Goal: Task Accomplishment & Management: Manage account settings

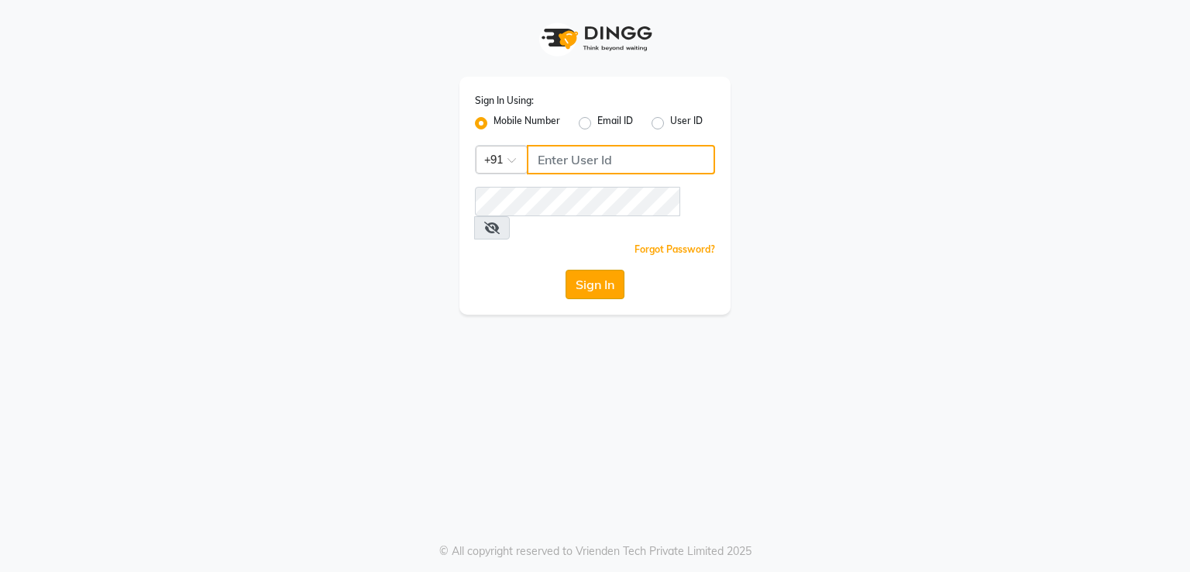
type input "8369552644"
click at [589, 270] on button "Sign In" at bounding box center [595, 284] width 59 height 29
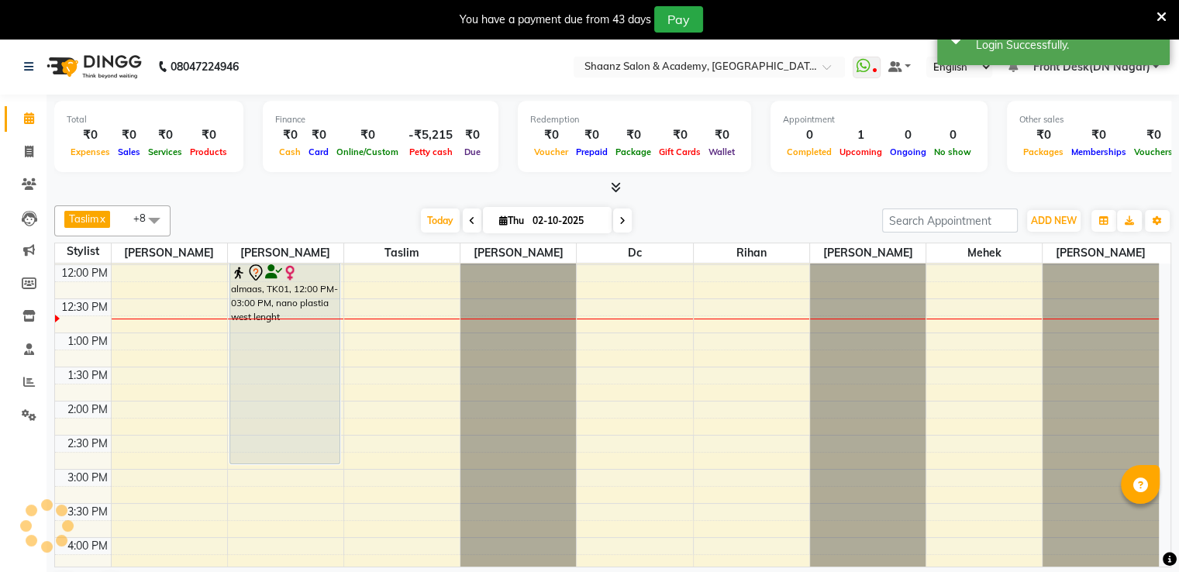
scroll to position [271, 0]
click at [1155, 14] on div "You have a payment due from 43 days Pay" at bounding box center [581, 19] width 1150 height 26
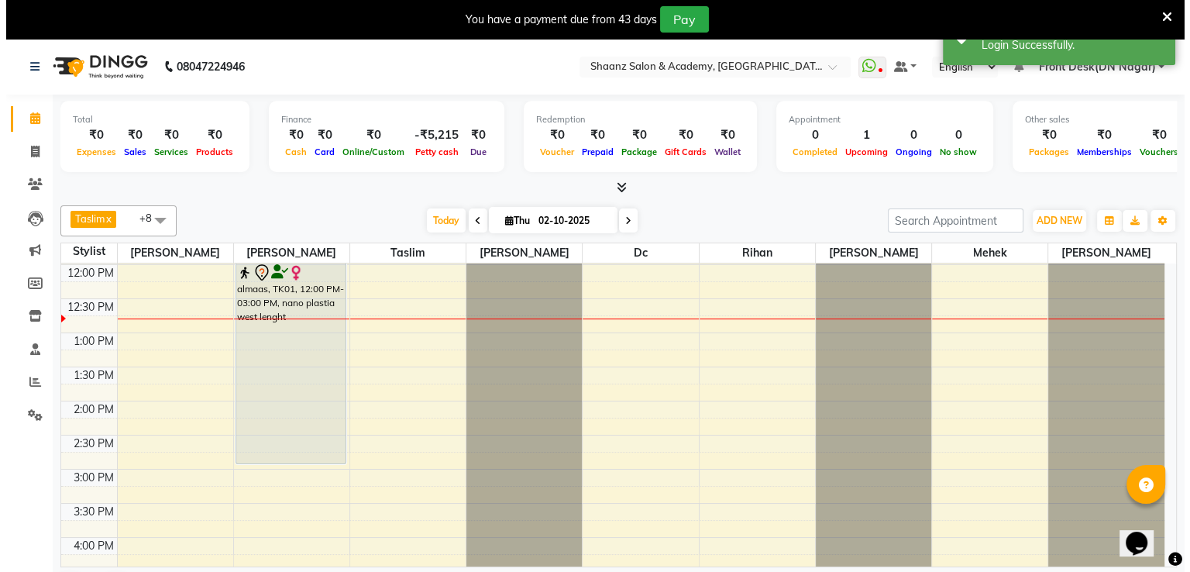
scroll to position [0, 0]
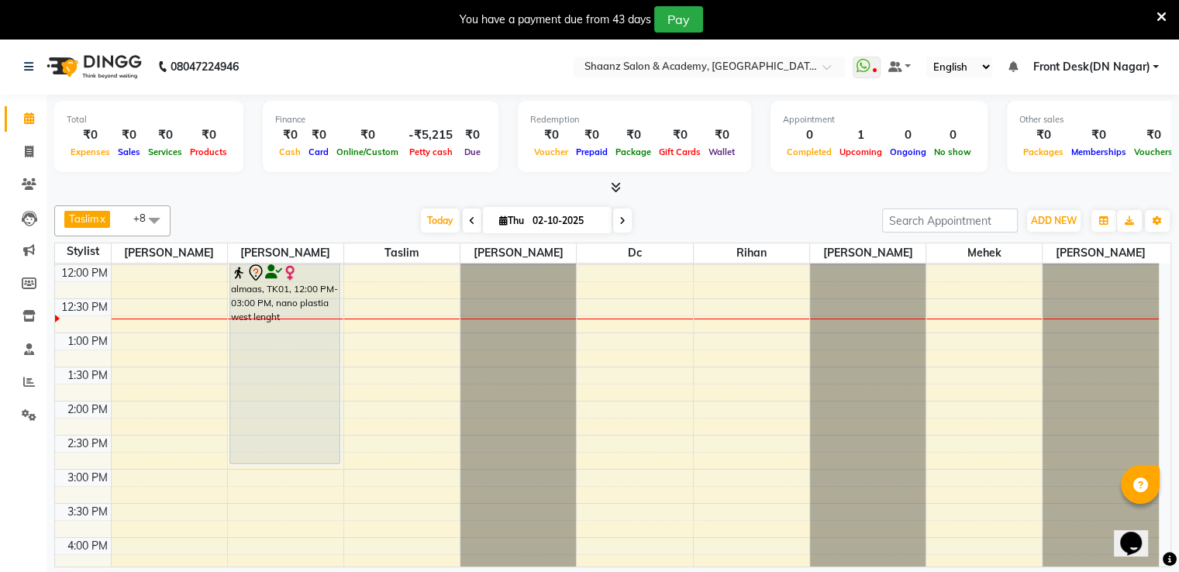
click at [1165, 15] on icon at bounding box center [1161, 17] width 10 height 14
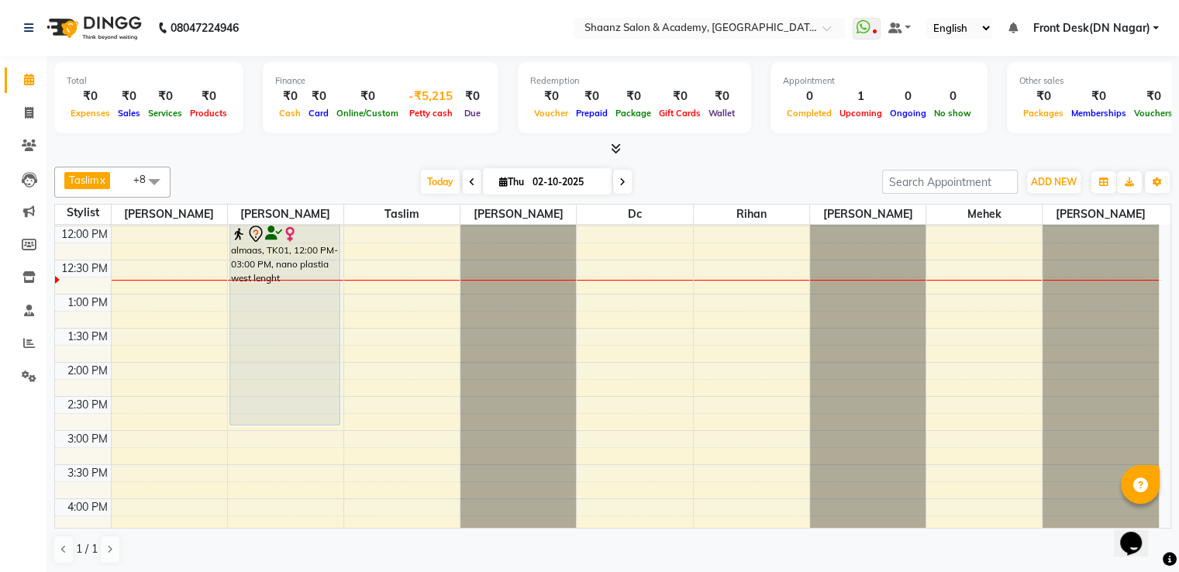
click at [437, 111] on span "Petty cash" at bounding box center [430, 113] width 51 height 11
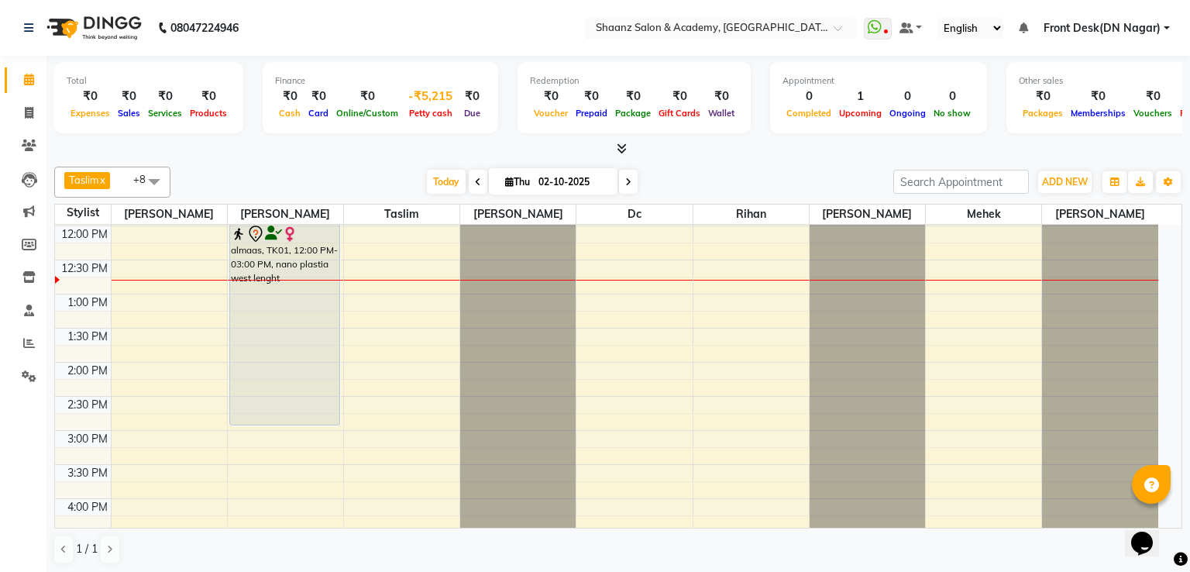
select select "5362"
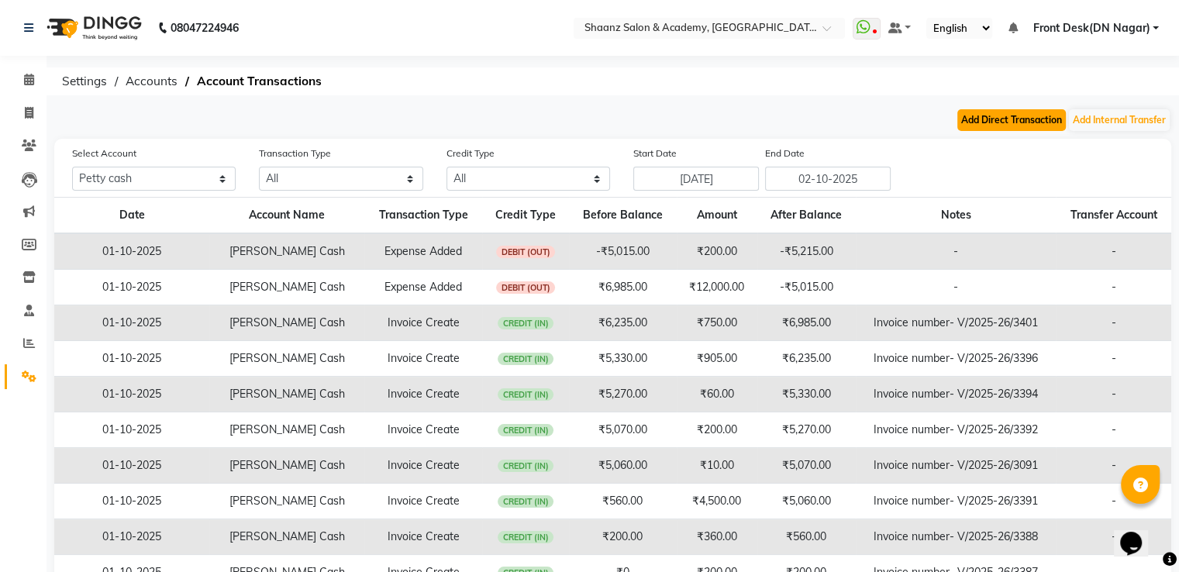
click at [1001, 125] on button "Add Direct Transaction" at bounding box center [1011, 120] width 109 height 22
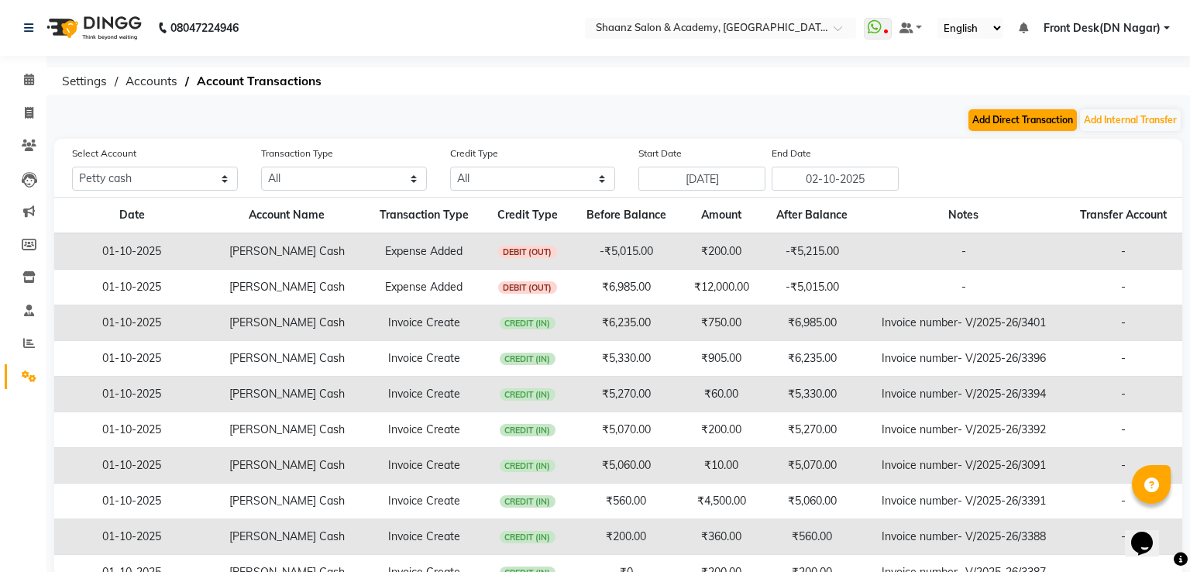
select select "direct"
select select "5362"
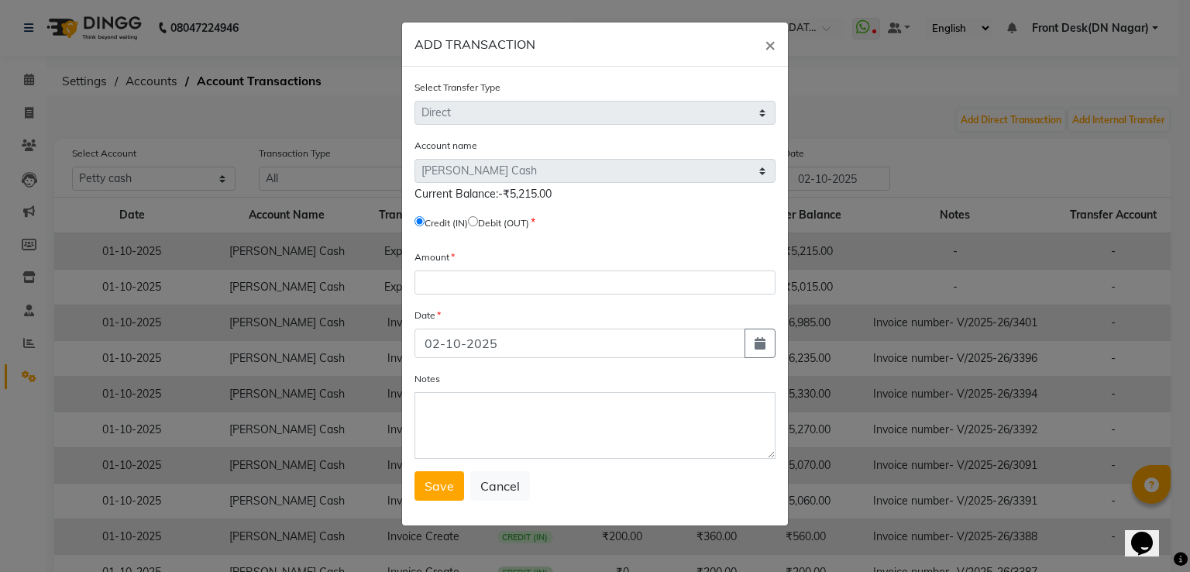
click at [478, 226] on input "radio" at bounding box center [473, 221] width 10 height 10
radio input "true"
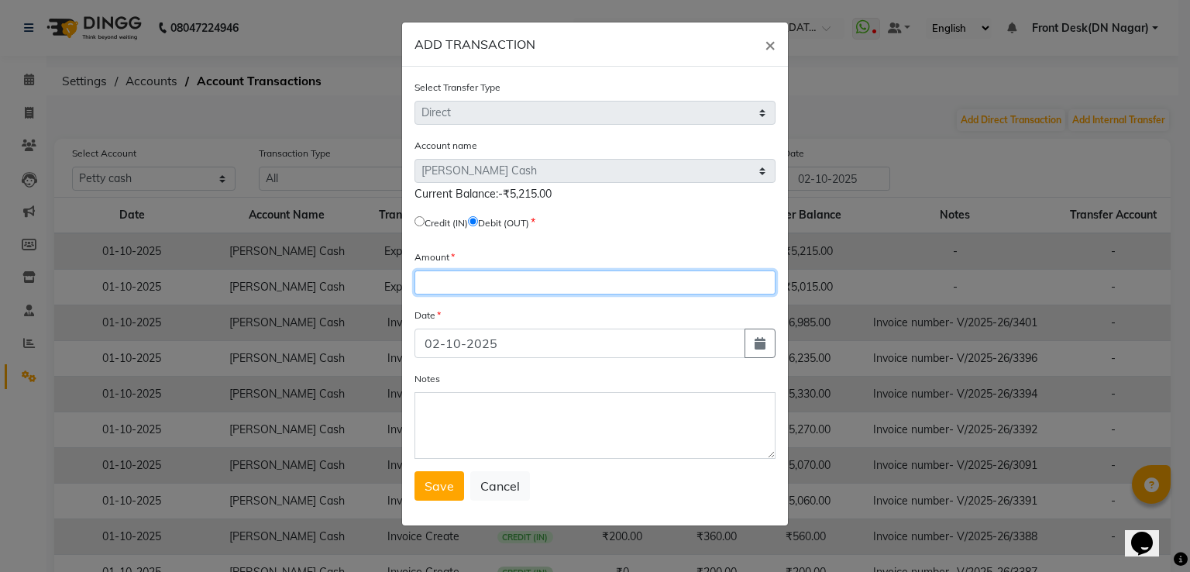
click at [464, 291] on input "number" at bounding box center [595, 282] width 361 height 24
type input "-5215"
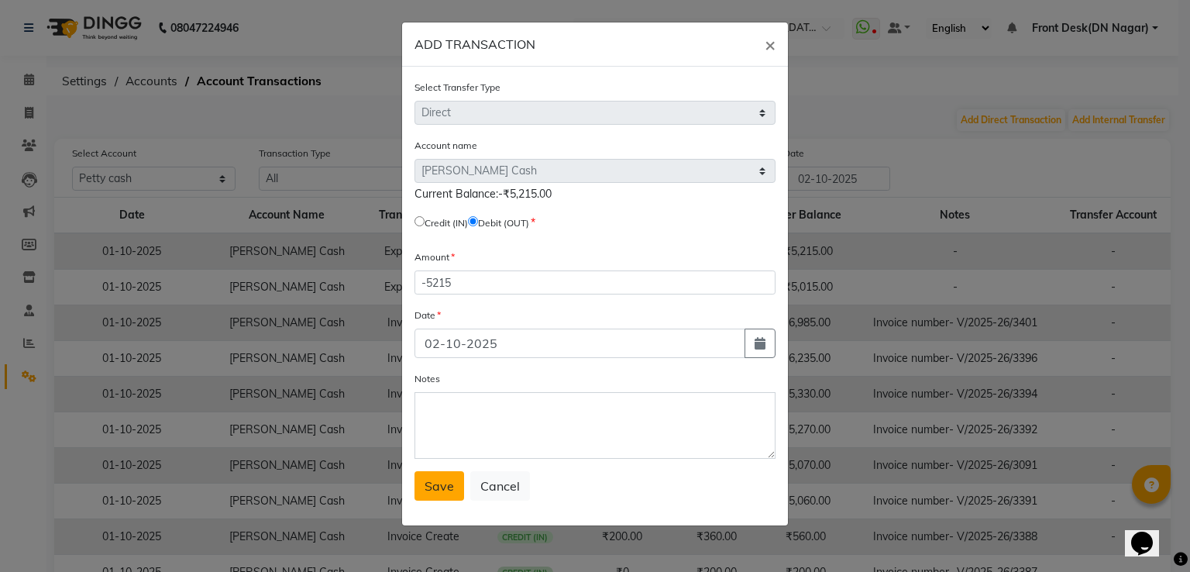
click at [450, 481] on button "Save" at bounding box center [440, 485] width 50 height 29
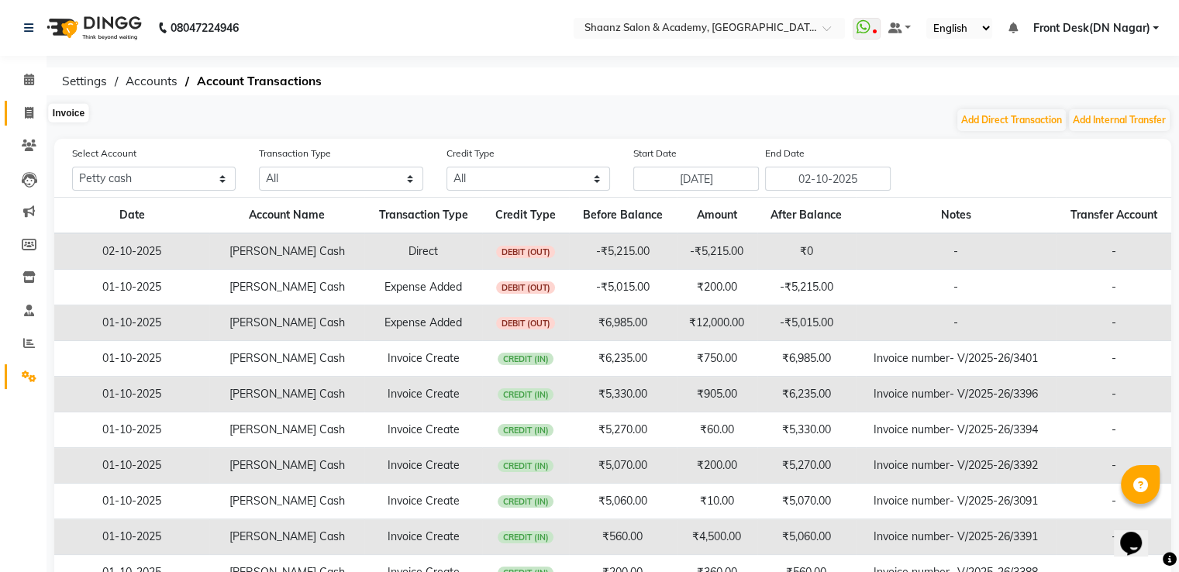
click at [29, 109] on icon at bounding box center [29, 113] width 9 height 12
select select "service"
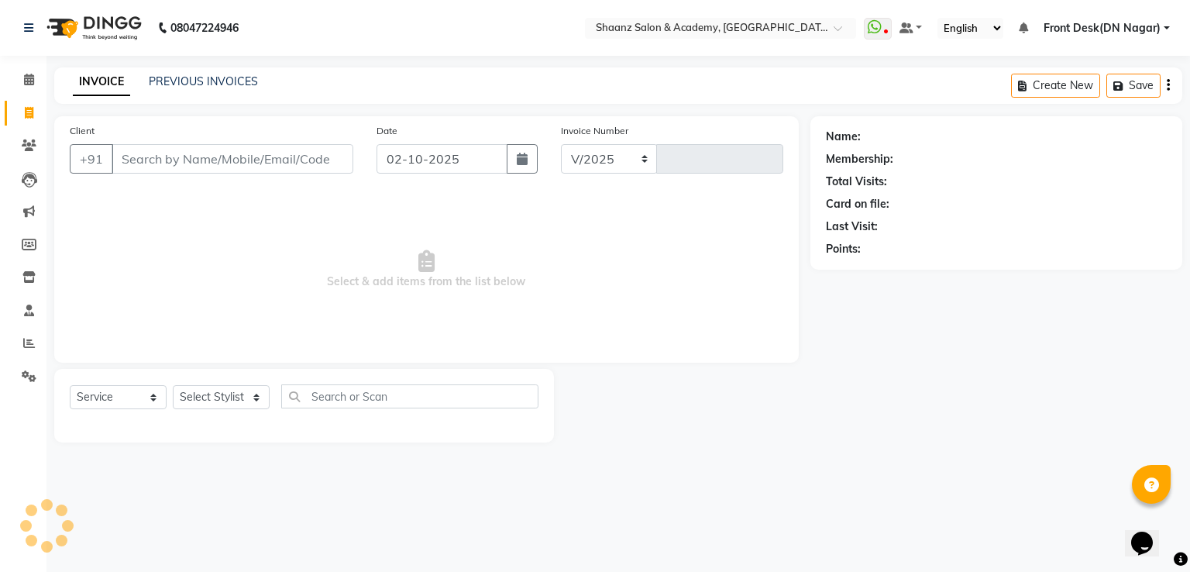
select select "6360"
type input "3402"
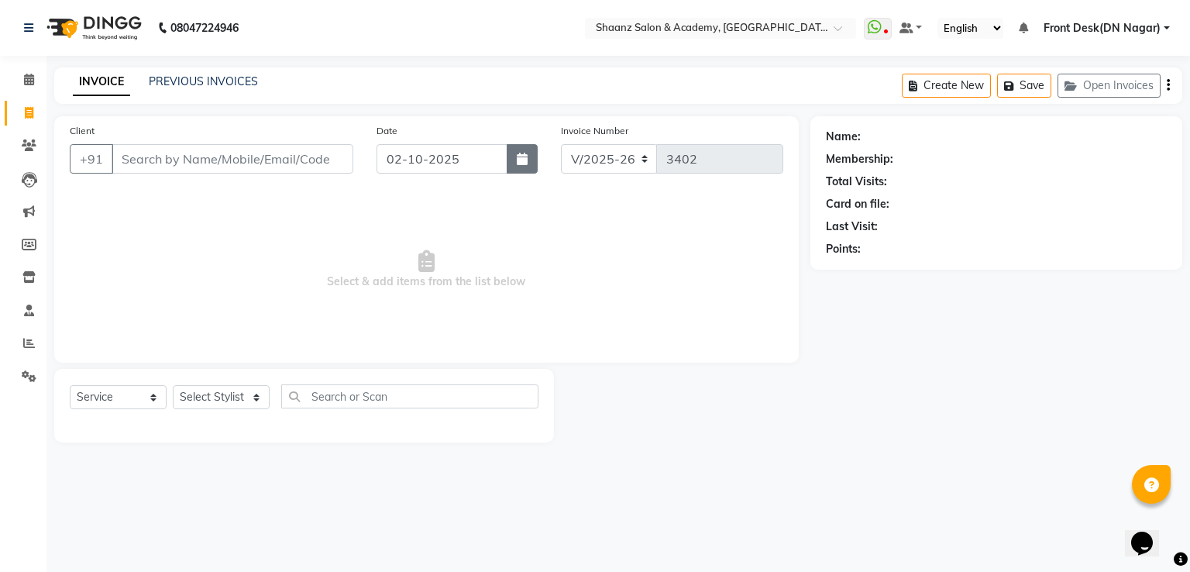
click at [521, 167] on button "button" at bounding box center [522, 158] width 31 height 29
select select "10"
select select "2025"
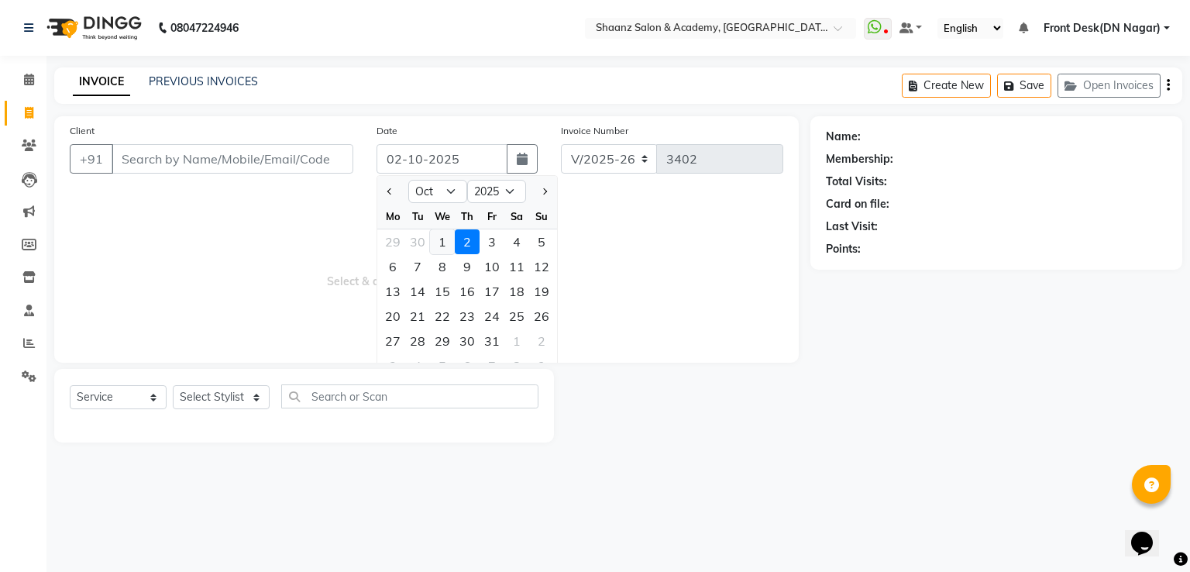
click at [436, 244] on div "1" at bounding box center [442, 241] width 25 height 25
type input "01-10-2025"
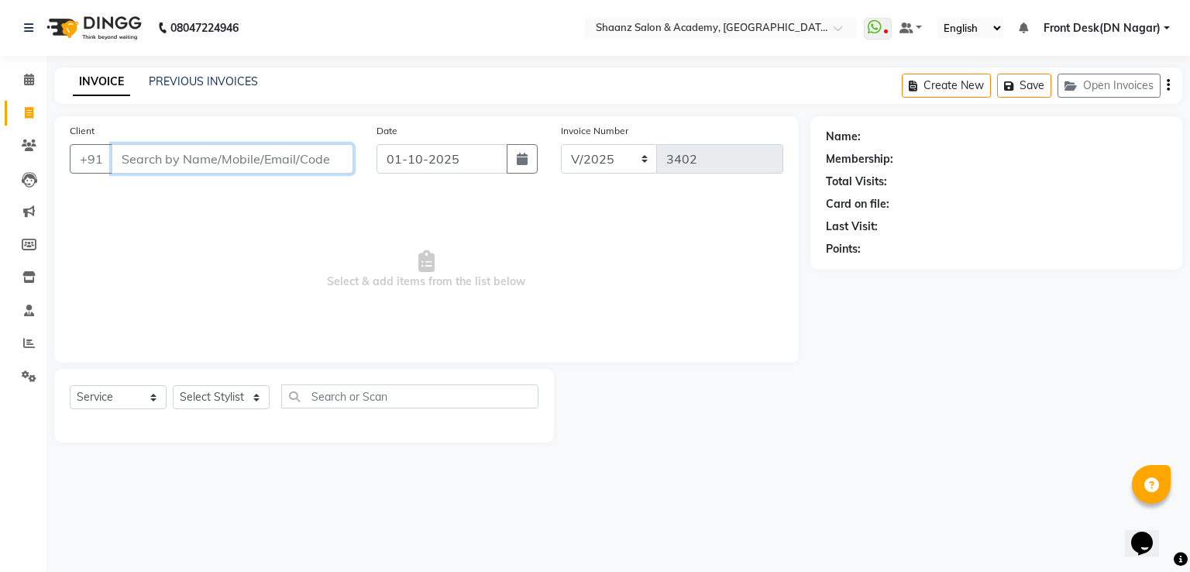
click at [205, 156] on input "Client" at bounding box center [233, 158] width 242 height 29
type input "6389595031"
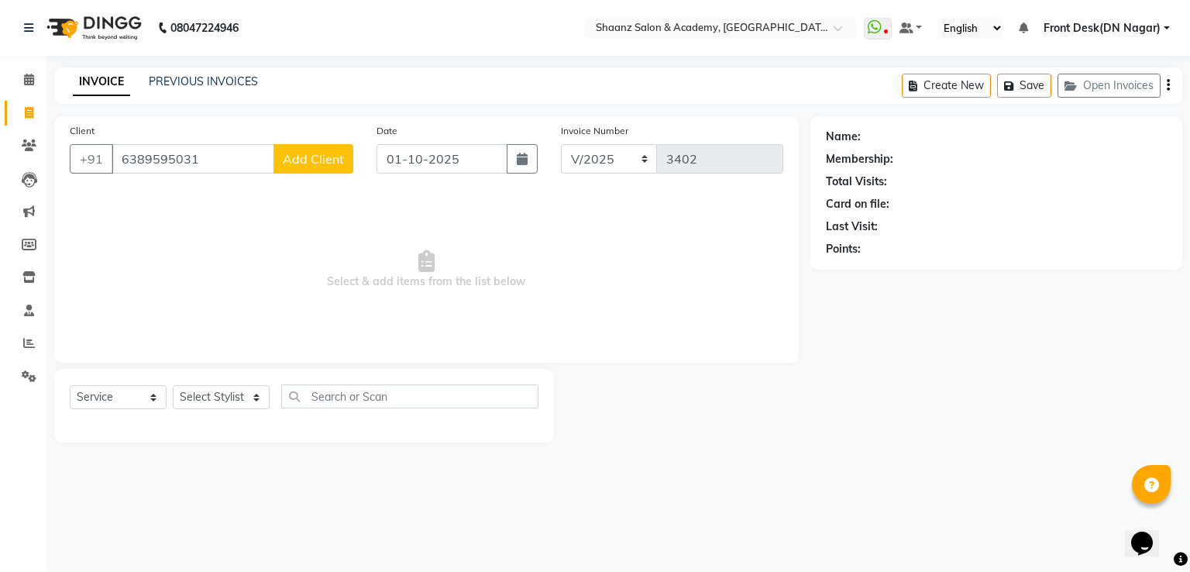
click at [328, 153] on span "Add Client" at bounding box center [313, 159] width 61 height 16
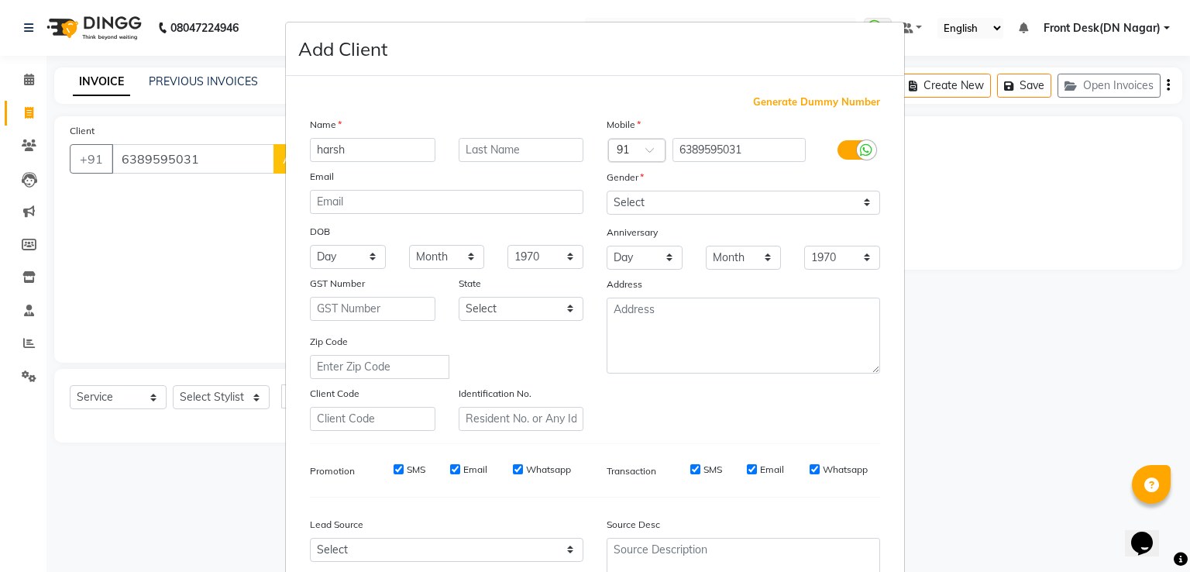
type input "harsh"
click at [686, 196] on select "Select Male Female Other Prefer Not To Say" at bounding box center [744, 203] width 274 height 24
select select "male"
click at [607, 191] on select "Select Male Female Other Prefer Not To Say" at bounding box center [744, 203] width 274 height 24
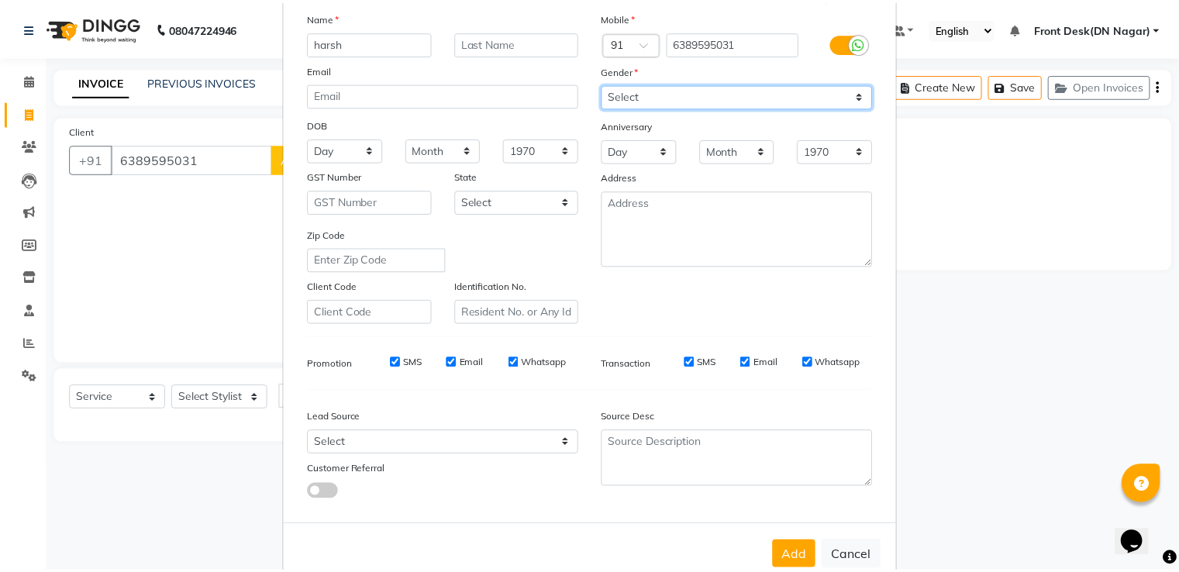
scroll to position [151, 0]
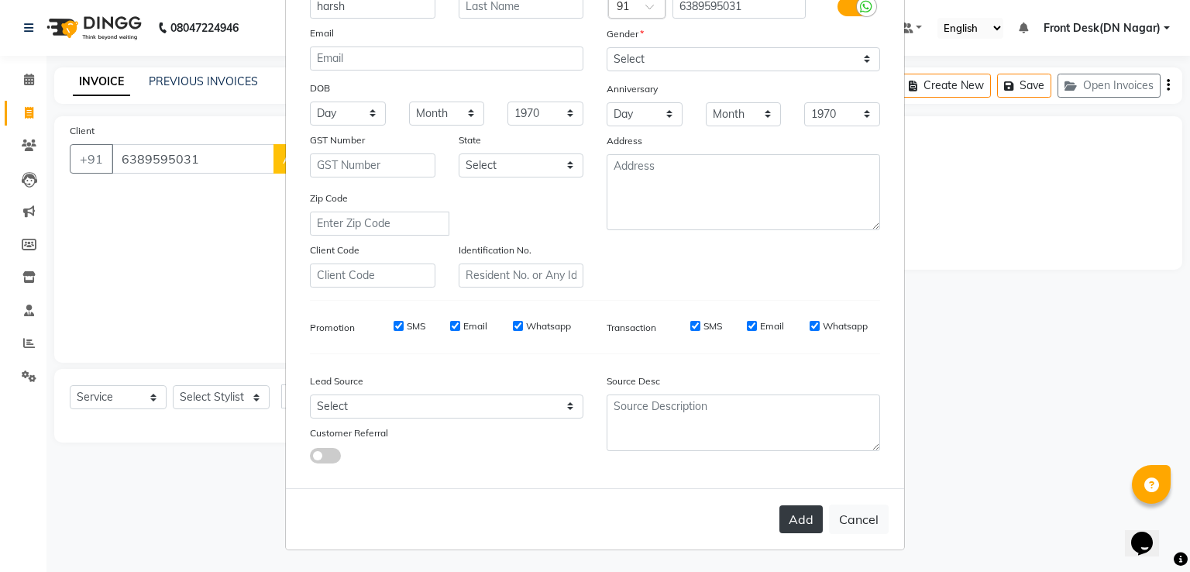
click at [781, 512] on button "Add" at bounding box center [801, 519] width 43 height 28
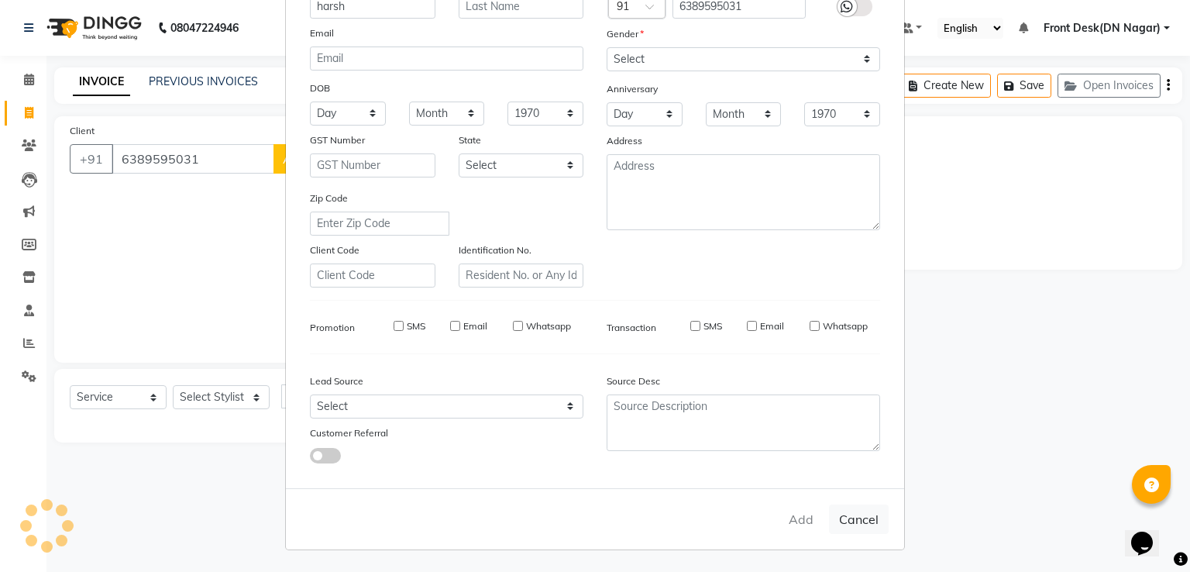
select select
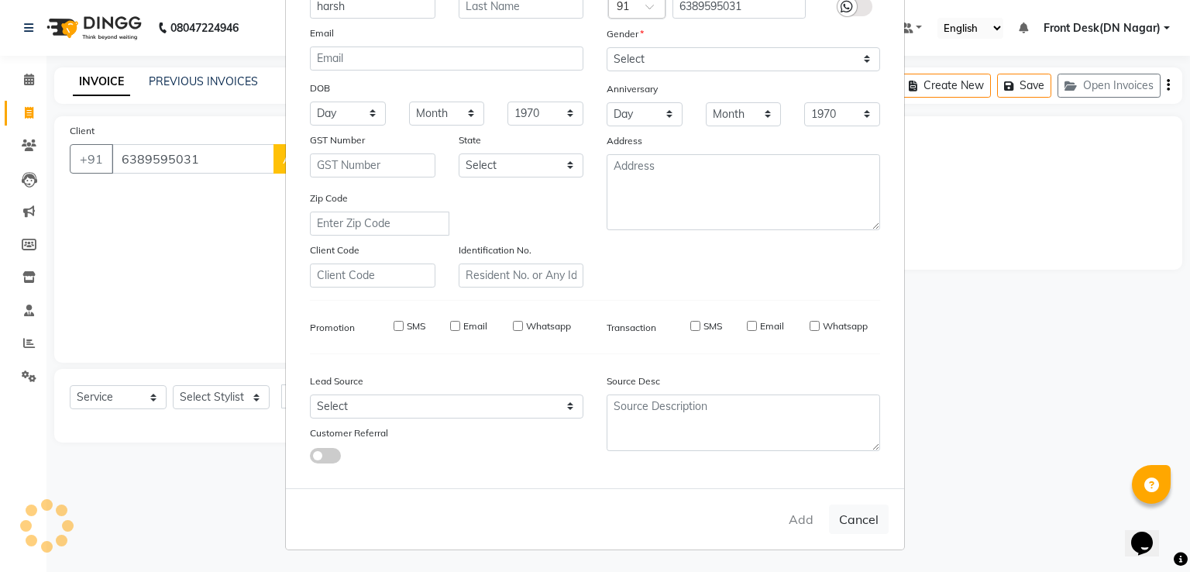
select select
checkbox input "false"
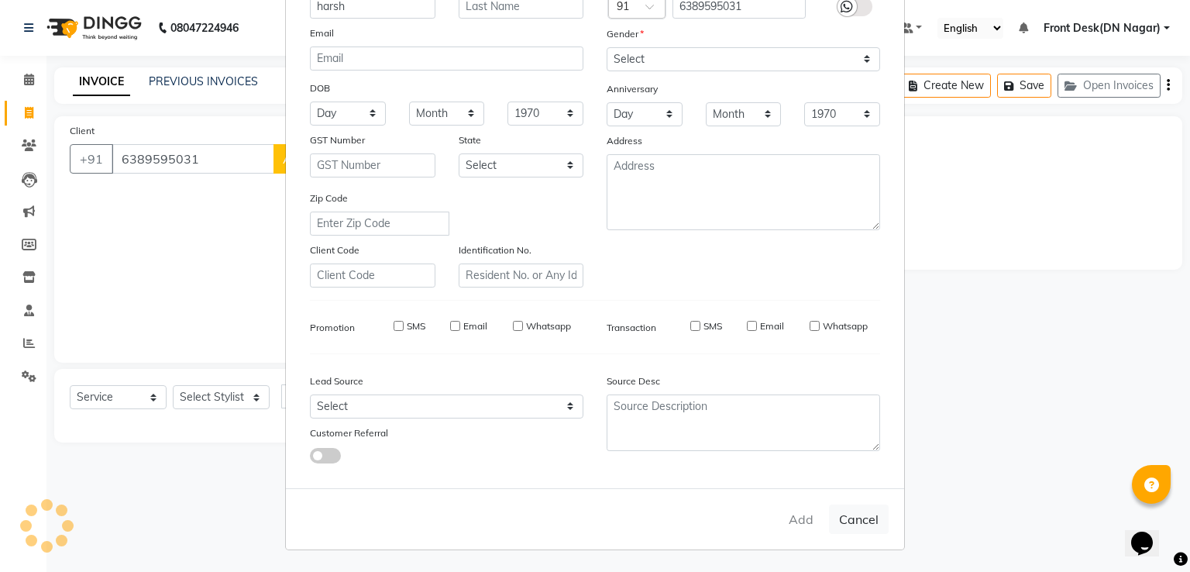
checkbox input "false"
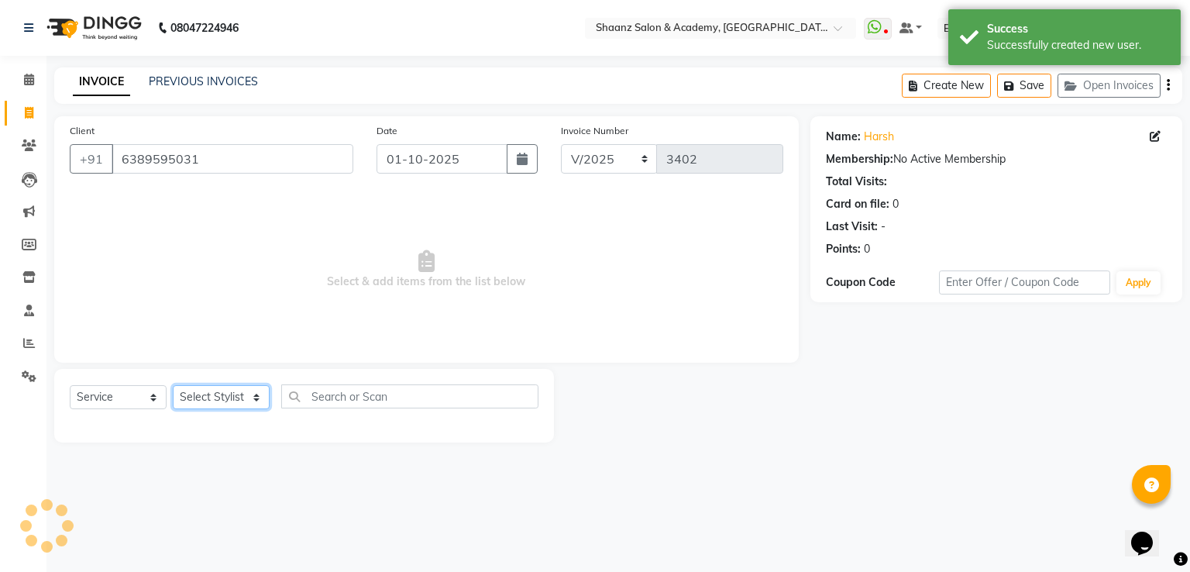
click at [240, 401] on select "Select Stylist [PERSON_NAME] [PERSON_NAME] dc Front Desk(DN Nagar) mehek MUSKAN…" at bounding box center [221, 397] width 97 height 24
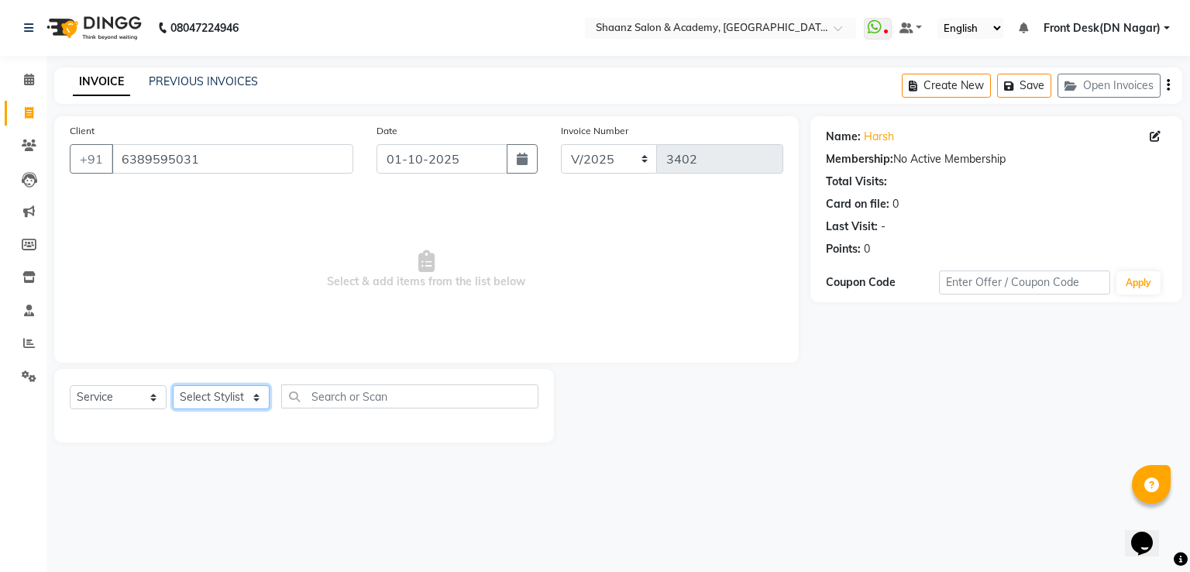
select select "88016"
click at [173, 386] on select "Select Stylist [PERSON_NAME] [PERSON_NAME] dc Front Desk(DN Nagar) mehek MUSKAN…" at bounding box center [221, 397] width 97 height 24
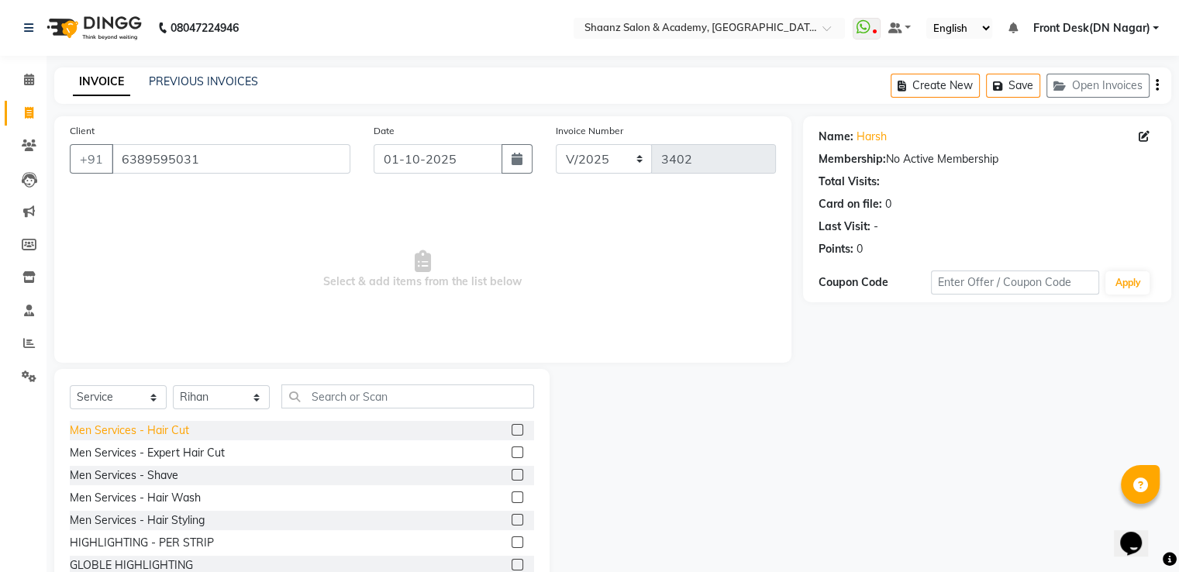
click at [171, 432] on div "Men Services - Hair Cut" at bounding box center [129, 430] width 119 height 16
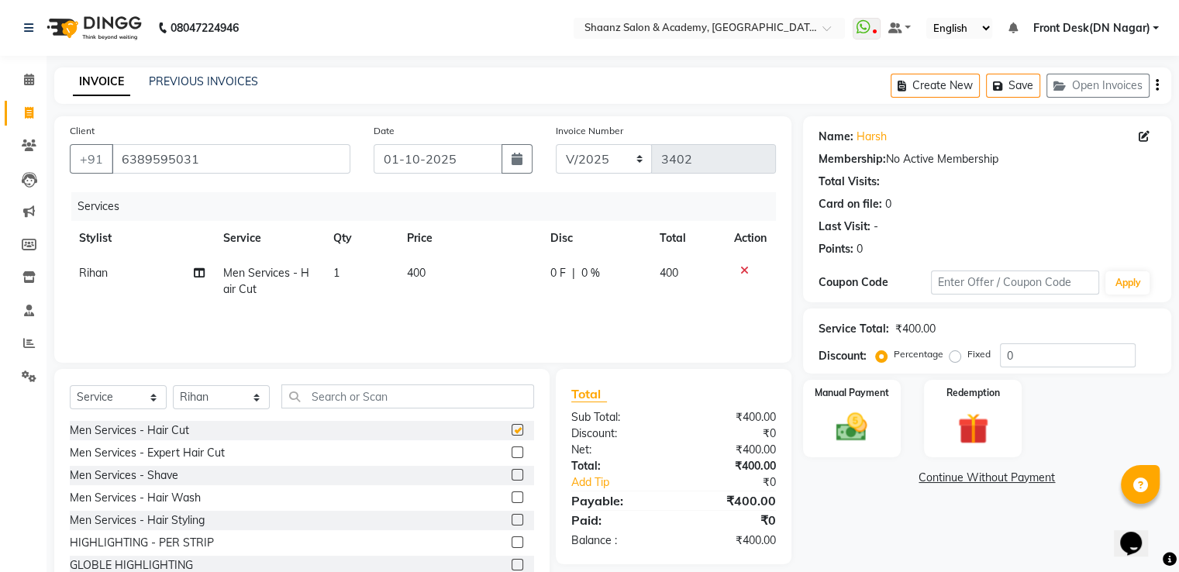
checkbox input "false"
click at [1032, 351] on input "0" at bounding box center [1068, 355] width 136 height 24
type input "050"
click at [851, 410] on img at bounding box center [851, 427] width 52 height 37
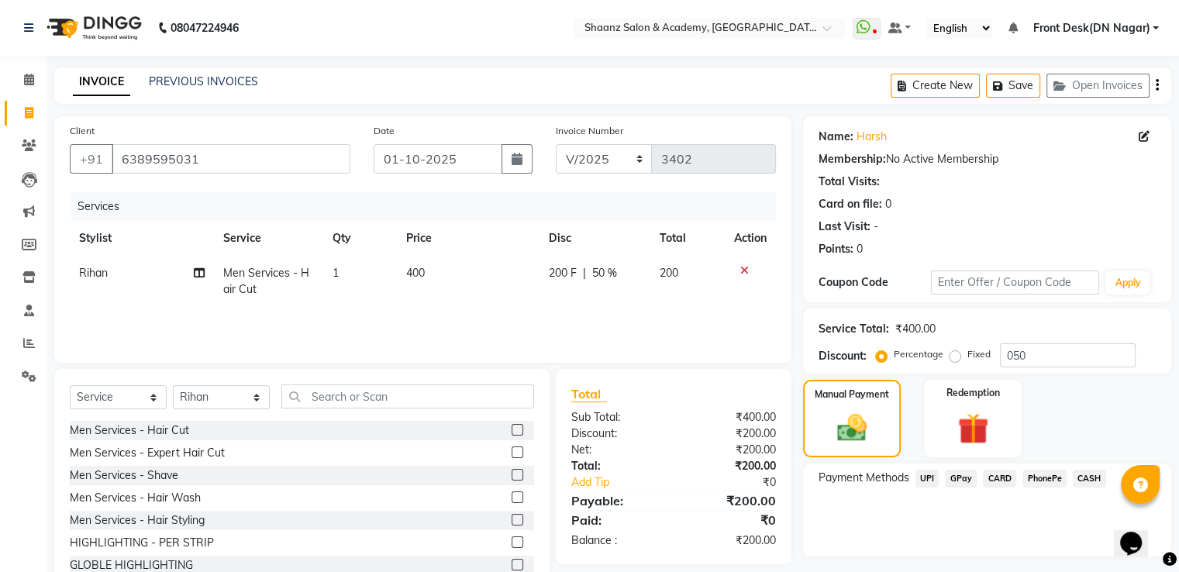
click at [967, 477] on span "GPay" at bounding box center [961, 479] width 32 height 18
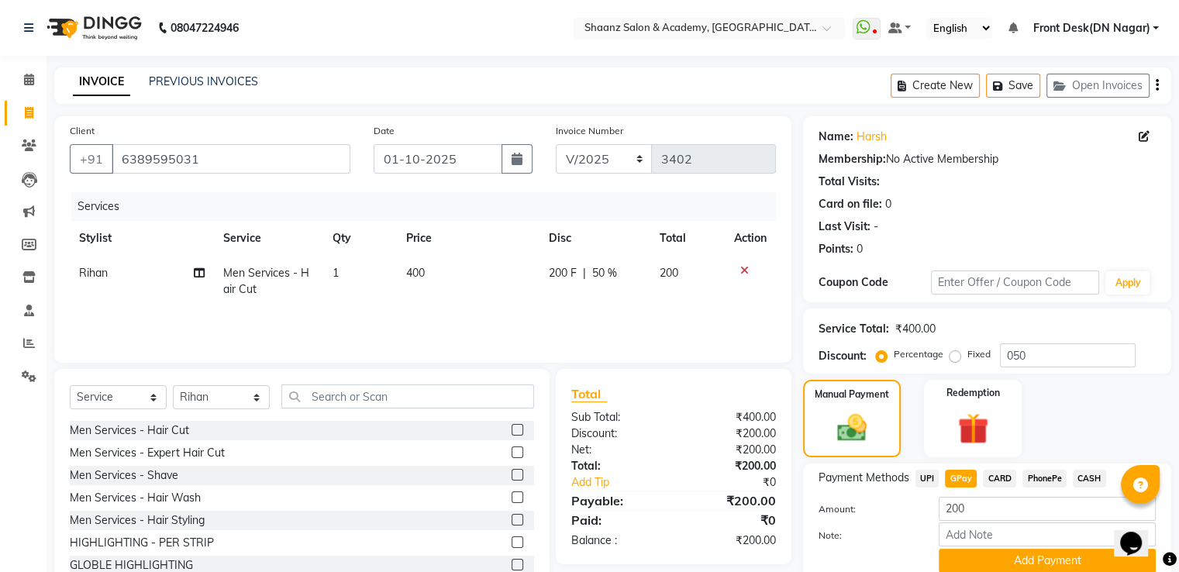
scroll to position [63, 0]
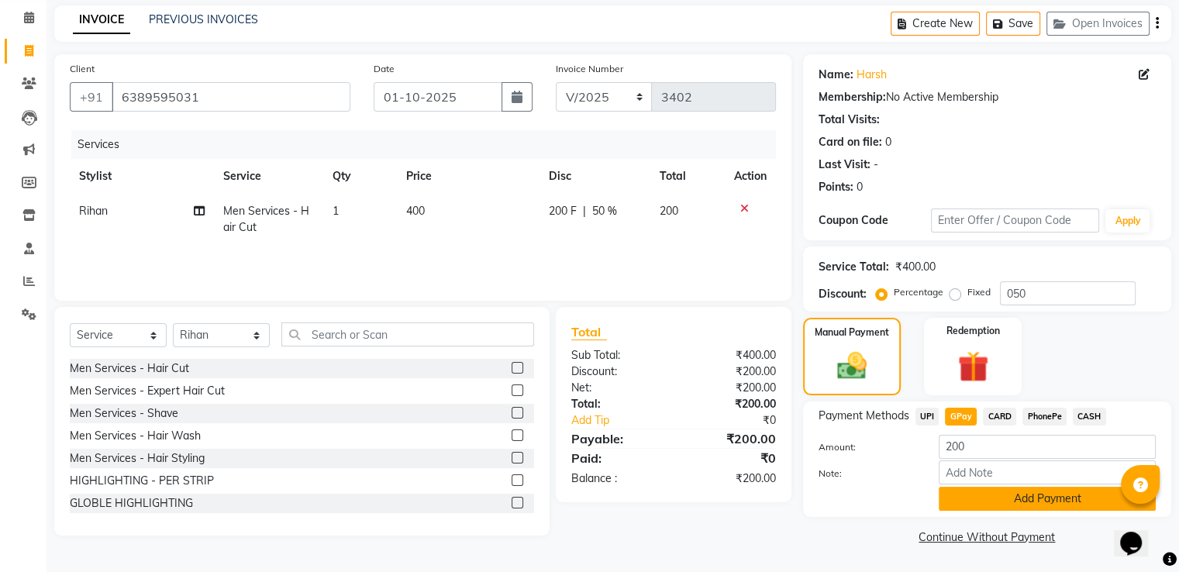
click at [985, 502] on button "Add Payment" at bounding box center [1047, 499] width 217 height 24
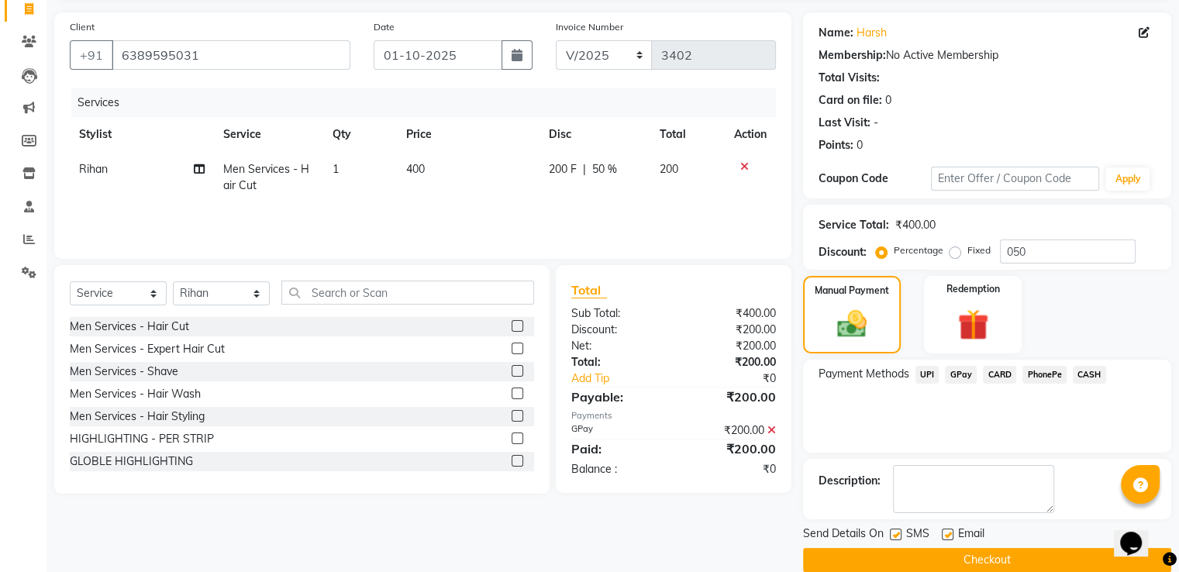
scroll to position [126, 0]
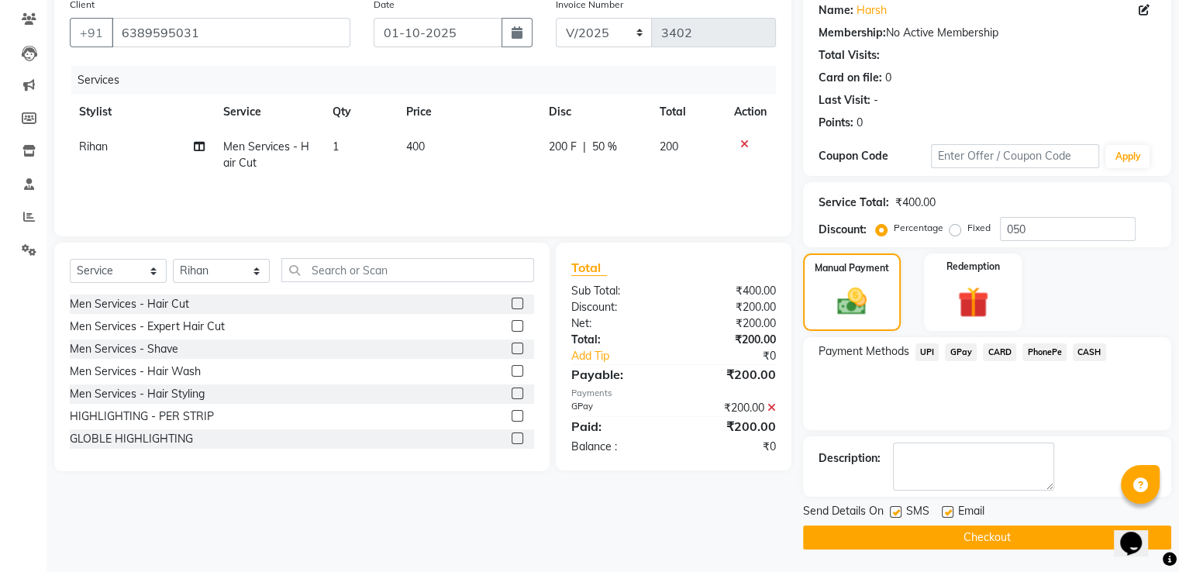
click at [949, 515] on label at bounding box center [948, 512] width 12 height 12
click at [949, 515] on input "checkbox" at bounding box center [947, 513] width 10 height 10
checkbox input "false"
click at [891, 512] on label at bounding box center [896, 512] width 12 height 12
click at [891, 512] on input "checkbox" at bounding box center [895, 513] width 10 height 10
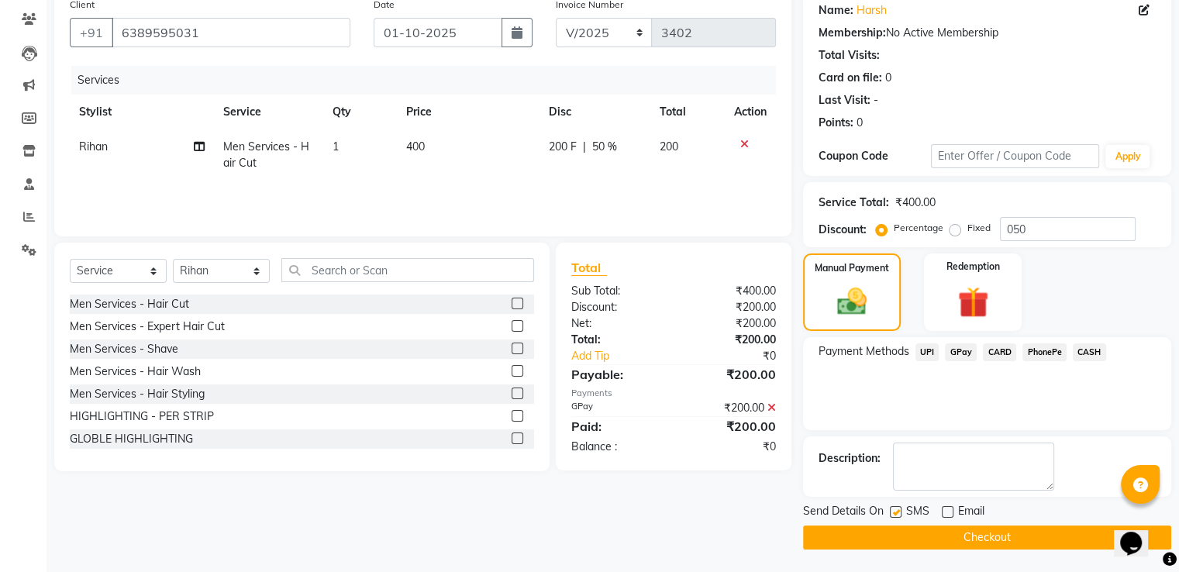
checkbox input "false"
click at [869, 542] on button "Checkout" at bounding box center [987, 537] width 368 height 24
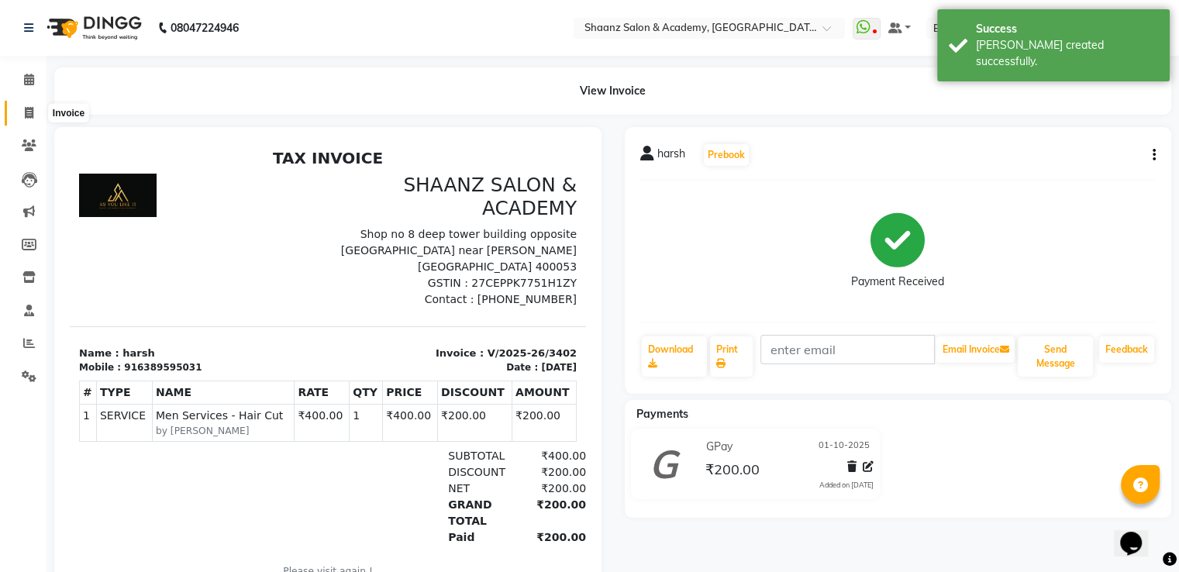
click at [31, 118] on icon at bounding box center [29, 113] width 9 height 12
select select "6360"
select select "service"
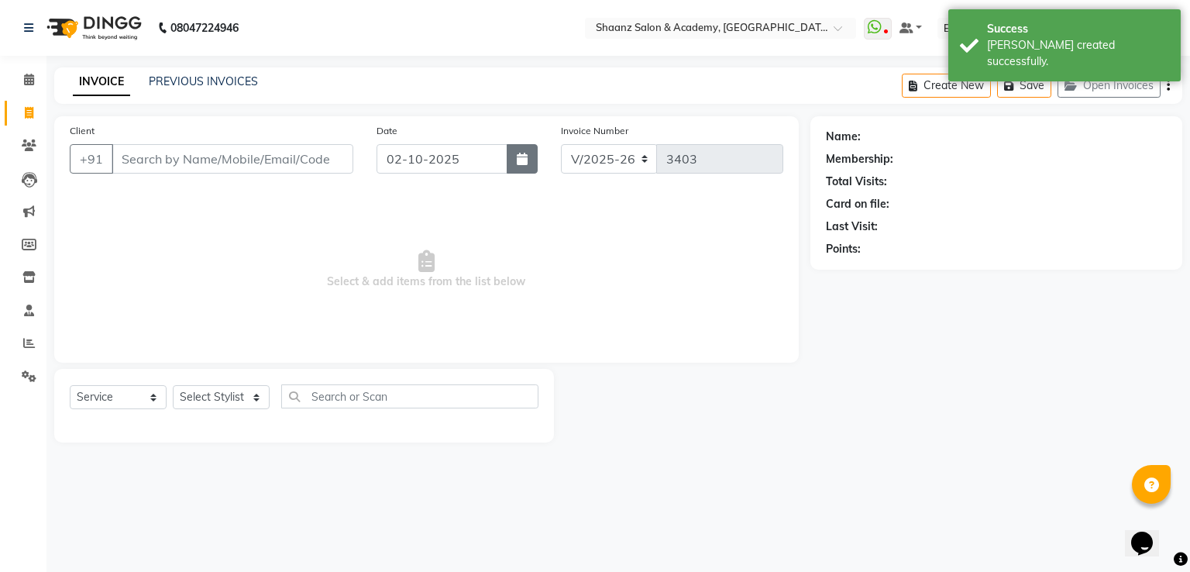
click at [536, 166] on button "button" at bounding box center [522, 158] width 31 height 29
select select "10"
select select "2025"
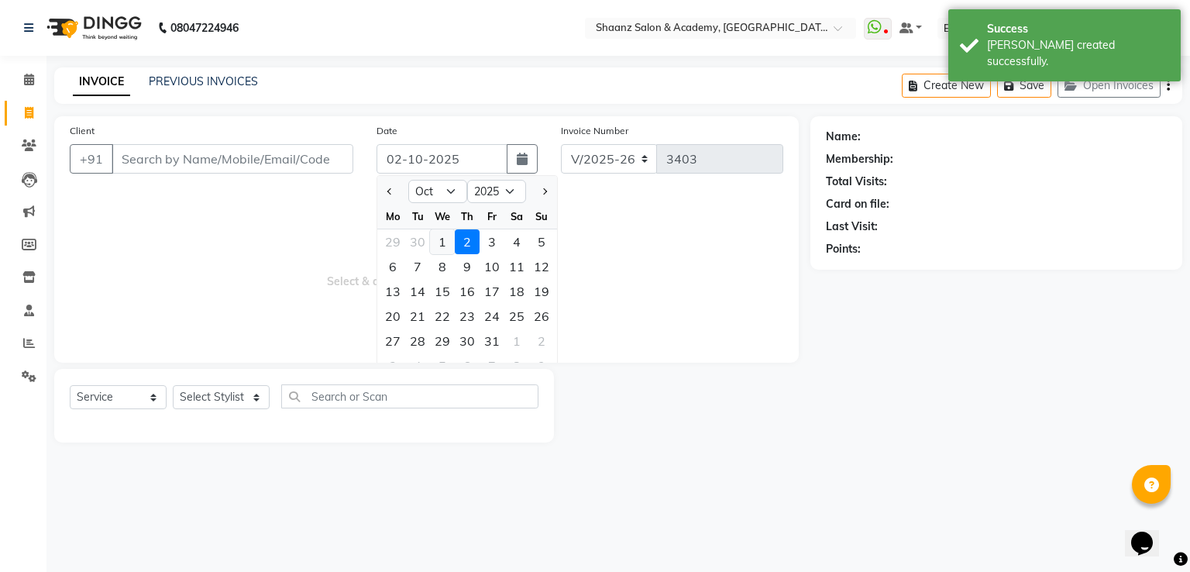
click at [436, 242] on div "1" at bounding box center [442, 241] width 25 height 25
type input "01-10-2025"
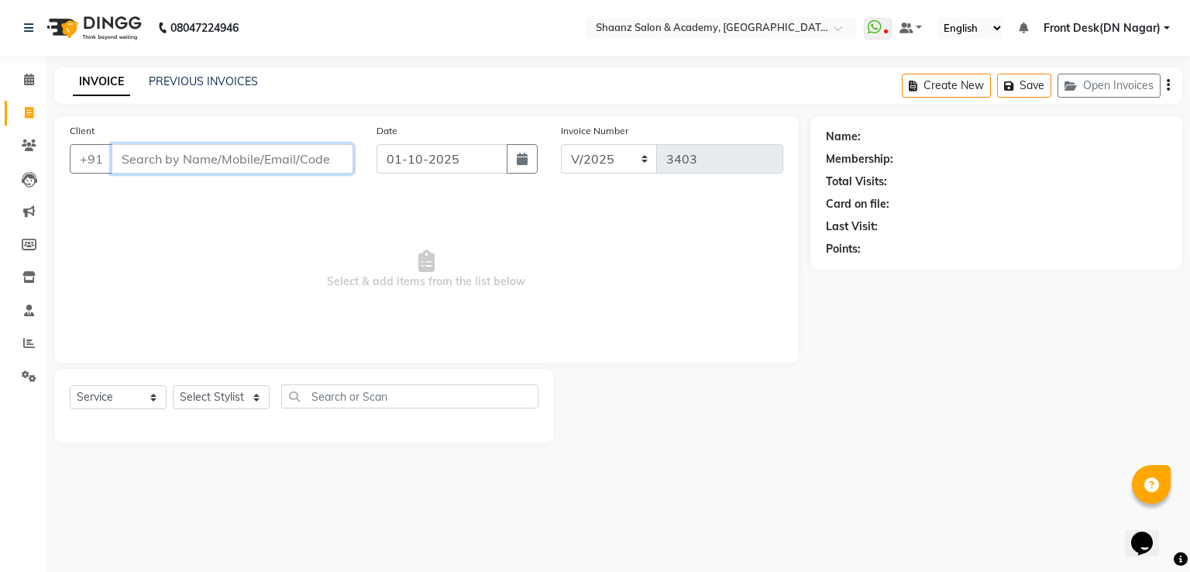
click at [250, 165] on input "Client" at bounding box center [233, 158] width 242 height 29
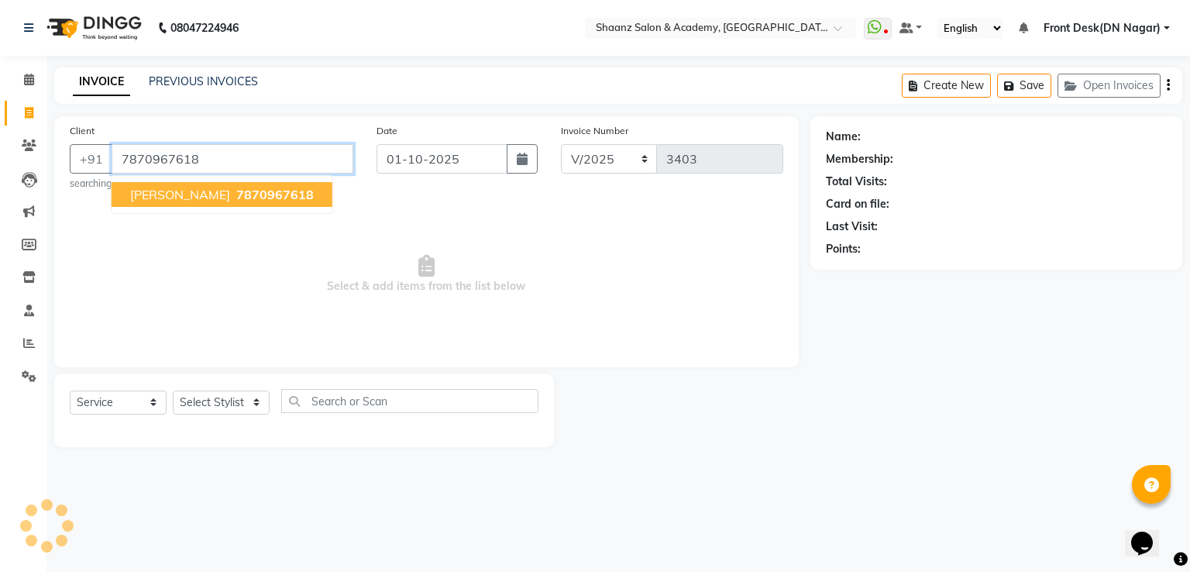
type input "7870967618"
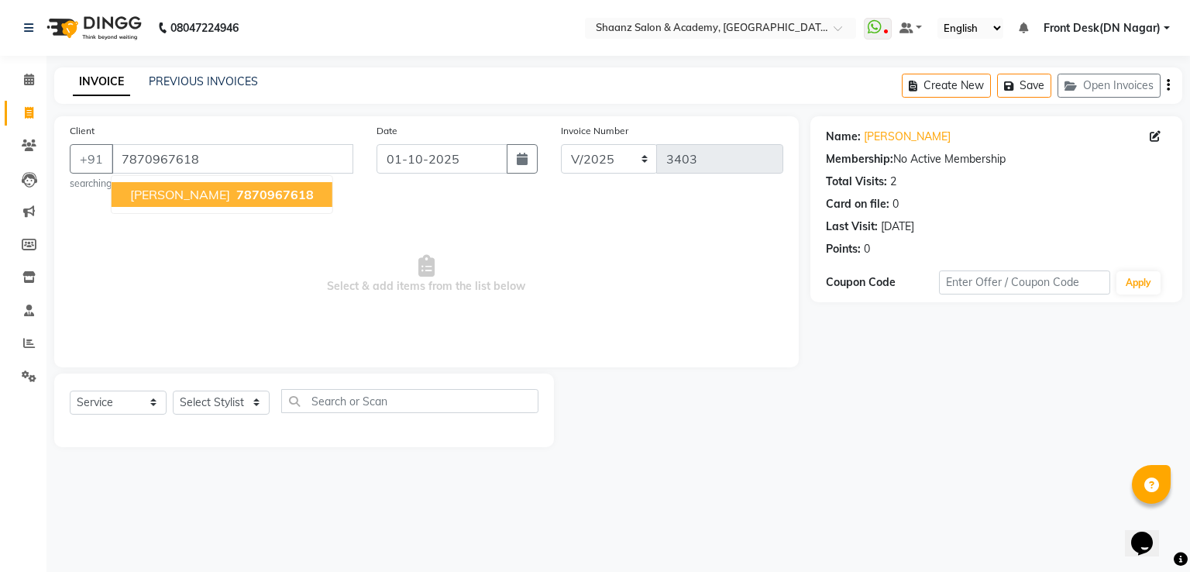
click at [244, 198] on span "7870967618" at bounding box center [275, 195] width 78 height 16
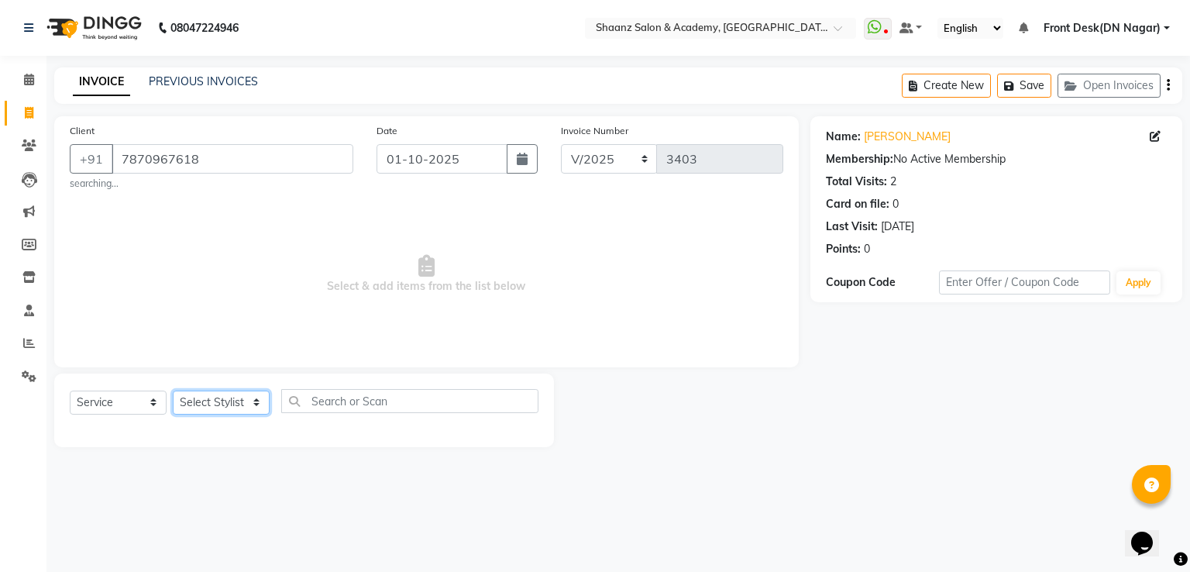
click at [198, 401] on select "Select Stylist [PERSON_NAME] [PERSON_NAME] dc Front Desk(DN Nagar) mehek MUSKAN…" at bounding box center [221, 403] width 97 height 24
select select "47609"
click at [173, 391] on select "Select Stylist [PERSON_NAME] [PERSON_NAME] dc Front Desk(DN Nagar) mehek MUSKAN…" at bounding box center [221, 403] width 97 height 24
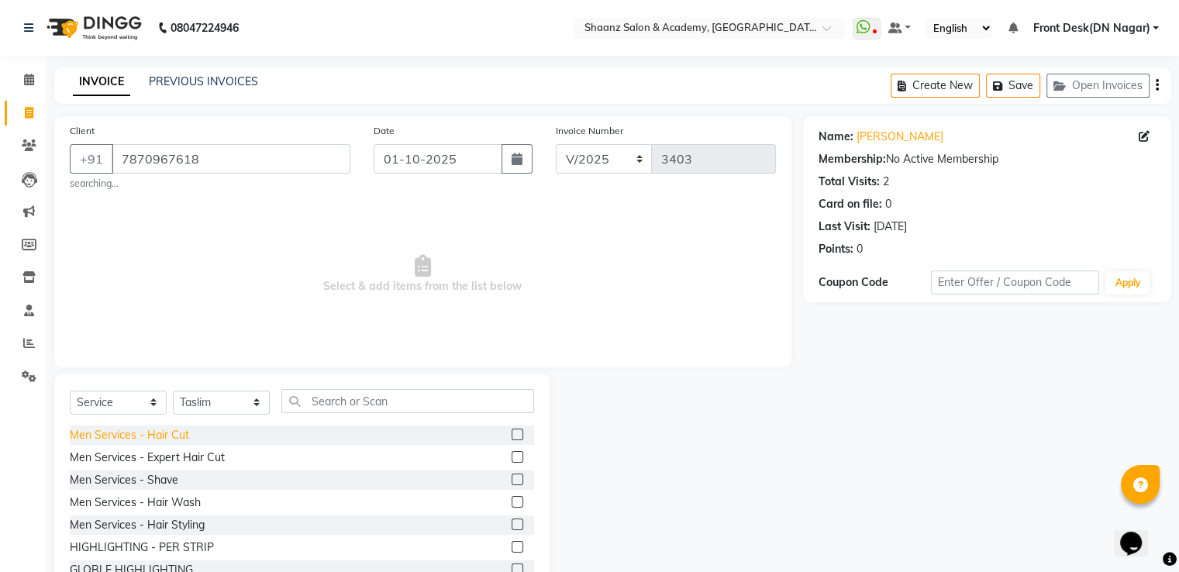
click at [142, 443] on div "Men Services - Hair Cut" at bounding box center [129, 435] width 119 height 16
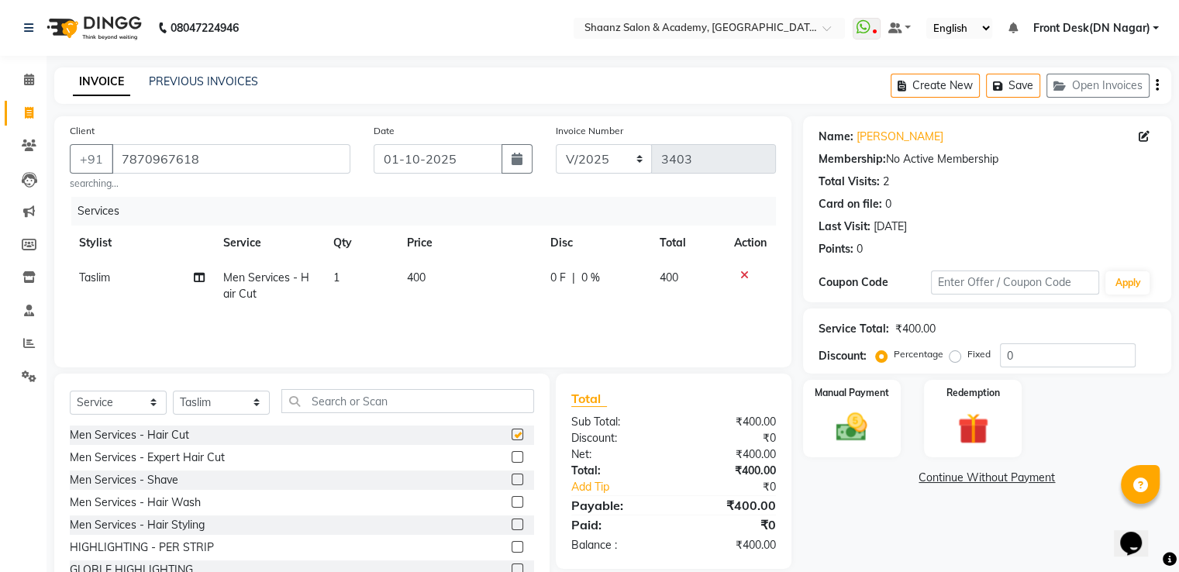
checkbox input "false"
click at [1079, 357] on input "0" at bounding box center [1068, 355] width 136 height 24
type input "050"
click at [866, 410] on img at bounding box center [851, 427] width 52 height 37
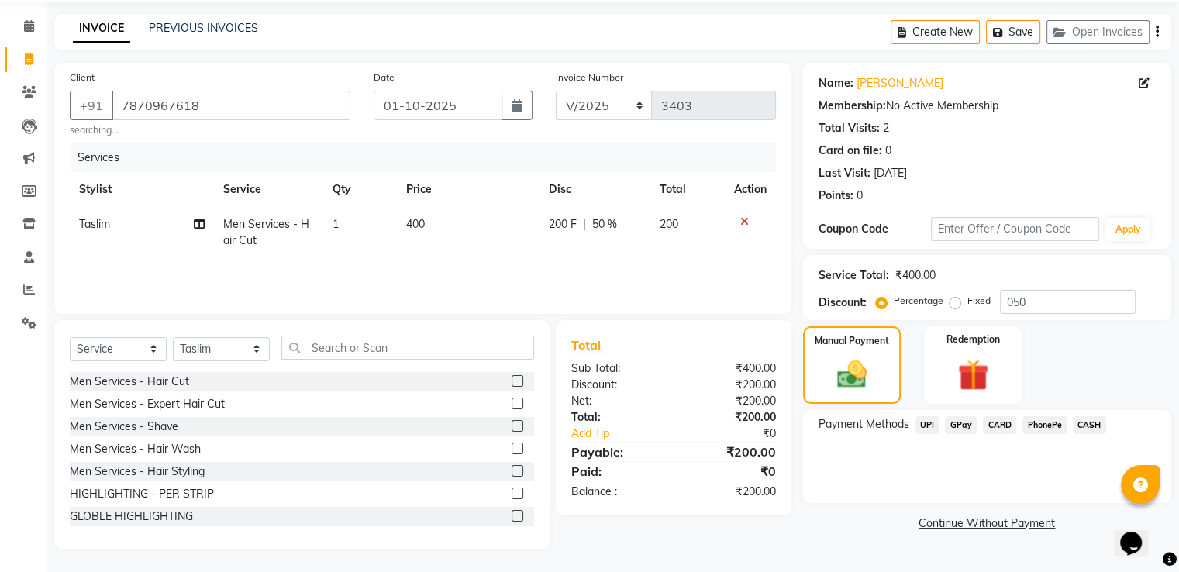
click at [964, 432] on span "GPay" at bounding box center [961, 425] width 32 height 18
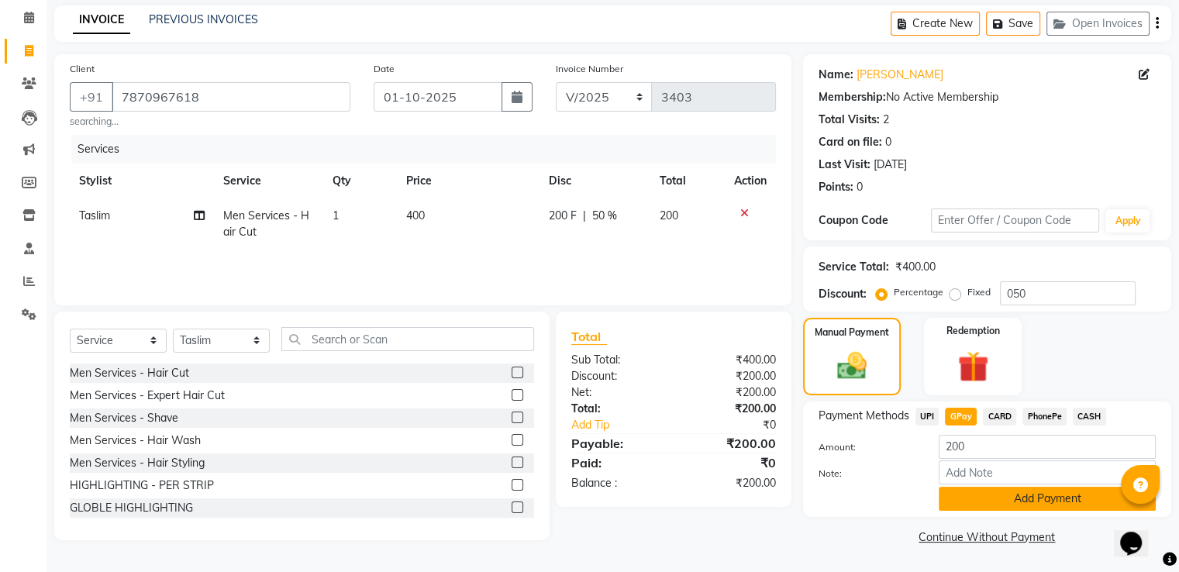
click at [977, 488] on button "Add Payment" at bounding box center [1047, 499] width 217 height 24
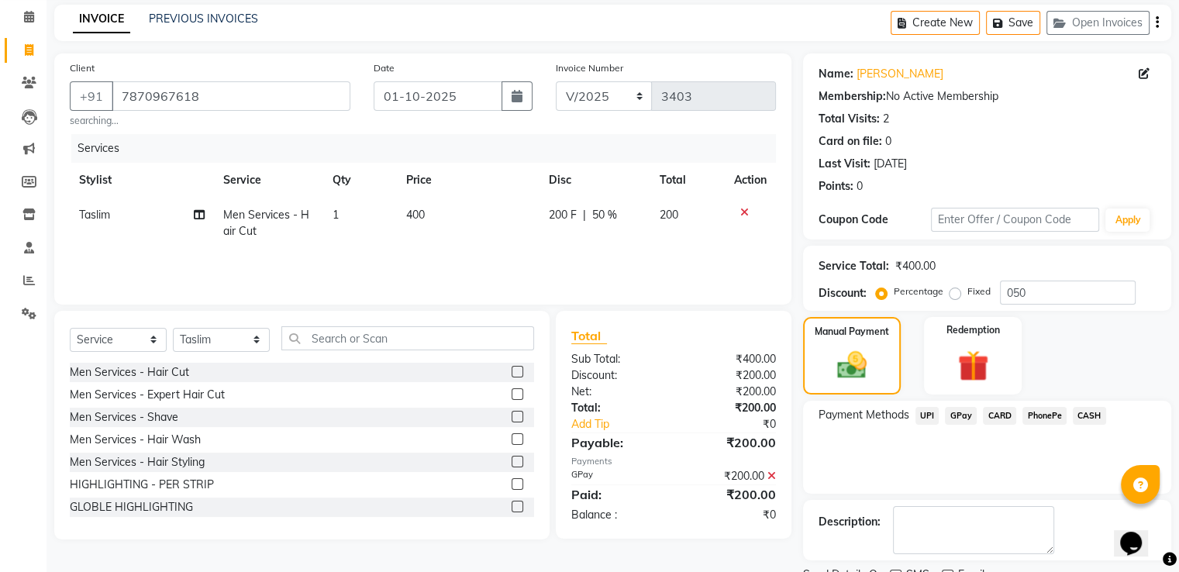
scroll to position [126, 0]
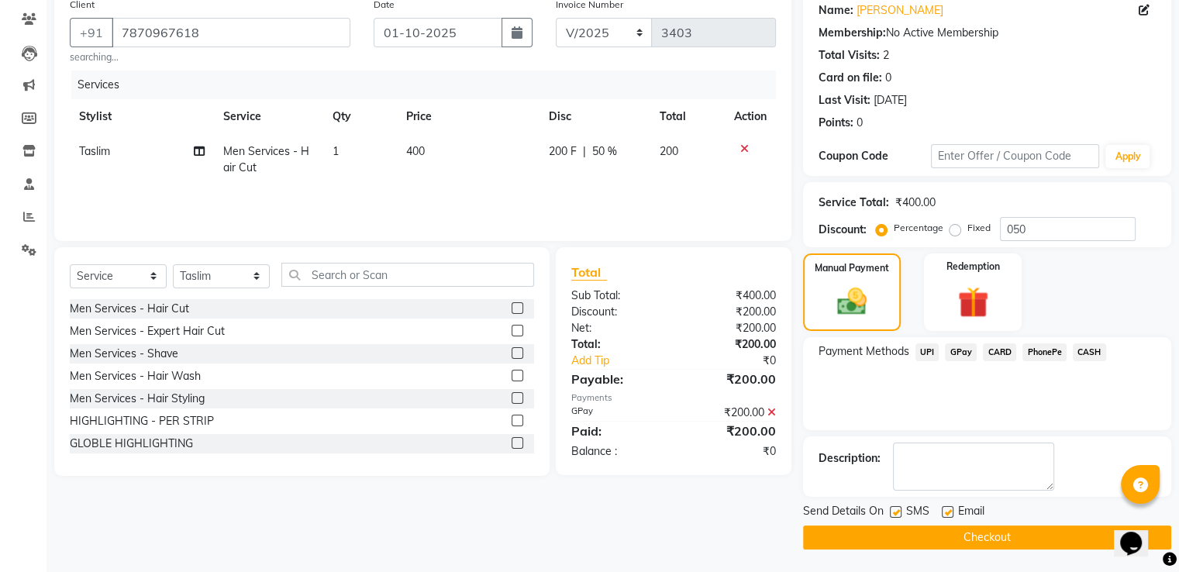
click at [946, 516] on div at bounding box center [947, 514] width 10 height 16
click at [949, 508] on label at bounding box center [948, 512] width 12 height 12
click at [949, 508] on input "checkbox" at bounding box center [947, 513] width 10 height 10
checkbox input "false"
click at [893, 513] on label at bounding box center [896, 512] width 12 height 12
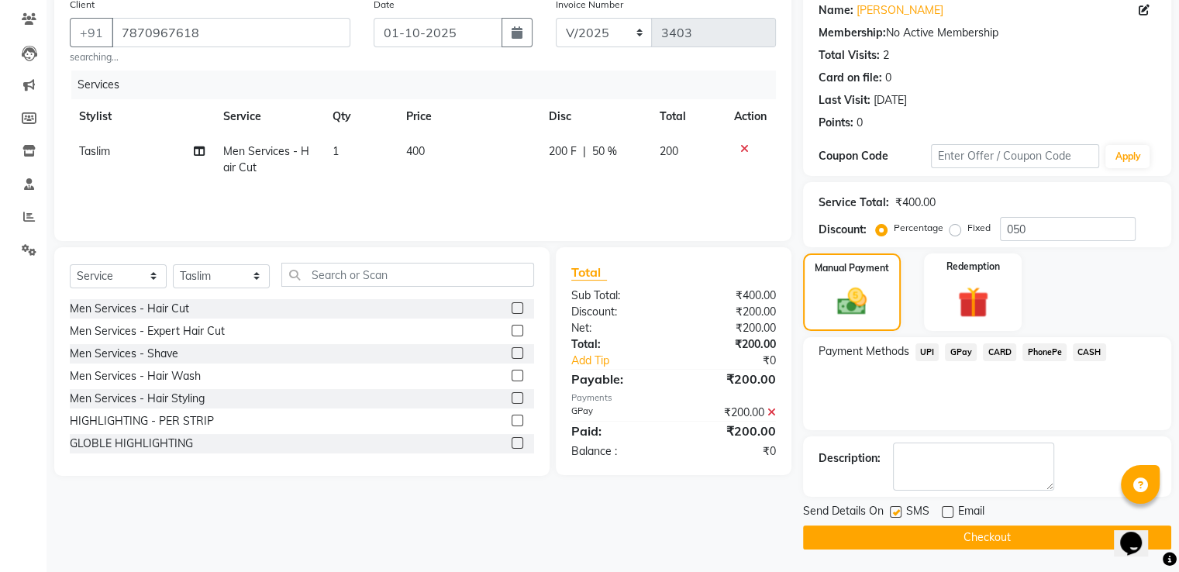
click at [893, 513] on input "checkbox" at bounding box center [895, 513] width 10 height 10
checkbox input "false"
click at [885, 542] on button "Checkout" at bounding box center [987, 537] width 368 height 24
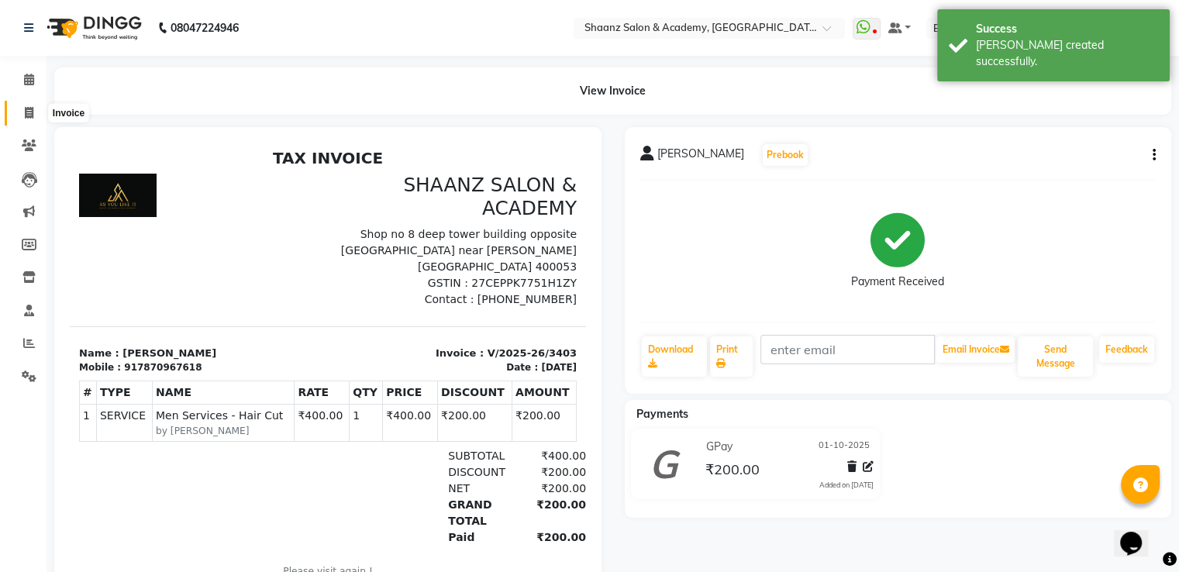
click at [28, 111] on icon at bounding box center [29, 113] width 9 height 12
select select "6360"
select select "service"
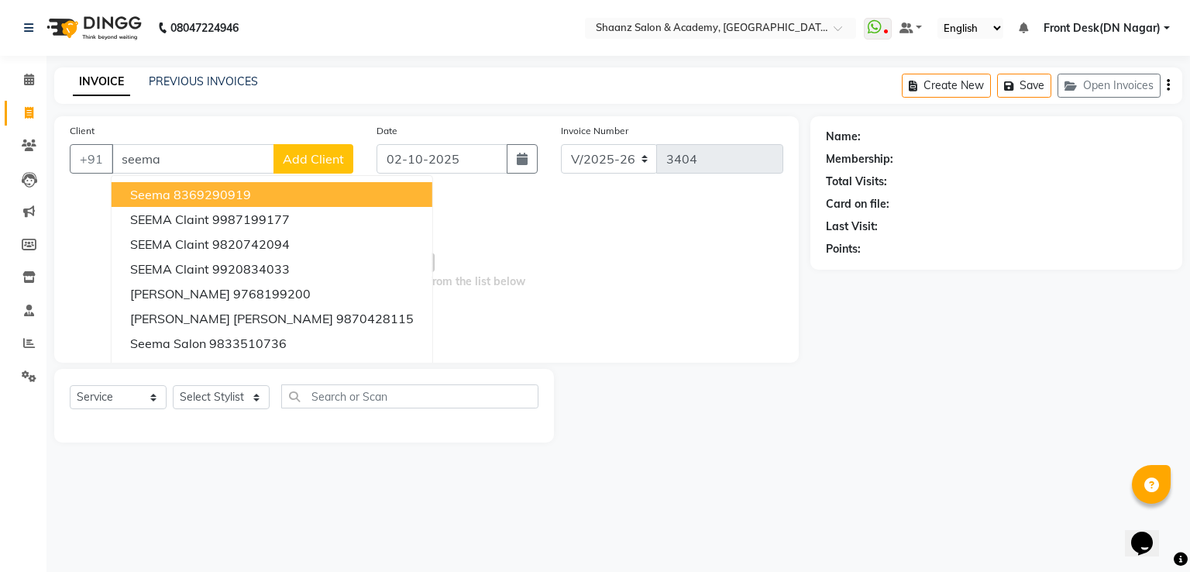
click at [155, 199] on span "seema" at bounding box center [150, 195] width 40 height 16
type input "8369290919"
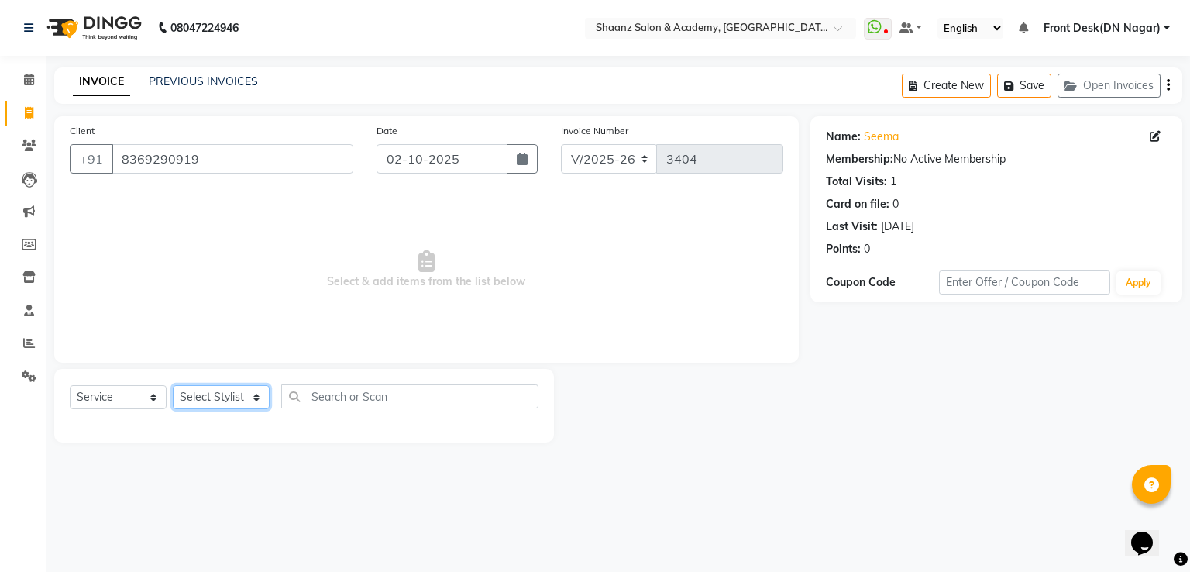
click at [186, 392] on select "Select Stylist [PERSON_NAME] [PERSON_NAME] dc Front Desk(DN Nagar) mehek MUSKAN…" at bounding box center [221, 397] width 97 height 24
select select "49291"
click at [173, 386] on select "Select Stylist [PERSON_NAME] [PERSON_NAME] dc Front Desk(DN Nagar) mehek MUSKAN…" at bounding box center [221, 397] width 97 height 24
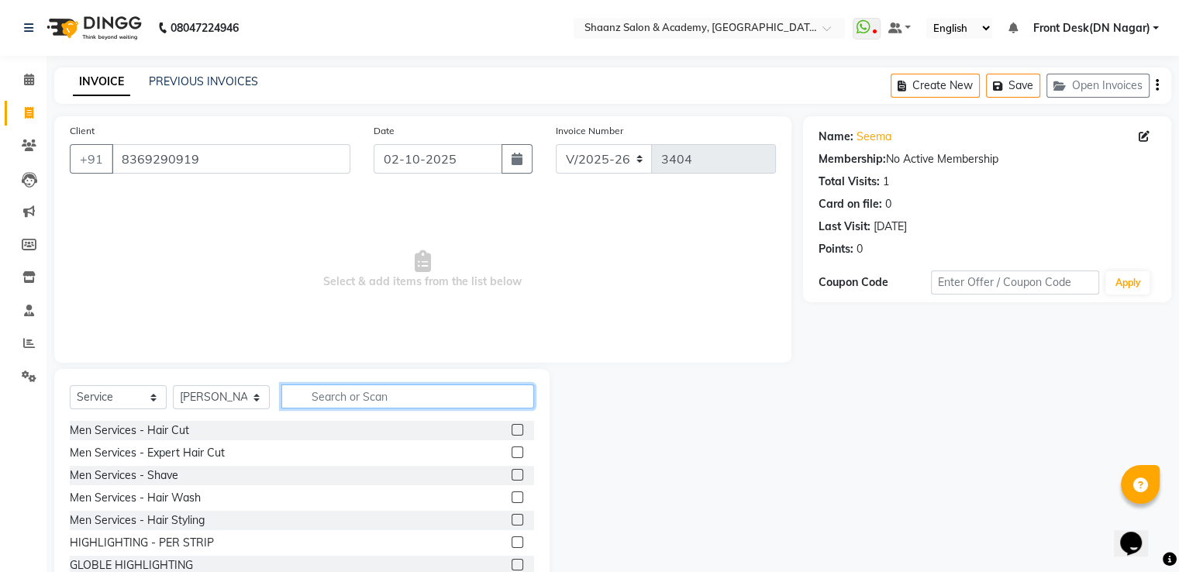
click at [344, 395] on input "text" at bounding box center [407, 396] width 253 height 24
type input "thre"
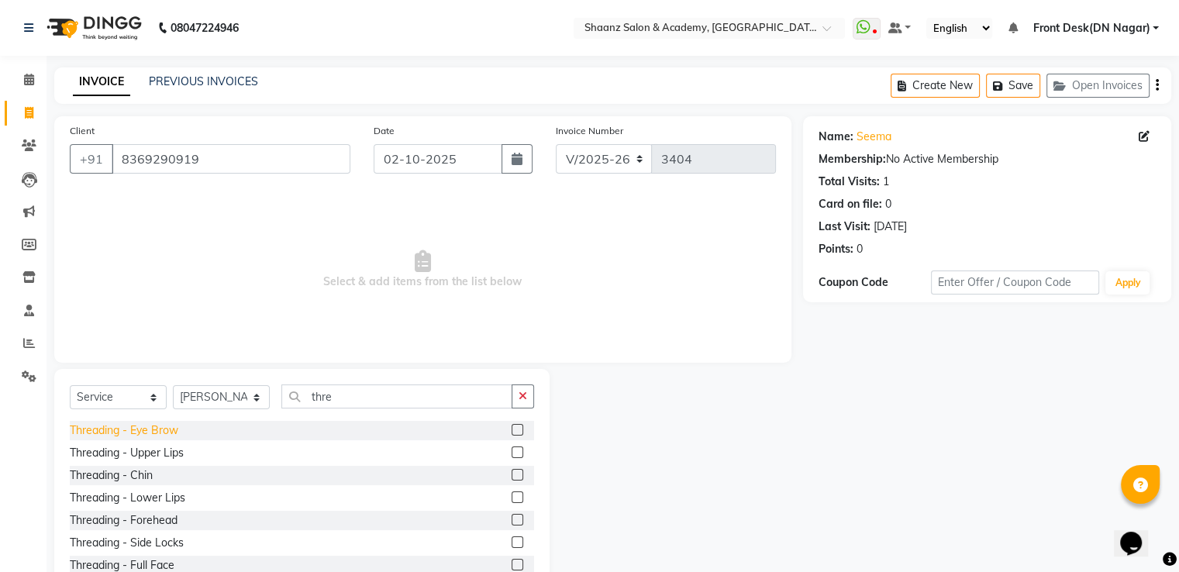
click at [164, 430] on div "Threading - Eye Brow" at bounding box center [124, 430] width 109 height 16
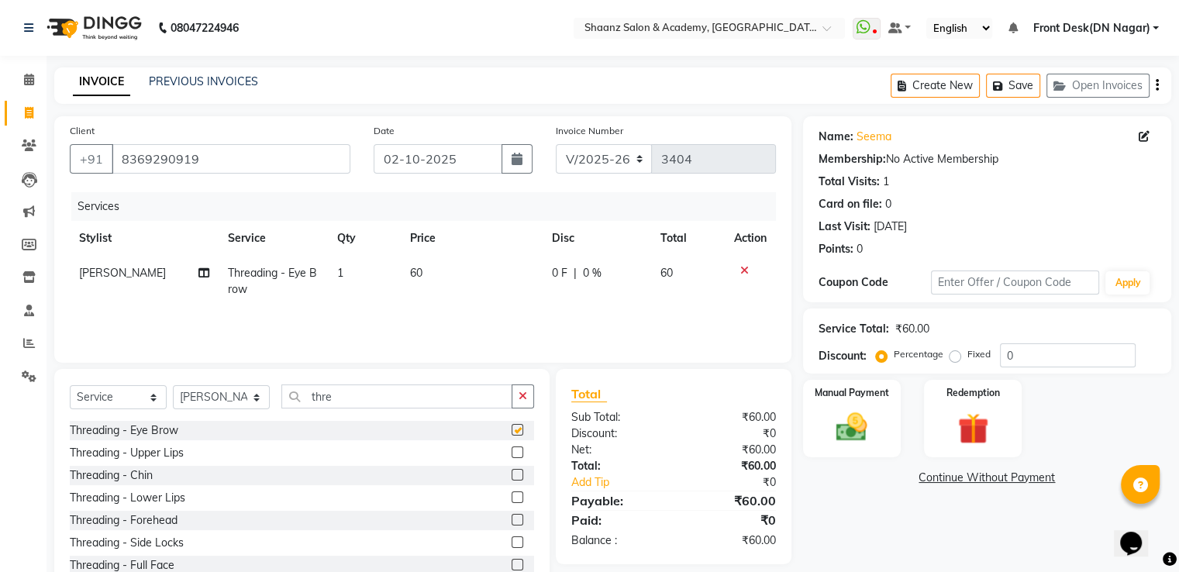
checkbox input "false"
click at [850, 422] on img at bounding box center [851, 427] width 52 height 37
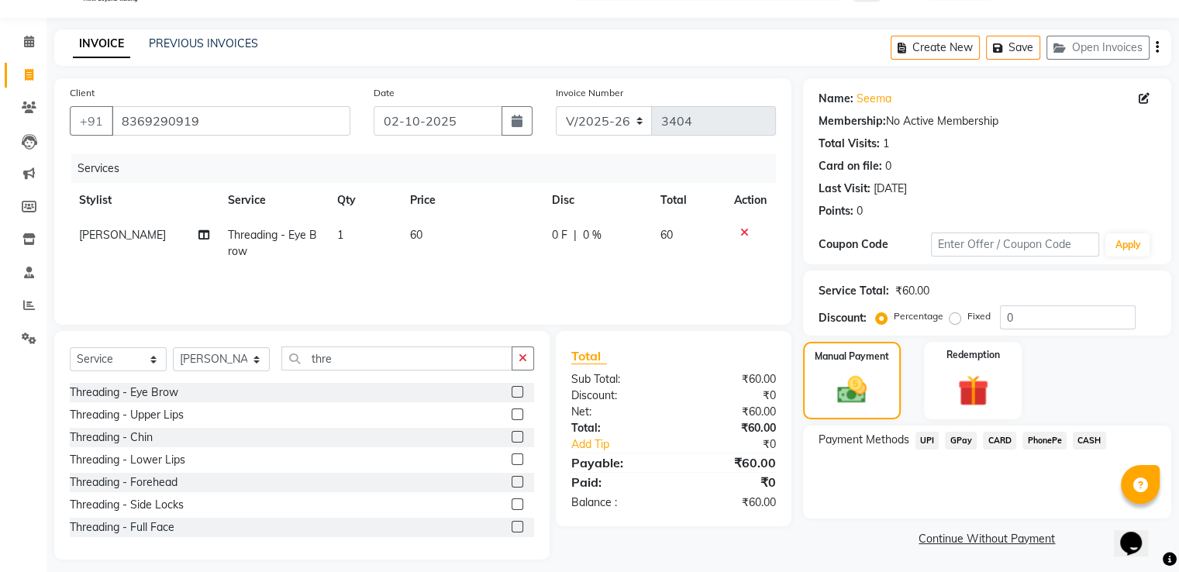
scroll to position [50, 0]
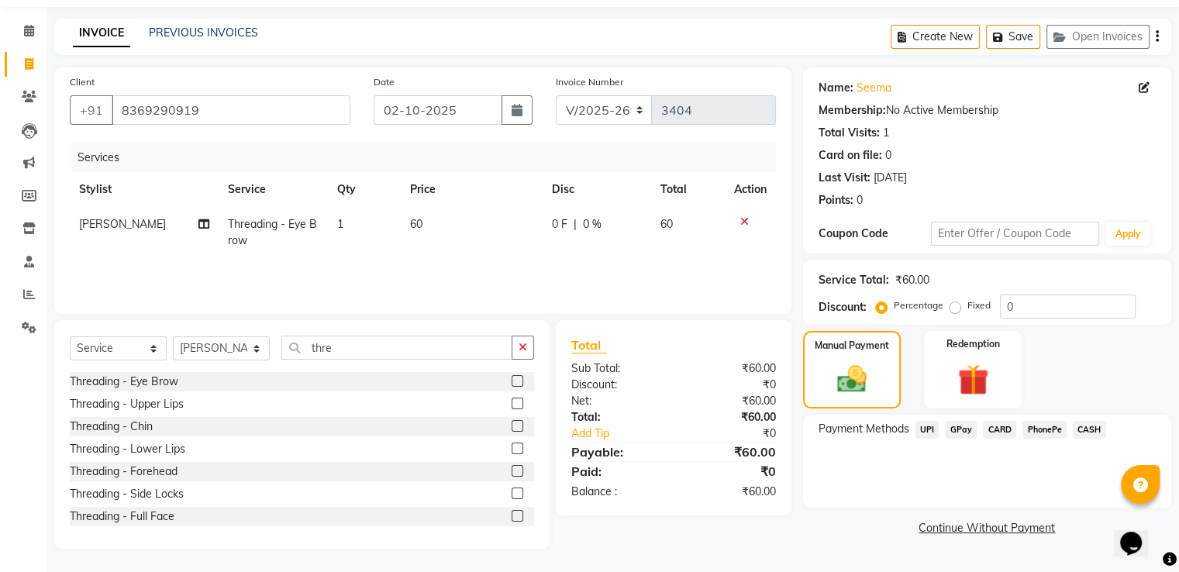
click at [960, 424] on span "GPay" at bounding box center [961, 430] width 32 height 18
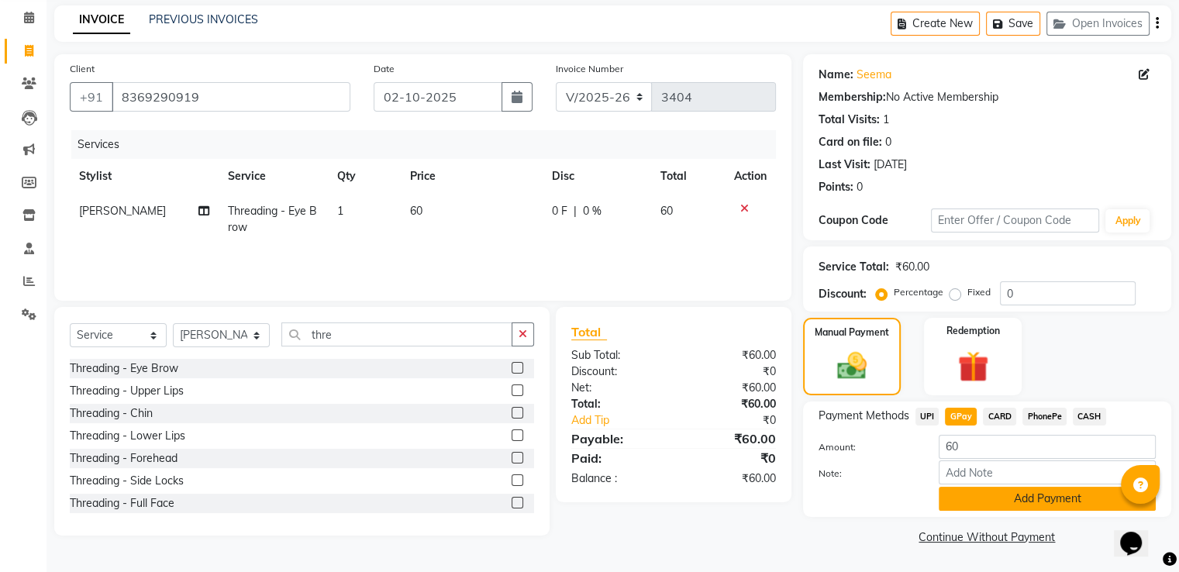
click at [972, 495] on button "Add Payment" at bounding box center [1047, 499] width 217 height 24
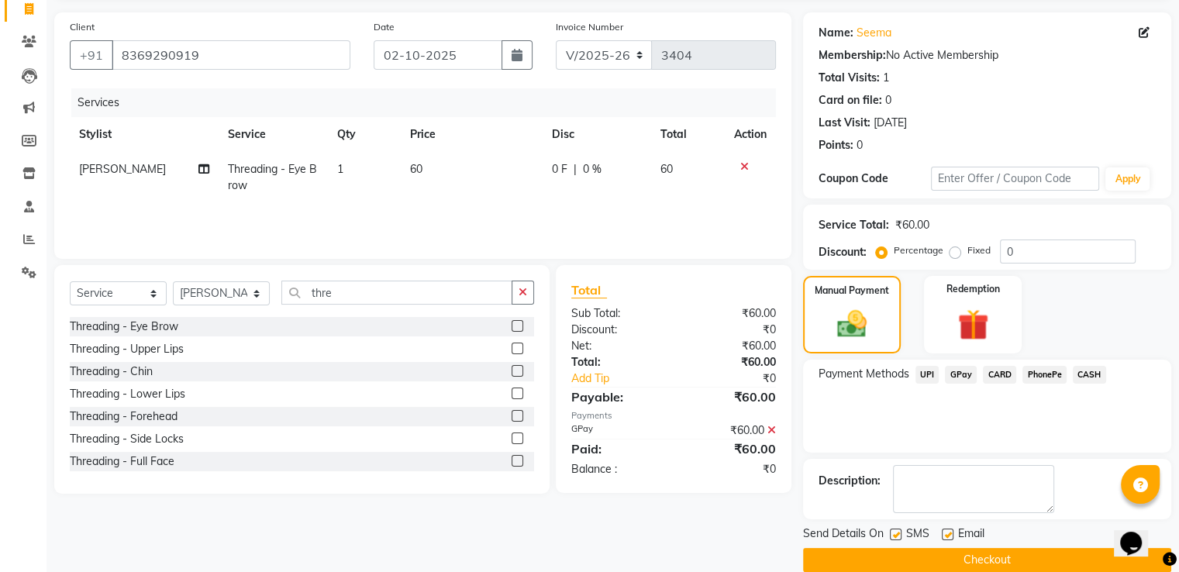
scroll to position [126, 0]
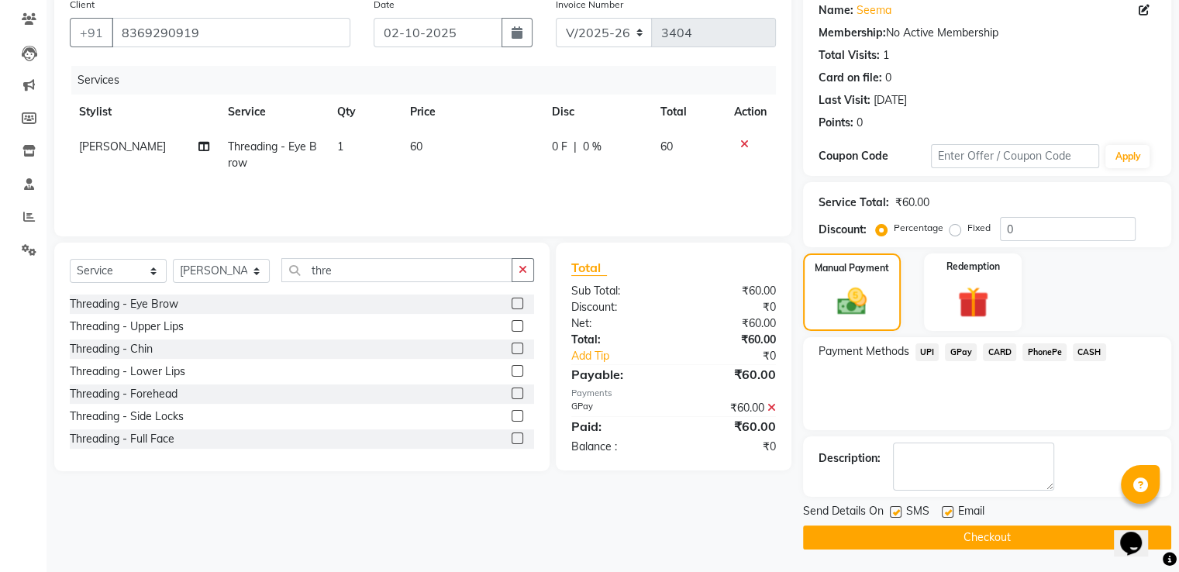
click at [949, 512] on label at bounding box center [948, 512] width 12 height 12
click at [949, 512] on input "checkbox" at bounding box center [947, 513] width 10 height 10
checkbox input "false"
click at [893, 509] on label at bounding box center [896, 512] width 12 height 12
click at [893, 509] on input "checkbox" at bounding box center [895, 513] width 10 height 10
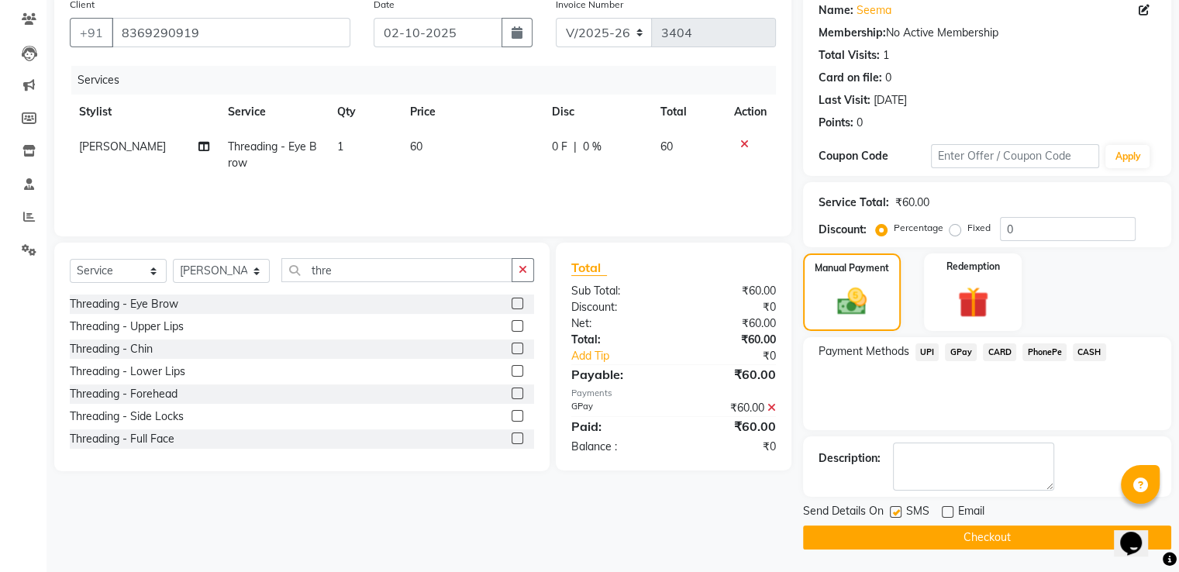
checkbox input "false"
click at [891, 543] on button "Checkout" at bounding box center [987, 537] width 368 height 24
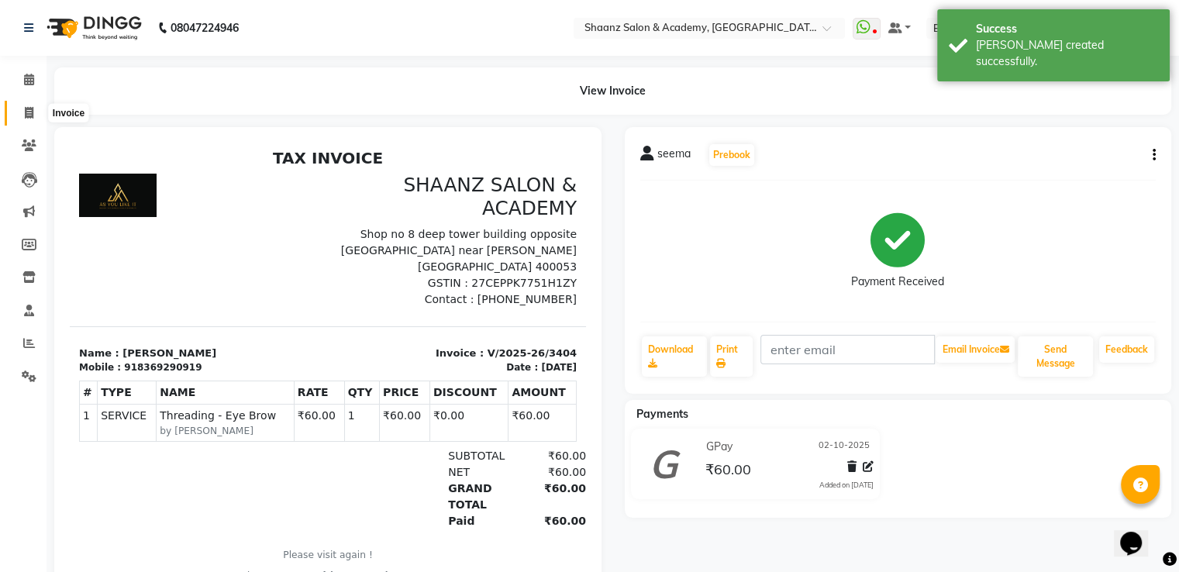
click at [34, 109] on span at bounding box center [29, 114] width 27 height 18
select select "service"
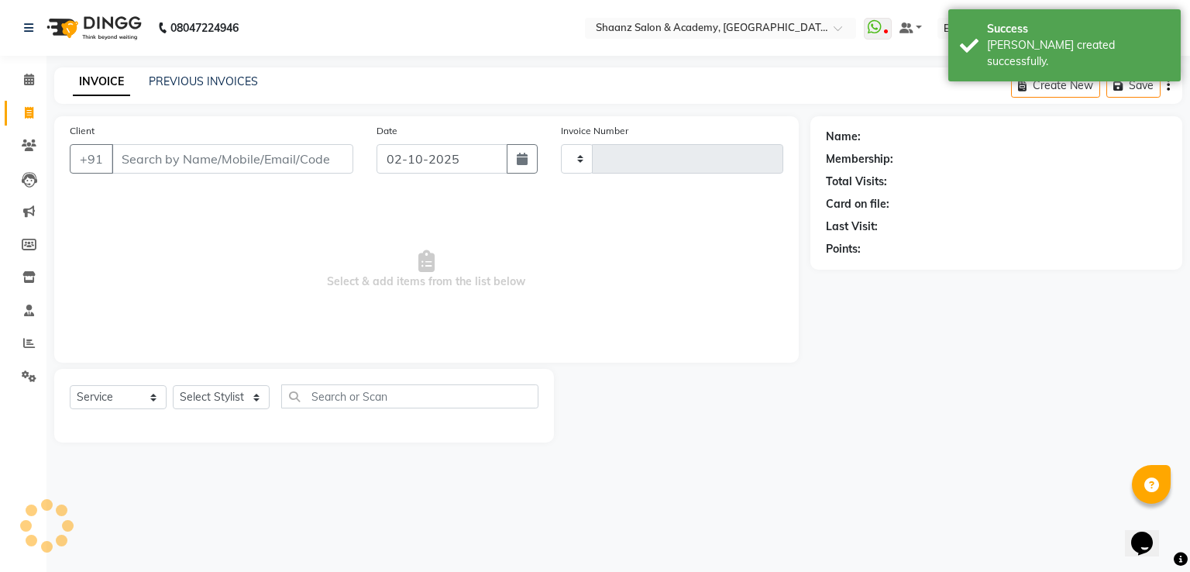
click at [198, 158] on input "Client" at bounding box center [233, 158] width 242 height 29
type input "ar"
type input "3405"
select select "6360"
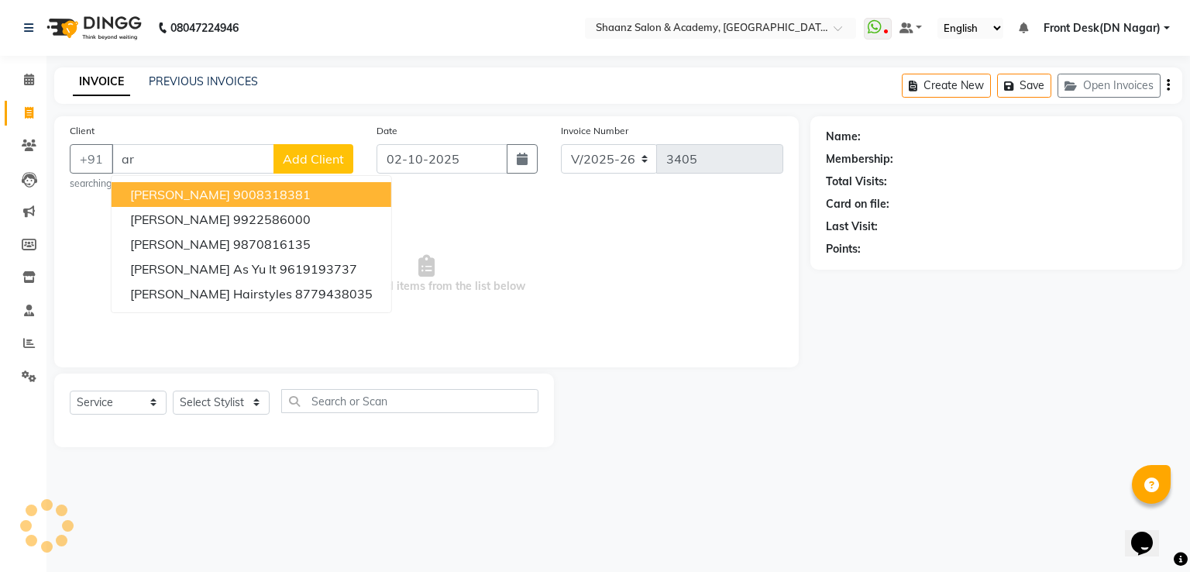
type input "a"
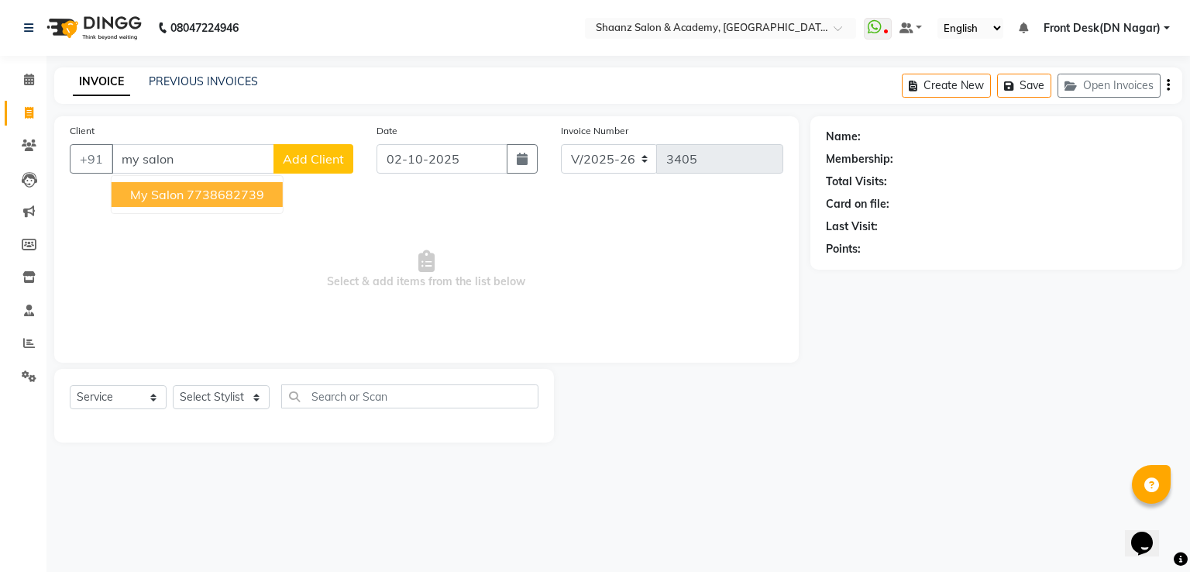
click at [188, 187] on ngb-highlight "7738682739" at bounding box center [226, 195] width 78 height 16
type input "7738682739"
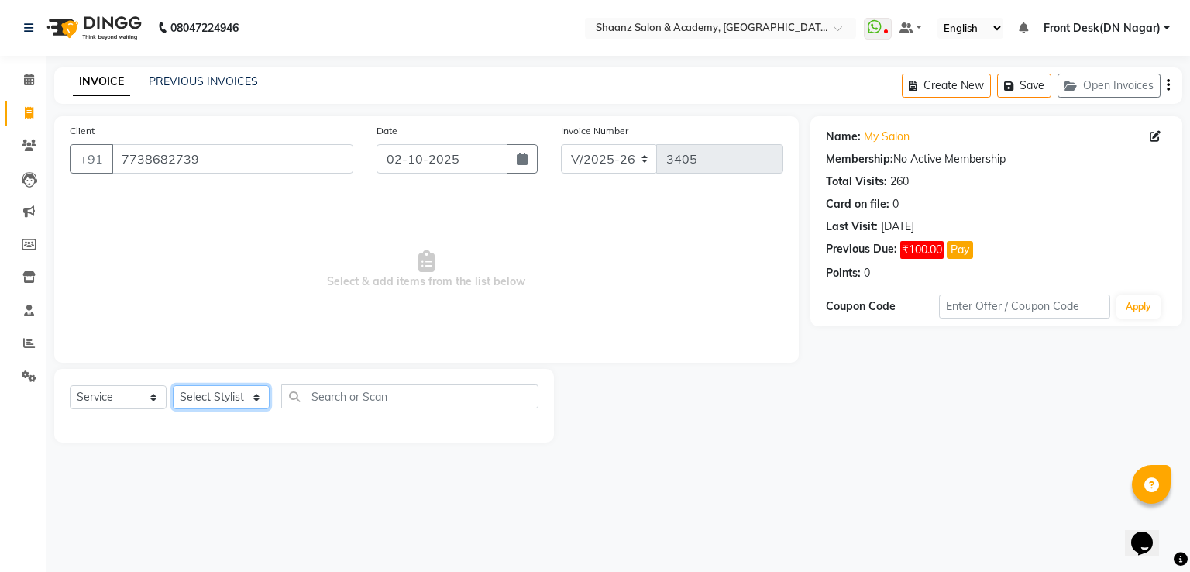
click at [236, 389] on select "Select Stylist [PERSON_NAME] [PERSON_NAME] dc Front Desk(DN Nagar) mehek MUSKAN…" at bounding box center [221, 397] width 97 height 24
select select "49291"
click at [173, 386] on select "Select Stylist [PERSON_NAME] [PERSON_NAME] dc Front Desk(DN Nagar) mehek MUSKAN…" at bounding box center [221, 397] width 97 height 24
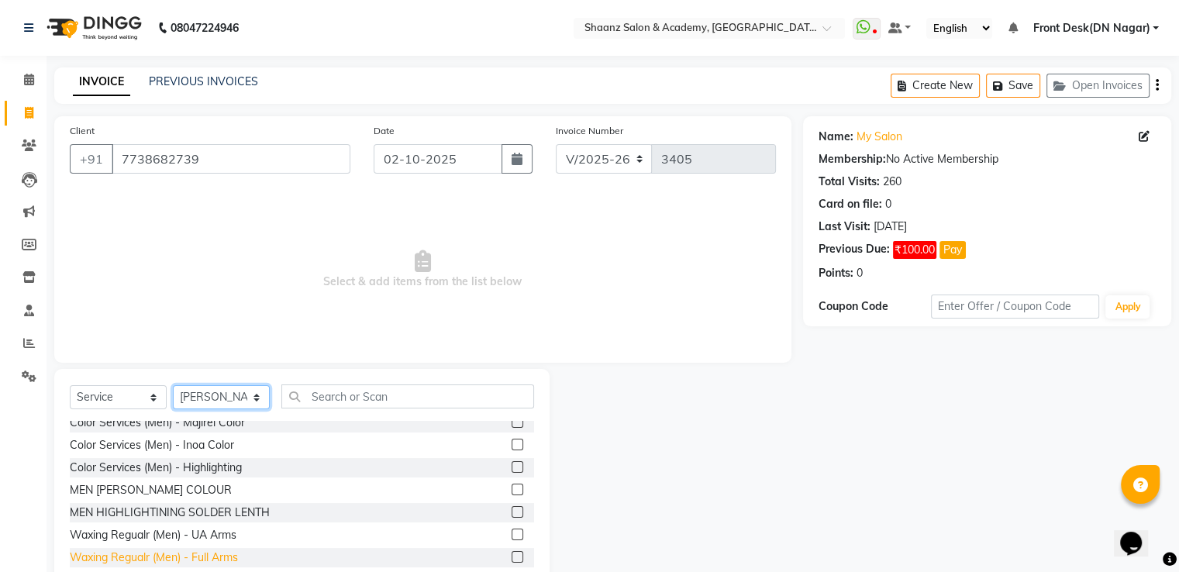
scroll to position [310, 0]
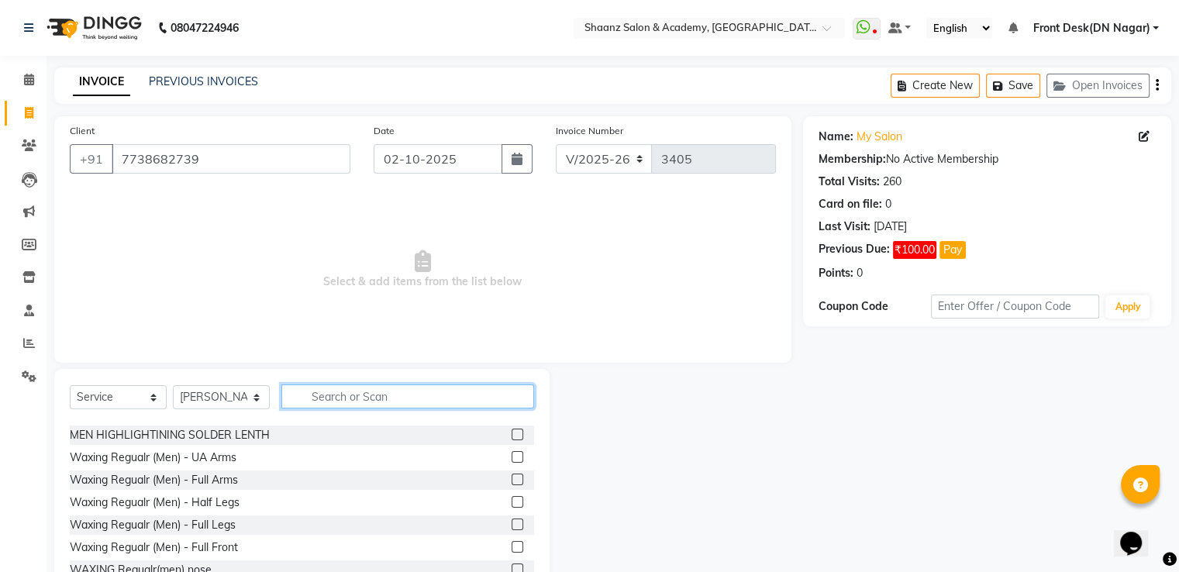
click at [331, 400] on input "text" at bounding box center [407, 396] width 253 height 24
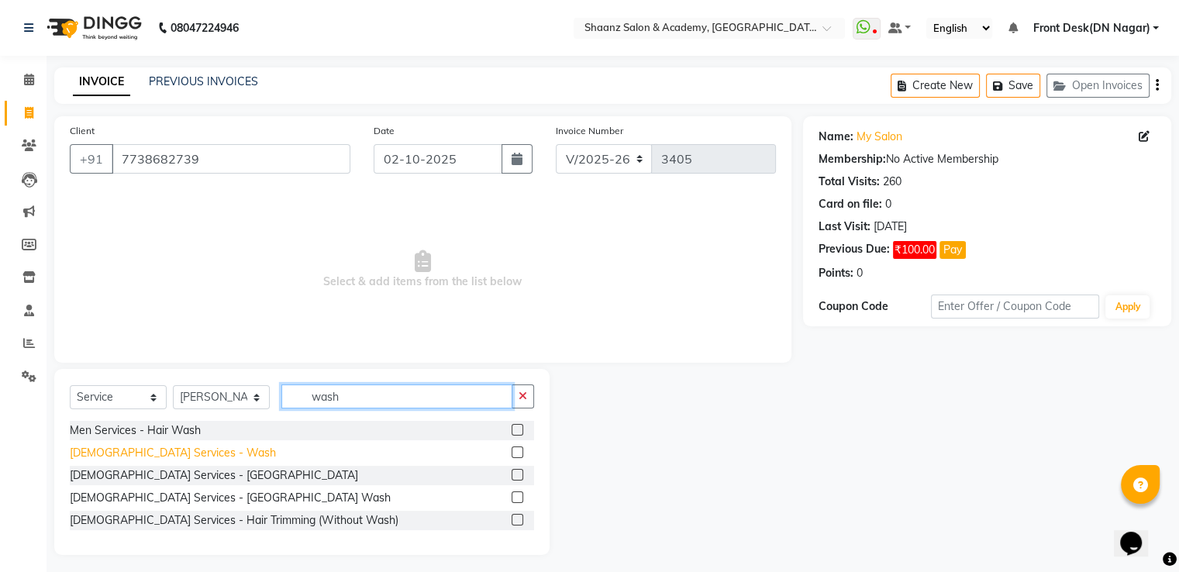
type input "wash"
click at [84, 451] on div "Ladies Services - Wash" at bounding box center [173, 453] width 206 height 16
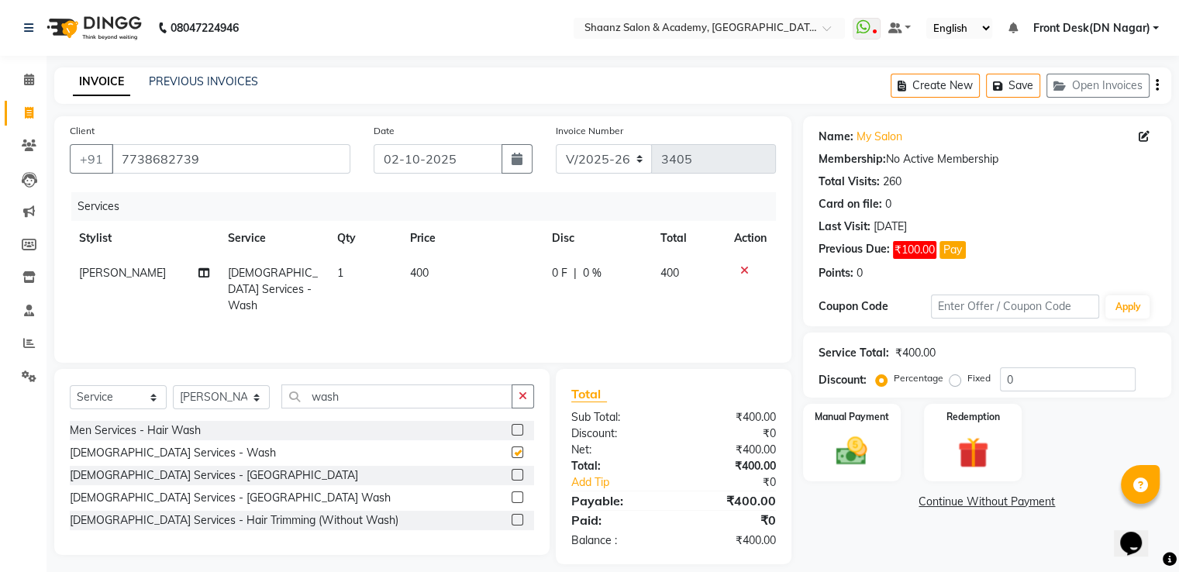
checkbox input "false"
click at [431, 271] on td "400" at bounding box center [472, 289] width 142 height 67
select select "49291"
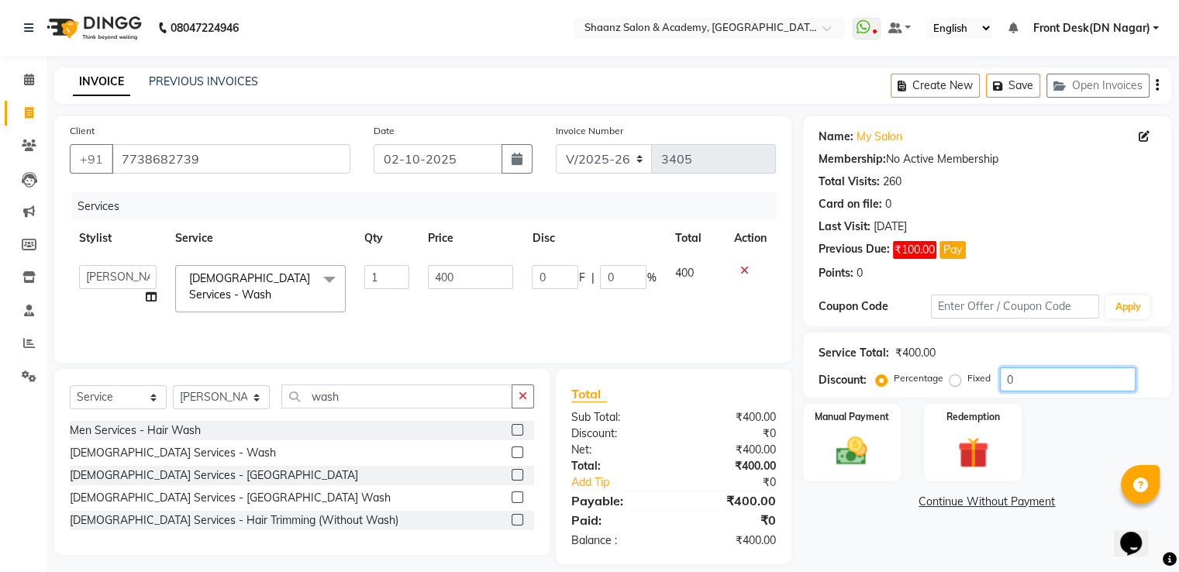
click at [1049, 373] on input "0" at bounding box center [1068, 379] width 136 height 24
type input "05"
type input "20"
type input "5"
type input "050"
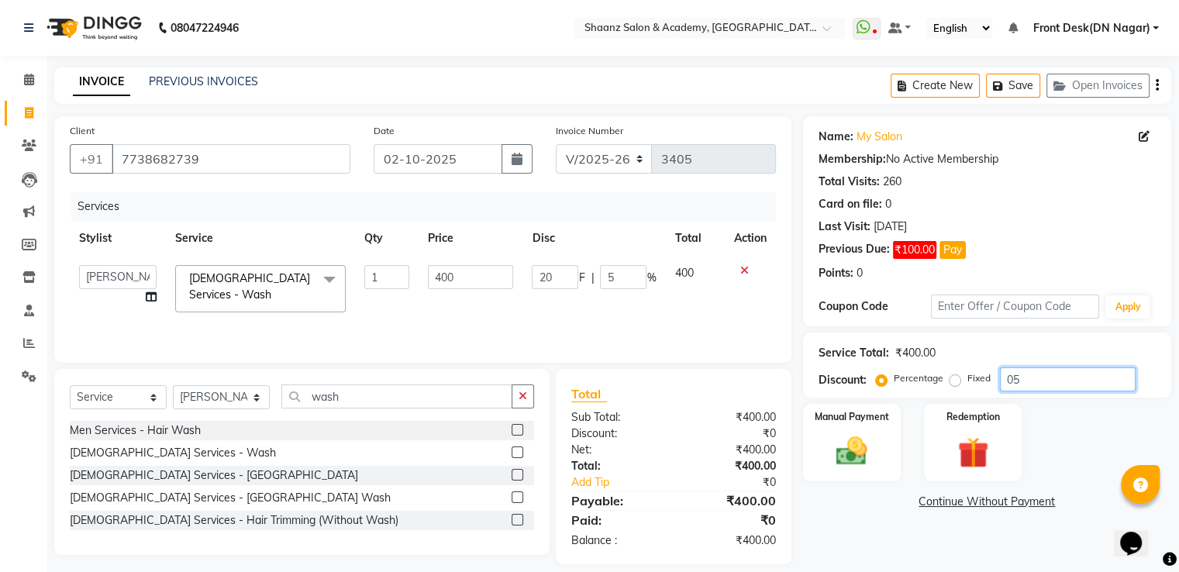
type input "200"
type input "50"
type input "050"
click at [858, 457] on img at bounding box center [851, 451] width 52 height 37
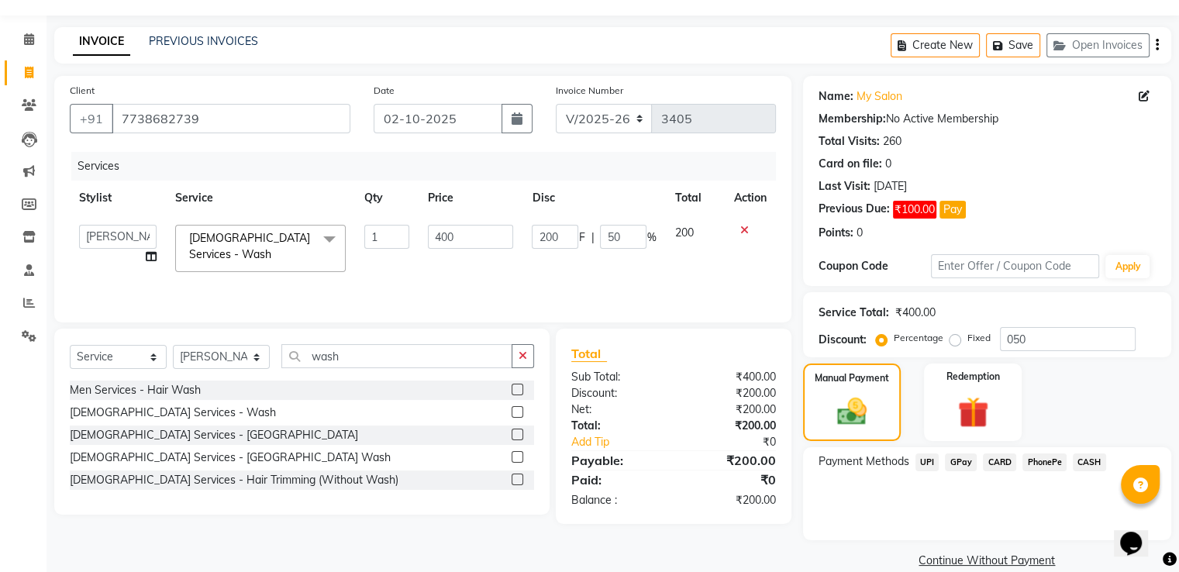
scroll to position [63, 0]
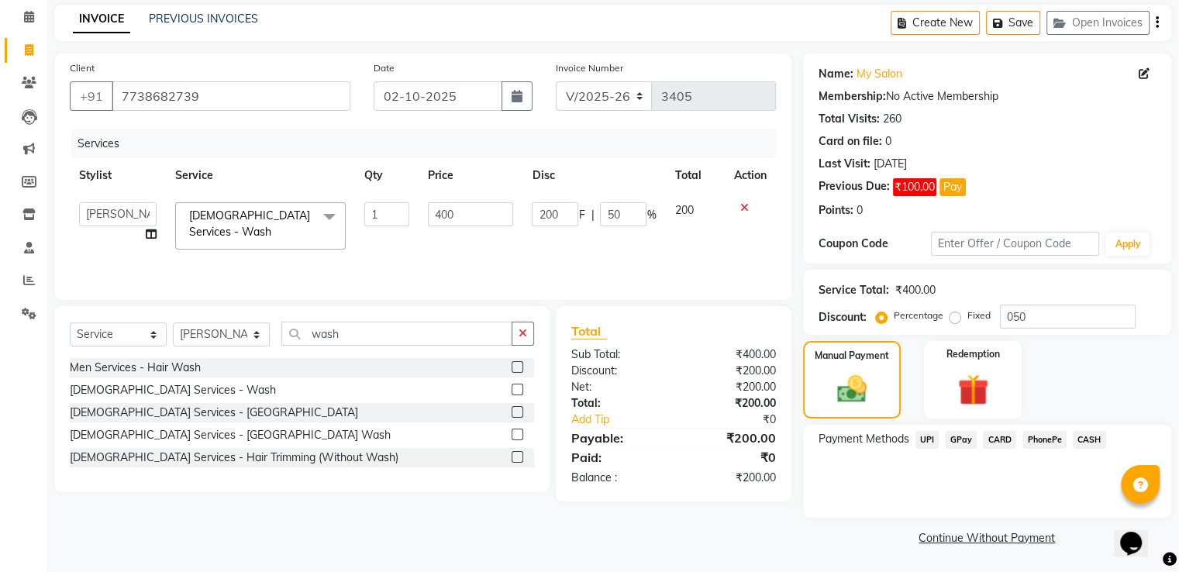
click at [964, 440] on span "GPay" at bounding box center [961, 440] width 32 height 18
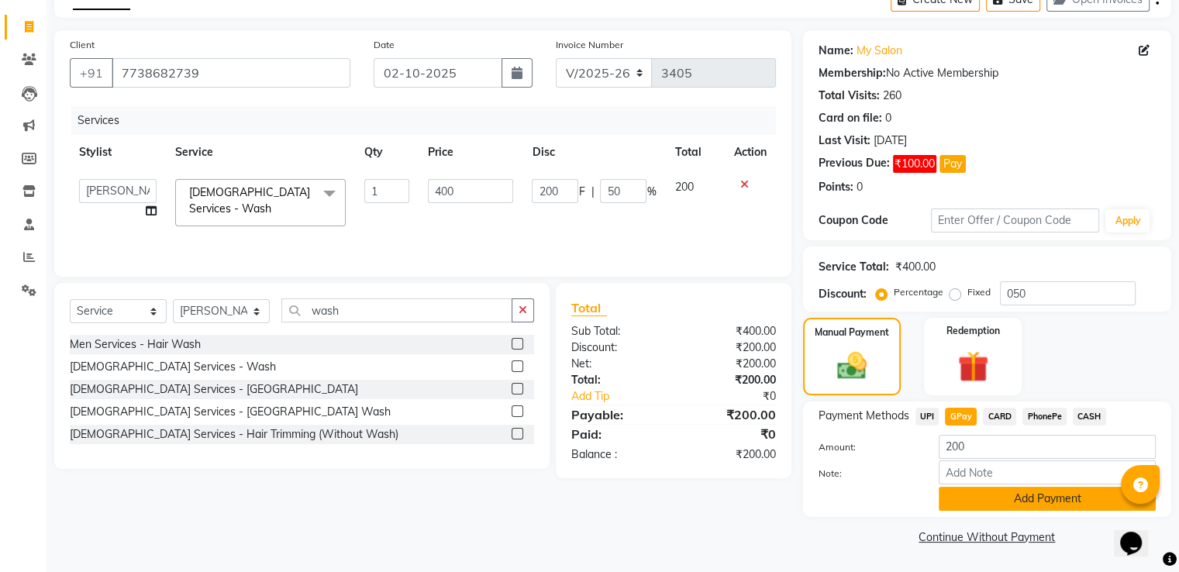
click at [1013, 502] on button "Add Payment" at bounding box center [1047, 499] width 217 height 24
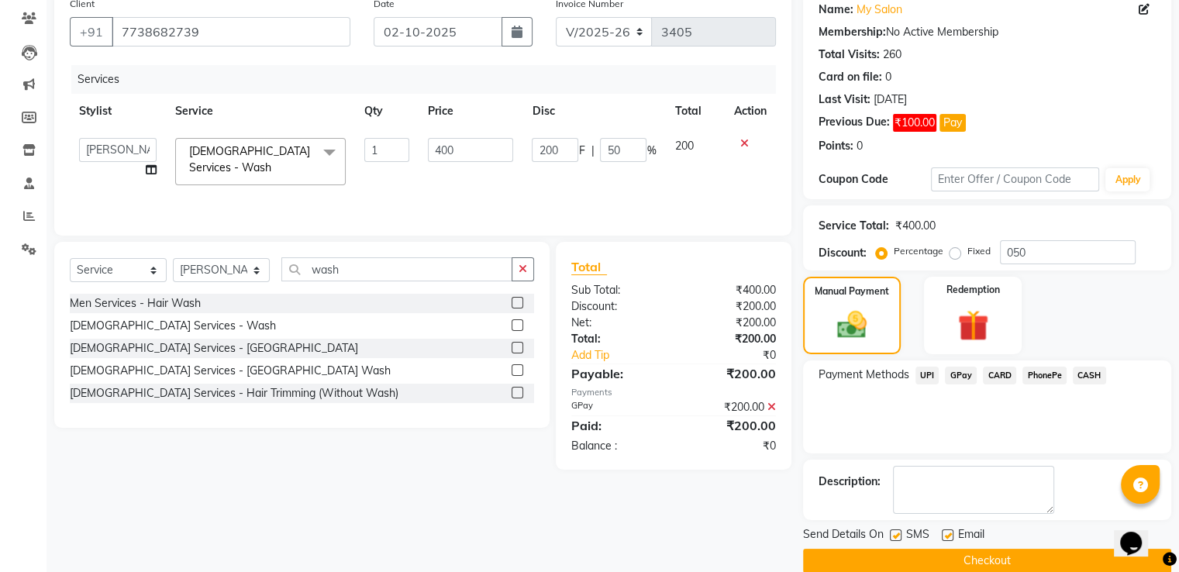
scroll to position [150, 0]
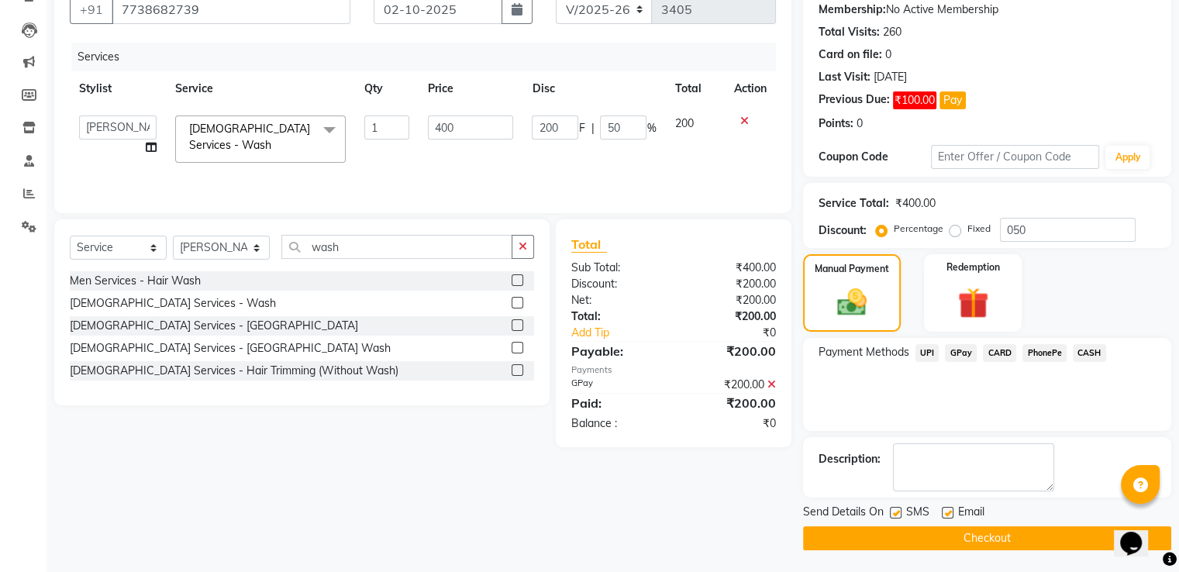
click at [951, 514] on label at bounding box center [948, 513] width 12 height 12
click at [951, 514] on input "checkbox" at bounding box center [947, 513] width 10 height 10
checkbox input "false"
click at [896, 515] on label at bounding box center [896, 513] width 12 height 12
click at [896, 515] on input "checkbox" at bounding box center [895, 513] width 10 height 10
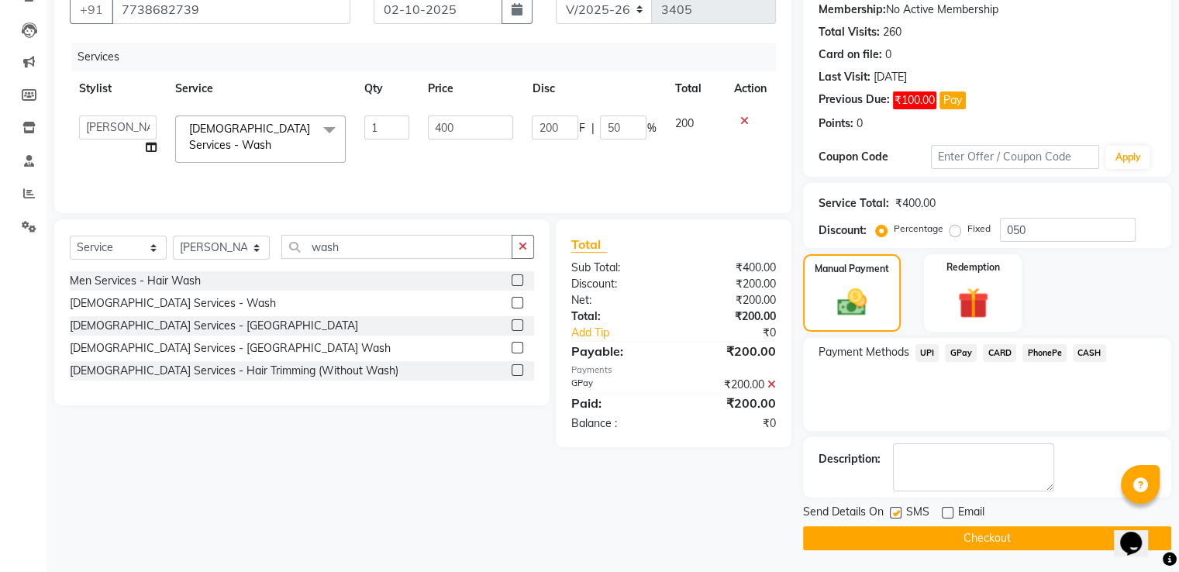
checkbox input "false"
click at [894, 527] on button "Checkout" at bounding box center [987, 538] width 368 height 24
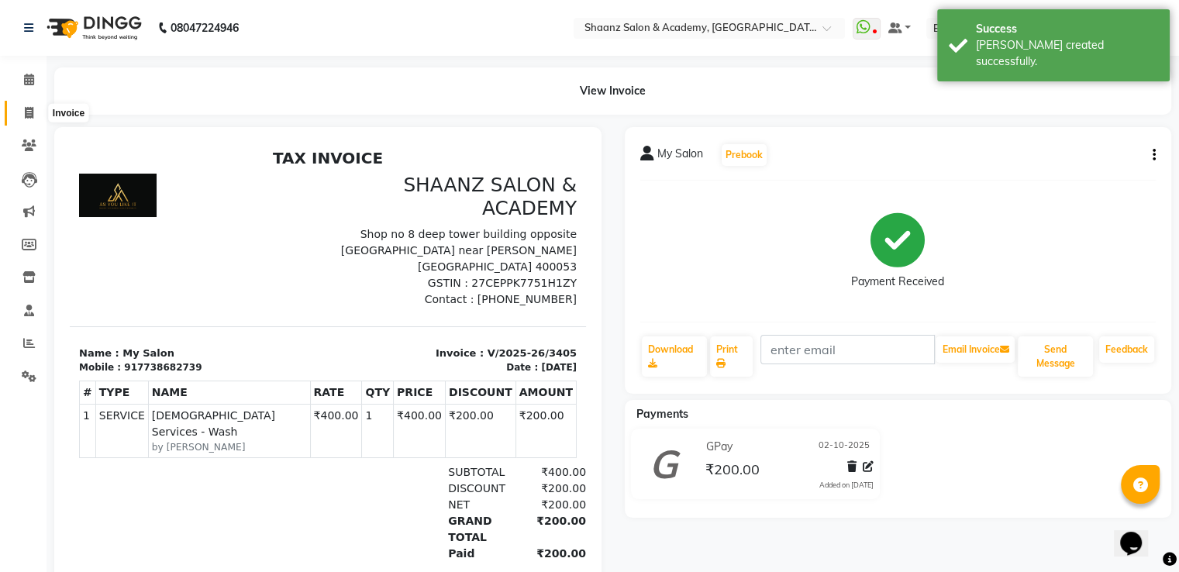
click at [25, 109] on icon at bounding box center [29, 113] width 9 height 12
select select "6360"
select select "service"
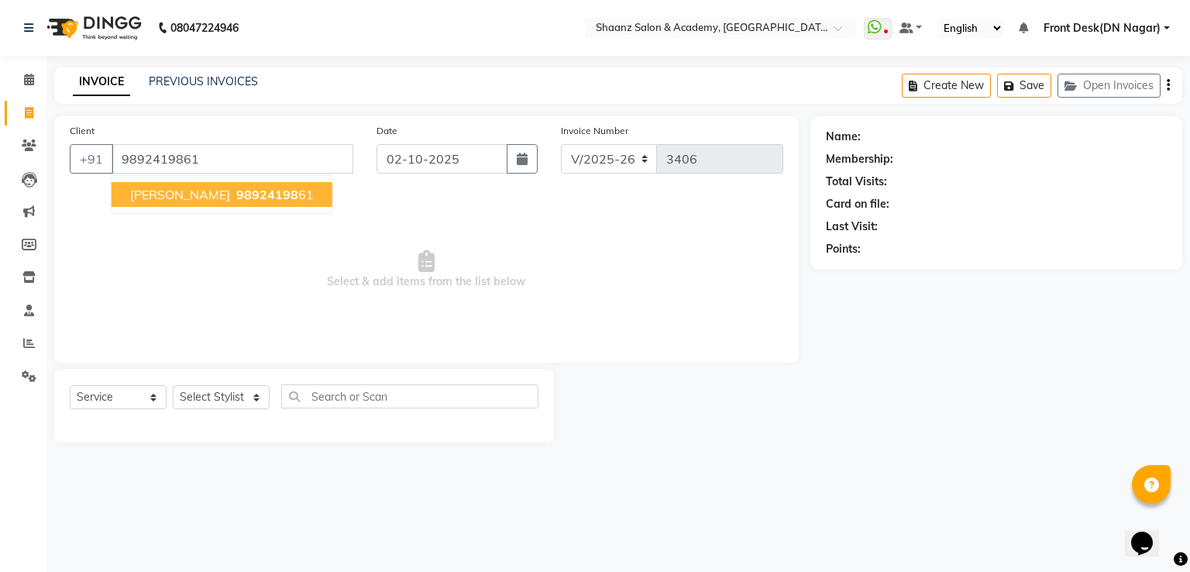
type input "9892419861"
select select "1: Object"
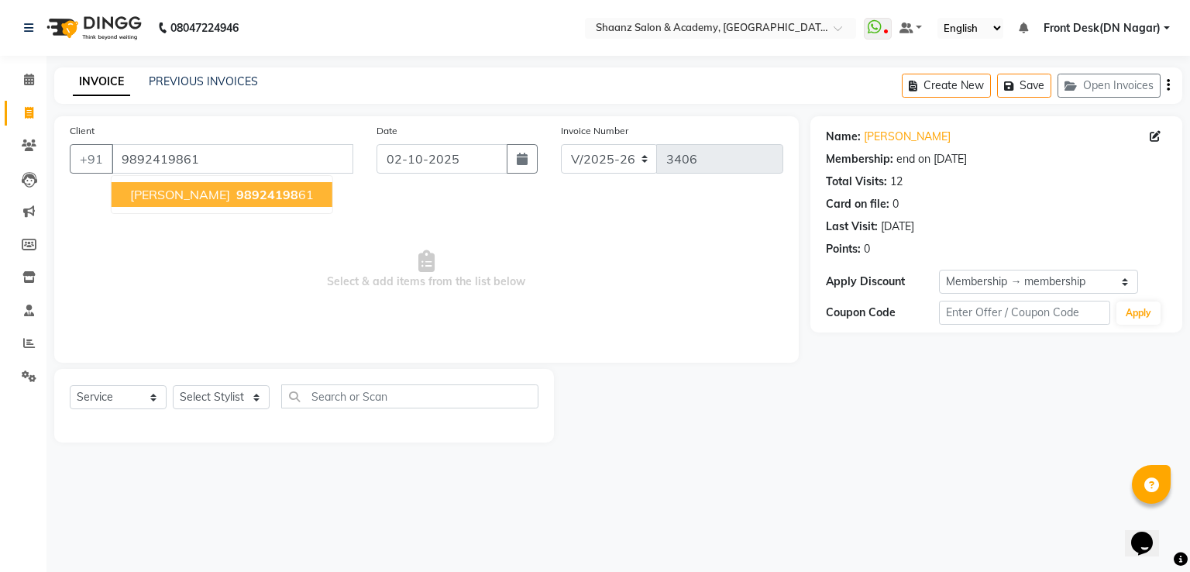
click at [176, 197] on span "kavita patel" at bounding box center [180, 195] width 100 height 16
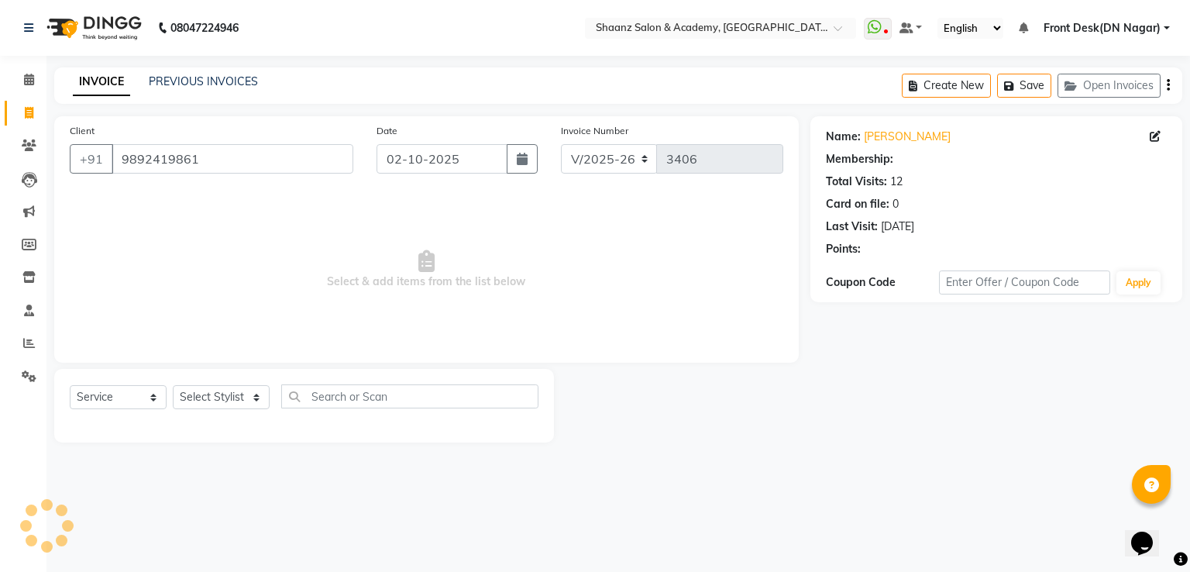
select select "1: Object"
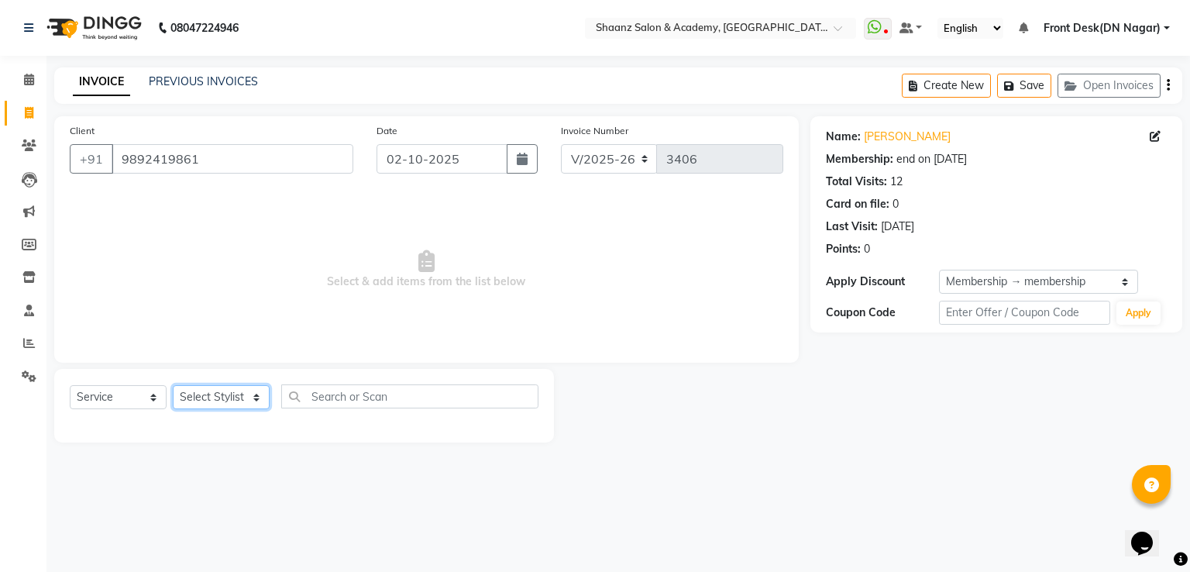
click at [200, 388] on select "Select Stylist [PERSON_NAME] [PERSON_NAME] dc Front Desk(DN Nagar) mehek MUSKAN…" at bounding box center [221, 397] width 97 height 24
select select "93031"
click at [173, 386] on select "Select Stylist [PERSON_NAME] [PERSON_NAME] dc Front Desk(DN Nagar) mehek MUSKAN…" at bounding box center [221, 397] width 97 height 24
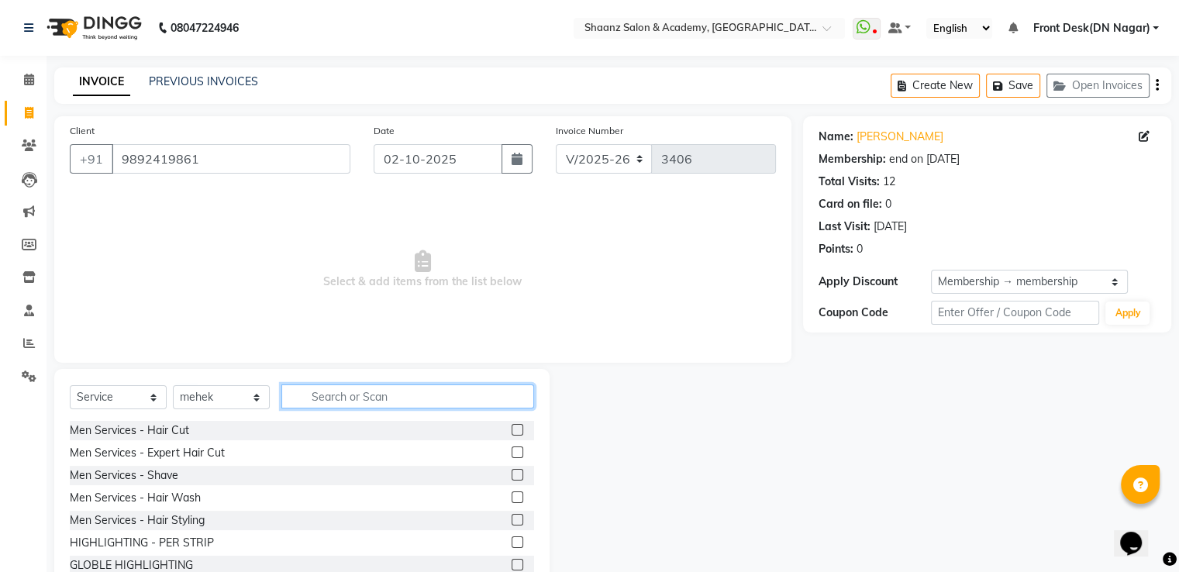
click at [363, 398] on input "text" at bounding box center [407, 396] width 253 height 24
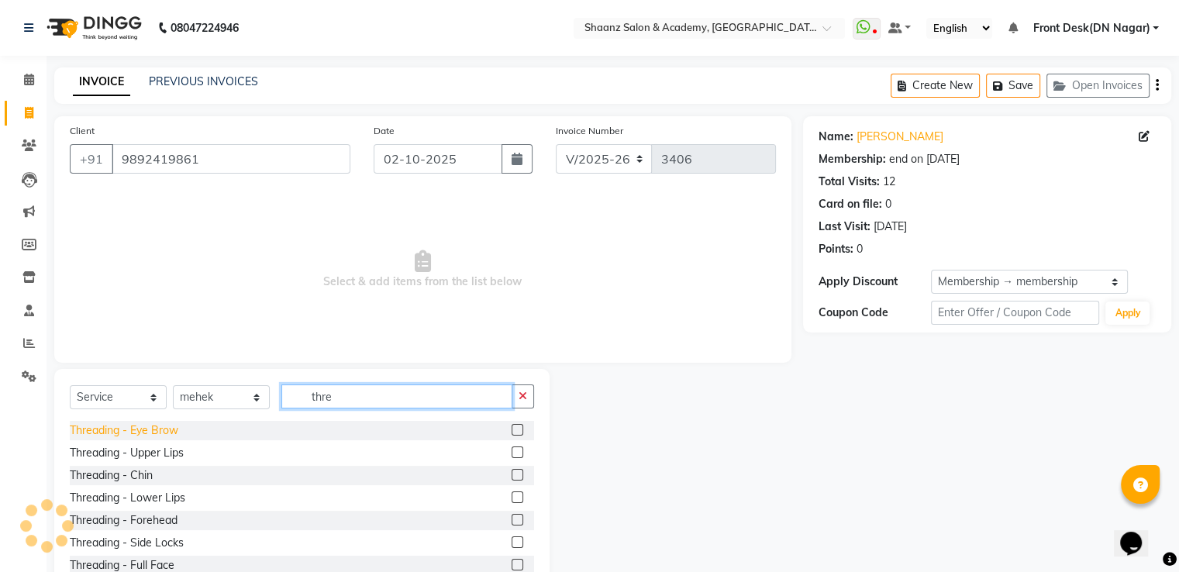
type input "thre"
click at [136, 436] on div "Threading - Eye Brow" at bounding box center [124, 430] width 109 height 16
checkbox input "false"
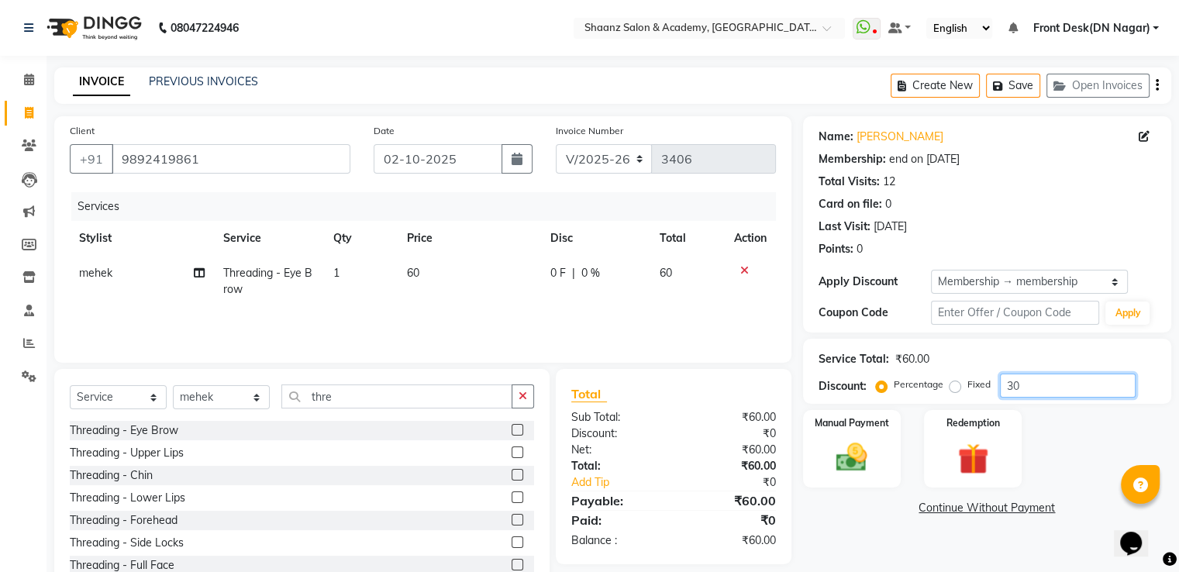
click at [1040, 391] on input "30" at bounding box center [1068, 386] width 136 height 24
type input "3"
click at [873, 457] on img at bounding box center [851, 457] width 52 height 37
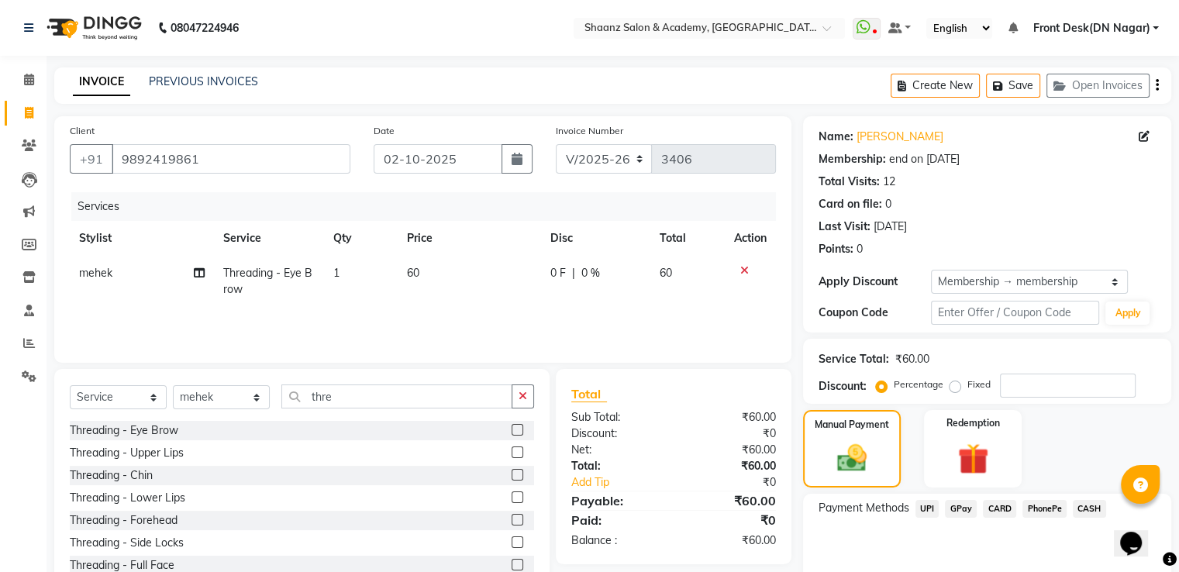
click at [967, 508] on span "GPay" at bounding box center [961, 509] width 32 height 18
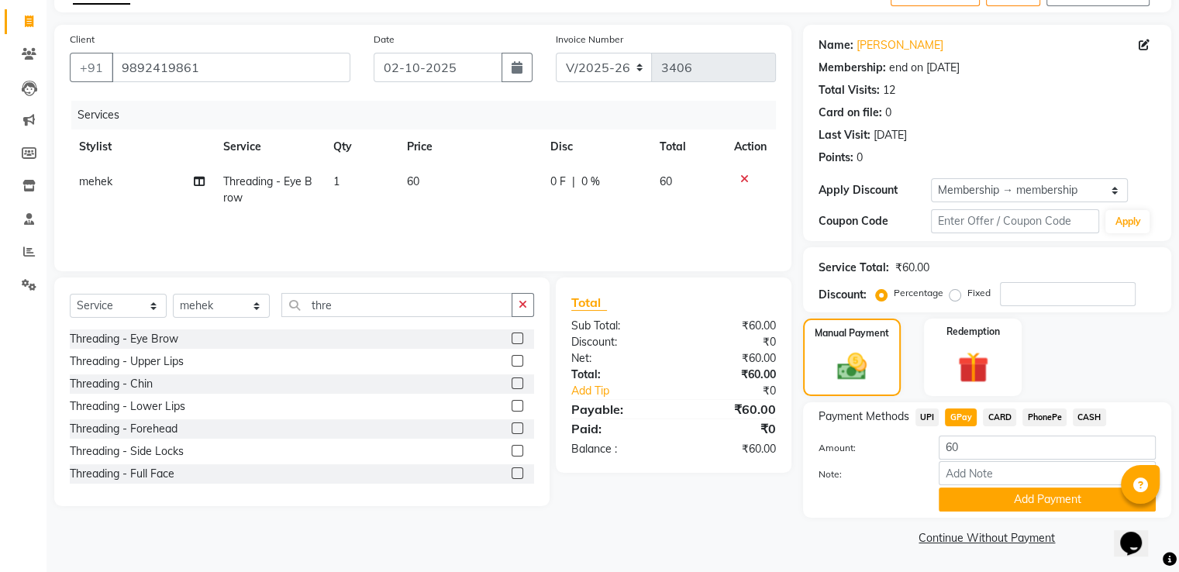
scroll to position [93, 0]
click at [986, 501] on button "Add Payment" at bounding box center [1047, 499] width 217 height 24
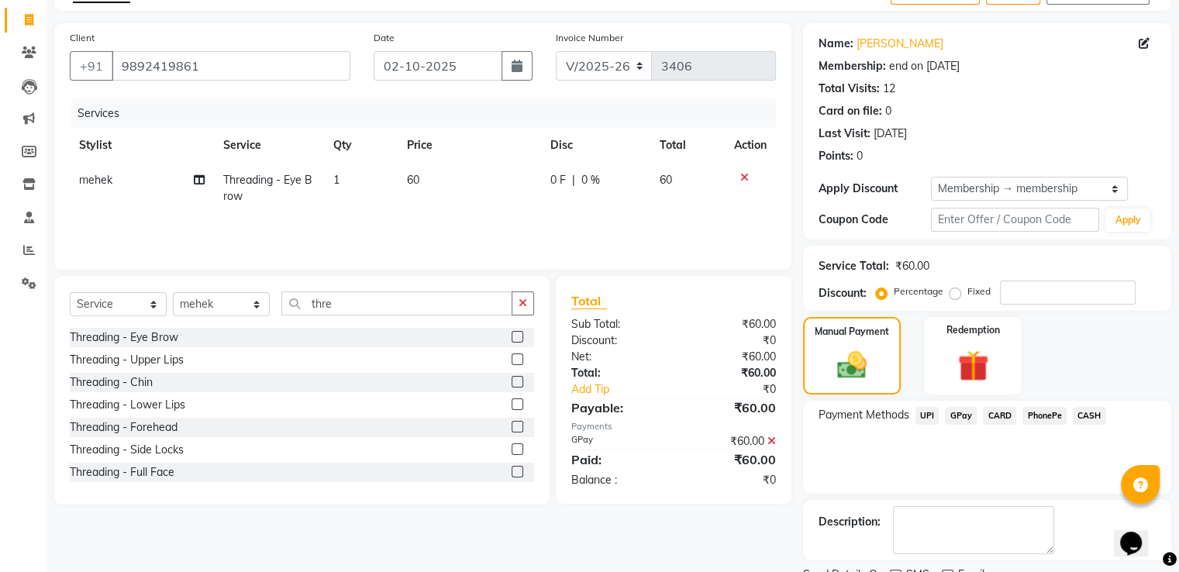
click at [965, 423] on span "GPay" at bounding box center [961, 416] width 32 height 18
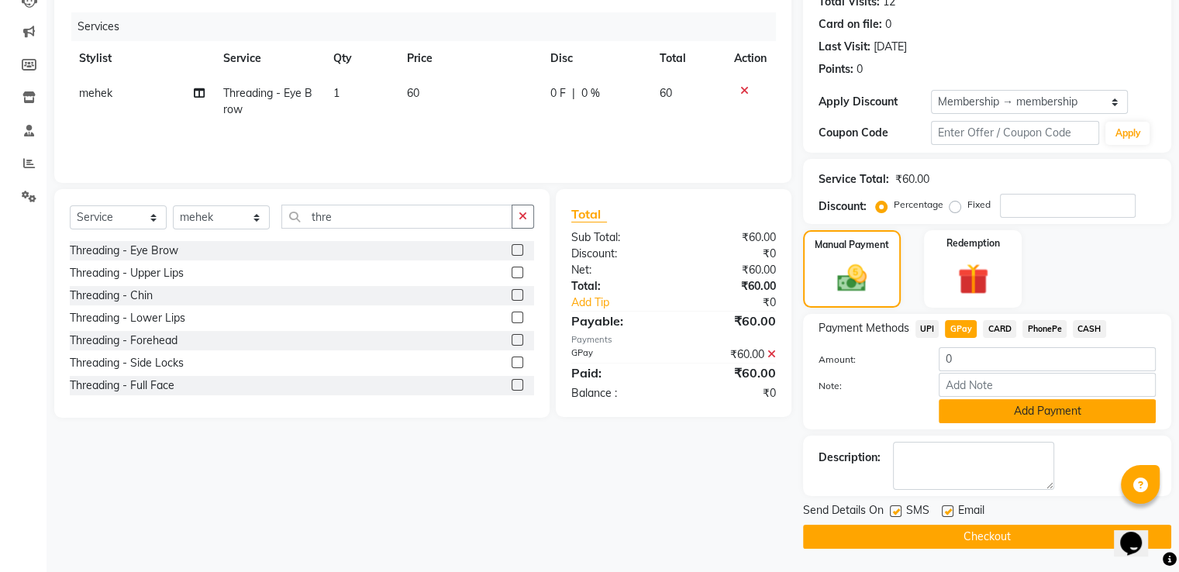
click at [979, 413] on button "Add Payment" at bounding box center [1047, 411] width 217 height 24
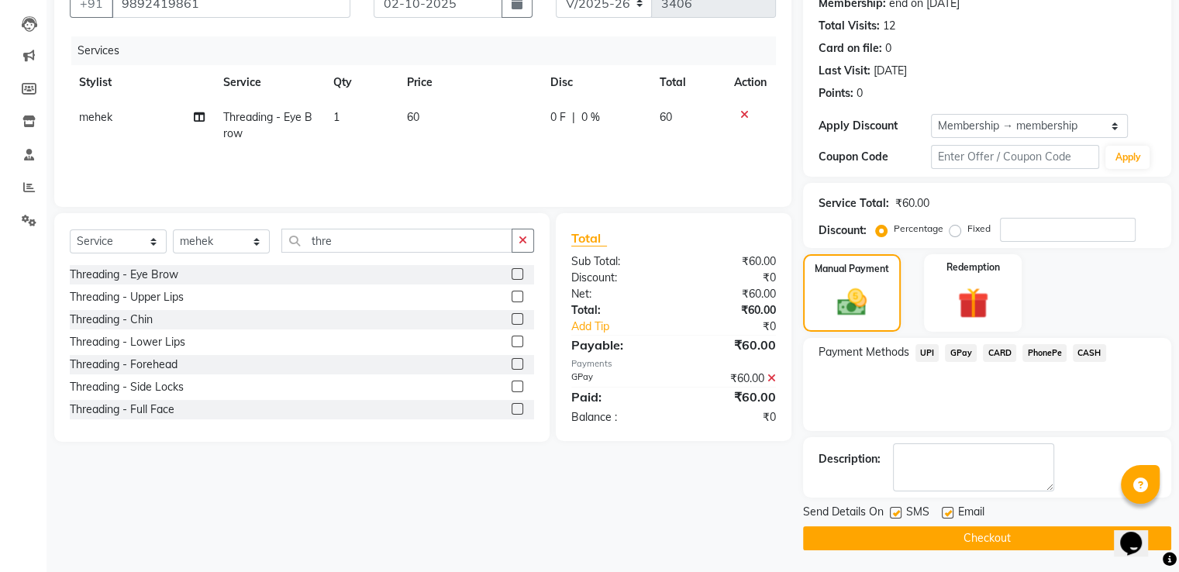
click at [894, 514] on label at bounding box center [896, 513] width 12 height 12
click at [894, 514] on input "checkbox" at bounding box center [895, 513] width 10 height 10
checkbox input "false"
click at [947, 507] on label at bounding box center [948, 513] width 12 height 12
click at [947, 508] on input "checkbox" at bounding box center [947, 513] width 10 height 10
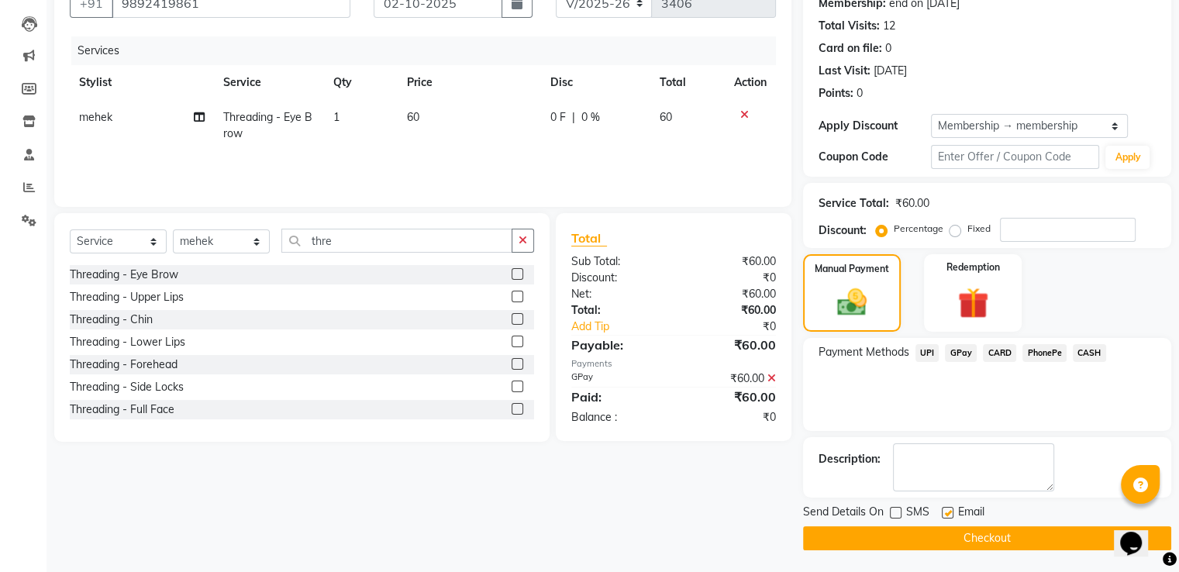
checkbox input "false"
click at [933, 529] on button "Checkout" at bounding box center [987, 538] width 368 height 24
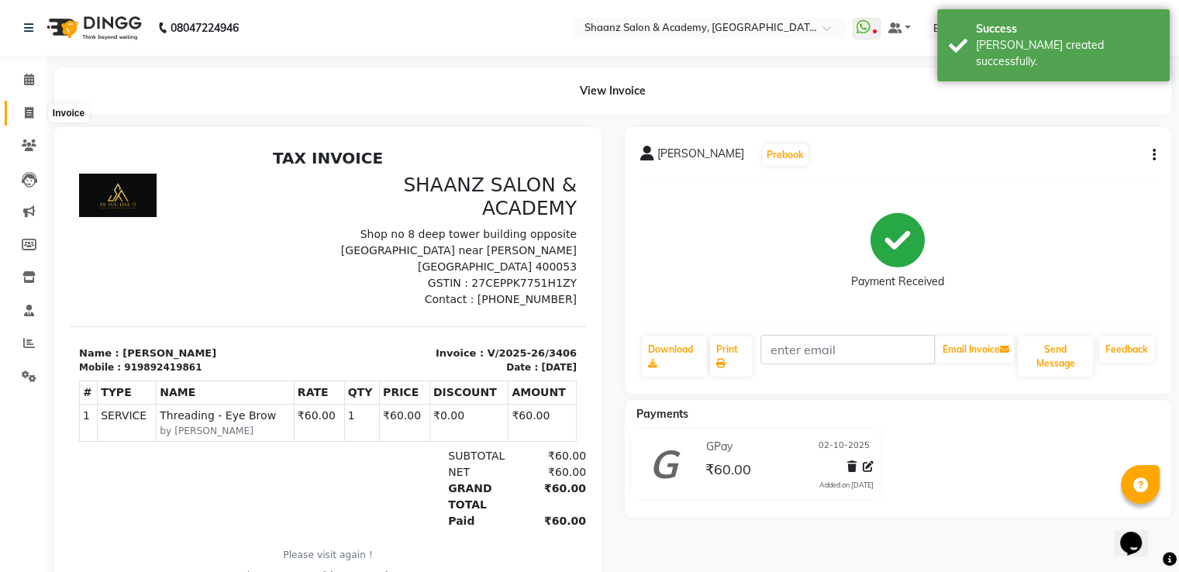
click at [22, 112] on span at bounding box center [29, 114] width 27 height 18
select select "6360"
select select "service"
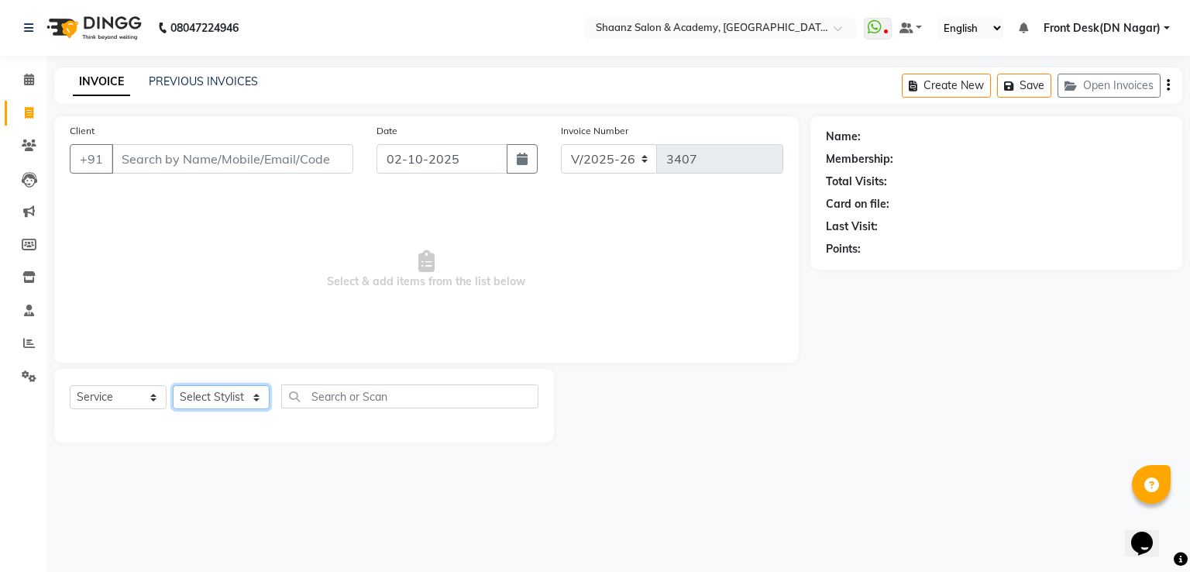
click at [215, 398] on select "Select Stylist [PERSON_NAME] [PERSON_NAME] dc Front Desk(DN Nagar) mehek MUSKAN…" at bounding box center [221, 397] width 97 height 24
select select "88016"
click at [173, 386] on select "Select Stylist [PERSON_NAME] [PERSON_NAME] dc Front Desk(DN Nagar) mehek MUSKAN…" at bounding box center [221, 397] width 97 height 24
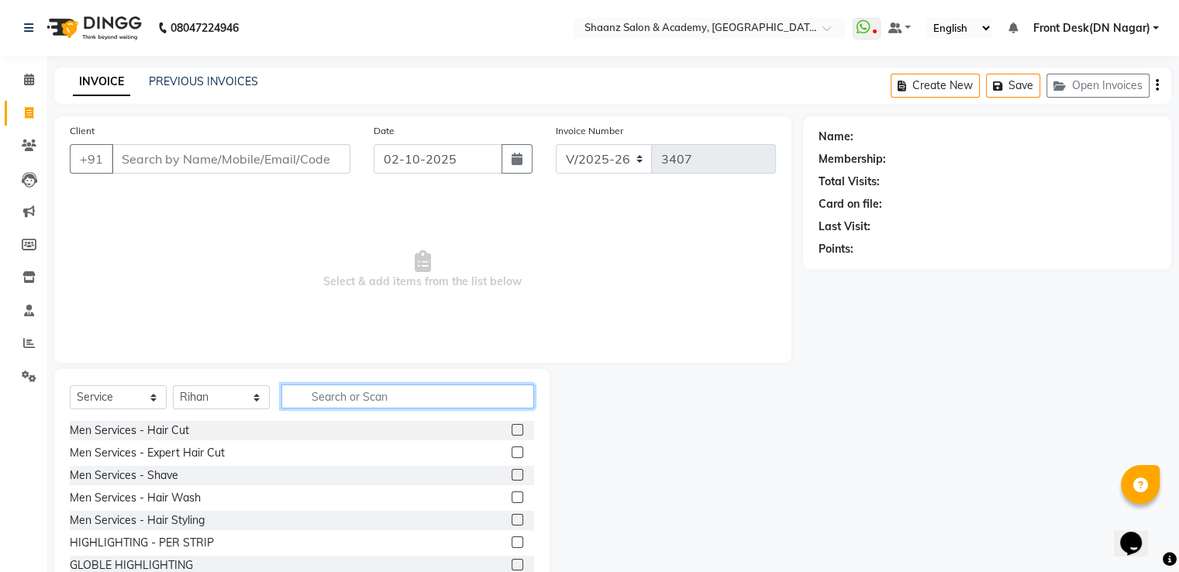
click at [344, 396] on input "text" at bounding box center [407, 396] width 253 height 24
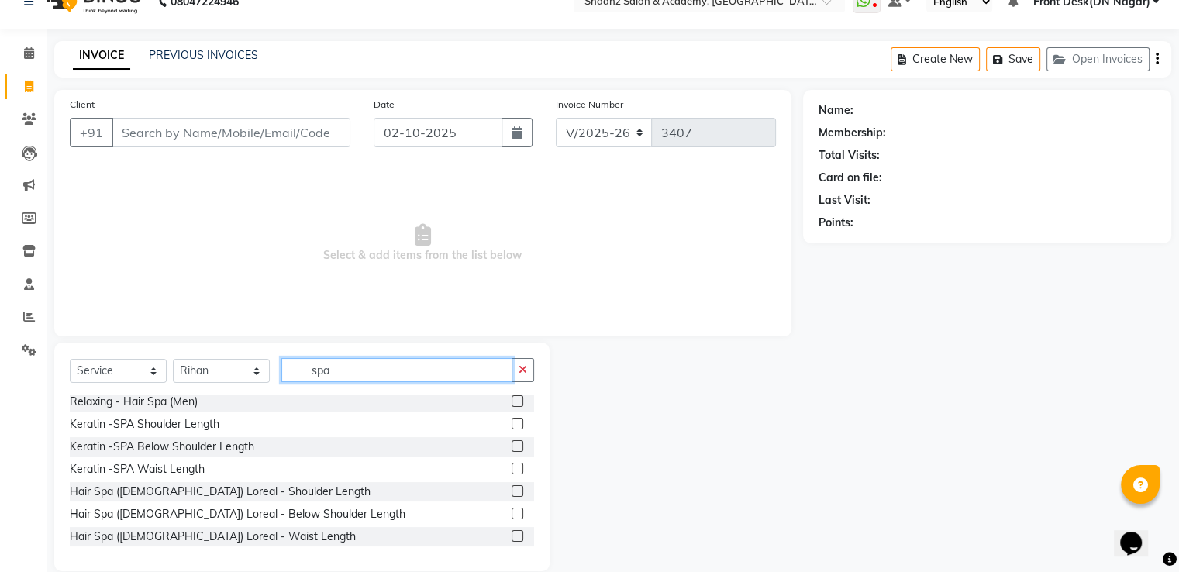
scroll to position [50, 0]
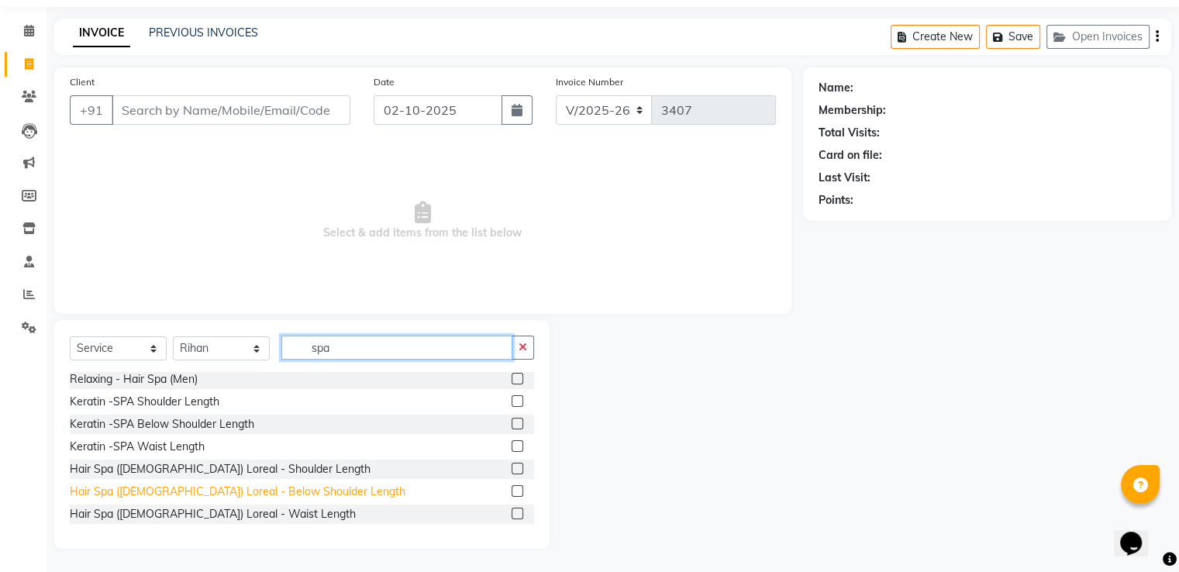
type input "spa"
click at [181, 498] on div "Hair Spa (Ladies) Loreal - Below Shoulder Length" at bounding box center [238, 492] width 336 height 16
checkbox input "false"
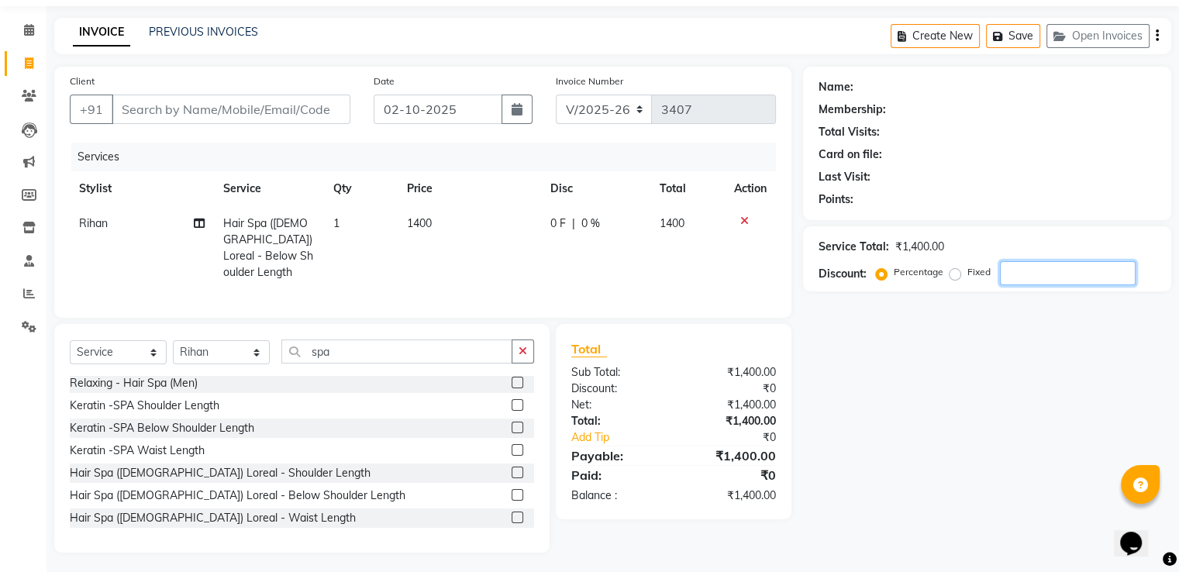
click at [1048, 274] on input "number" at bounding box center [1068, 273] width 136 height 24
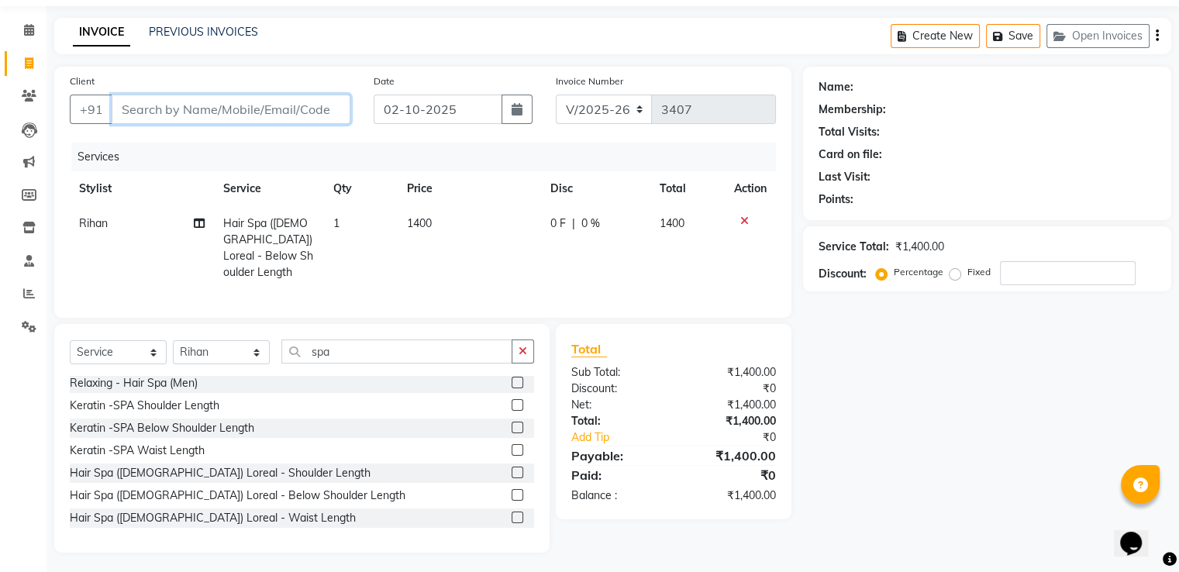
click at [173, 109] on input "Client" at bounding box center [231, 109] width 239 height 29
type input "8"
type input "0"
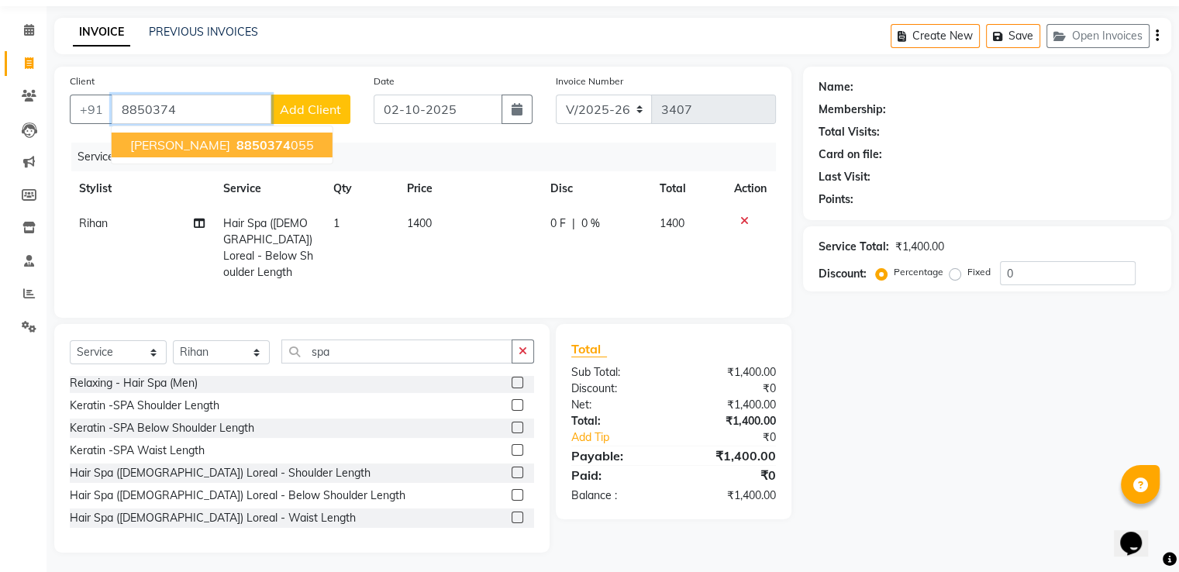
click at [233, 140] on ngb-highlight "8850374 055" at bounding box center [273, 145] width 81 height 16
type input "8850374055"
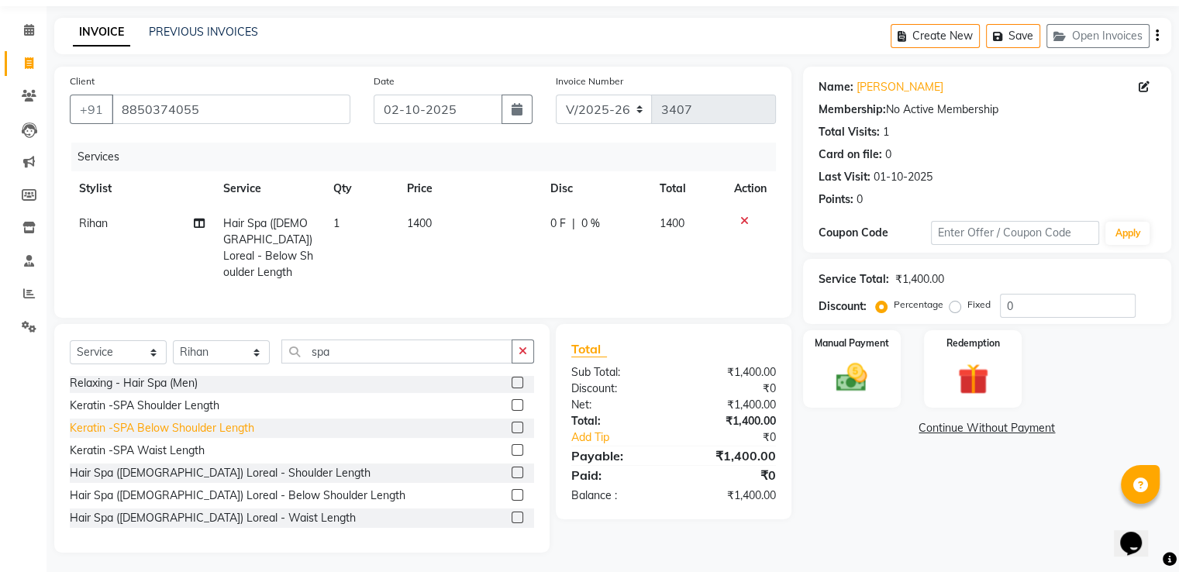
click at [140, 422] on div "Keratin -SPA Below Shoulder Length" at bounding box center [162, 428] width 184 height 16
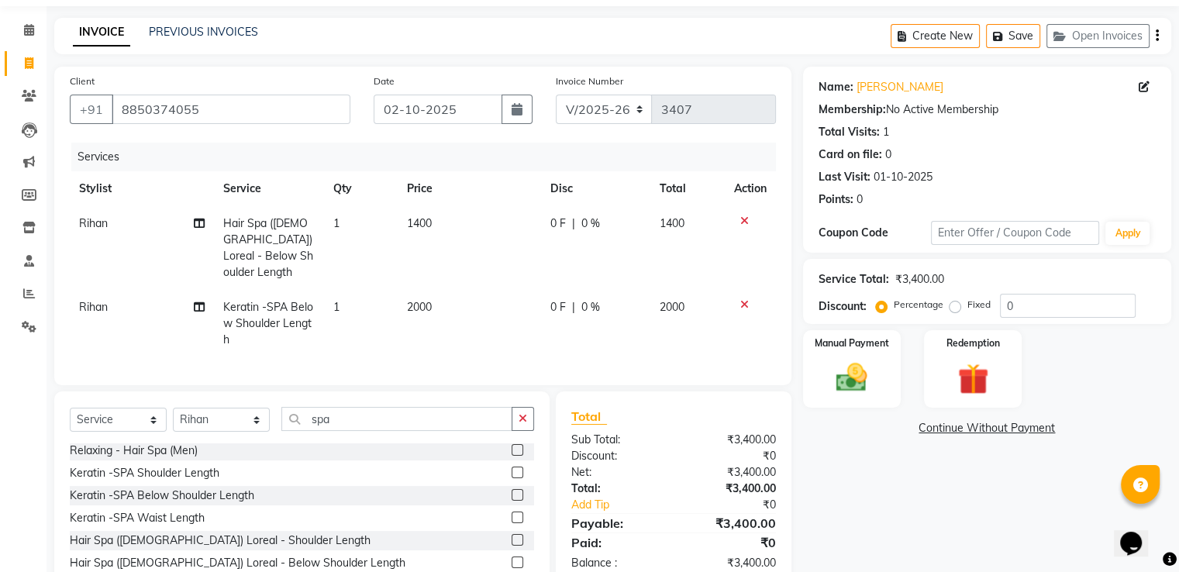
click at [746, 220] on icon at bounding box center [744, 220] width 9 height 11
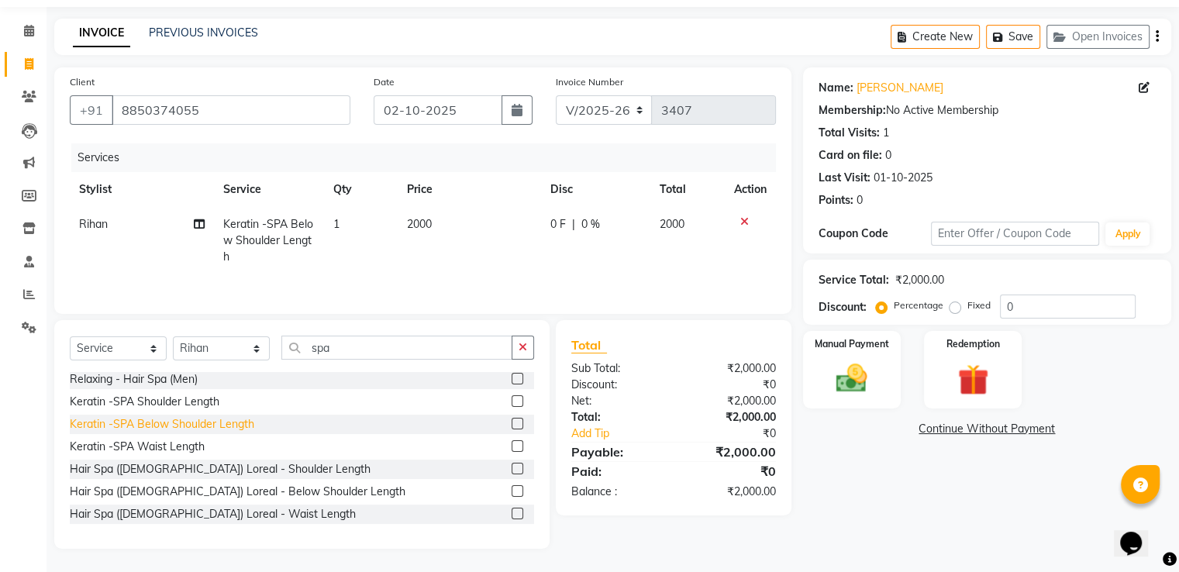
click at [183, 419] on div "Keratin -SPA Below Shoulder Length" at bounding box center [162, 424] width 184 height 16
checkbox input "false"
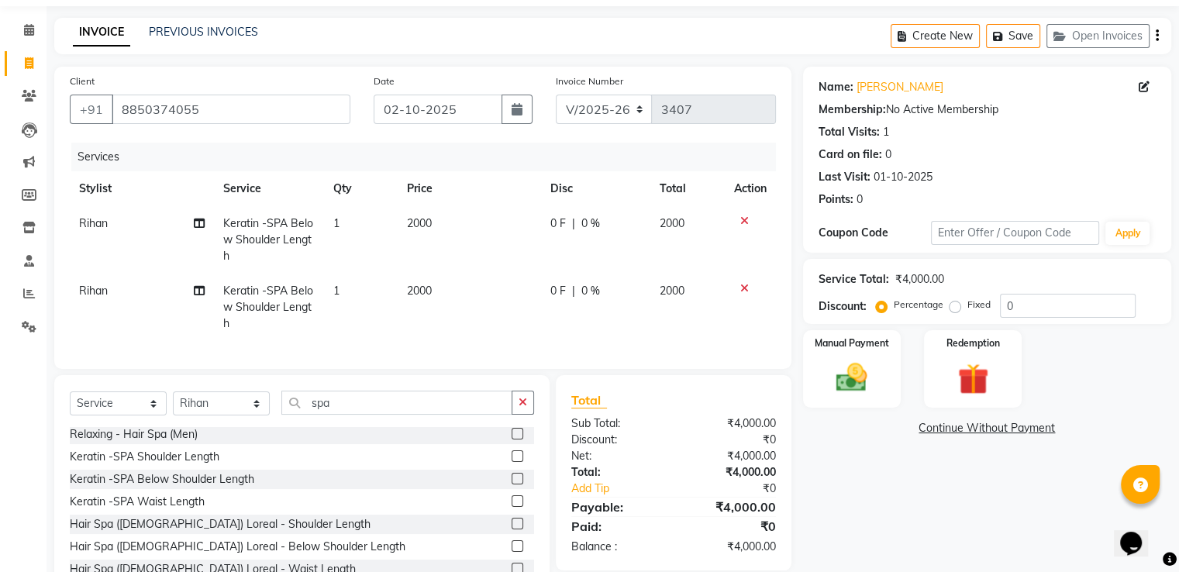
click at [740, 221] on icon at bounding box center [744, 220] width 9 height 11
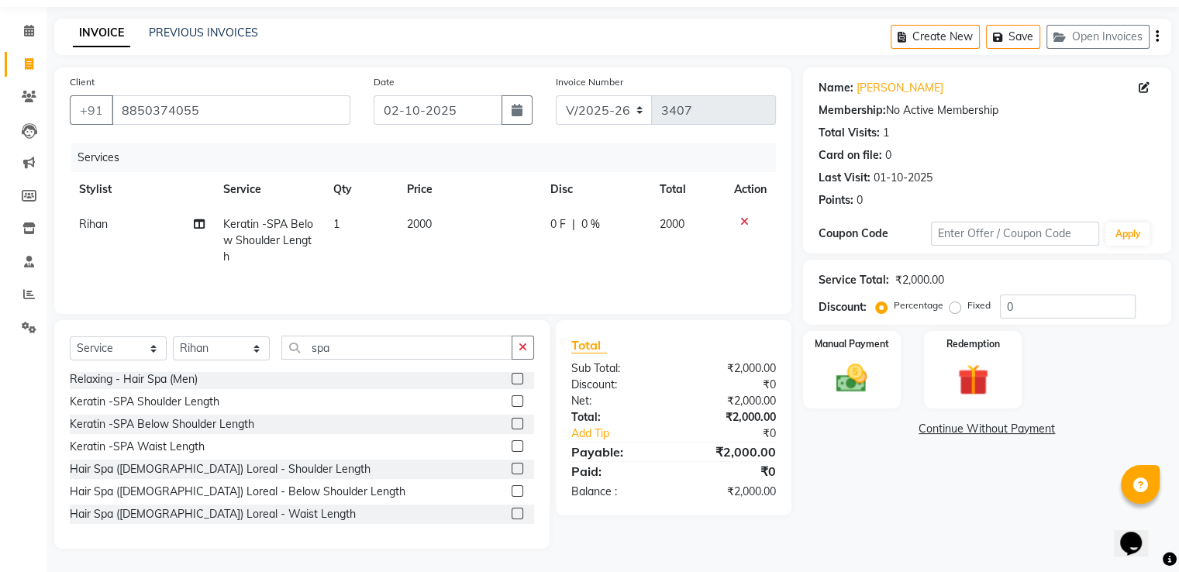
click at [482, 237] on td "2000" at bounding box center [469, 240] width 143 height 67
select select "88016"
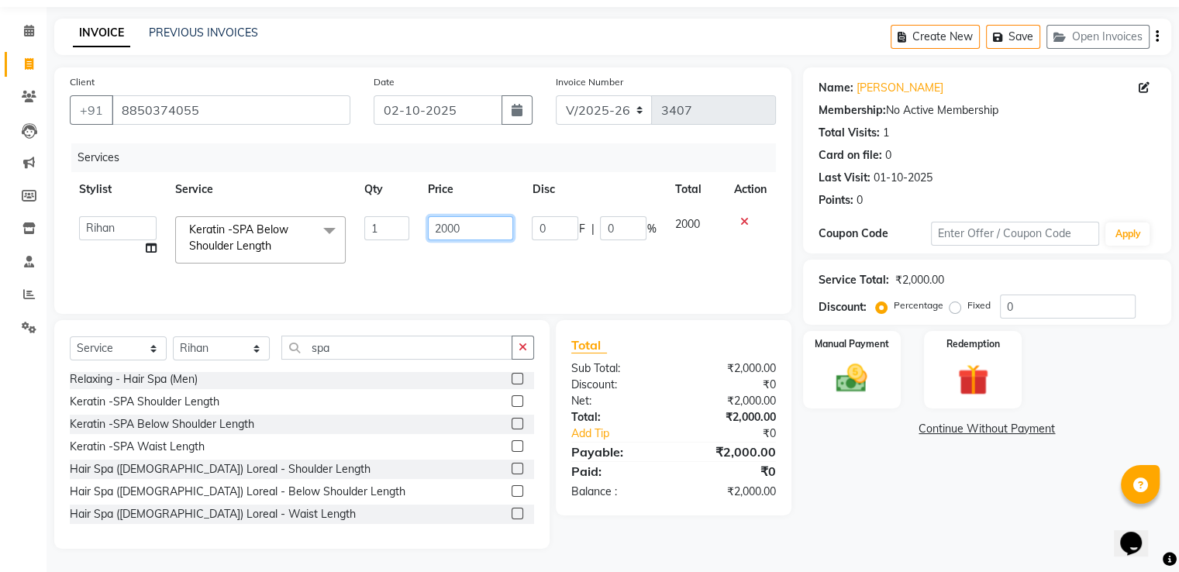
click at [482, 237] on input "2000" at bounding box center [470, 228] width 85 height 24
type input "2"
type input "800"
click at [627, 342] on div "Total" at bounding box center [673, 345] width 205 height 19
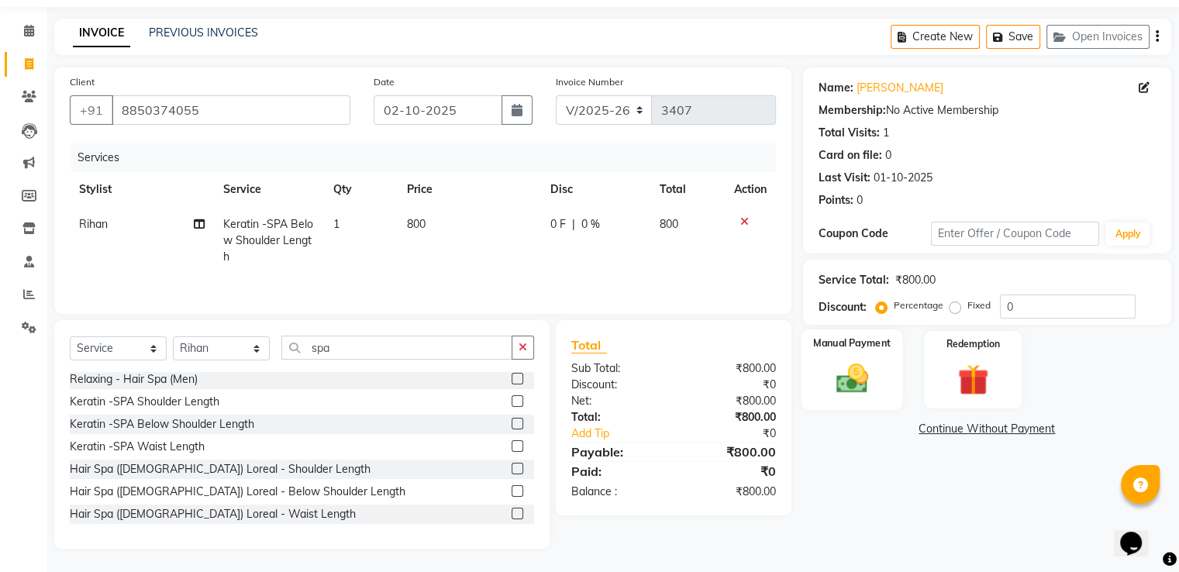
click at [836, 379] on img at bounding box center [851, 378] width 52 height 37
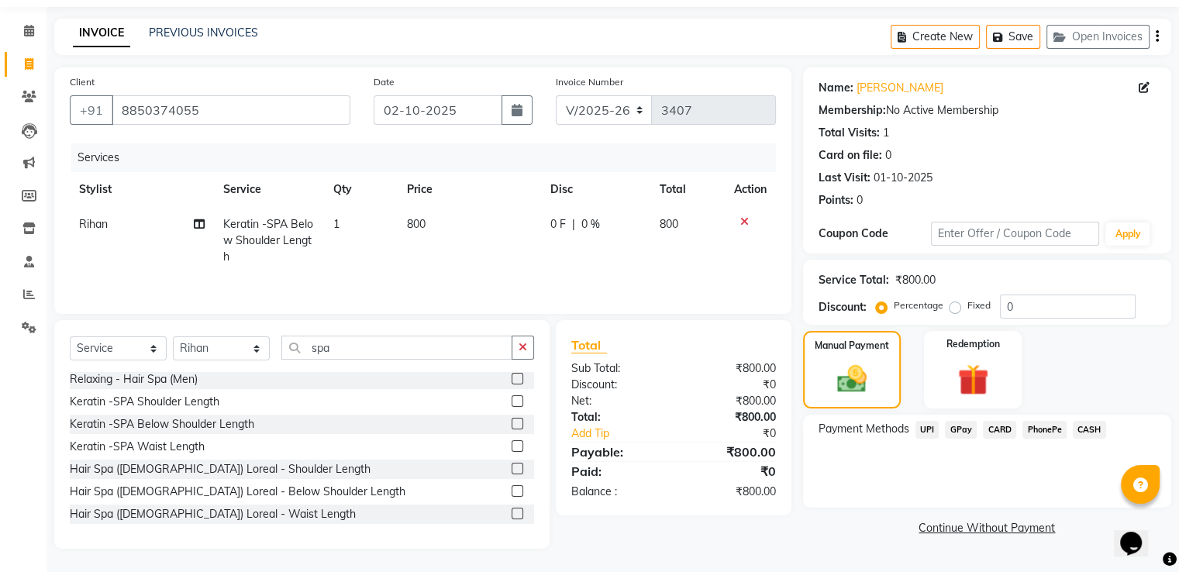
click at [950, 426] on span "GPay" at bounding box center [961, 430] width 32 height 18
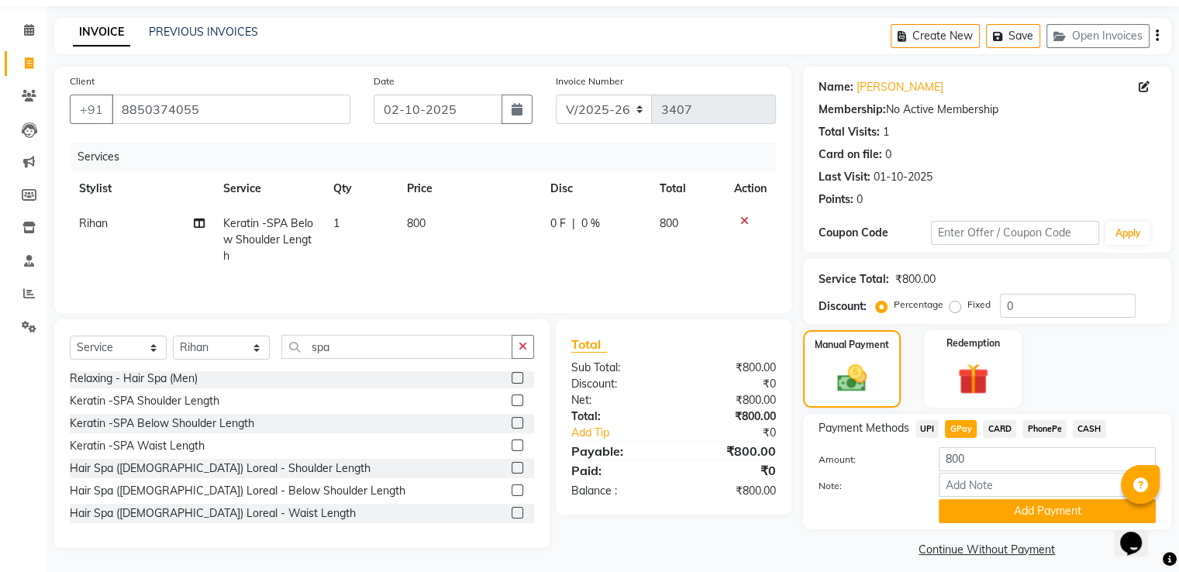
scroll to position [63, 0]
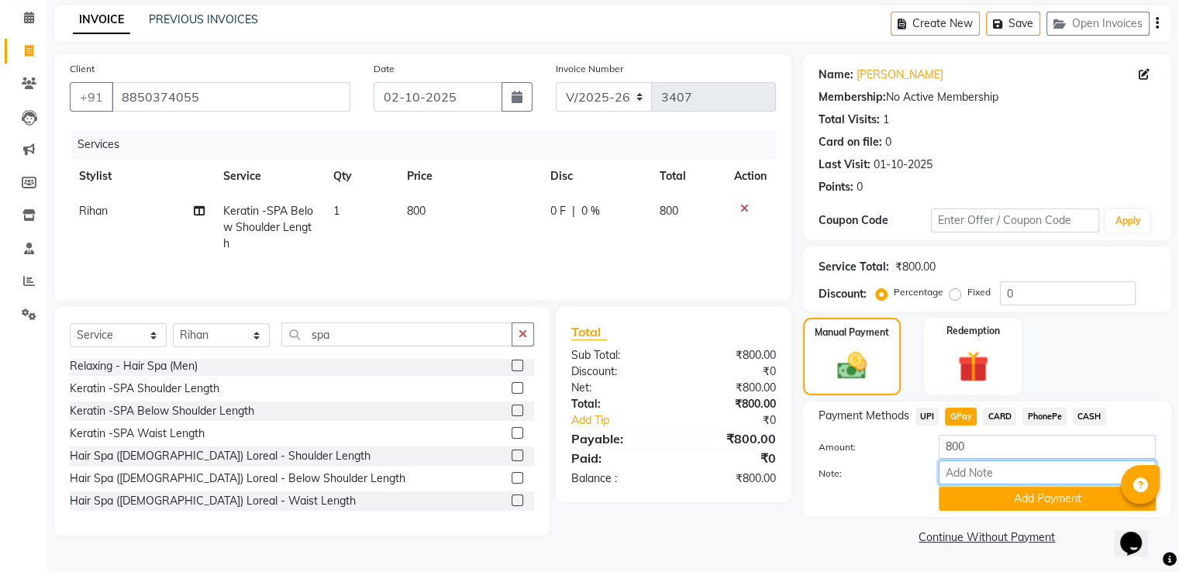
click at [960, 483] on input "Note:" at bounding box center [1047, 472] width 217 height 24
click at [961, 497] on button "Add Payment" at bounding box center [1047, 499] width 217 height 24
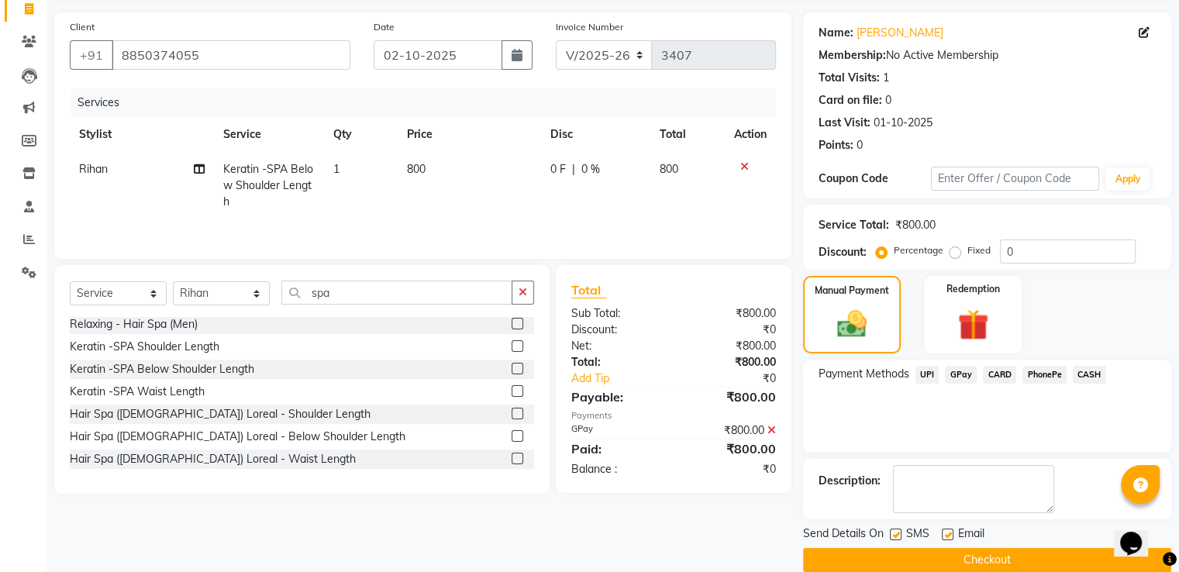
scroll to position [126, 0]
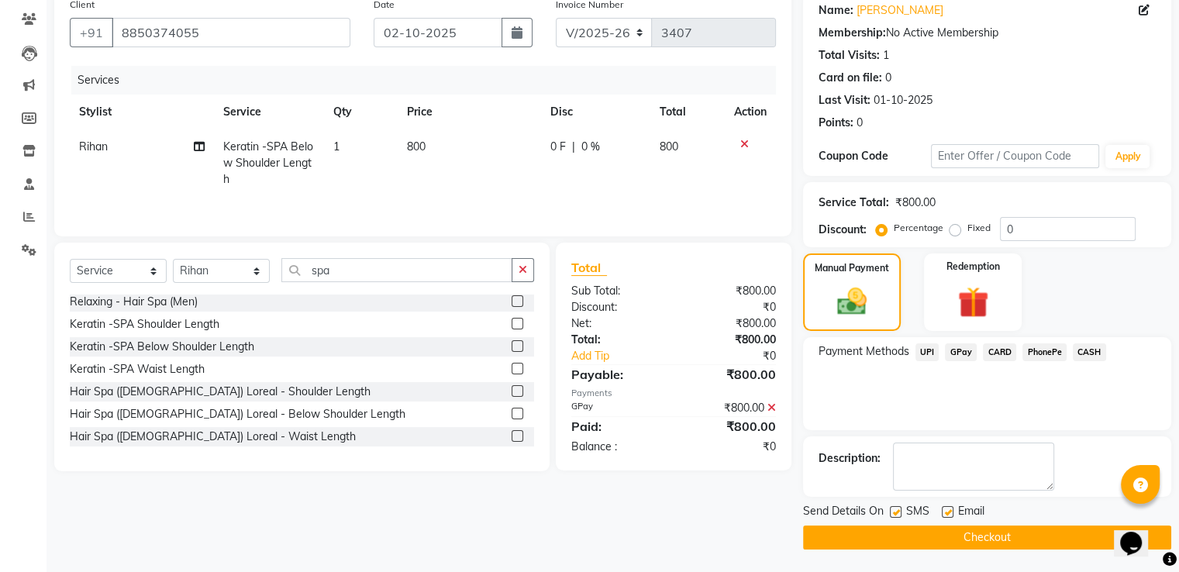
click at [949, 511] on label at bounding box center [948, 512] width 12 height 12
click at [949, 511] on input "checkbox" at bounding box center [947, 513] width 10 height 10
checkbox input "false"
click at [898, 510] on label at bounding box center [896, 512] width 12 height 12
click at [898, 510] on input "checkbox" at bounding box center [895, 513] width 10 height 10
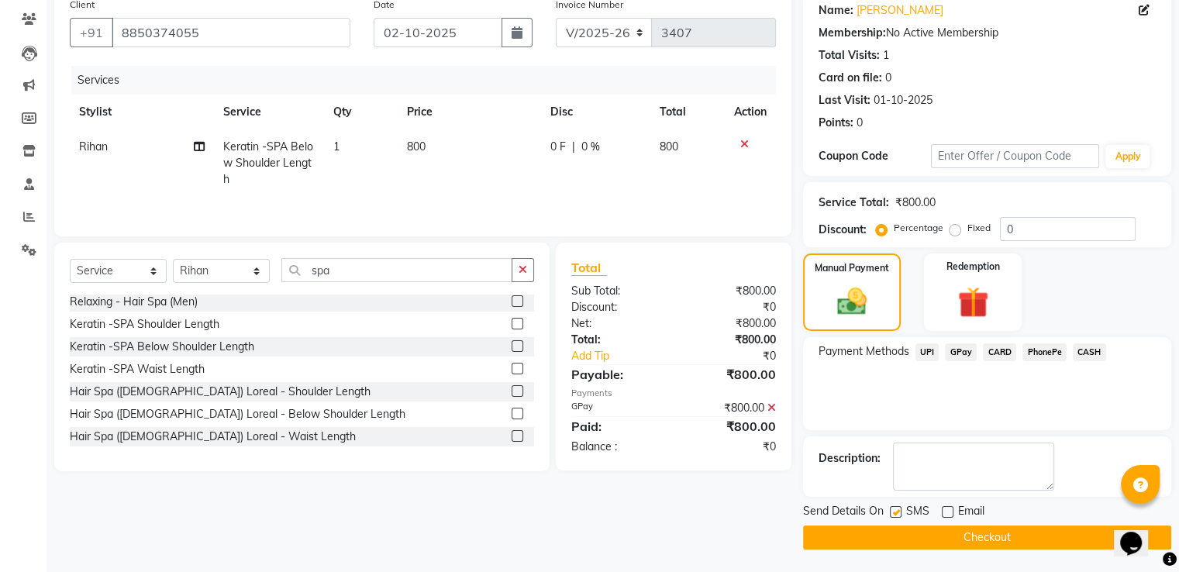
checkbox input "false"
click at [883, 525] on button "Checkout" at bounding box center [987, 537] width 368 height 24
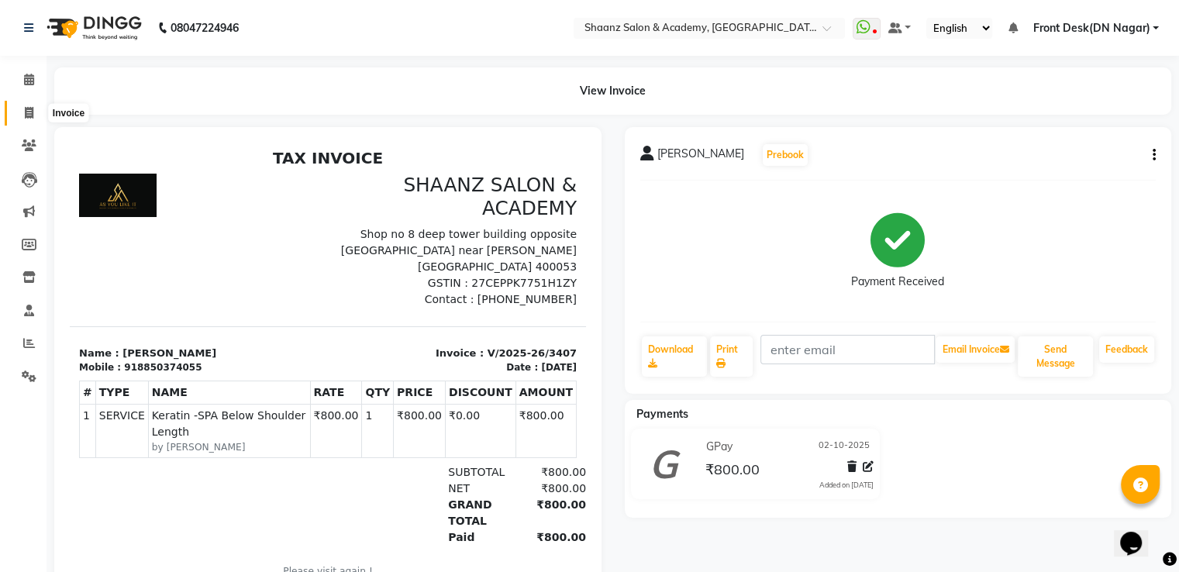
click at [31, 112] on icon at bounding box center [29, 113] width 9 height 12
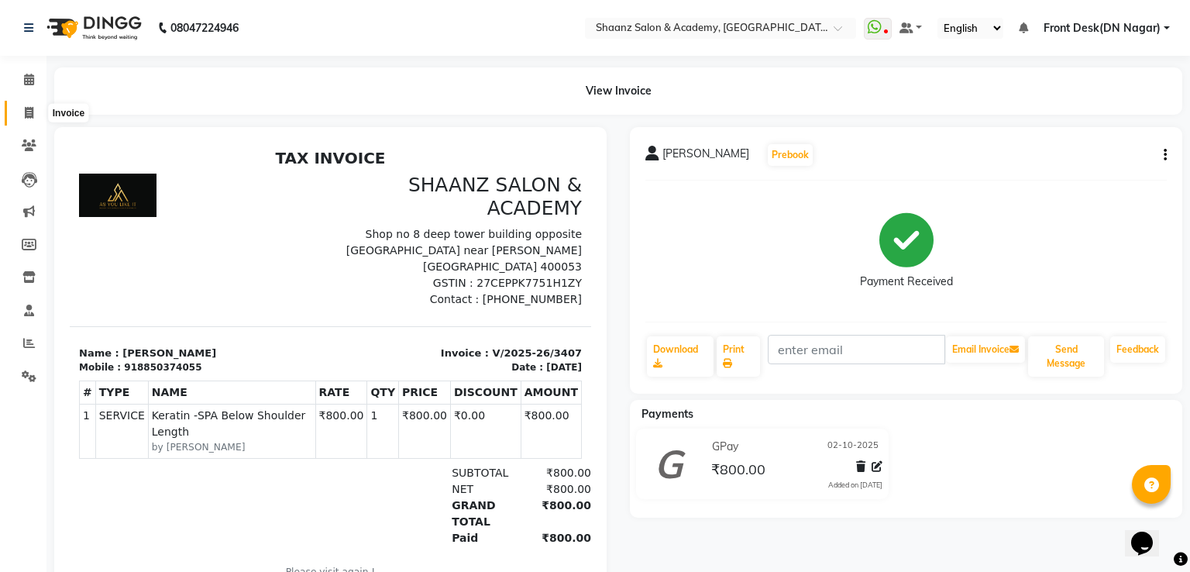
select select "6360"
select select "service"
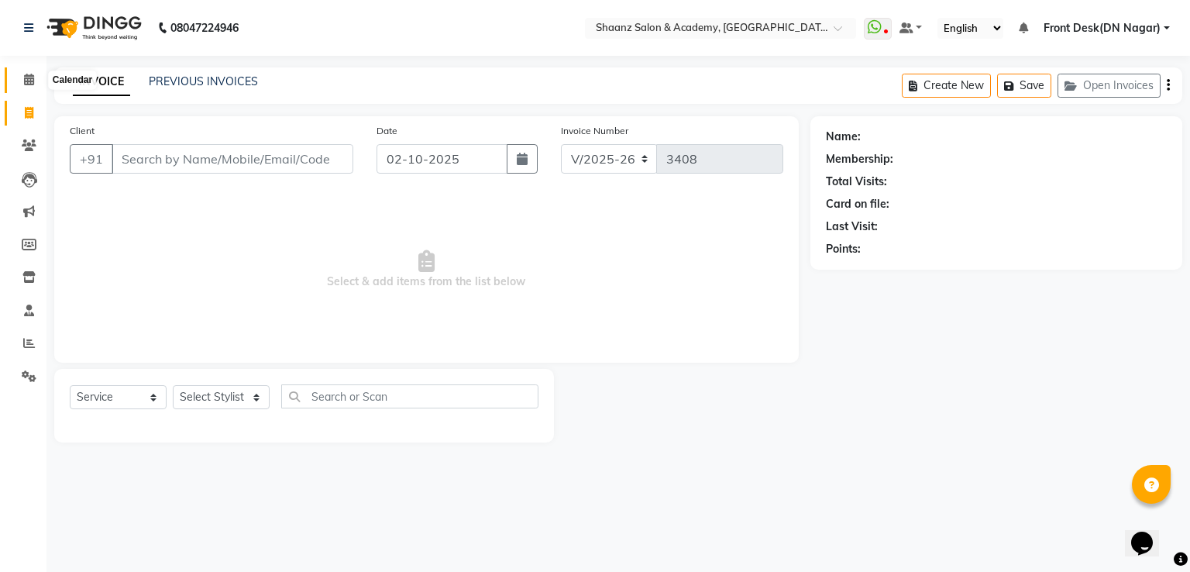
click at [24, 88] on span at bounding box center [29, 80] width 27 height 18
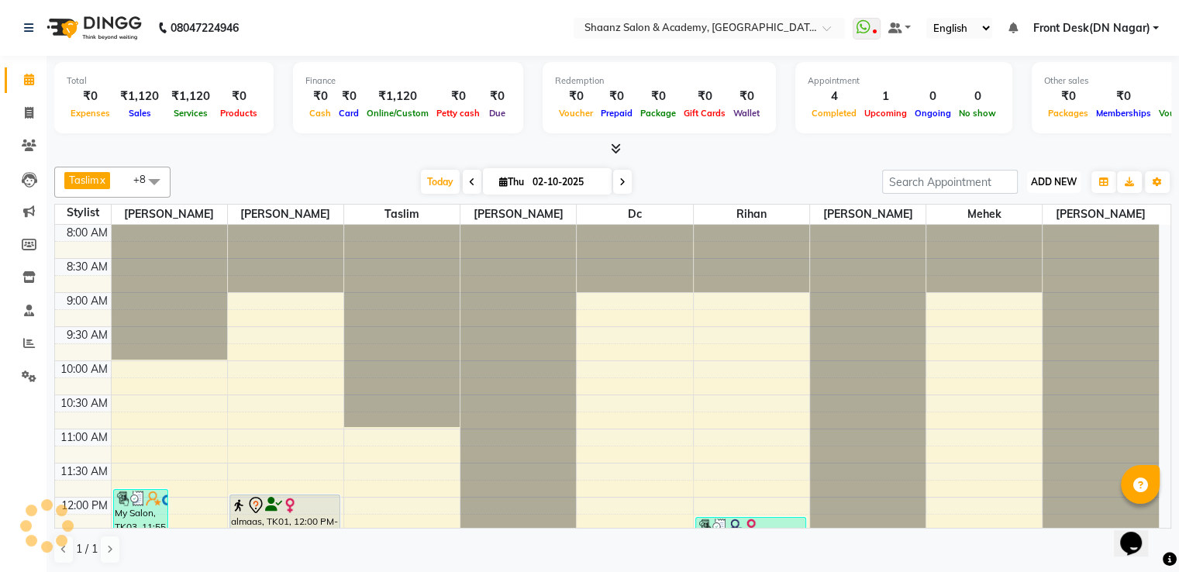
click at [1053, 185] on span "ADD NEW" at bounding box center [1054, 182] width 46 height 12
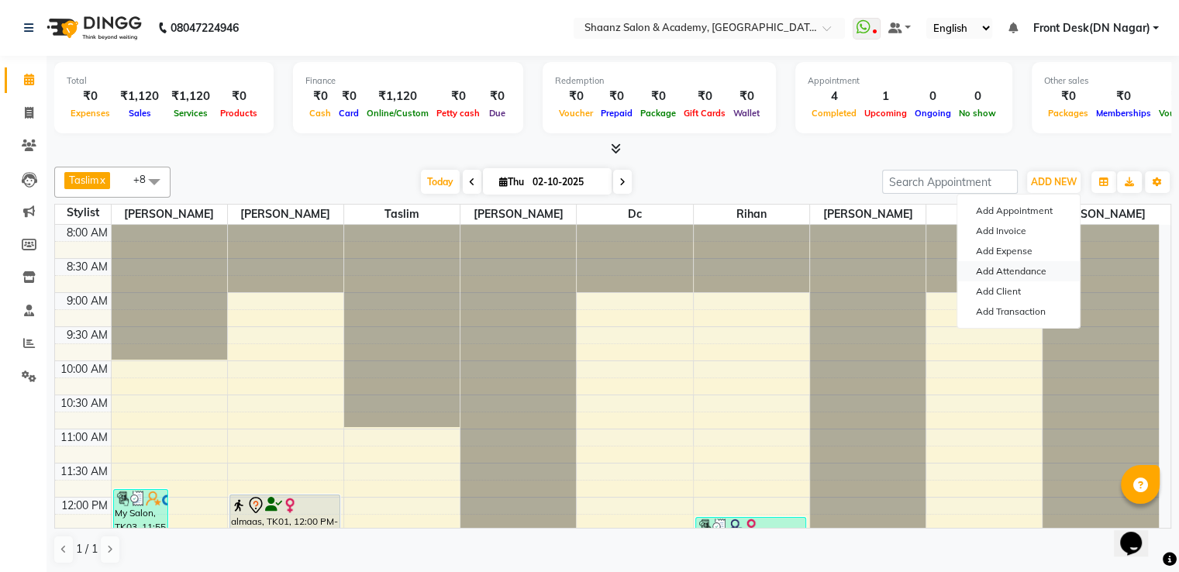
click at [1008, 271] on link "Add Attendance" at bounding box center [1018, 271] width 122 height 20
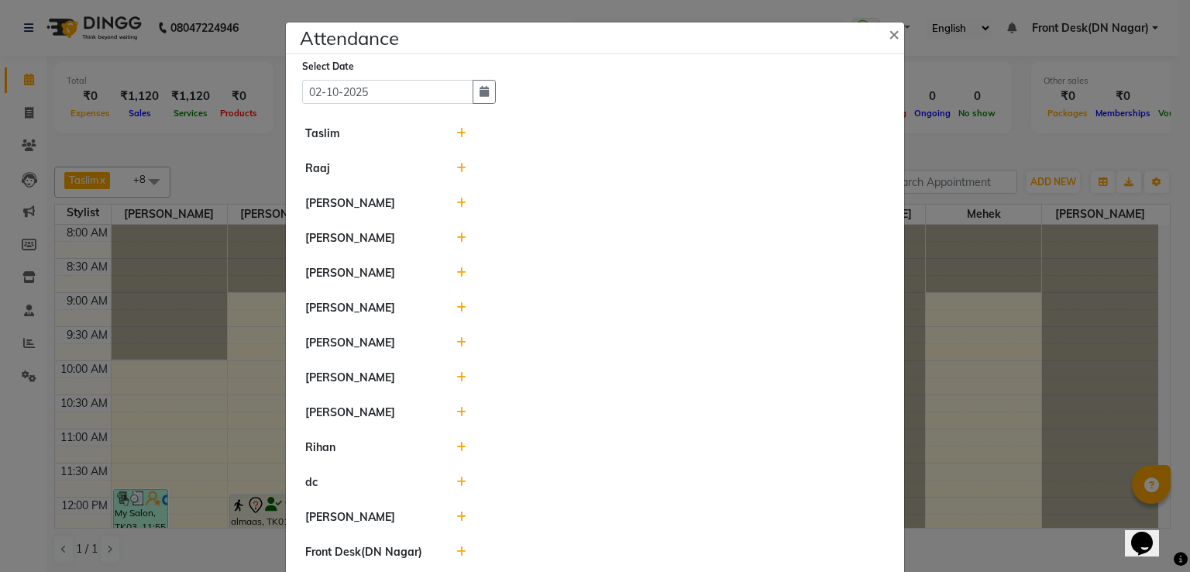
click at [457, 133] on icon at bounding box center [462, 133] width 10 height 11
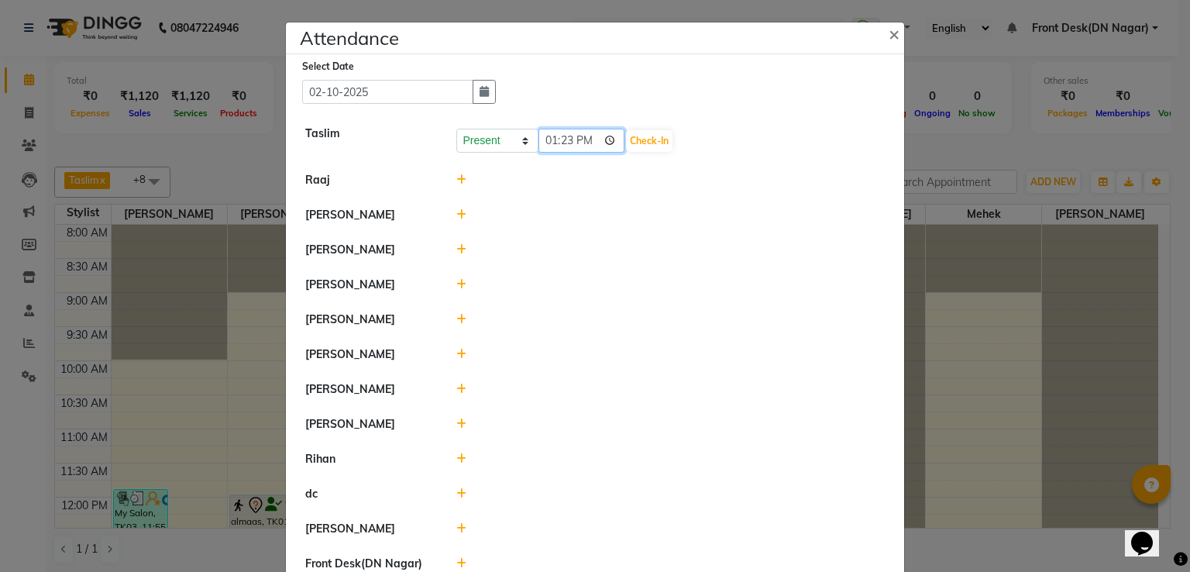
click at [583, 139] on input "13:23" at bounding box center [582, 141] width 87 height 24
type input "11:00"
click at [631, 139] on button "Check-In" at bounding box center [649, 141] width 47 height 22
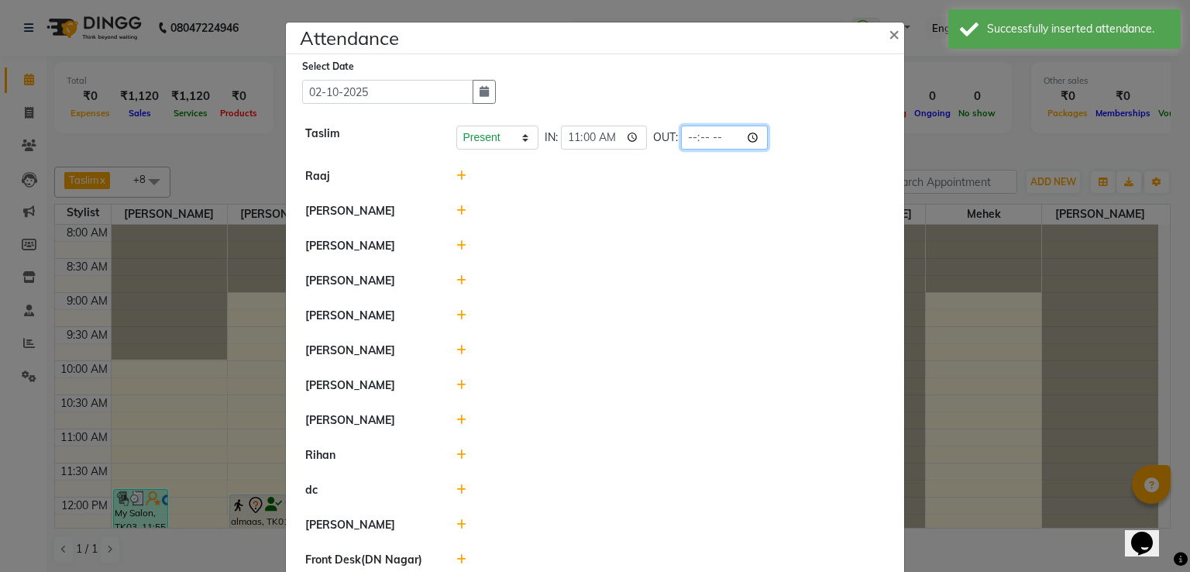
click at [707, 138] on input "time" at bounding box center [724, 138] width 87 height 24
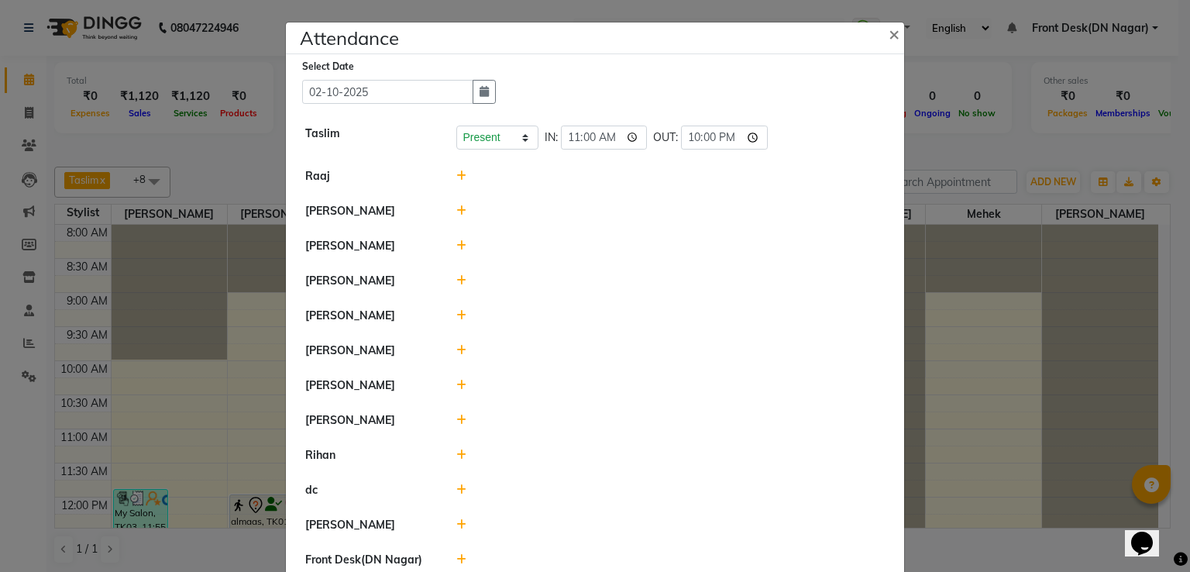
type input "22:00"
drag, startPoint x: 906, startPoint y: 212, endPoint x: 884, endPoint y: 212, distance: 22.5
click at [906, 212] on ngb-modal-window "Attendance × Select Date 02-10-2025 Taslim Present Absent Late Half Day Weekly …" at bounding box center [595, 286] width 1190 height 572
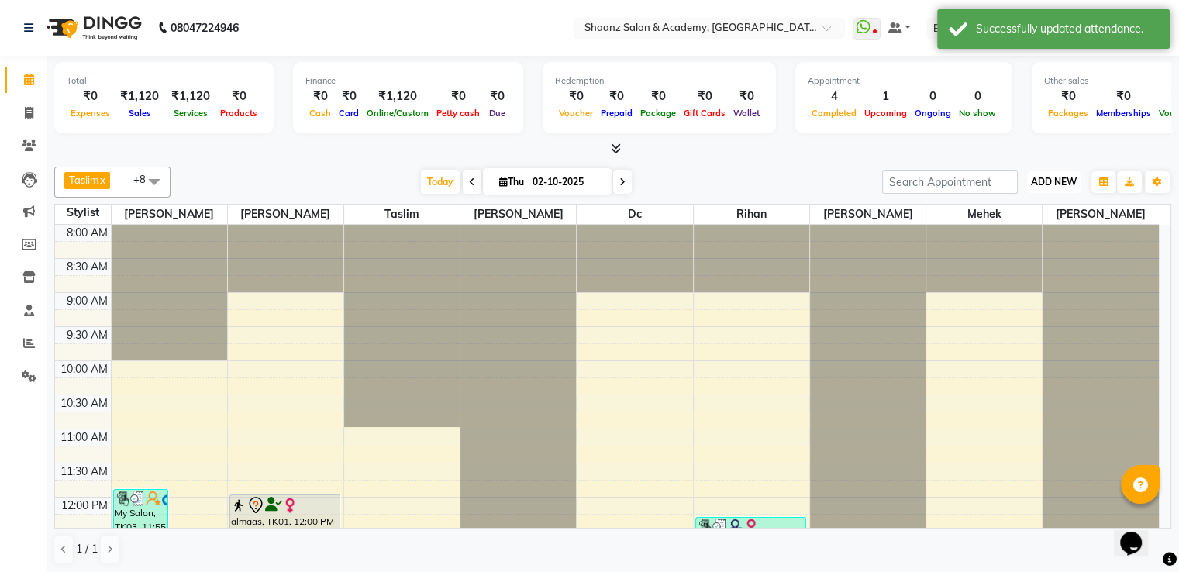
click at [1041, 181] on span "ADD NEW" at bounding box center [1054, 182] width 46 height 12
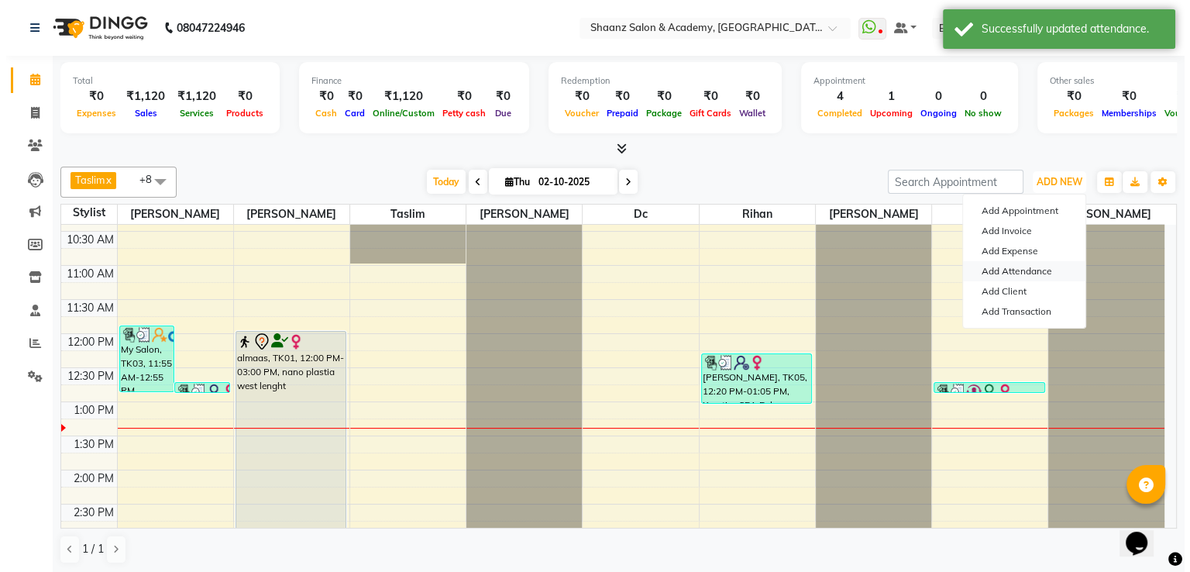
scroll to position [155, 0]
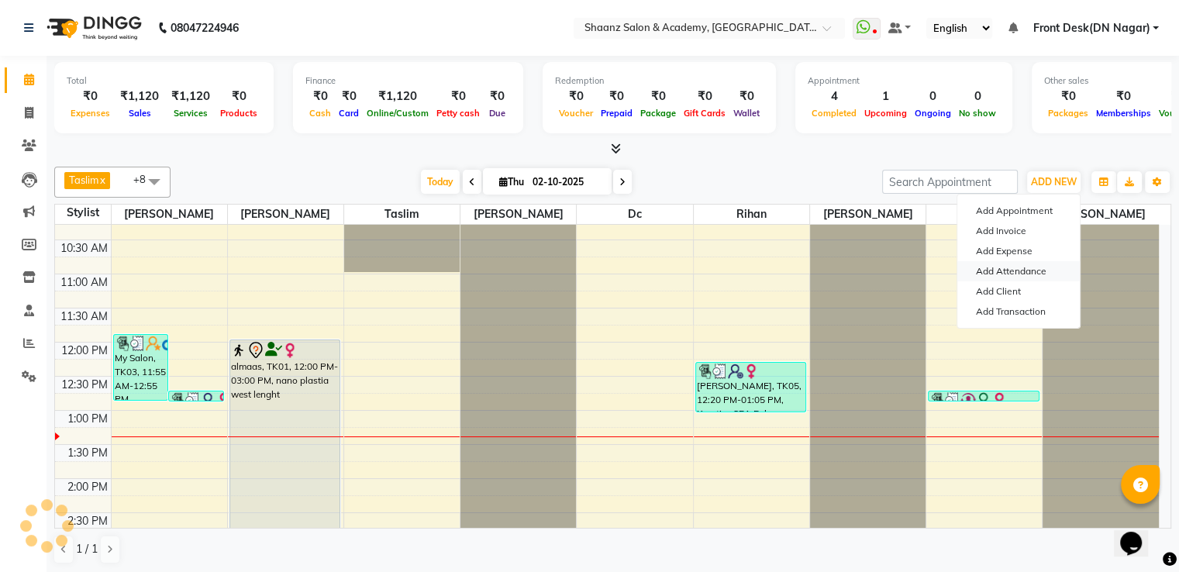
click at [998, 268] on link "Add Attendance" at bounding box center [1018, 271] width 122 height 20
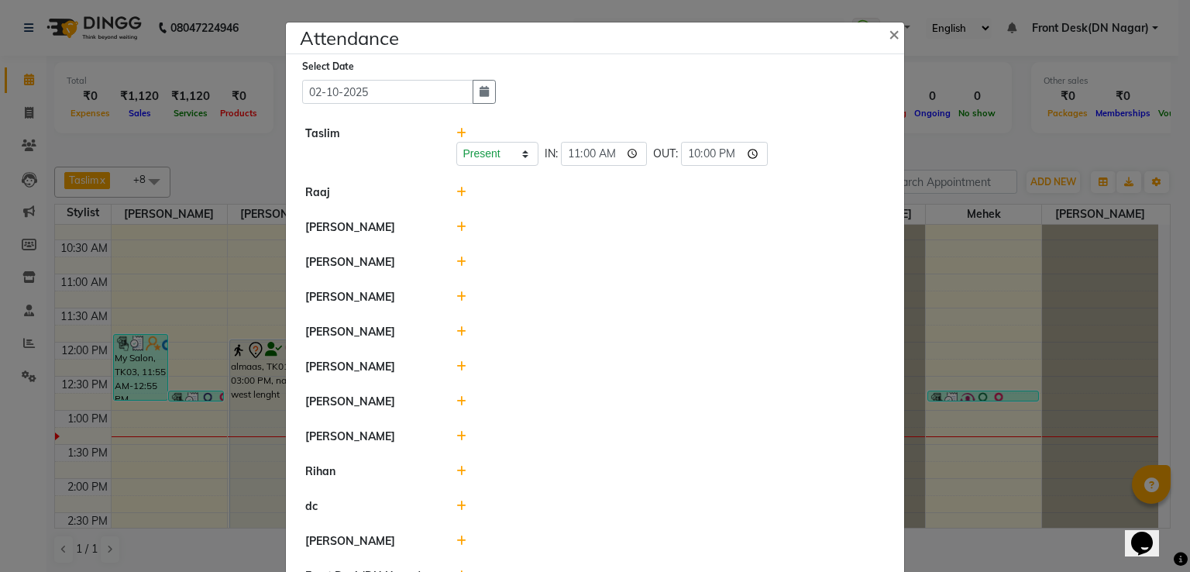
click at [457, 333] on icon at bounding box center [462, 331] width 10 height 11
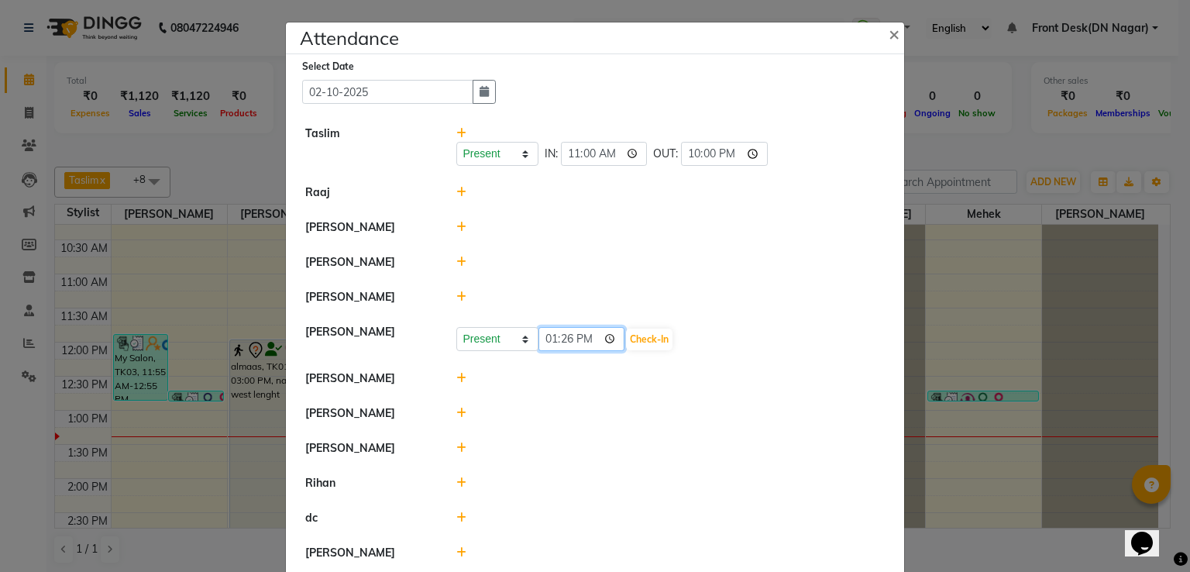
click at [590, 337] on input "13:26" at bounding box center [582, 339] width 87 height 24
type input "10:30"
click at [626, 345] on button "Check-In" at bounding box center [649, 340] width 47 height 22
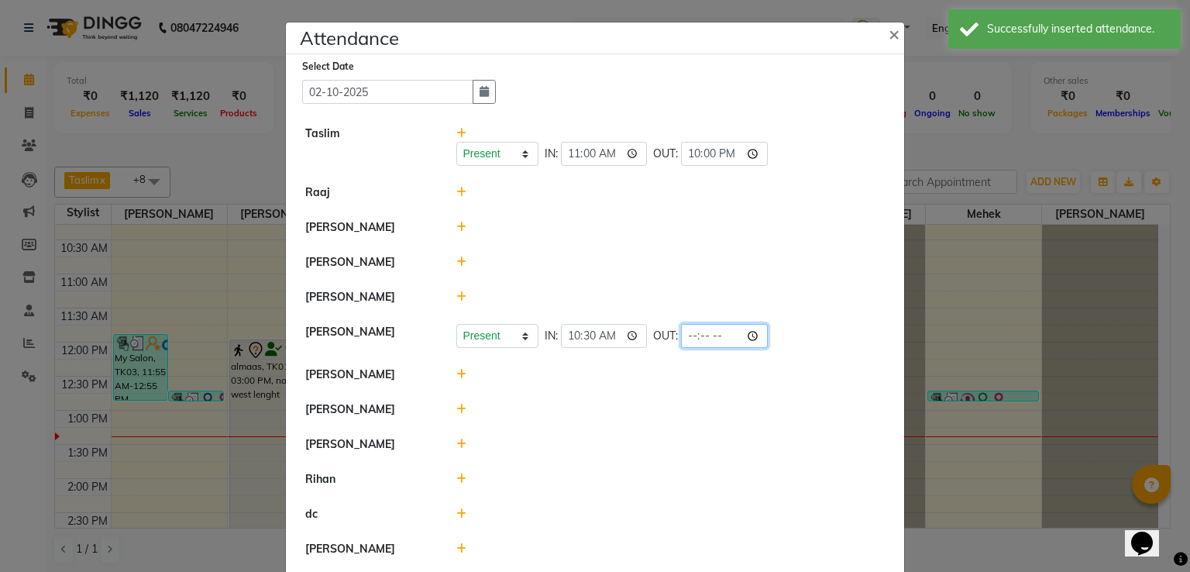
click at [710, 336] on input "time" at bounding box center [724, 336] width 87 height 24
type input "21:00"
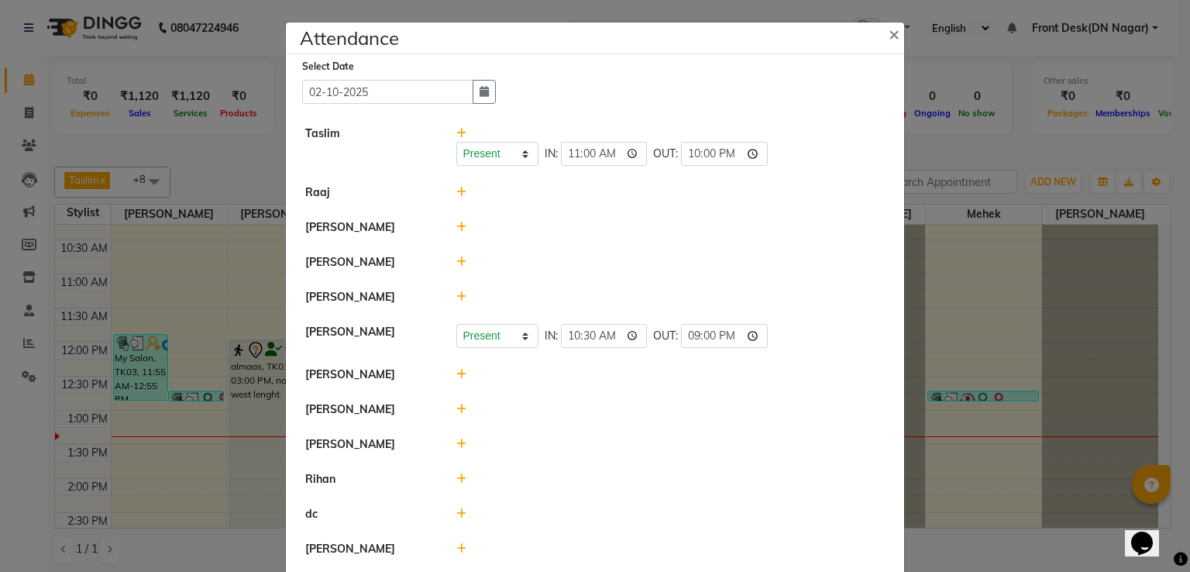
click at [791, 436] on div at bounding box center [671, 444] width 453 height 16
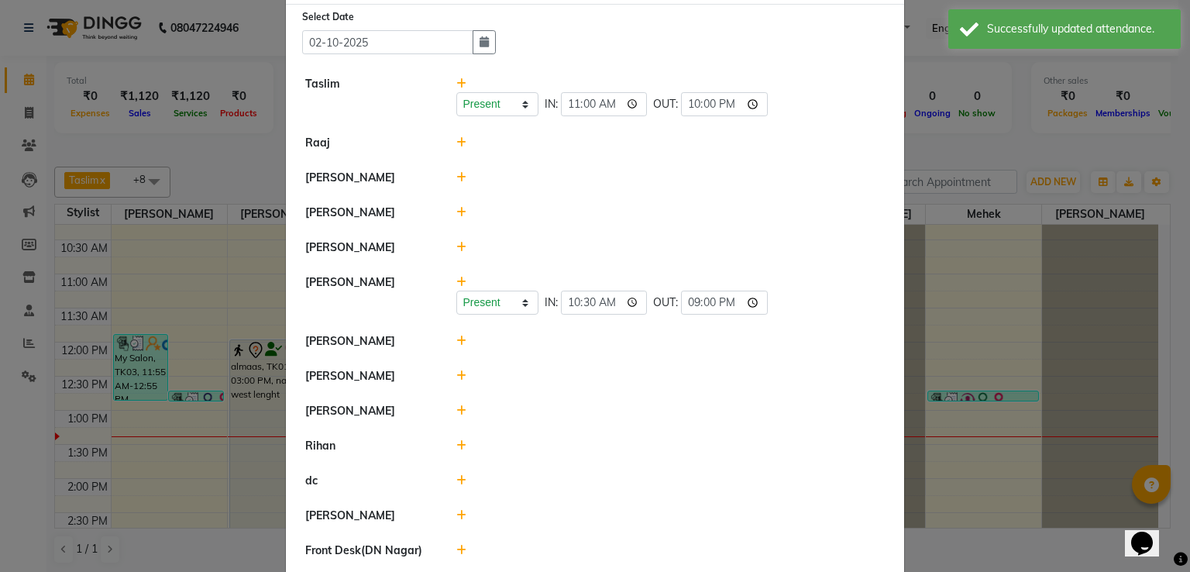
scroll to position [105, 0]
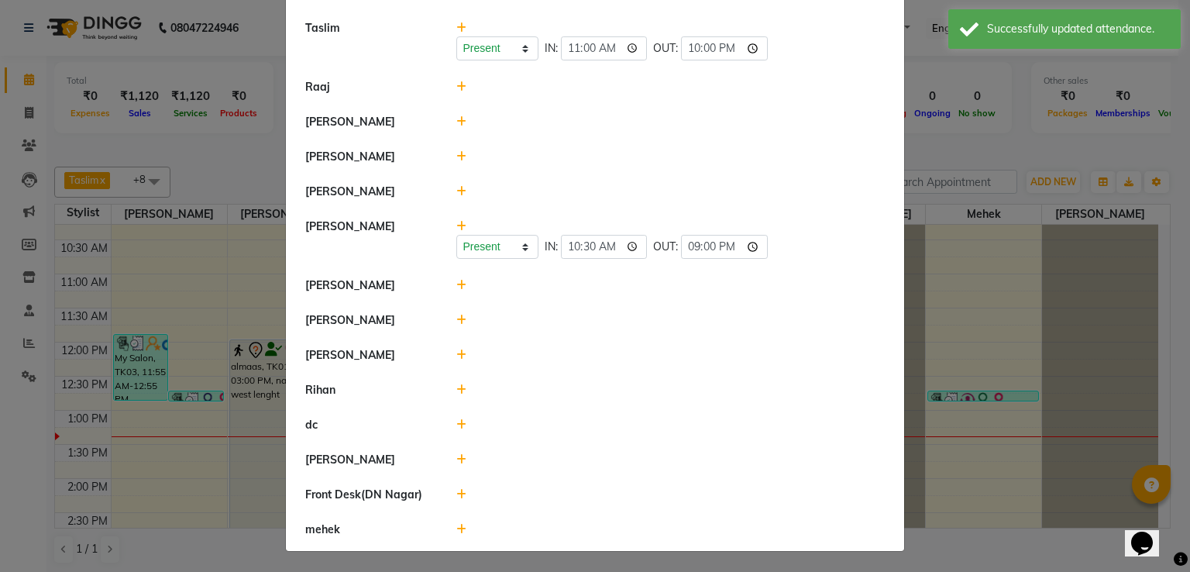
click at [457, 285] on icon at bounding box center [462, 285] width 10 height 11
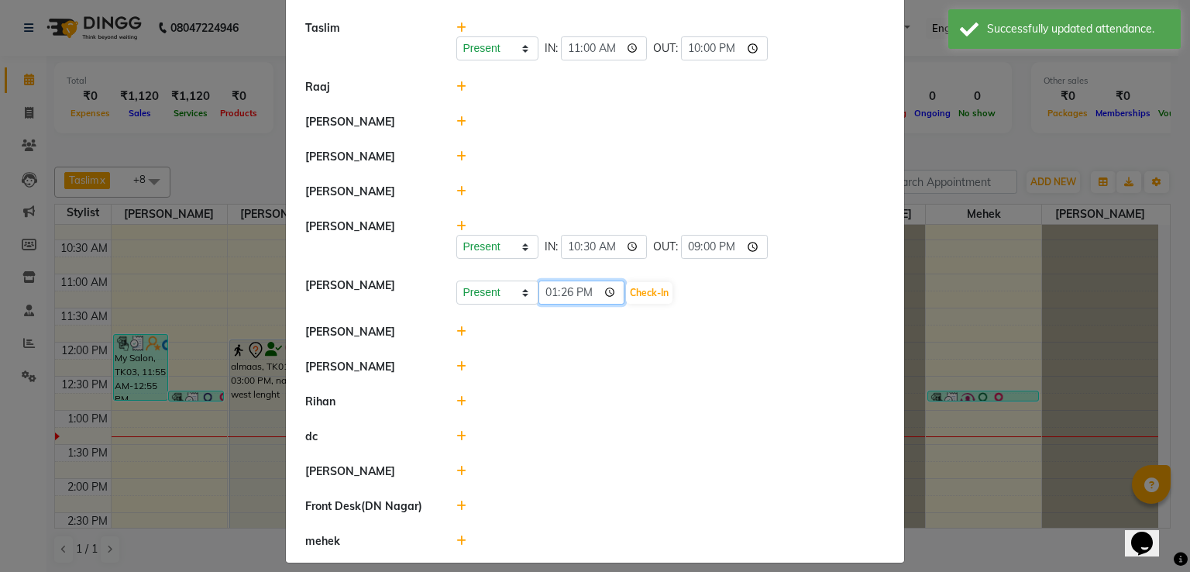
click at [590, 289] on input "13:26" at bounding box center [582, 293] width 87 height 24
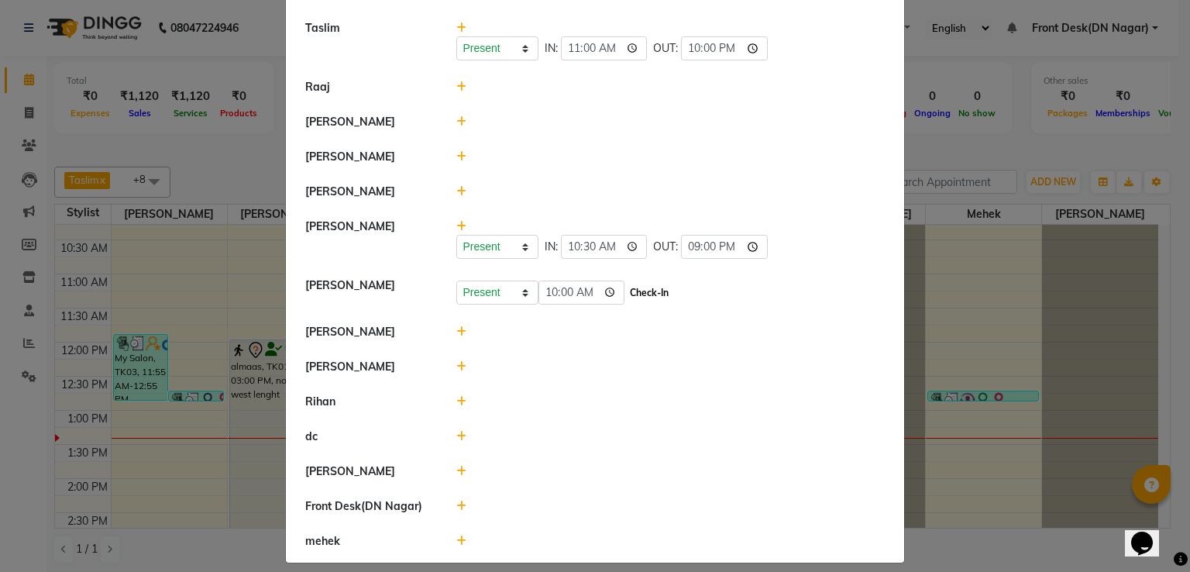
type input "10:00"
click at [636, 294] on button "Check-In" at bounding box center [649, 293] width 47 height 22
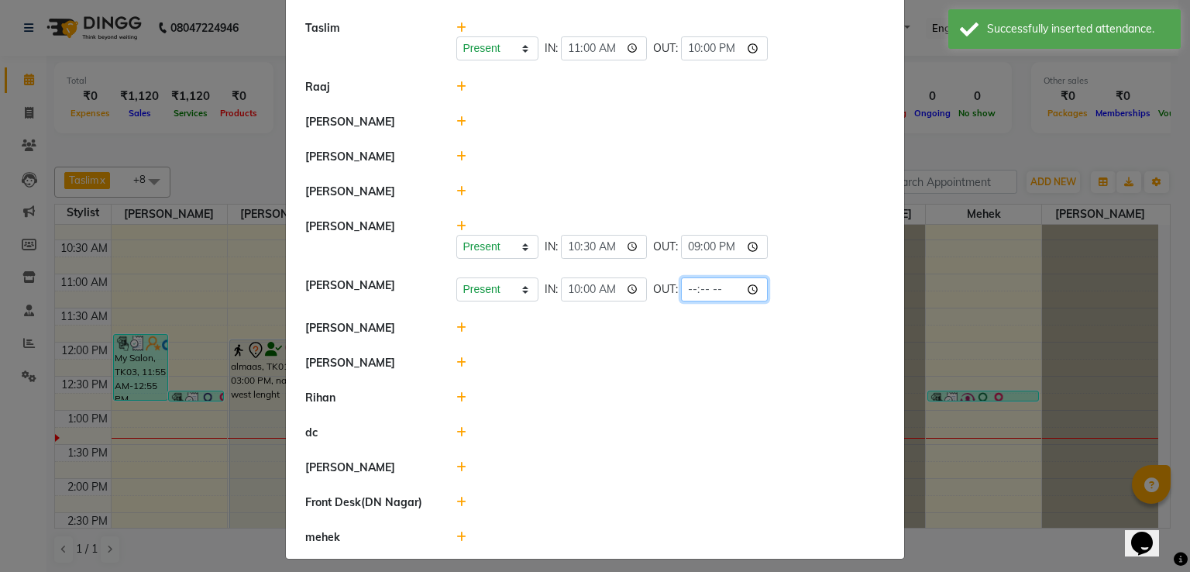
click at [706, 288] on input "time" at bounding box center [724, 289] width 87 height 24
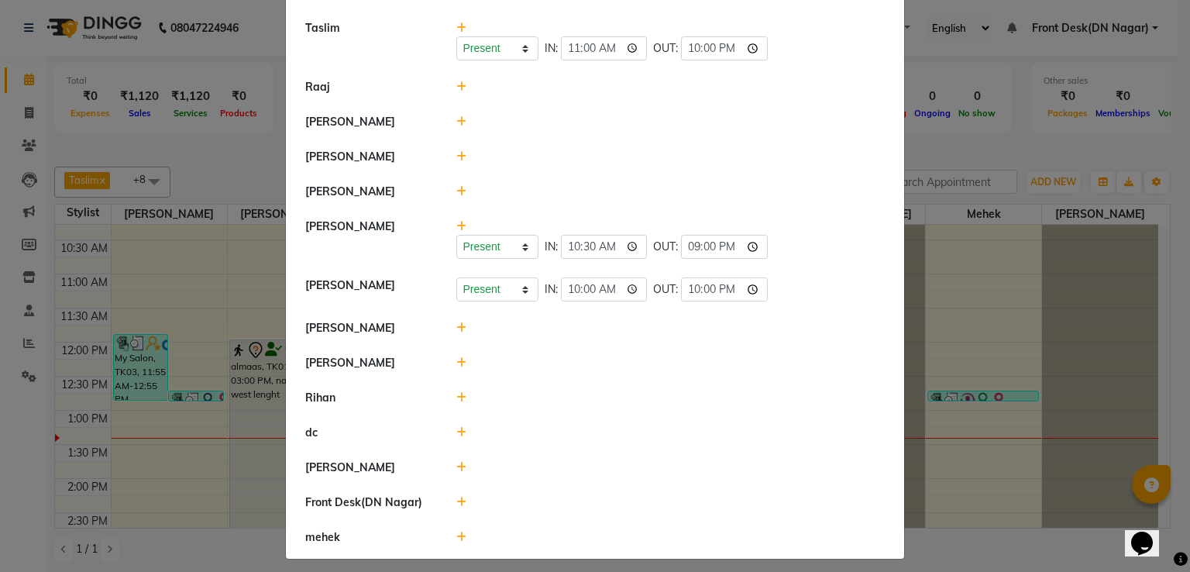
type input "22:00"
click at [760, 381] on li "Rihan" at bounding box center [595, 399] width 611 height 36
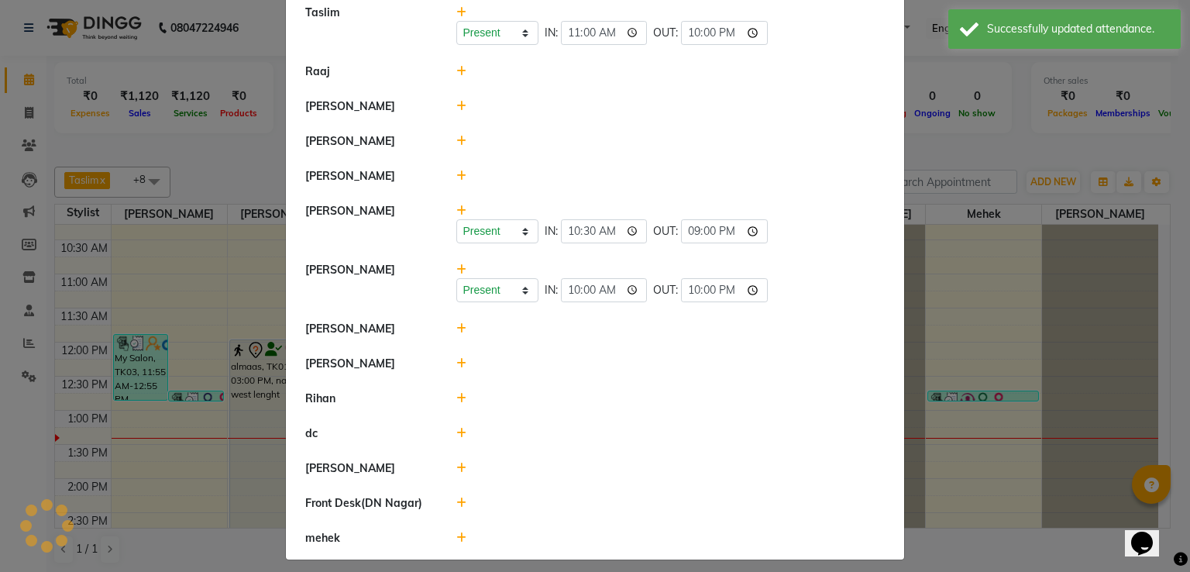
scroll to position [129, 0]
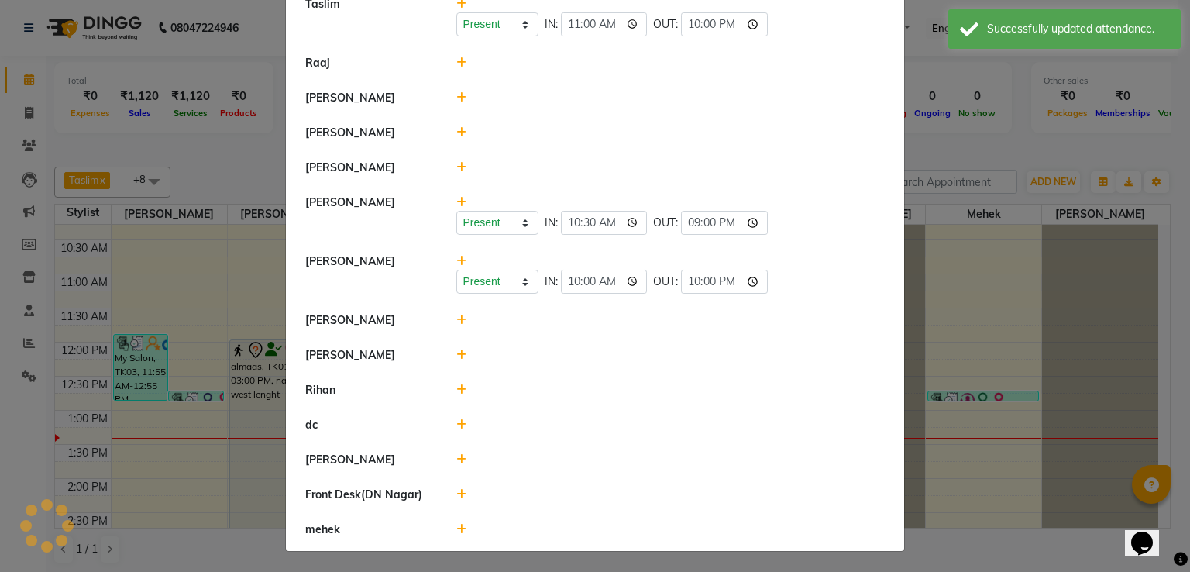
click at [457, 324] on icon at bounding box center [462, 320] width 10 height 11
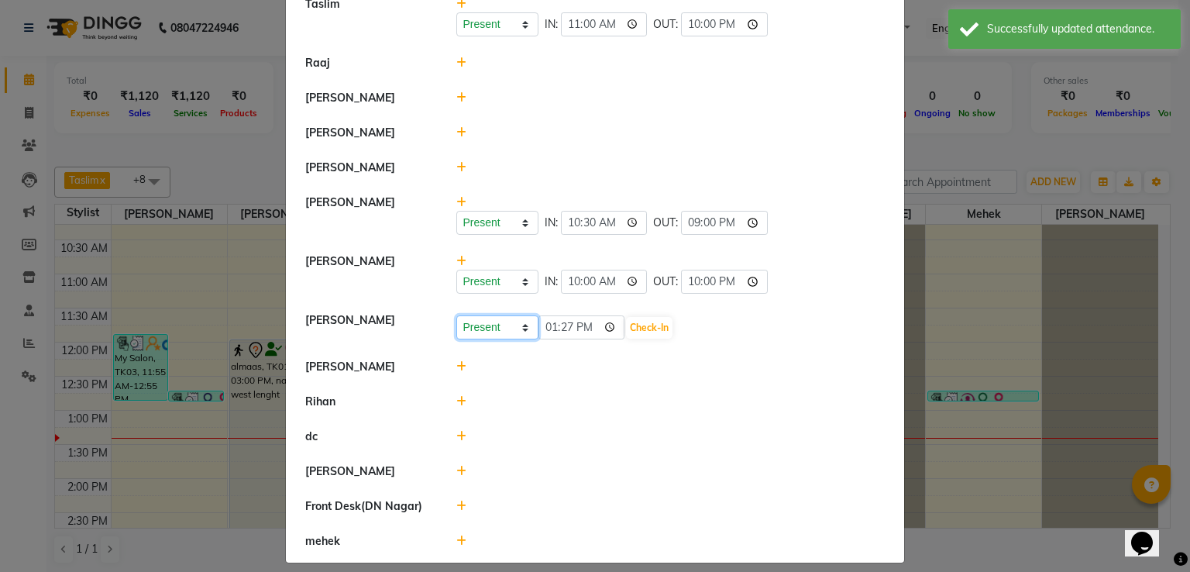
click at [523, 328] on select "Present Absent Late Half Day Weekly Off" at bounding box center [498, 327] width 82 height 24
select select "W"
click at [457, 315] on select "Present Absent Late Half Day Weekly Off" at bounding box center [498, 327] width 82 height 24
click at [553, 326] on button "Save" at bounding box center [555, 328] width 30 height 22
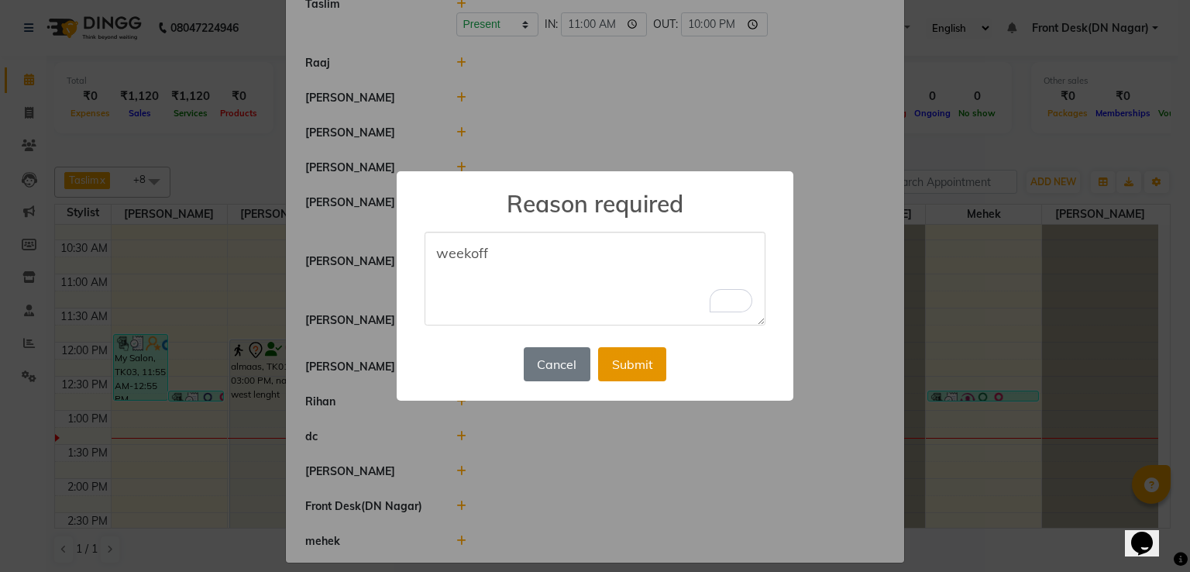
type textarea "weekoff"
click at [618, 348] on button "Submit" at bounding box center [632, 364] width 68 height 34
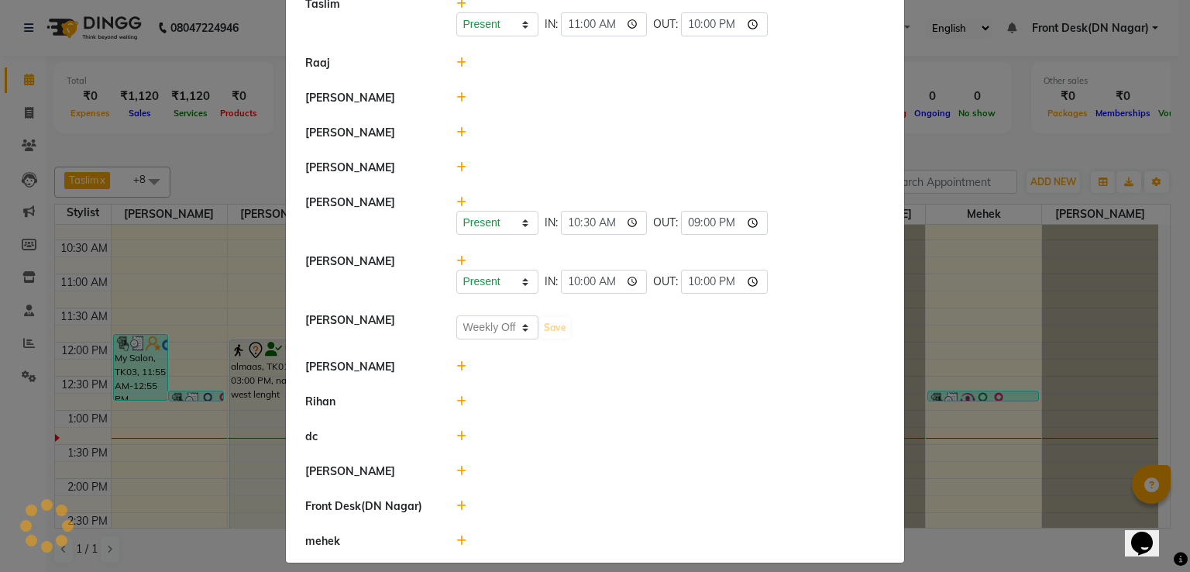
select select "W"
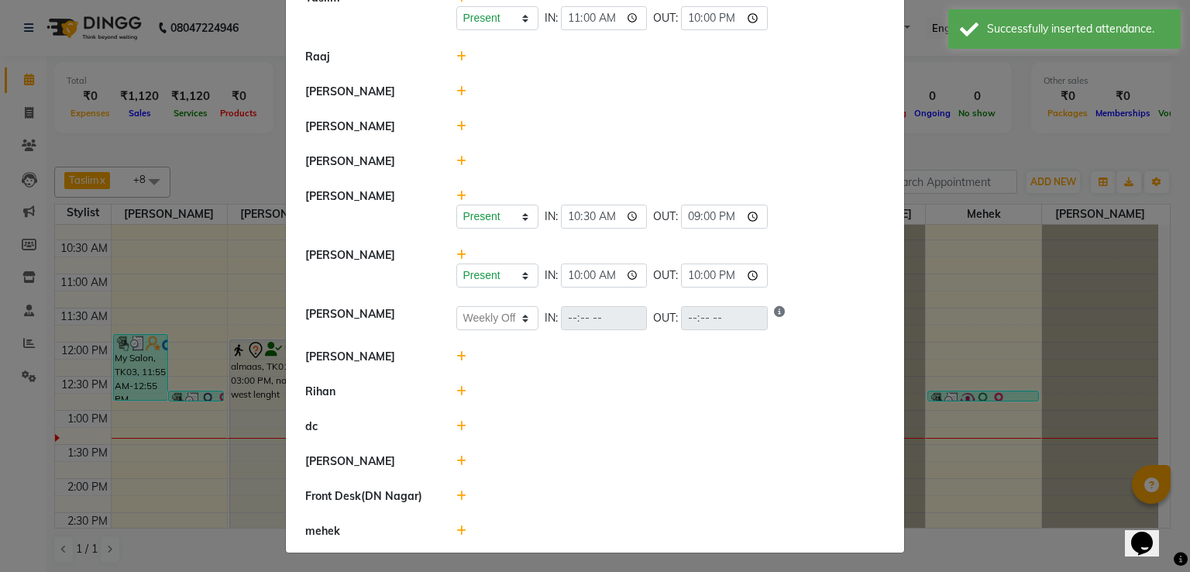
scroll to position [137, 0]
click at [457, 354] on icon at bounding box center [462, 355] width 10 height 11
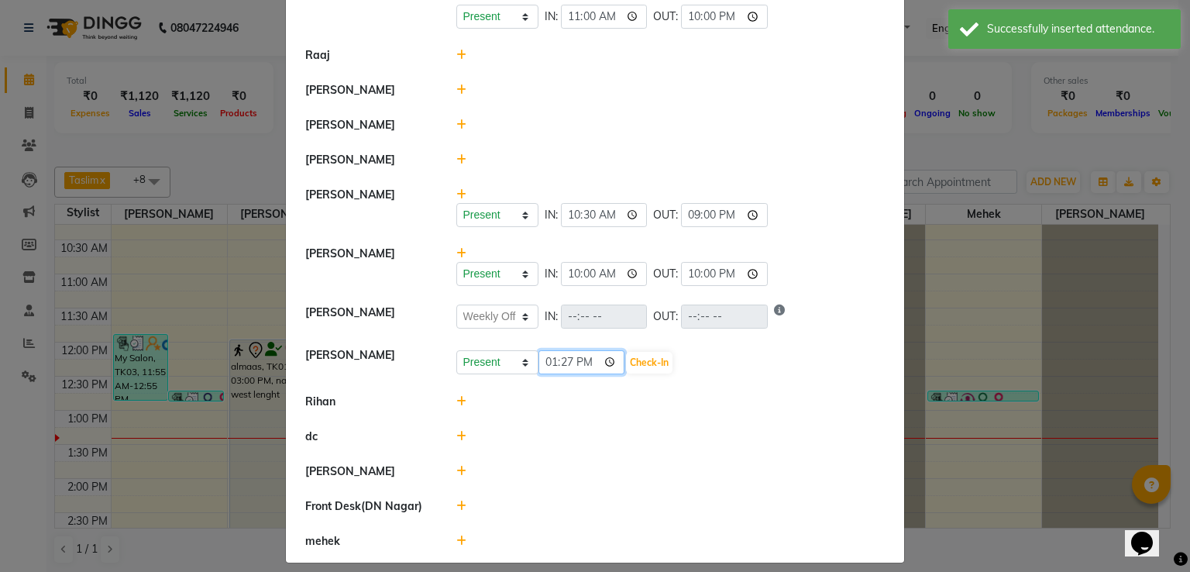
click at [580, 360] on input "13:27" at bounding box center [582, 362] width 87 height 24
type input "12:40"
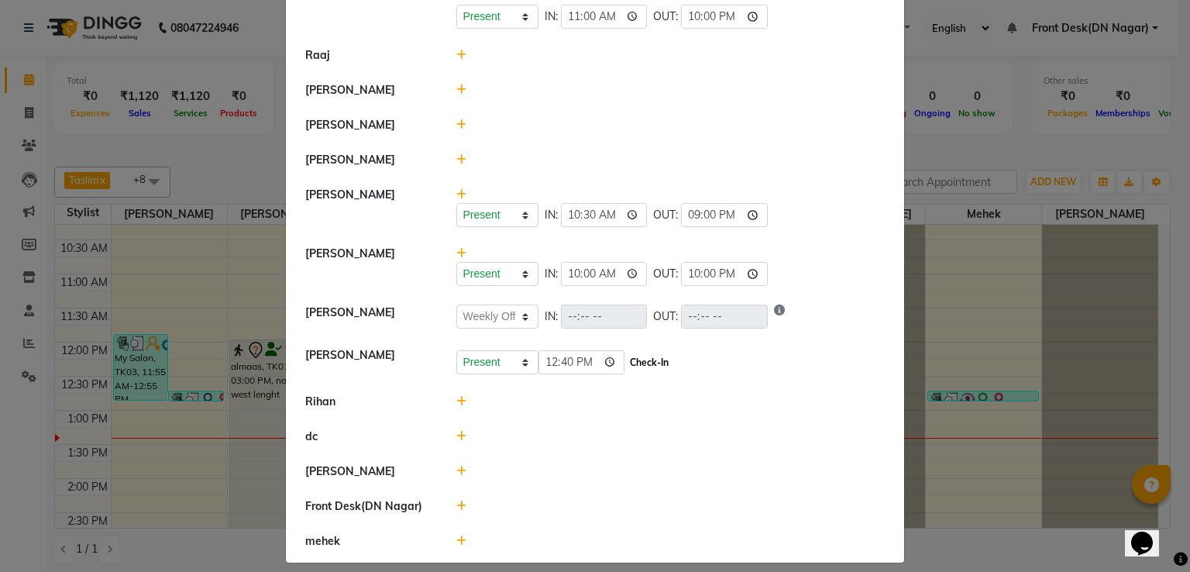
click at [627, 366] on button "Check-In" at bounding box center [649, 363] width 47 height 22
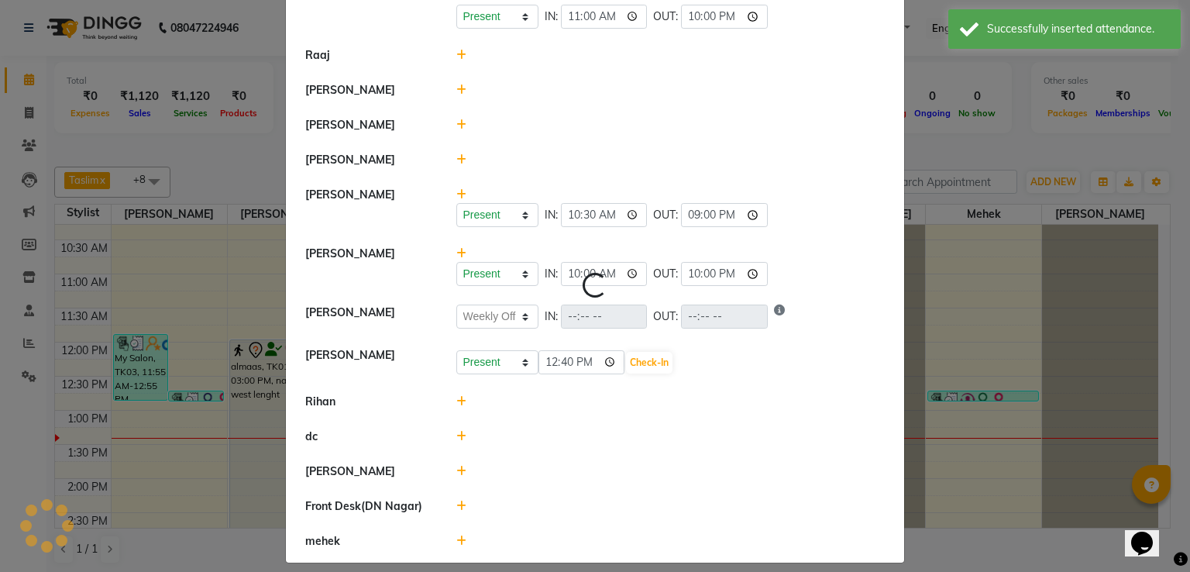
select select "W"
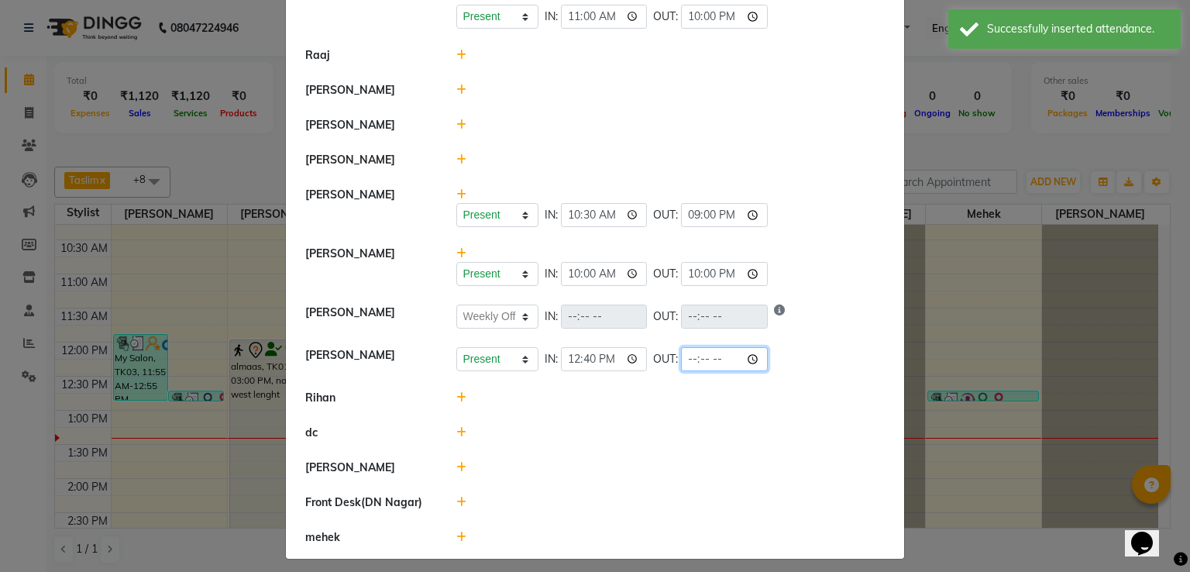
click at [710, 354] on input "time" at bounding box center [724, 359] width 87 height 24
type input "22:00"
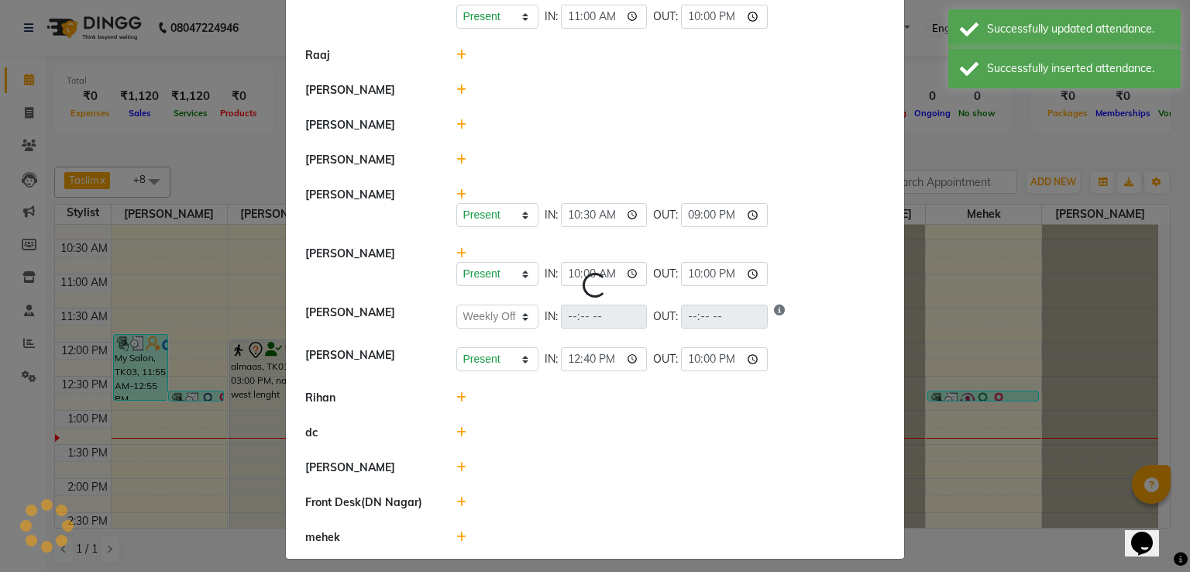
click at [806, 439] on div at bounding box center [671, 433] width 453 height 16
select select "W"
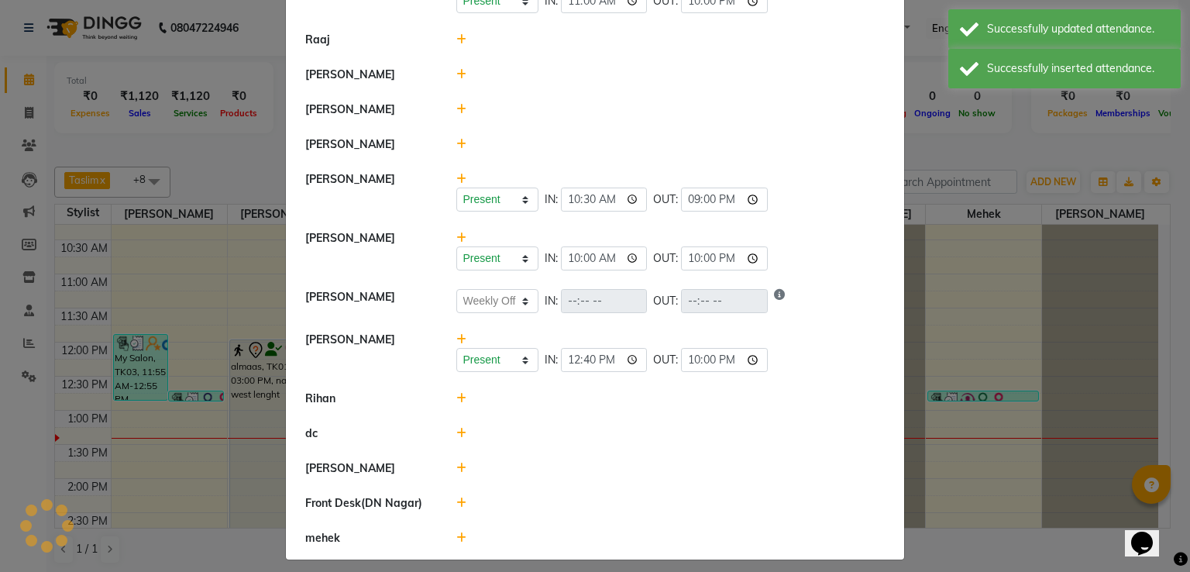
scroll to position [161, 0]
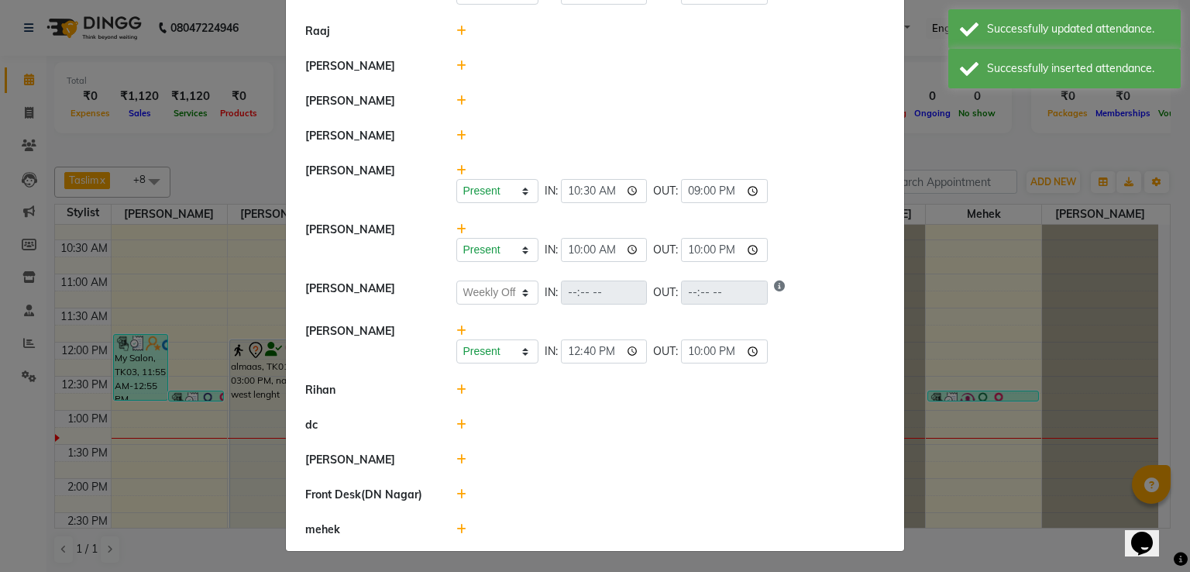
click at [457, 391] on icon at bounding box center [462, 389] width 10 height 11
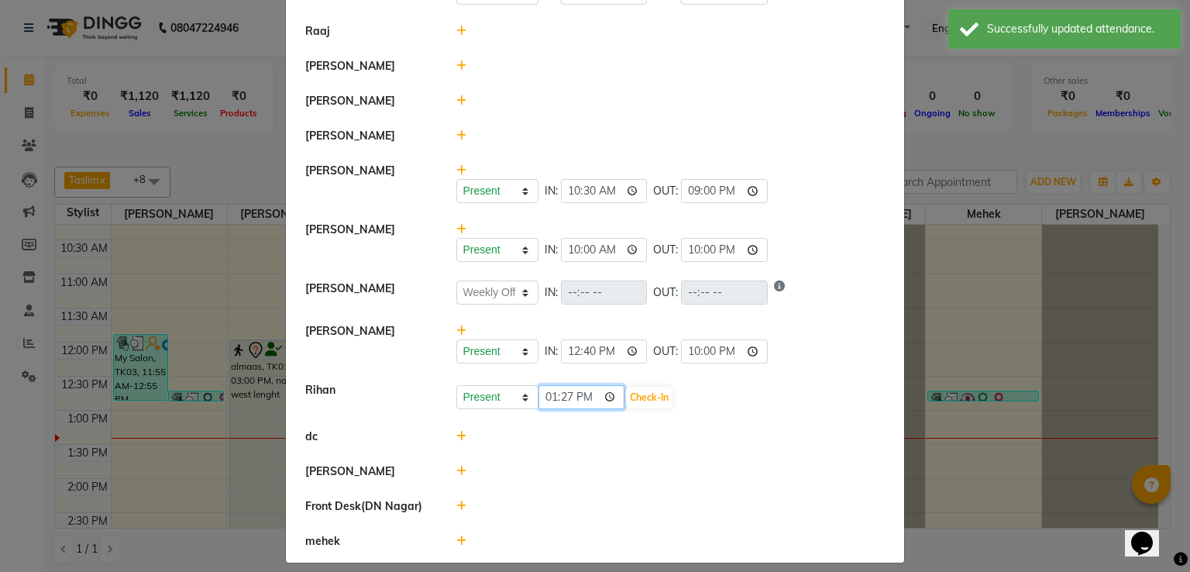
click at [584, 399] on input "13:27" at bounding box center [582, 397] width 87 height 24
type input "11:00"
click at [626, 395] on button "Check-In" at bounding box center [649, 398] width 47 height 22
select select "W"
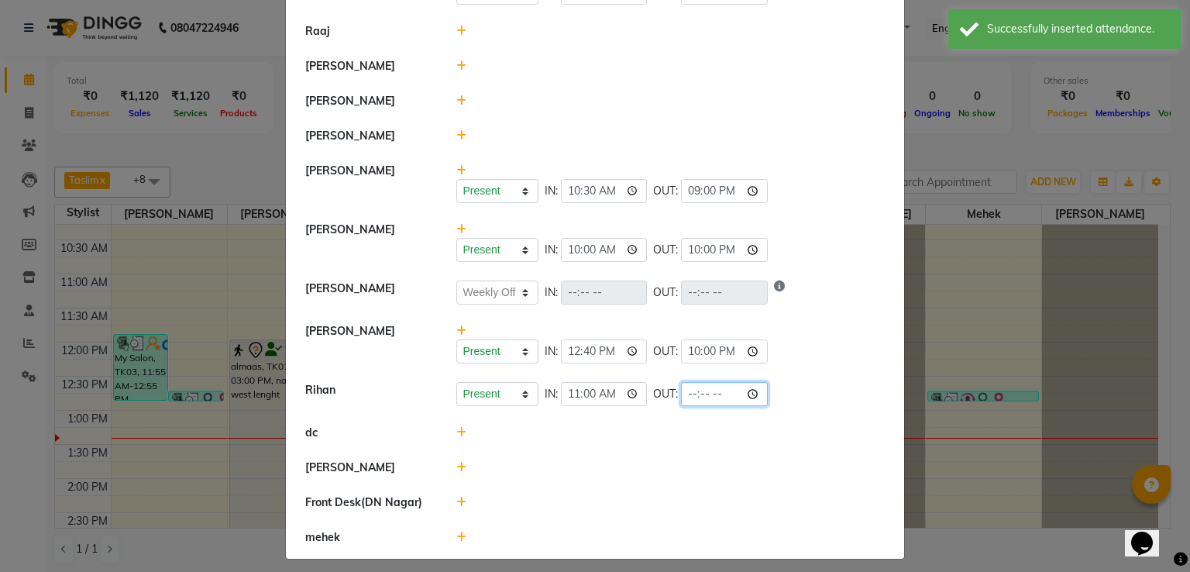
click at [710, 395] on input "time" at bounding box center [724, 394] width 87 height 24
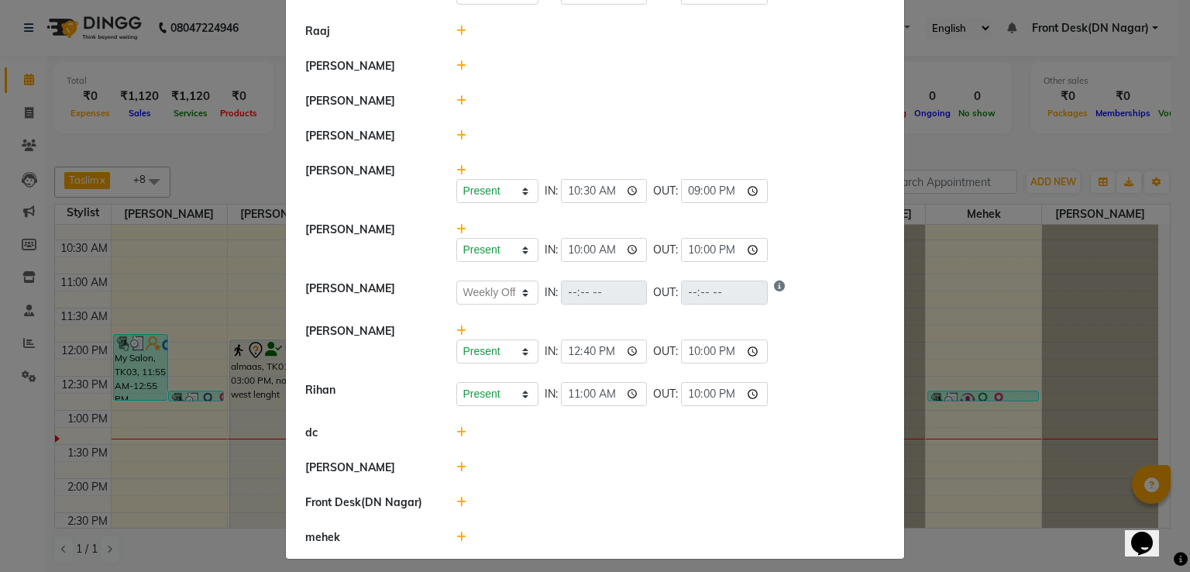
type input "22:00"
click at [794, 301] on div "Present Absent Late Half Day Weekly Off IN: OUT:" at bounding box center [671, 293] width 429 height 24
select select "W"
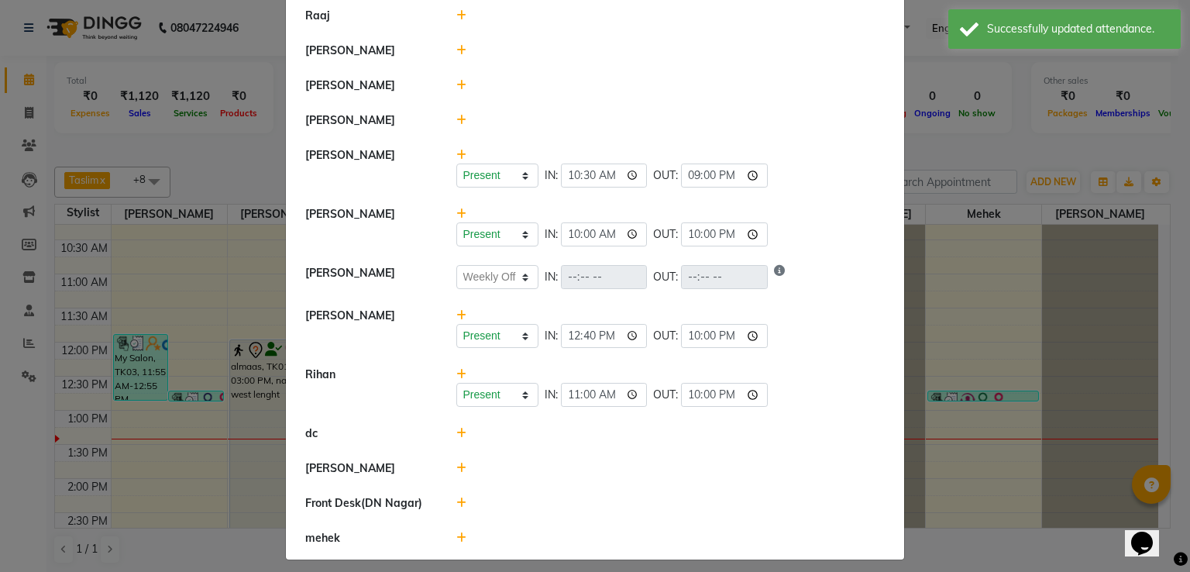
scroll to position [185, 0]
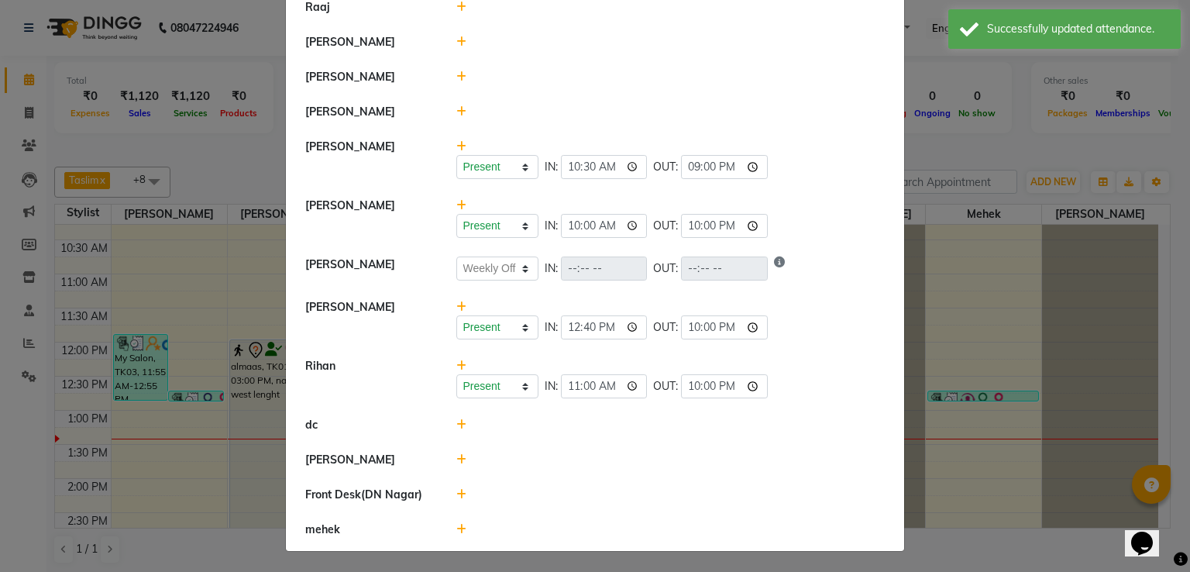
click at [457, 527] on icon at bounding box center [462, 529] width 10 height 11
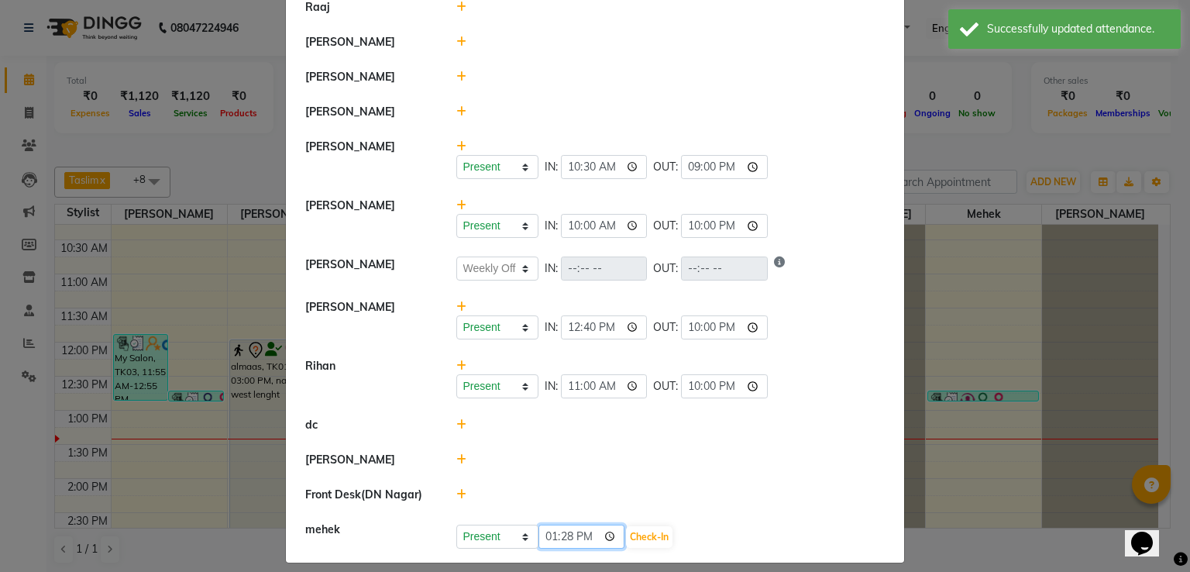
click at [584, 534] on input "13:28" at bounding box center [582, 537] width 87 height 24
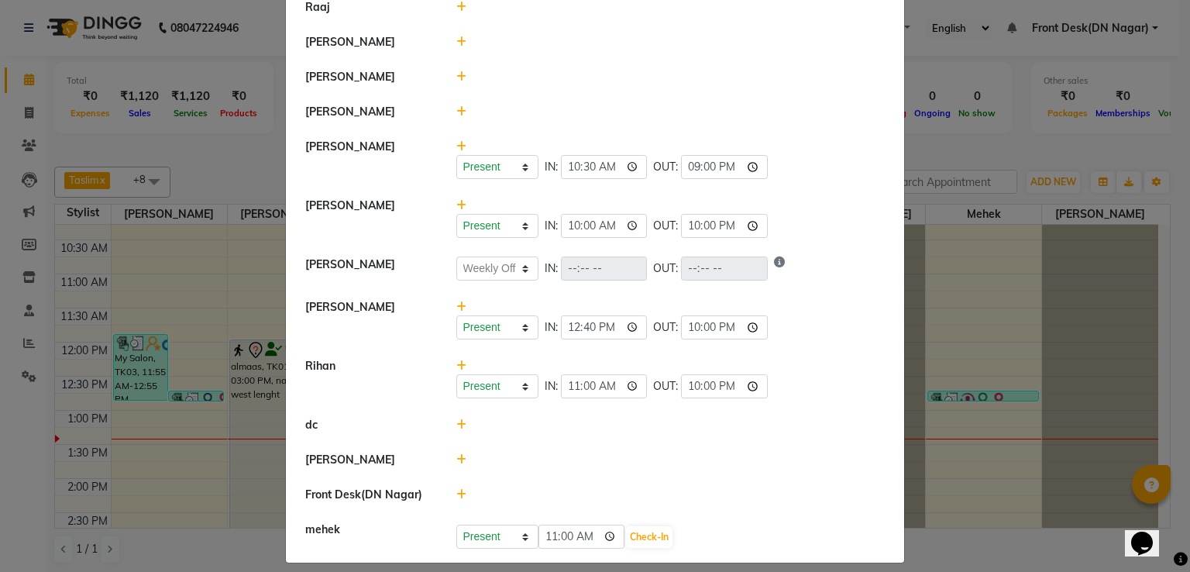
type input "11:00"
click at [722, 479] on li "Front Desk(DN Nagar)" at bounding box center [595, 495] width 611 height 36
click at [648, 537] on div "Present Absent Late Half Day Weekly Off 11:00 Check-In" at bounding box center [671, 537] width 429 height 25
click at [626, 531] on button "Check-In" at bounding box center [649, 537] width 47 height 22
select select "W"
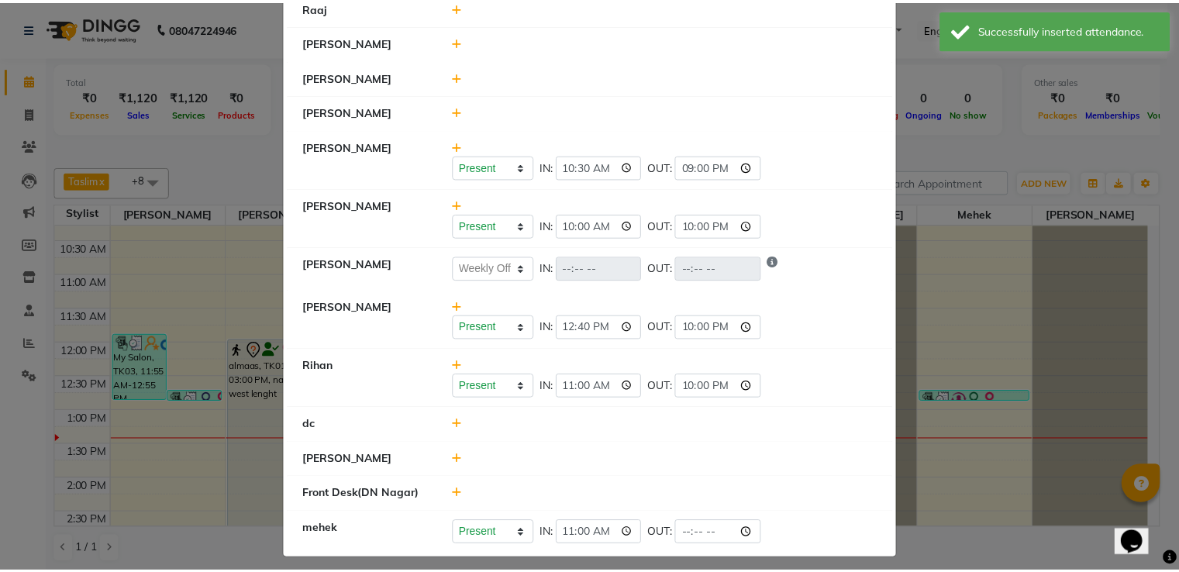
scroll to position [193, 0]
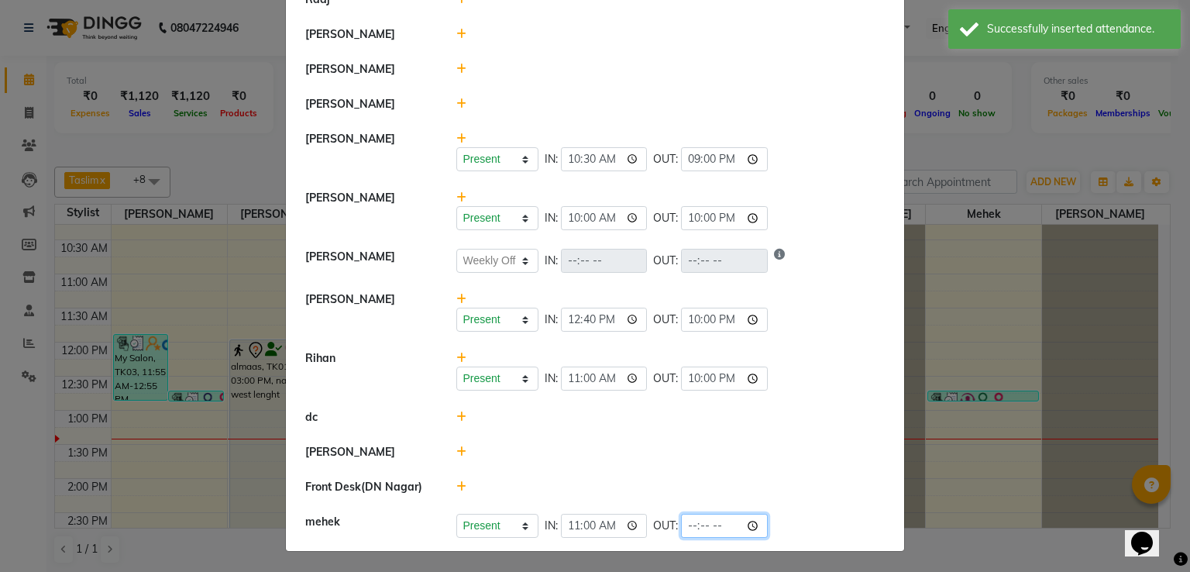
click at [713, 520] on input "time" at bounding box center [724, 526] width 87 height 24
type input "22:00"
click at [787, 401] on li "dc" at bounding box center [595, 418] width 611 height 36
select select "W"
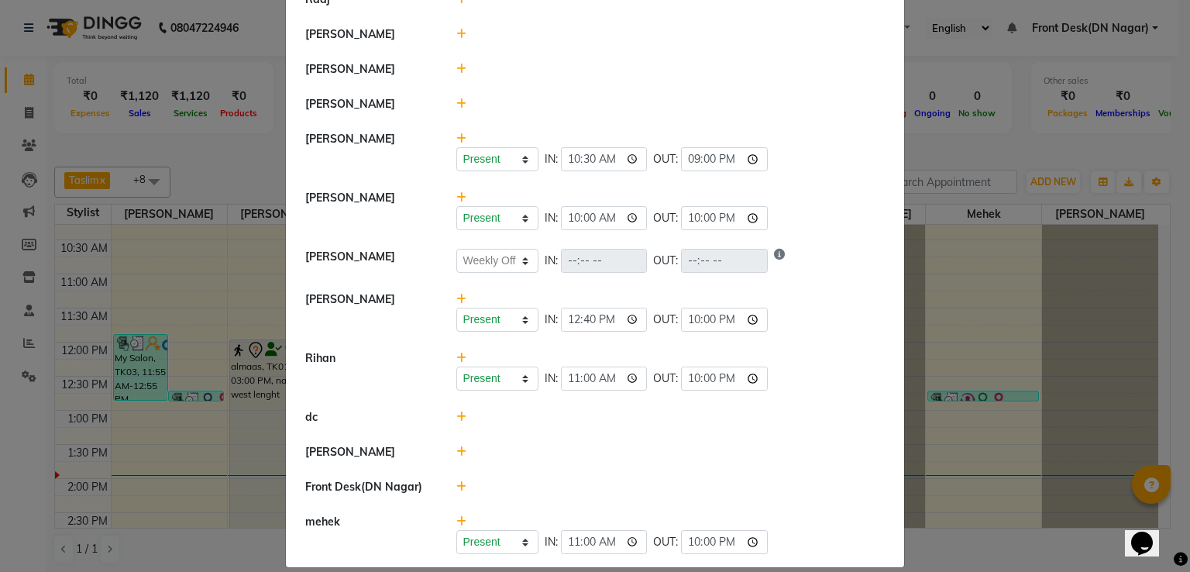
click at [961, 476] on ngb-modal-window "Attendance × Select Date 02-10-2025 Taslim Present Absent Late Half Day Weekly …" at bounding box center [595, 286] width 1190 height 572
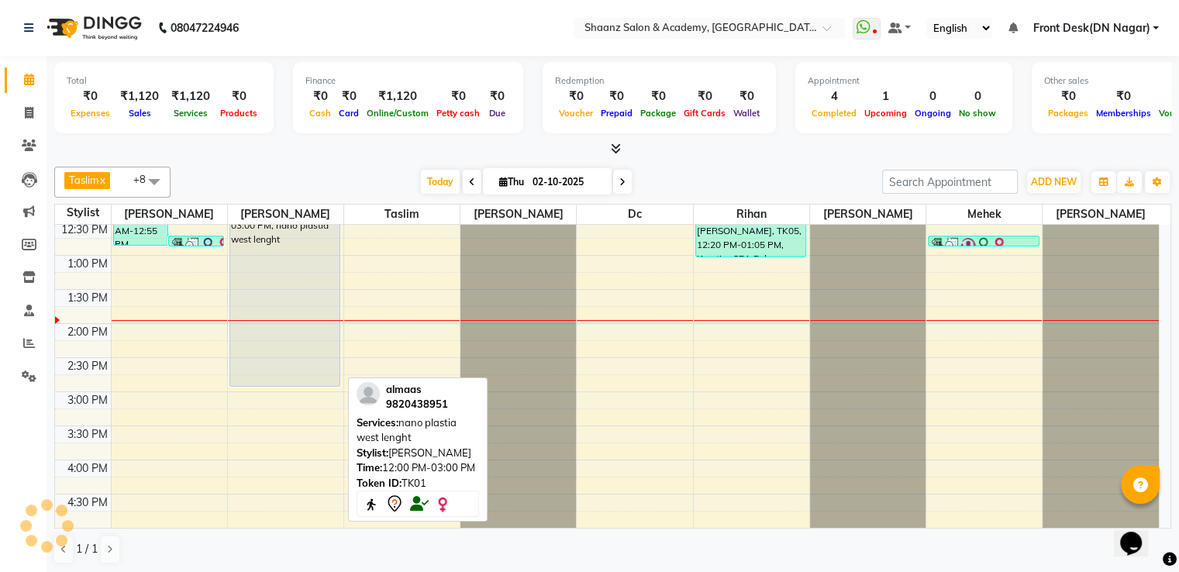
scroll to position [233, 0]
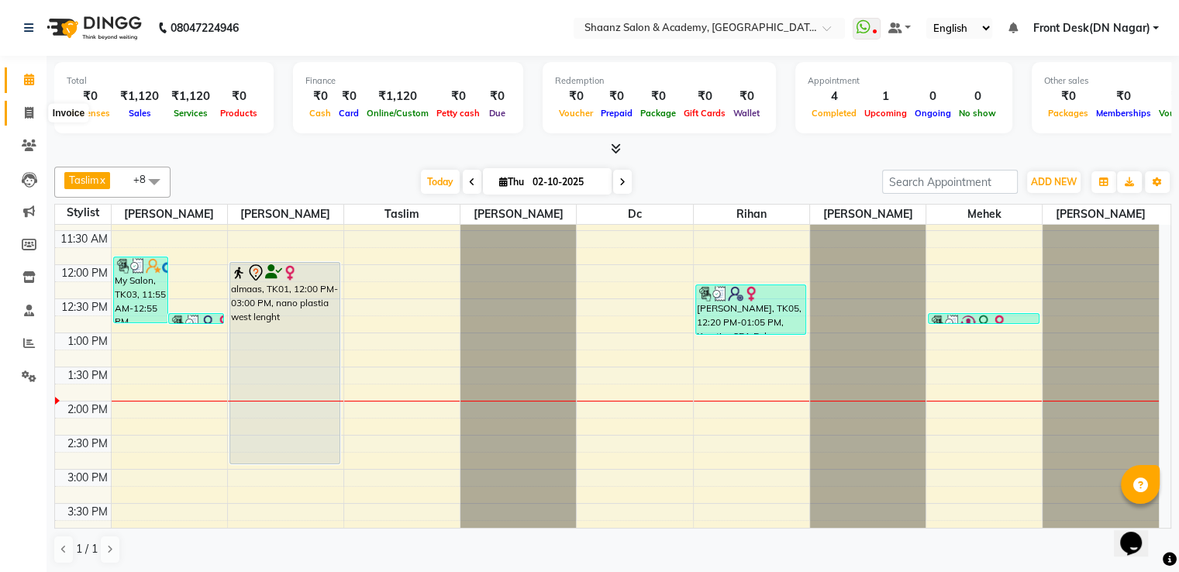
click at [26, 117] on icon at bounding box center [29, 113] width 9 height 12
select select "service"
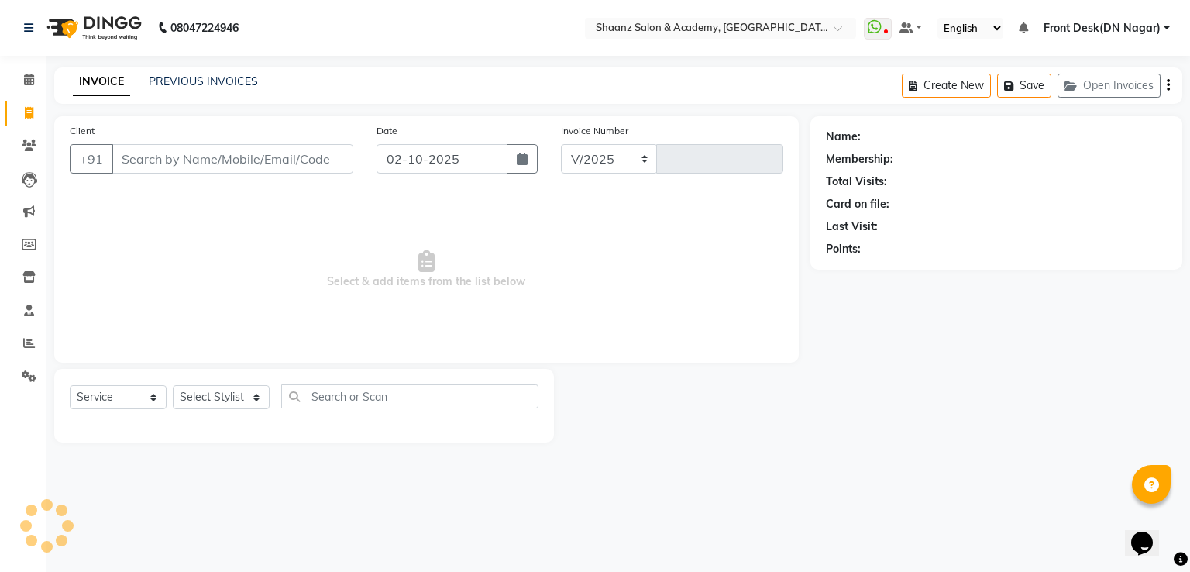
select select "6360"
type input "3408"
click at [211, 395] on select "Select Stylist [PERSON_NAME] [PERSON_NAME] dc Front Desk(DN Nagar) mehek MUSKAN…" at bounding box center [221, 397] width 97 height 24
click at [188, 388] on select "Select Stylist [PERSON_NAME] [PERSON_NAME] dc Front Desk(DN Nagar) mehek MUSKAN…" at bounding box center [221, 397] width 97 height 24
click at [226, 387] on div "Select Service Product Membership Package Voucher Prepaid Gift Card Select Styl…" at bounding box center [304, 406] width 500 height 74
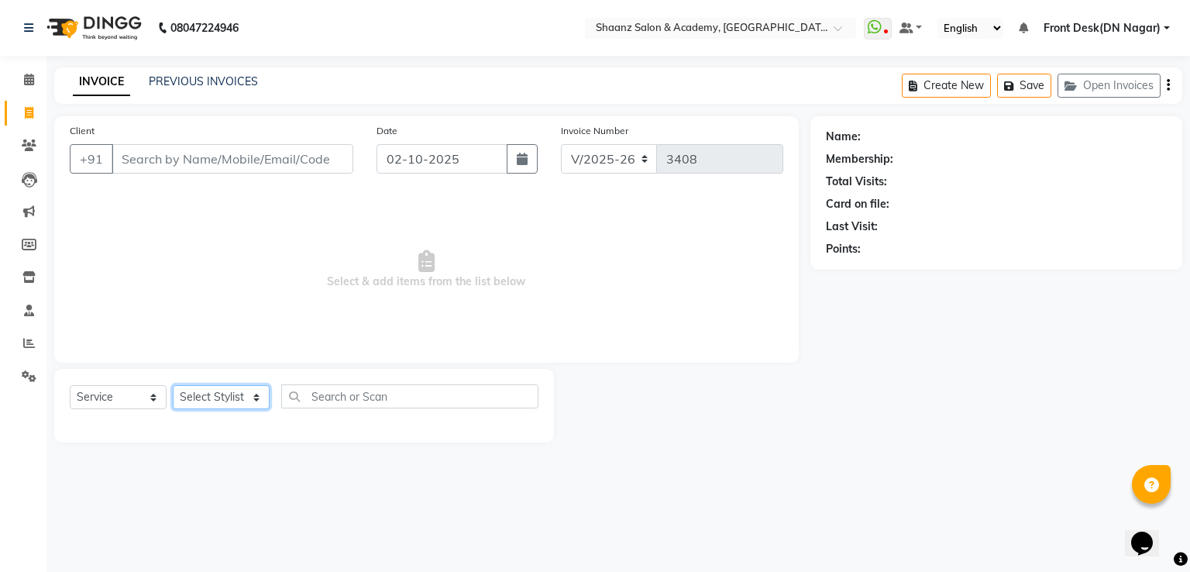
click at [220, 395] on select "Select Stylist [PERSON_NAME] [PERSON_NAME] dc Front Desk(DN Nagar) mehek MUSKAN…" at bounding box center [221, 397] width 97 height 24
select select "47609"
click at [173, 386] on select "Select Stylist [PERSON_NAME] [PERSON_NAME] dc Front Desk(DN Nagar) mehek MUSKAN…" at bounding box center [221, 397] width 97 height 24
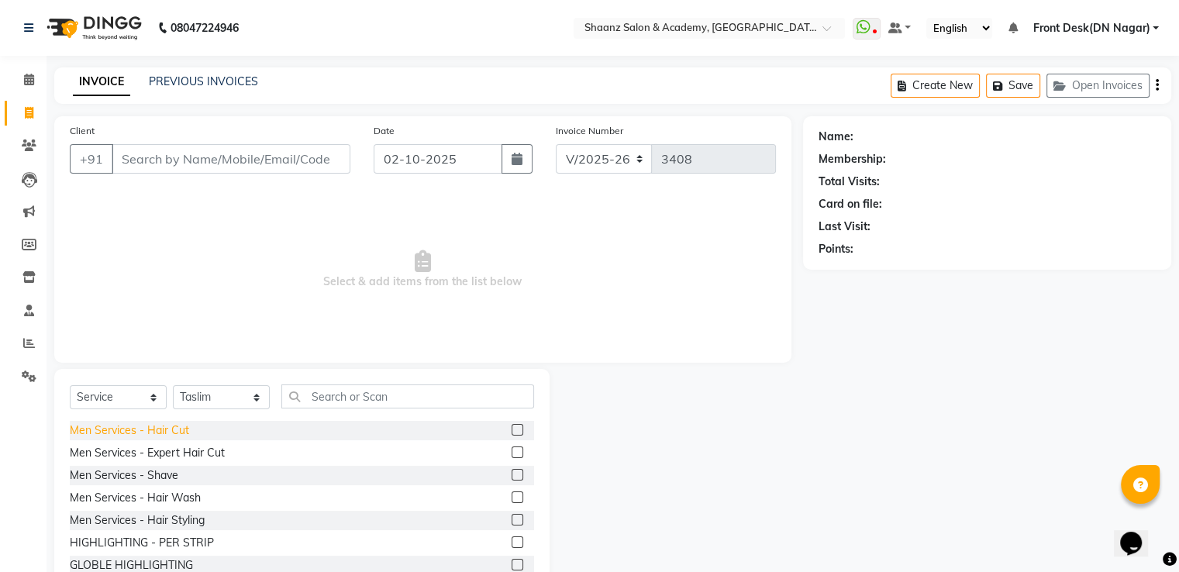
click at [163, 436] on div "Men Services - Hair Cut" at bounding box center [129, 430] width 119 height 16
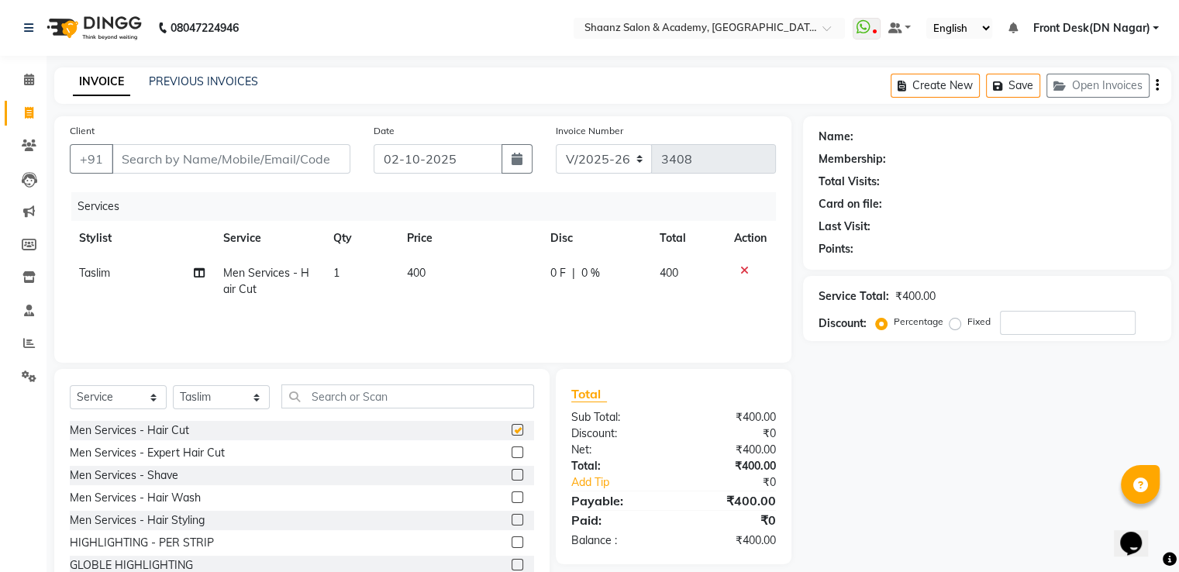
checkbox input "false"
click at [295, 329] on div "Services Stylist Service Qty Price Disc Total Action Taslim Men Services - Hair…" at bounding box center [423, 269] width 706 height 155
click at [358, 398] on input "text" at bounding box center [407, 396] width 253 height 24
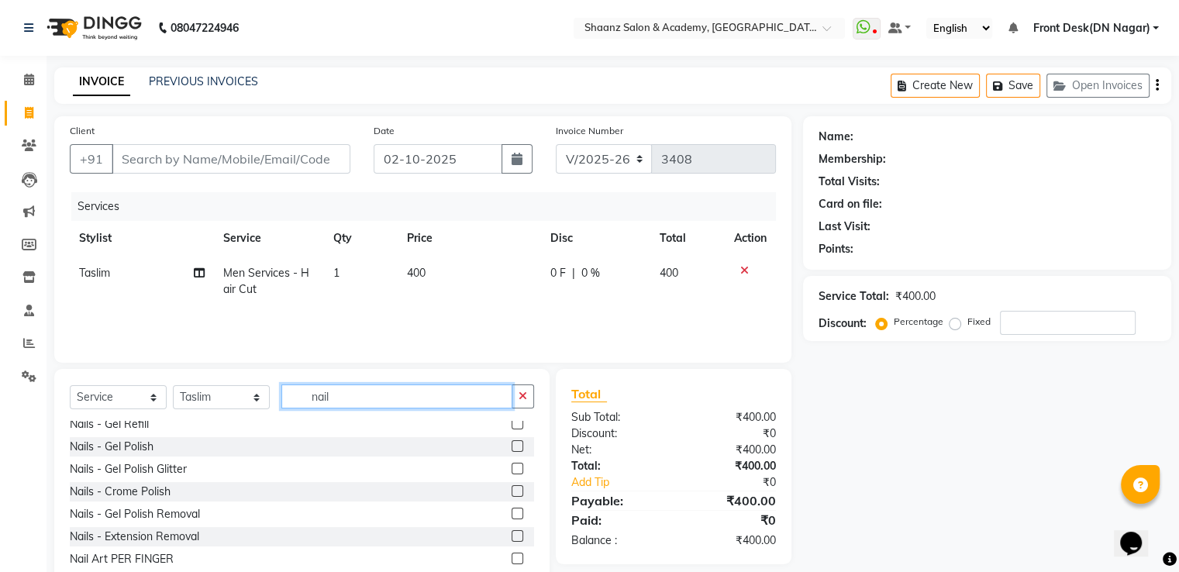
scroll to position [159, 0]
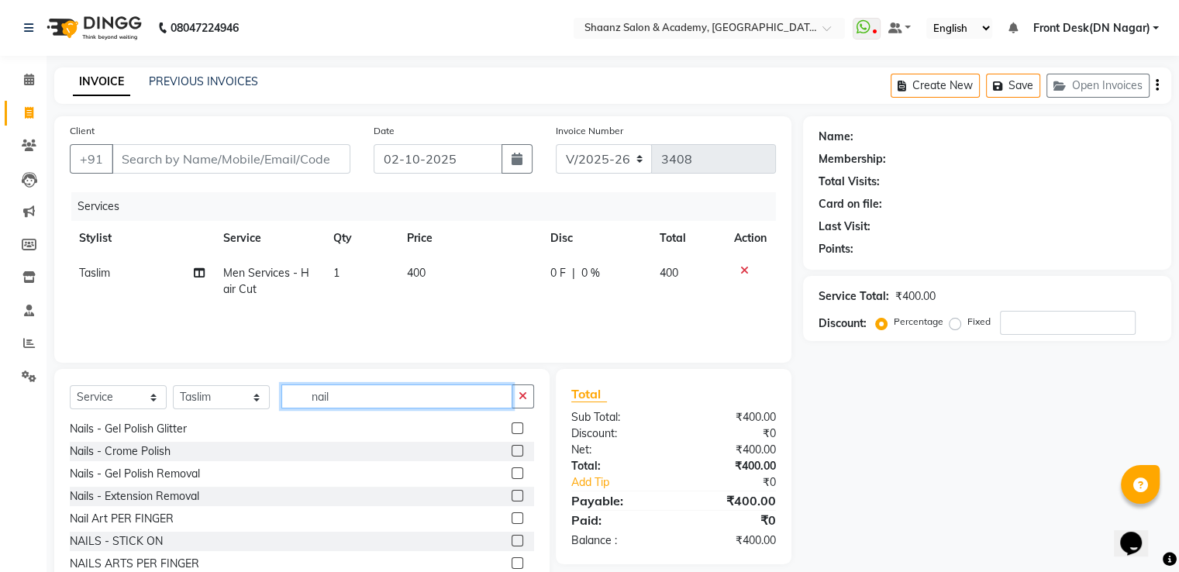
type input "nail"
click at [99, 265] on td "Taslim" at bounding box center [142, 281] width 144 height 51
select select "47609"
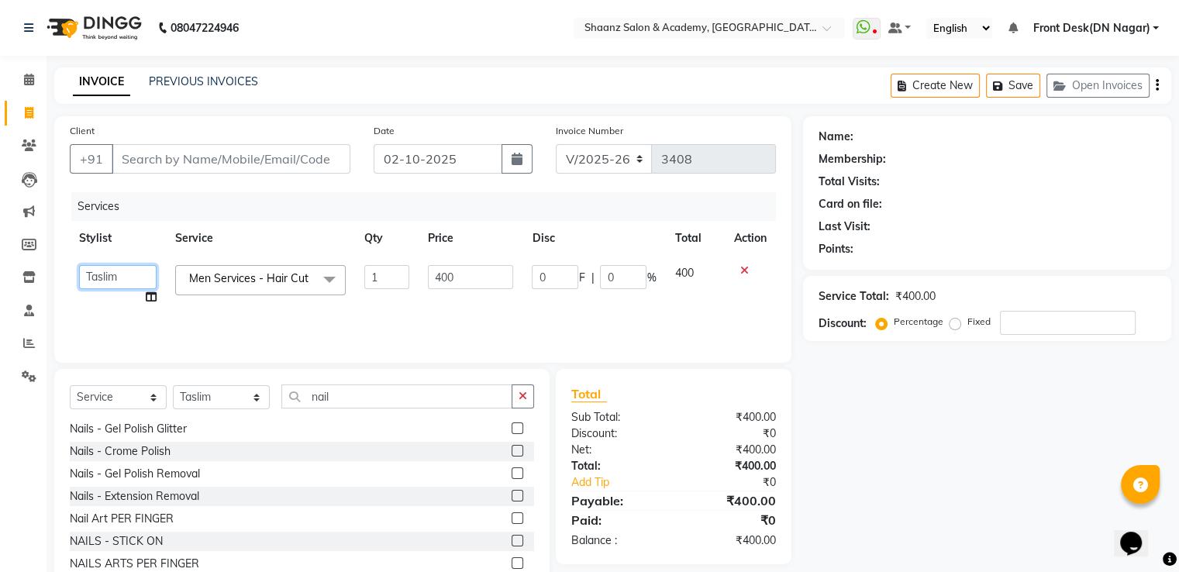
click at [109, 268] on select "Ameer AHMAD ASHISH THAPA dc Front Desk(DN Nagar) mehek MUSKAN nisha vishal pati…" at bounding box center [118, 277] width 78 height 24
select select "88016"
click at [255, 165] on input "Client" at bounding box center [231, 158] width 239 height 29
type input "8"
type input "0"
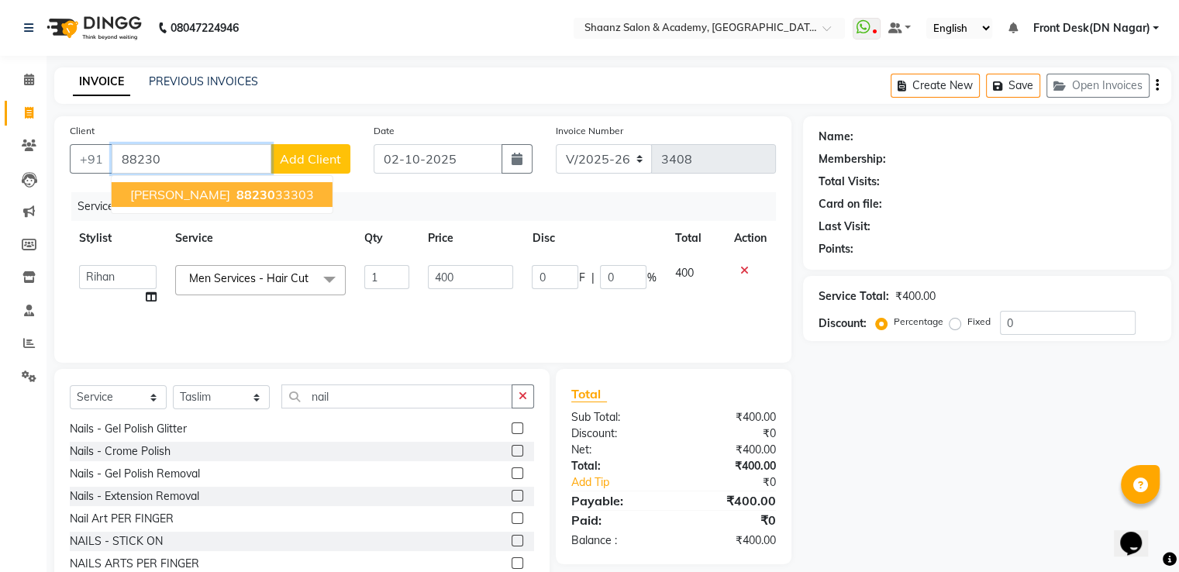
click at [233, 200] on ngb-highlight "88230 33303" at bounding box center [273, 195] width 81 height 16
type input "8823033303"
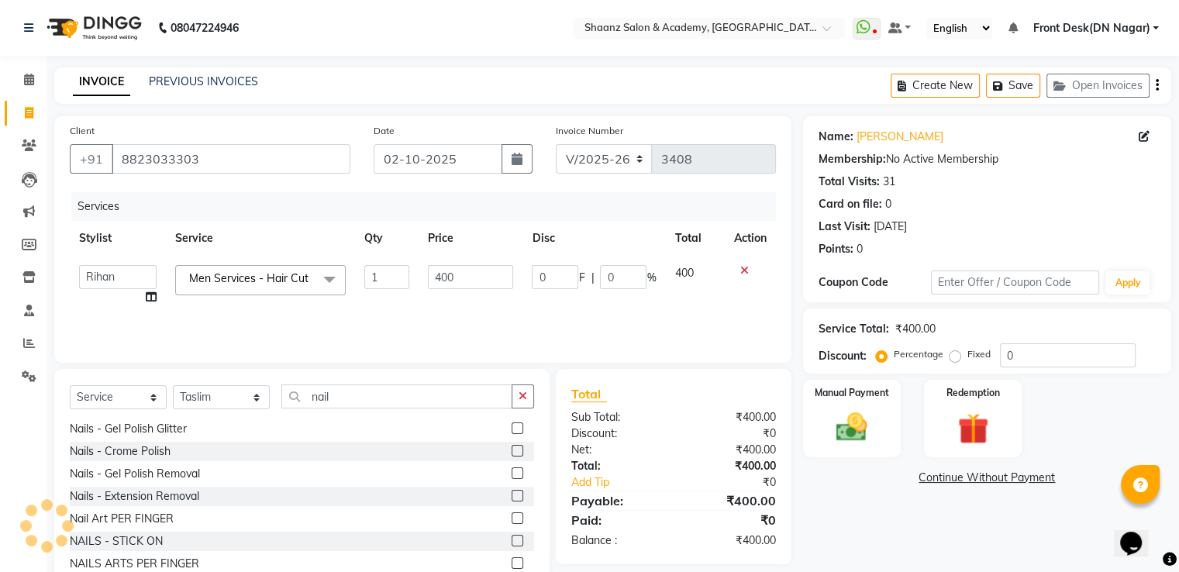
click at [740, 270] on icon at bounding box center [744, 270] width 9 height 11
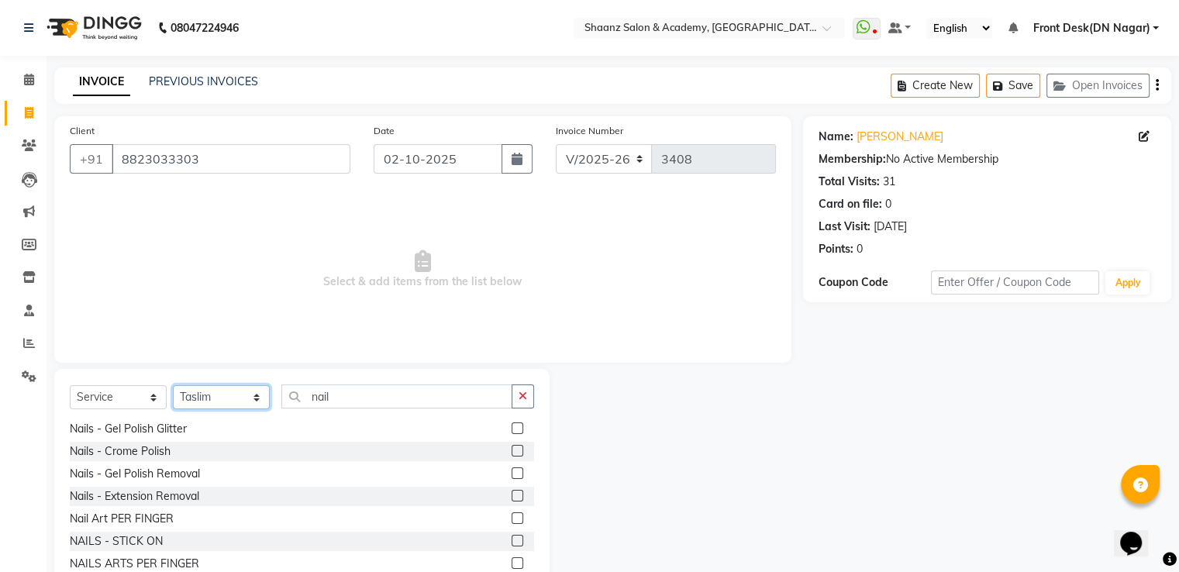
click at [210, 398] on select "Select Stylist [PERSON_NAME] [PERSON_NAME] dc Front Desk(DN Nagar) mehek MUSKAN…" at bounding box center [221, 397] width 97 height 24
select select "88016"
click at [173, 386] on select "Select Stylist [PERSON_NAME] [PERSON_NAME] dc Front Desk(DN Nagar) mehek MUSKAN…" at bounding box center [221, 397] width 97 height 24
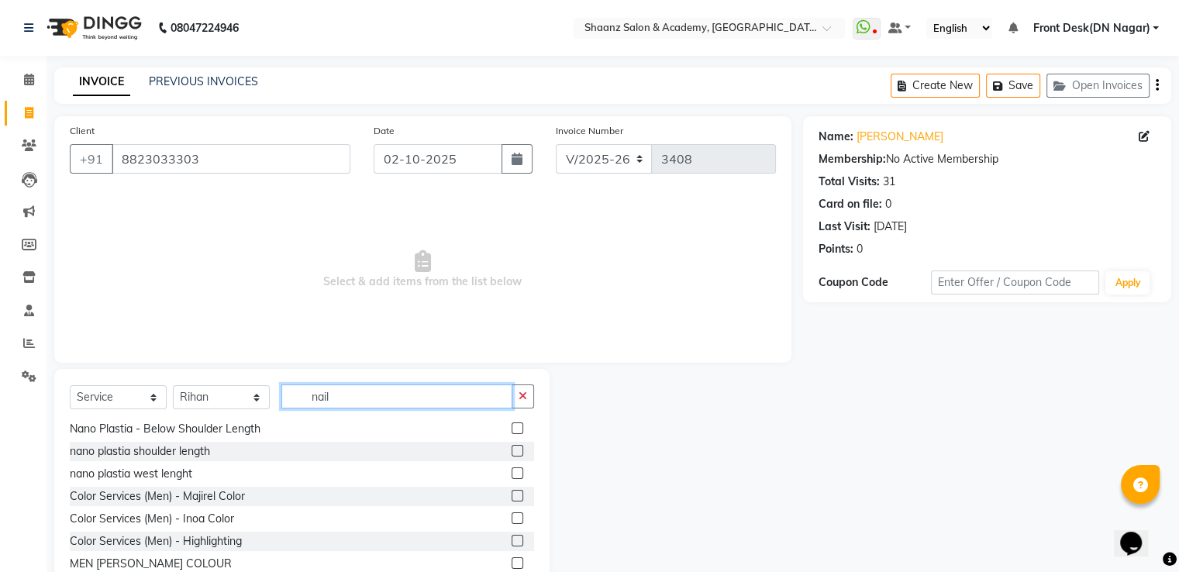
click at [360, 402] on input "nail" at bounding box center [396, 396] width 231 height 24
type input "n"
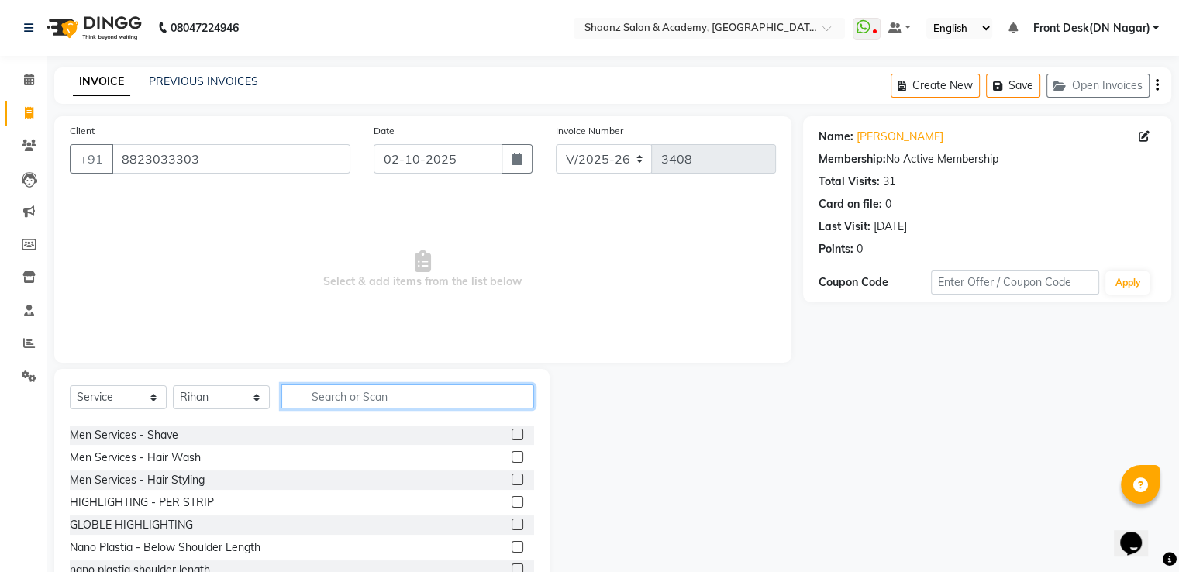
scroll to position [0, 0]
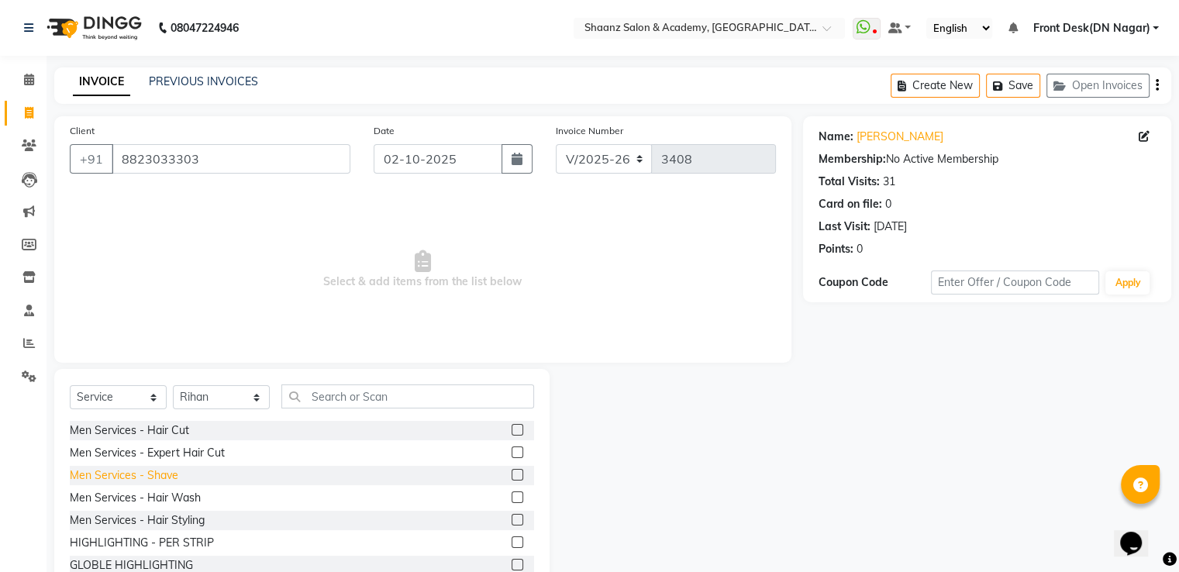
click at [153, 469] on div "Men Services - Shave" at bounding box center [124, 475] width 109 height 16
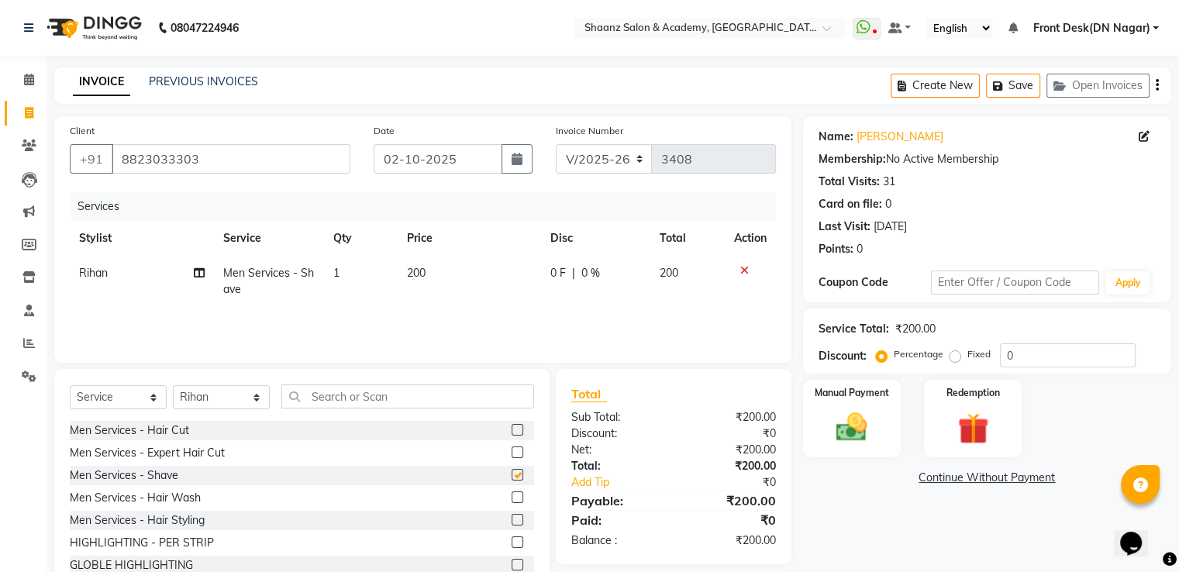
checkbox input "false"
click at [371, 389] on input "text" at bounding box center [407, 396] width 253 height 24
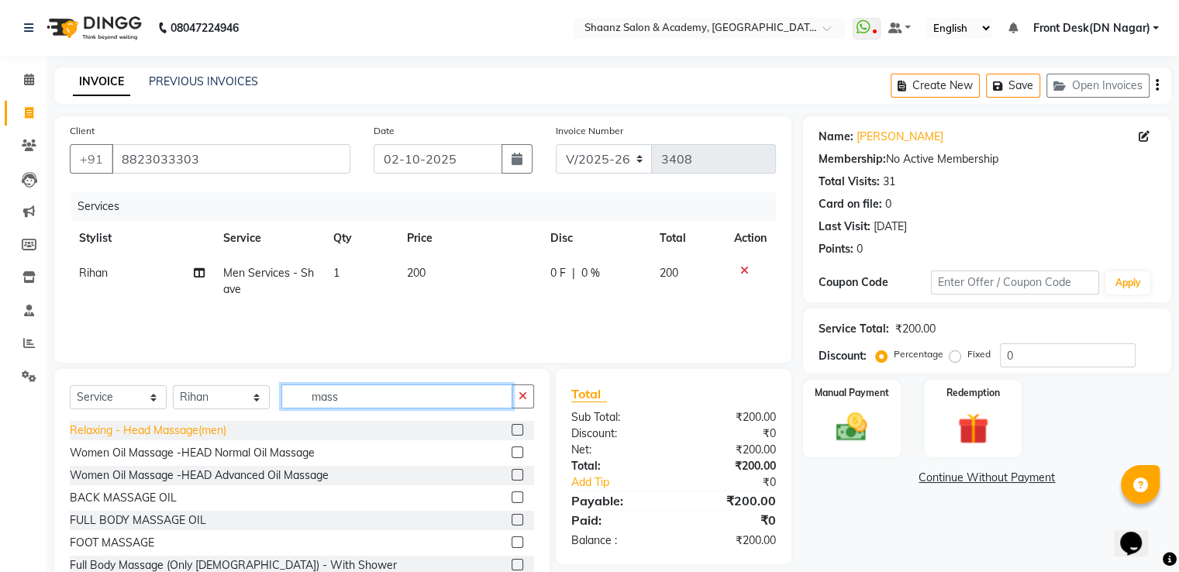
type input "mass"
click at [136, 436] on div "Relaxing - Head Massage(men)" at bounding box center [148, 430] width 157 height 16
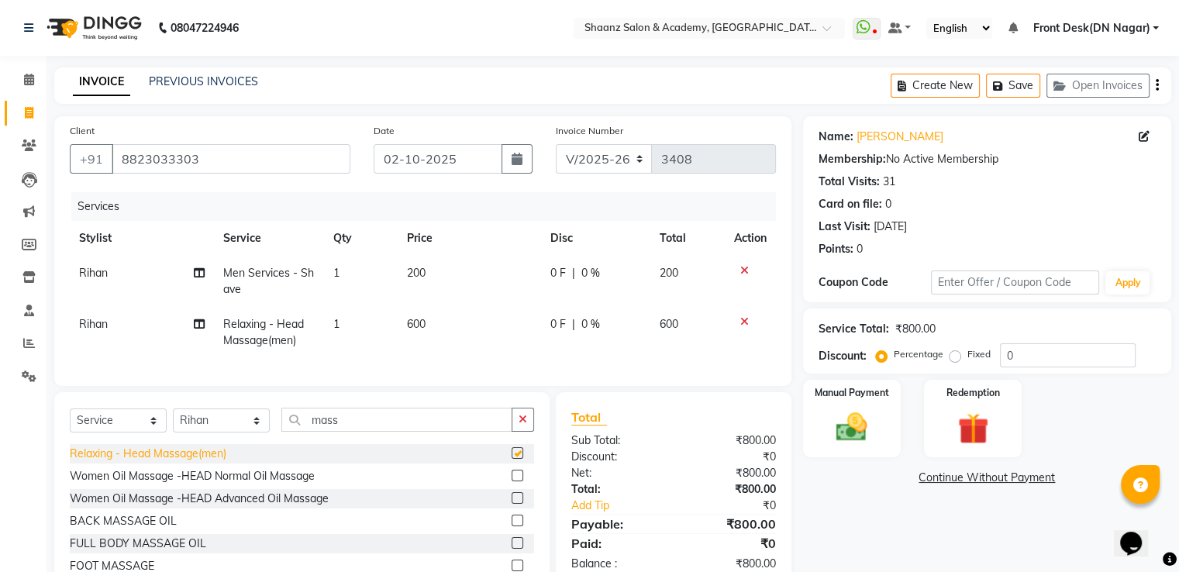
checkbox input "false"
click at [1044, 360] on input "0" at bounding box center [1068, 355] width 136 height 24
type input "050"
click at [893, 423] on div "Manual Payment" at bounding box center [852, 418] width 102 height 80
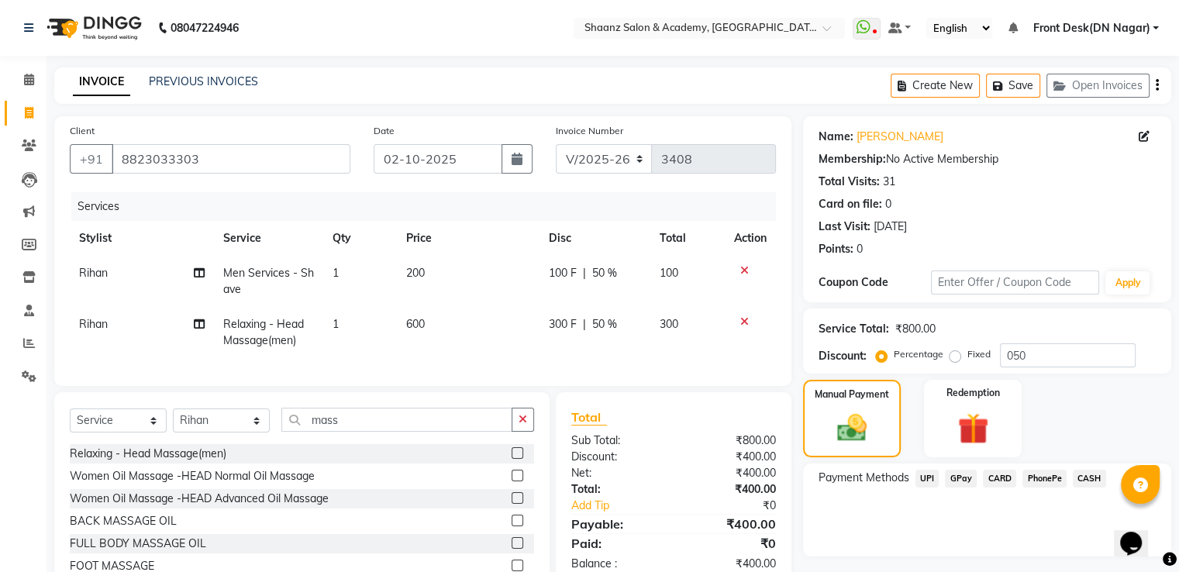
scroll to position [84, 0]
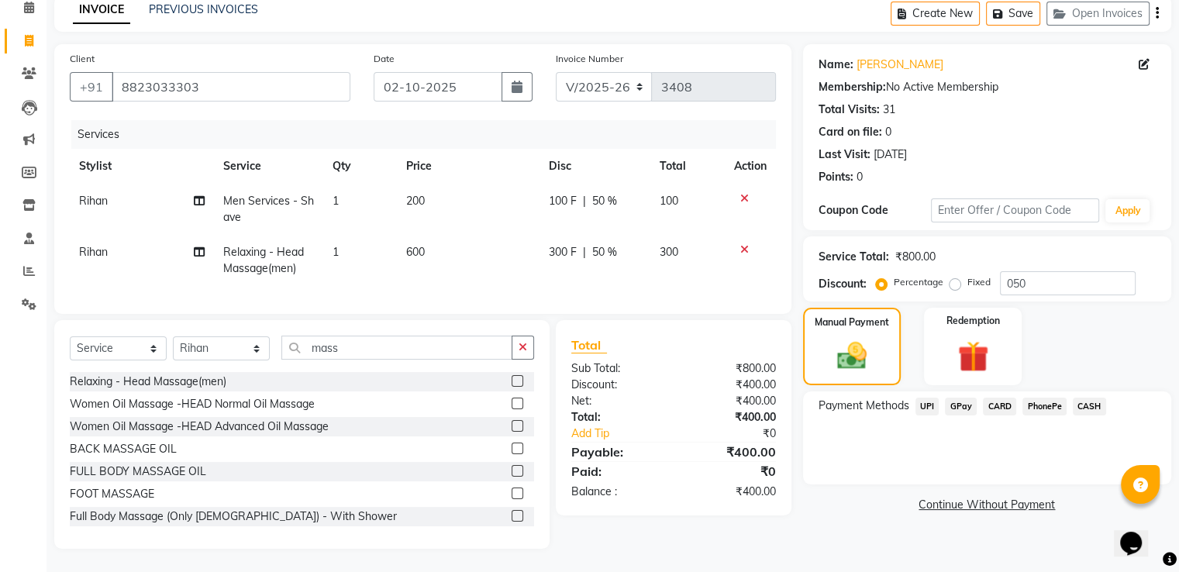
click at [967, 398] on span "GPay" at bounding box center [961, 407] width 32 height 18
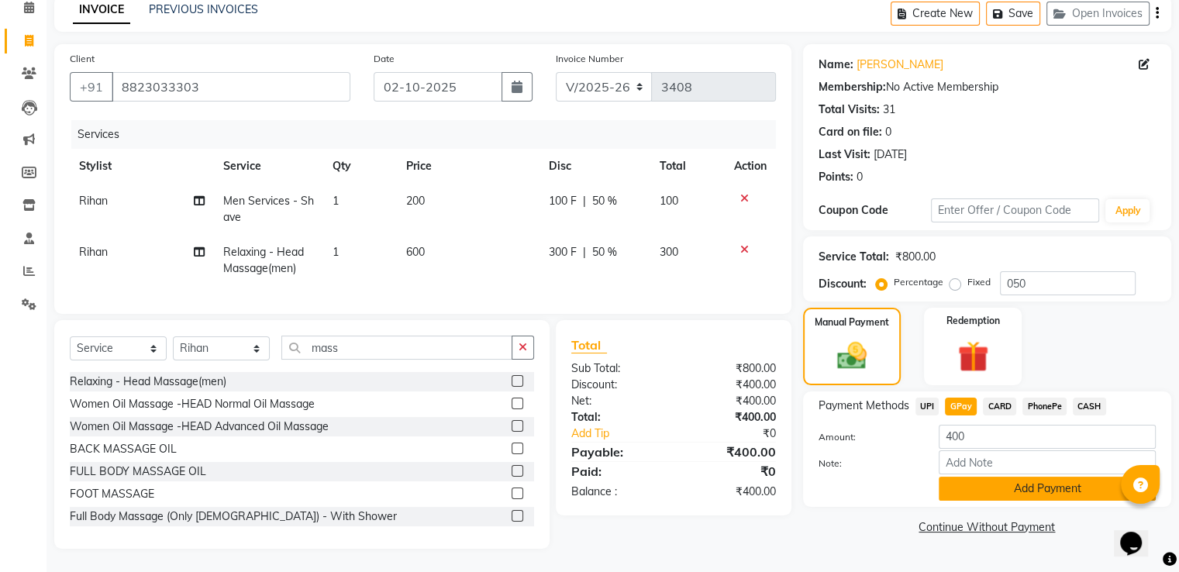
click at [964, 477] on button "Add Payment" at bounding box center [1047, 489] width 217 height 24
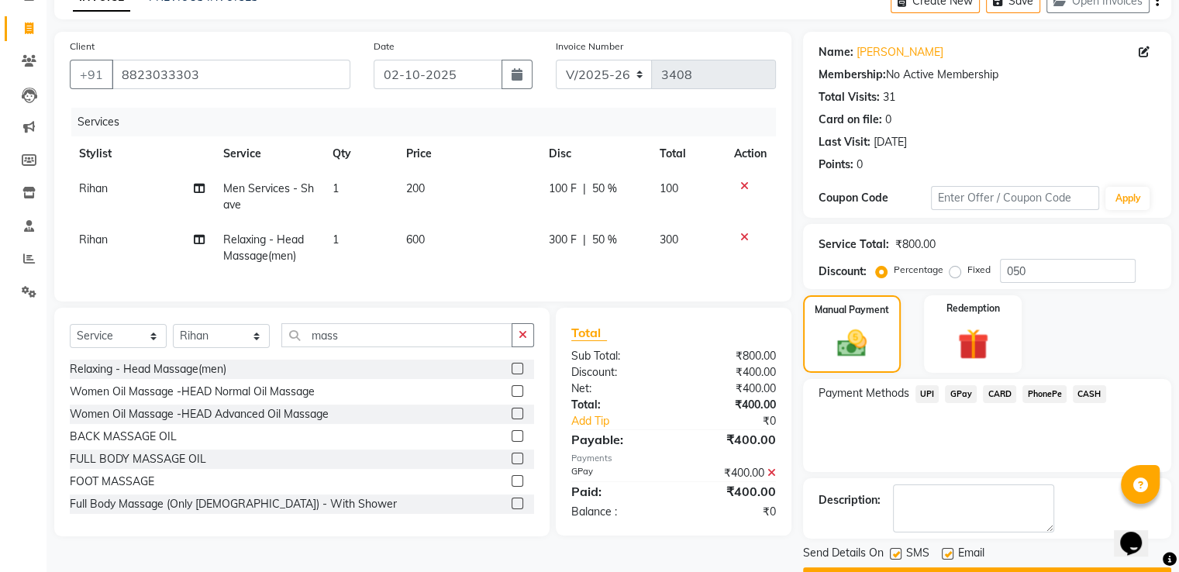
scroll to position [126, 0]
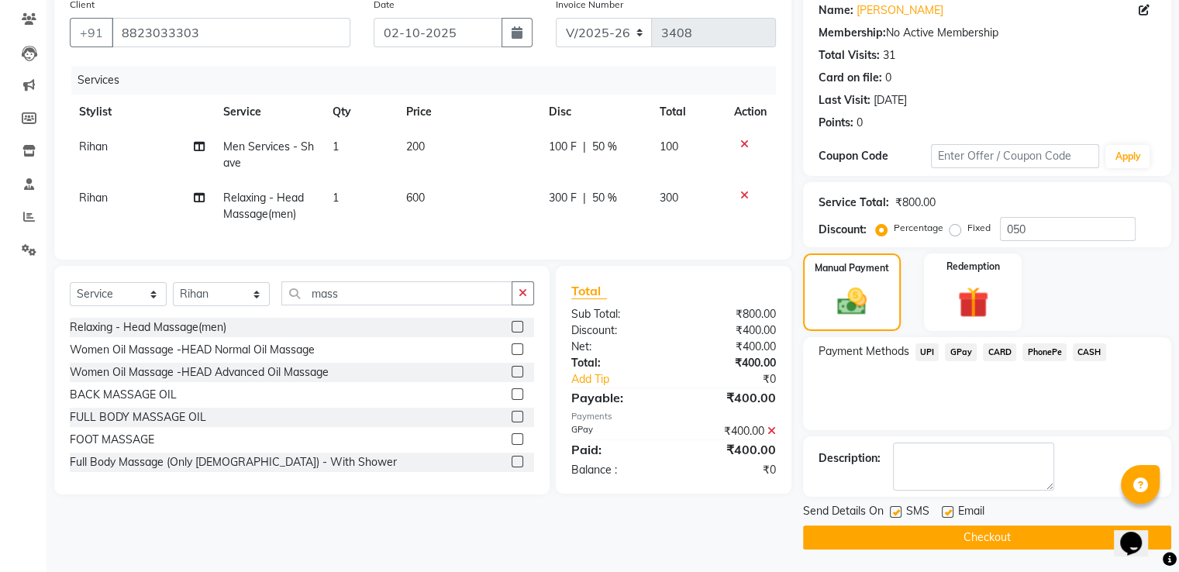
click at [946, 511] on label at bounding box center [948, 512] width 12 height 12
click at [946, 511] on input "checkbox" at bounding box center [947, 513] width 10 height 10
checkbox input "false"
click at [894, 513] on label at bounding box center [896, 512] width 12 height 12
click at [894, 513] on input "checkbox" at bounding box center [895, 513] width 10 height 10
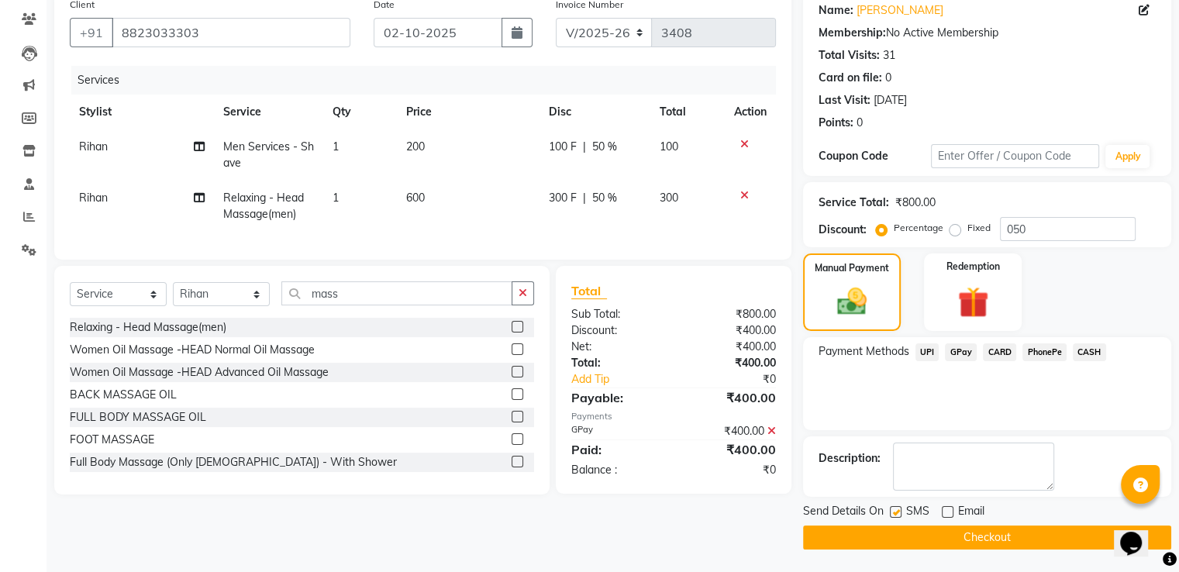
checkbox input "false"
click at [887, 537] on button "Checkout" at bounding box center [987, 537] width 368 height 24
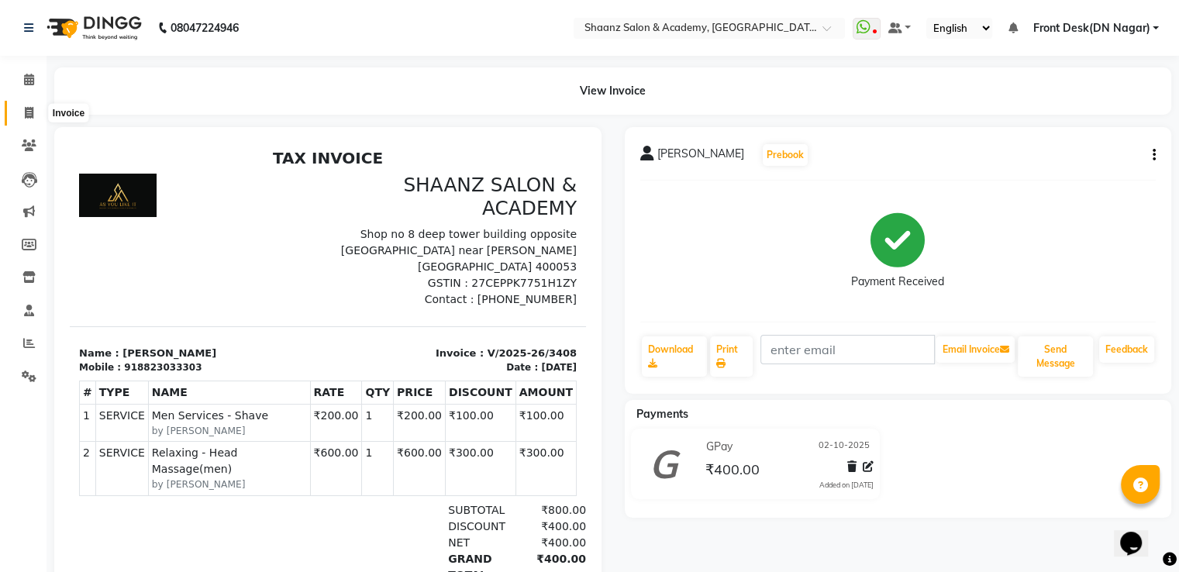
click at [25, 112] on icon at bounding box center [29, 113] width 9 height 12
select select "service"
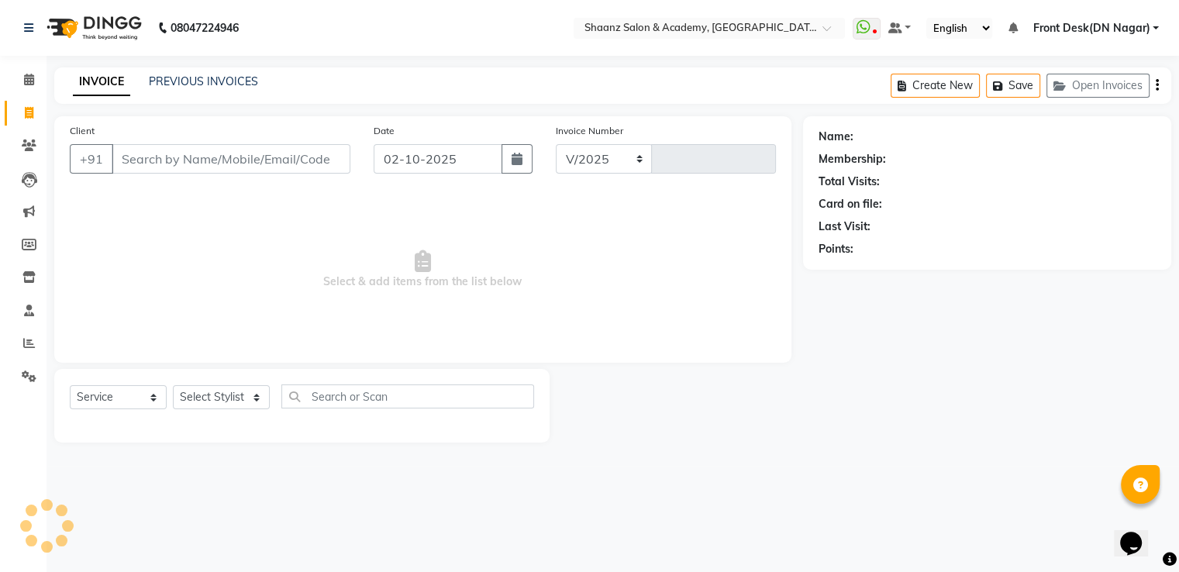
select select "6360"
type input "3409"
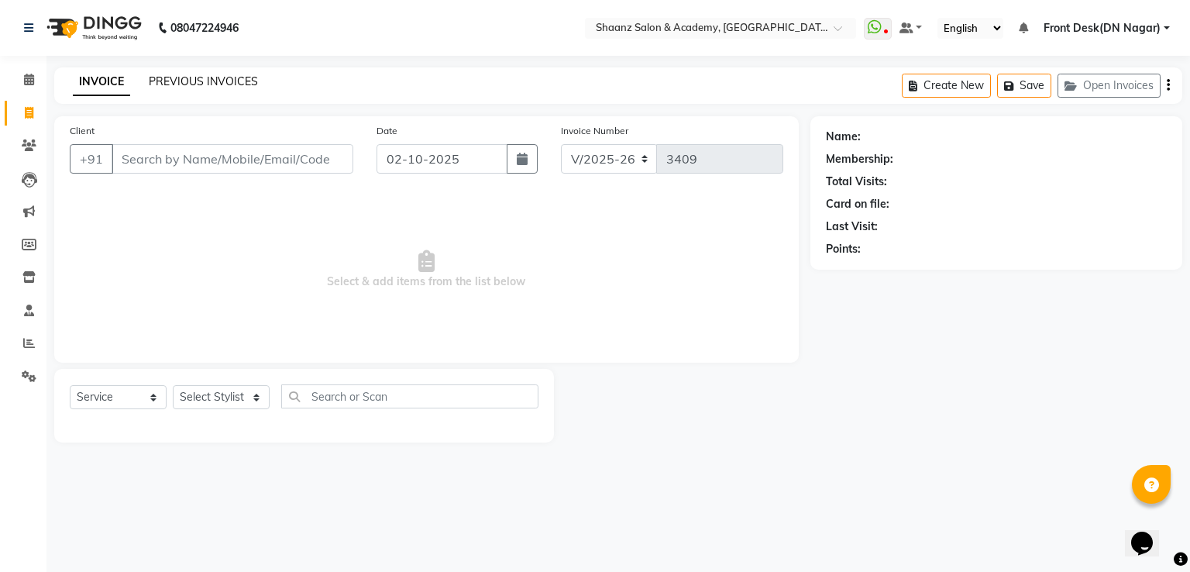
click at [174, 81] on link "PREVIOUS INVOICES" at bounding box center [203, 81] width 109 height 14
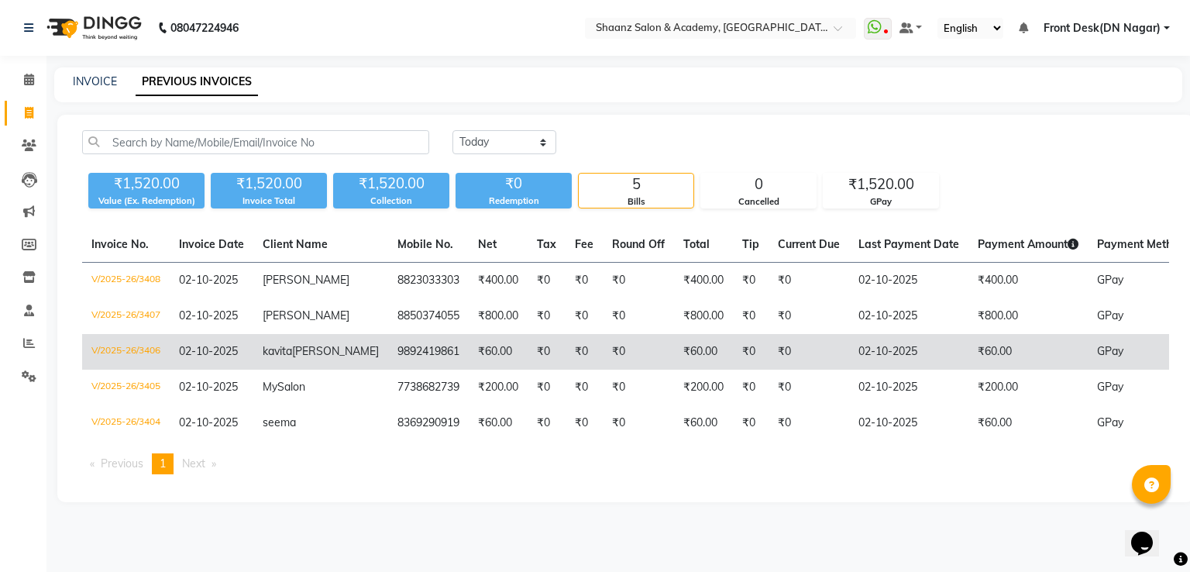
click at [199, 349] on span "02-10-2025" at bounding box center [208, 351] width 59 height 14
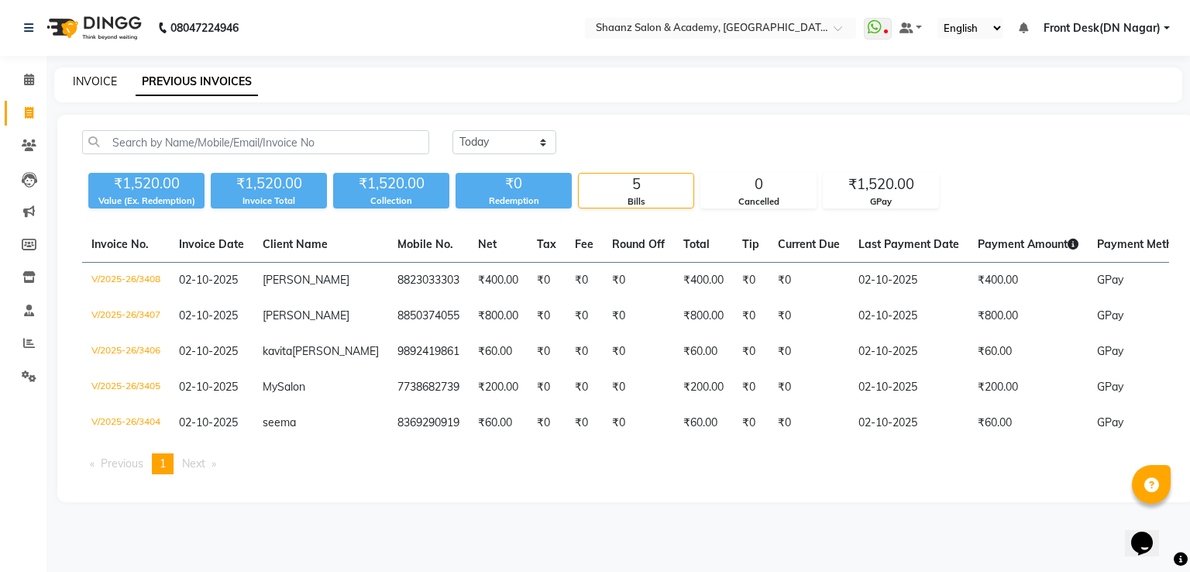
click at [86, 78] on link "INVOICE" at bounding box center [95, 81] width 44 height 14
select select "6360"
select select "service"
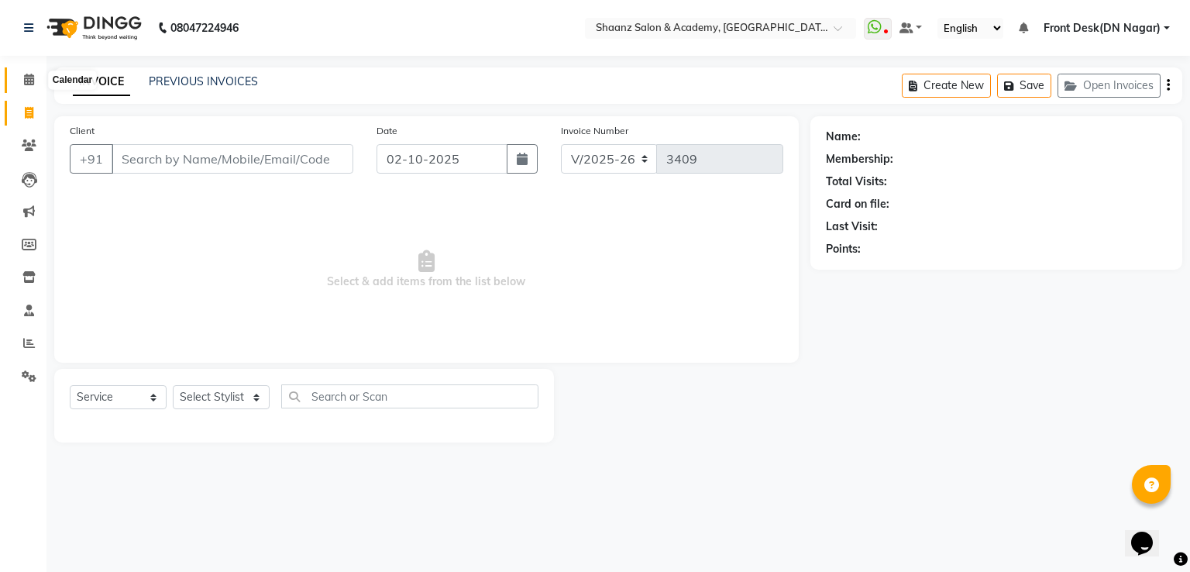
click at [24, 79] on icon at bounding box center [29, 80] width 10 height 12
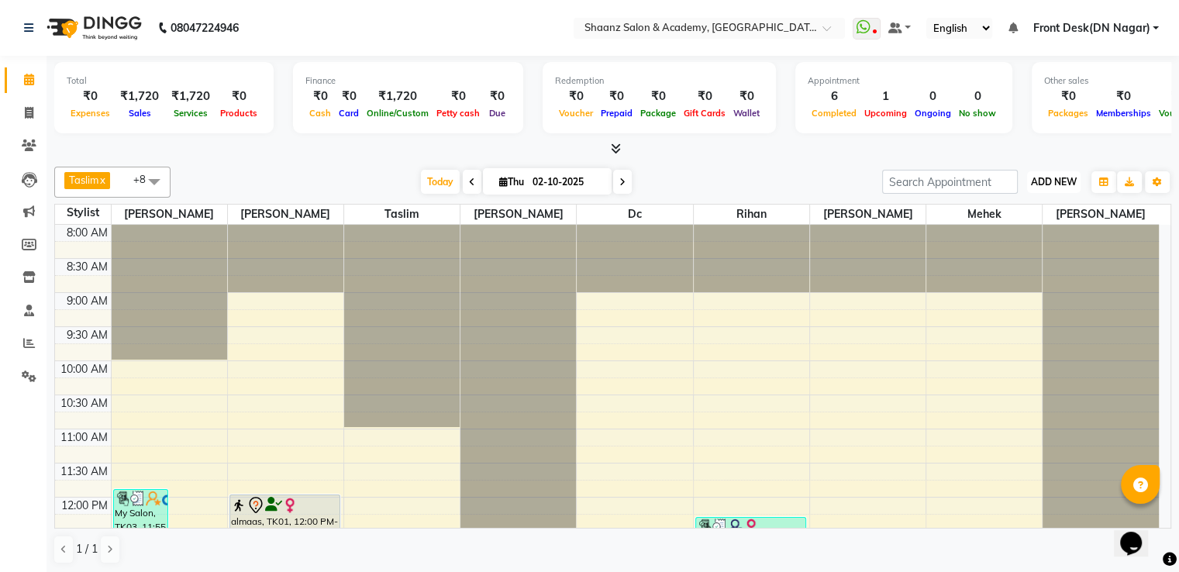
click at [1060, 182] on span "ADD NEW" at bounding box center [1054, 182] width 46 height 12
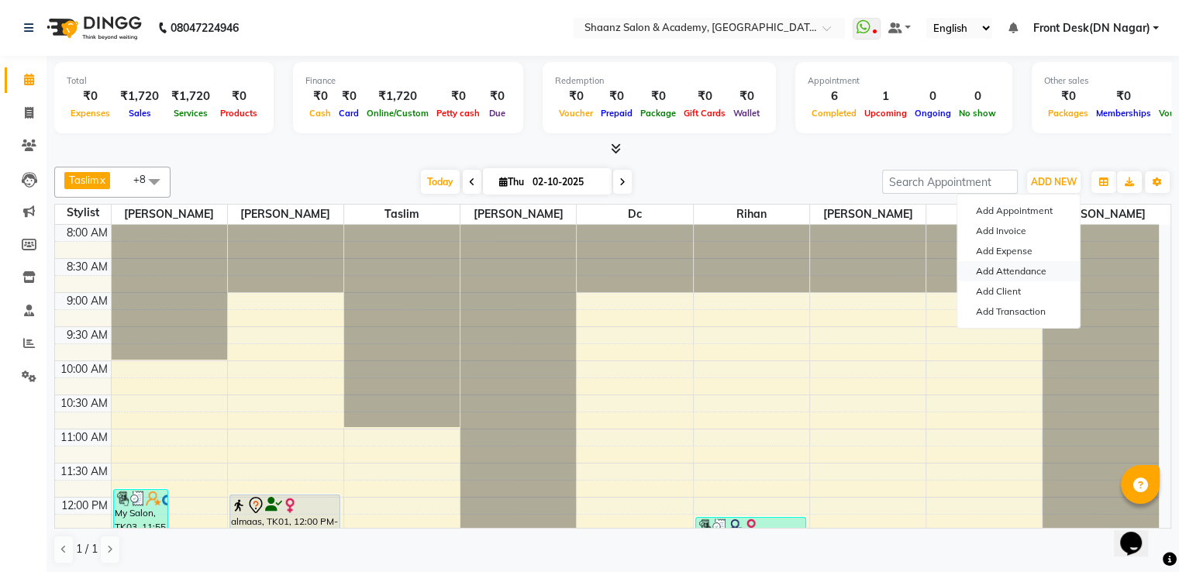
click at [1017, 264] on link "Add Attendance" at bounding box center [1018, 271] width 122 height 20
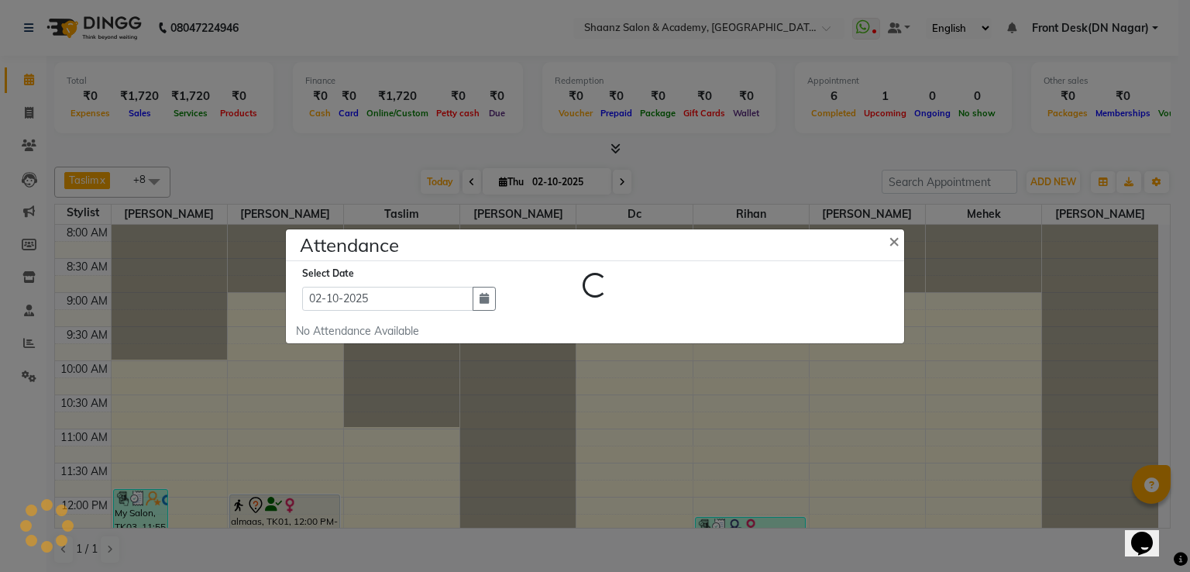
select select "W"
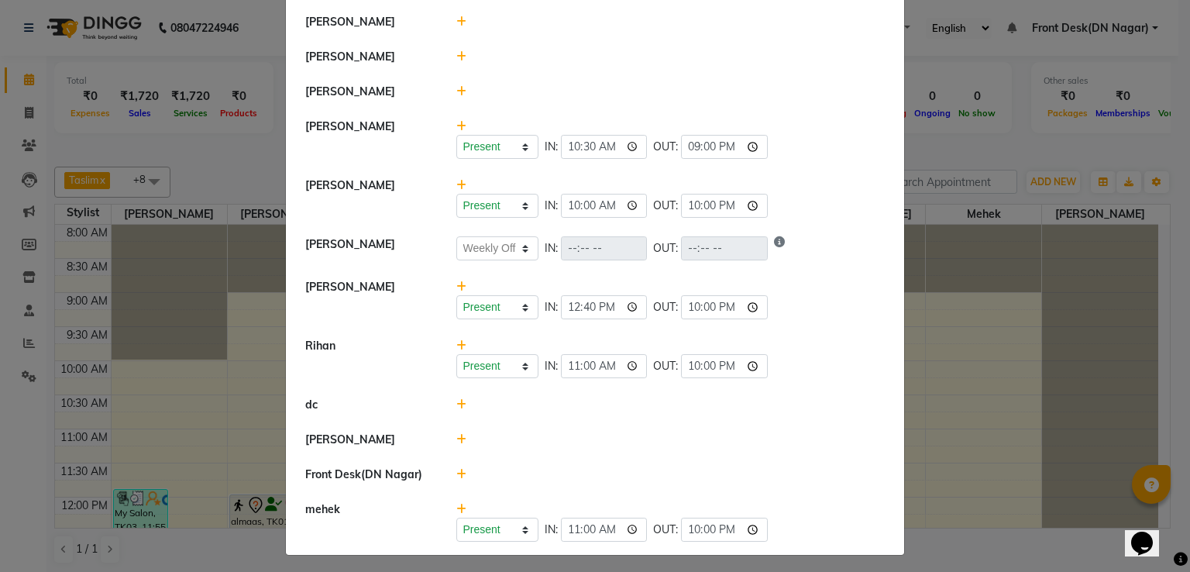
scroll to position [209, 0]
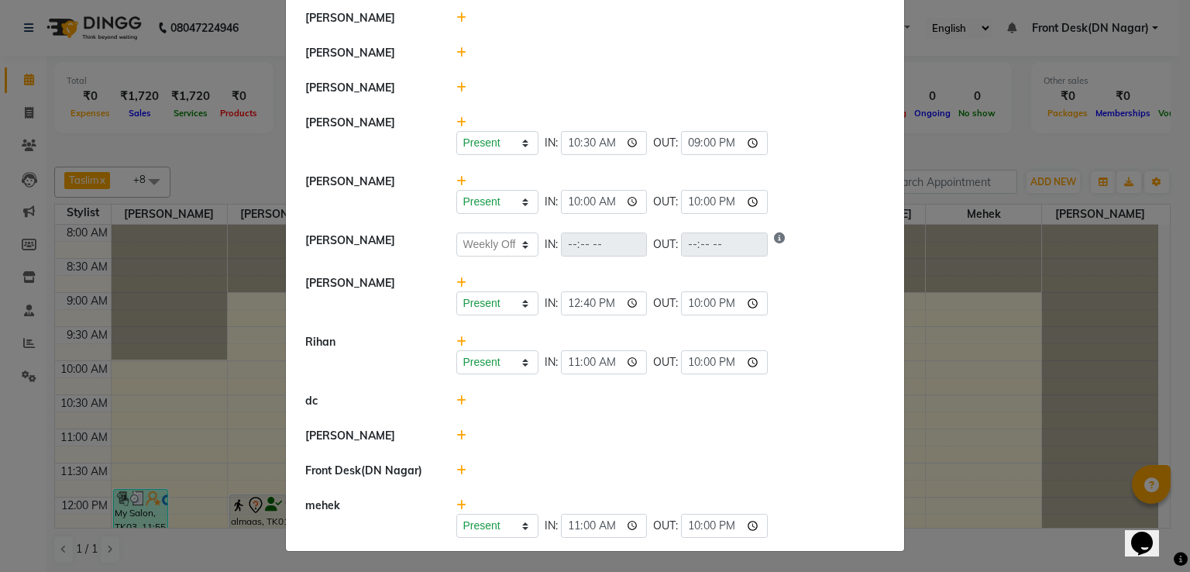
click at [457, 435] on icon at bounding box center [462, 435] width 10 height 11
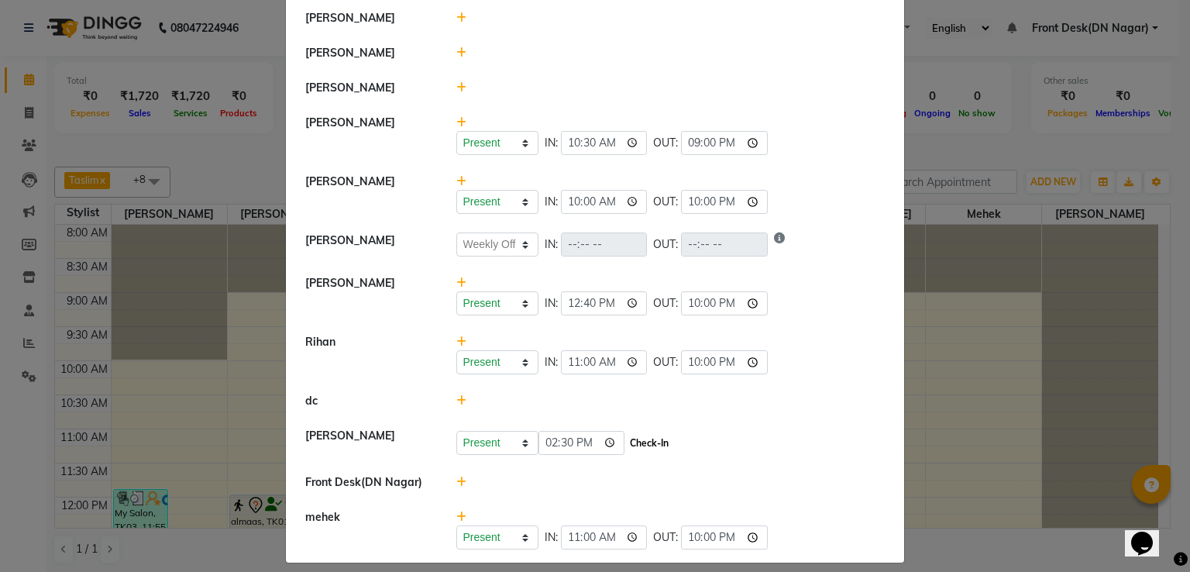
click at [626, 435] on button "Check-In" at bounding box center [649, 443] width 47 height 22
select select "W"
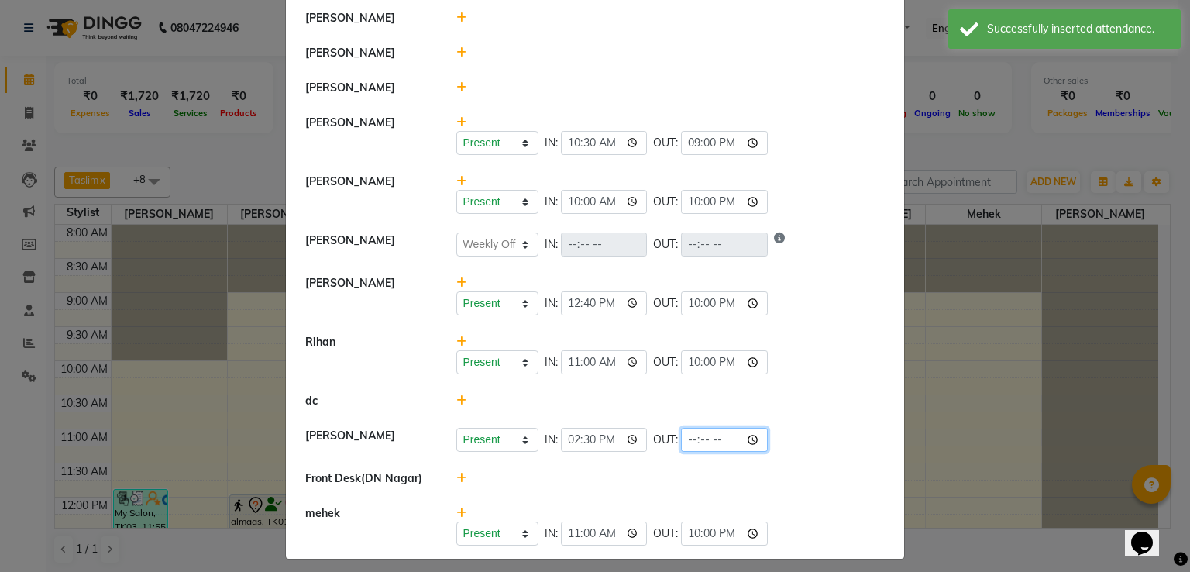
click at [704, 438] on input "time" at bounding box center [724, 440] width 87 height 24
type input "22:00"
click at [777, 278] on div "Present Absent Late Half Day Weekly Off IN: 12:40 OUT: 22:00" at bounding box center [671, 295] width 453 height 40
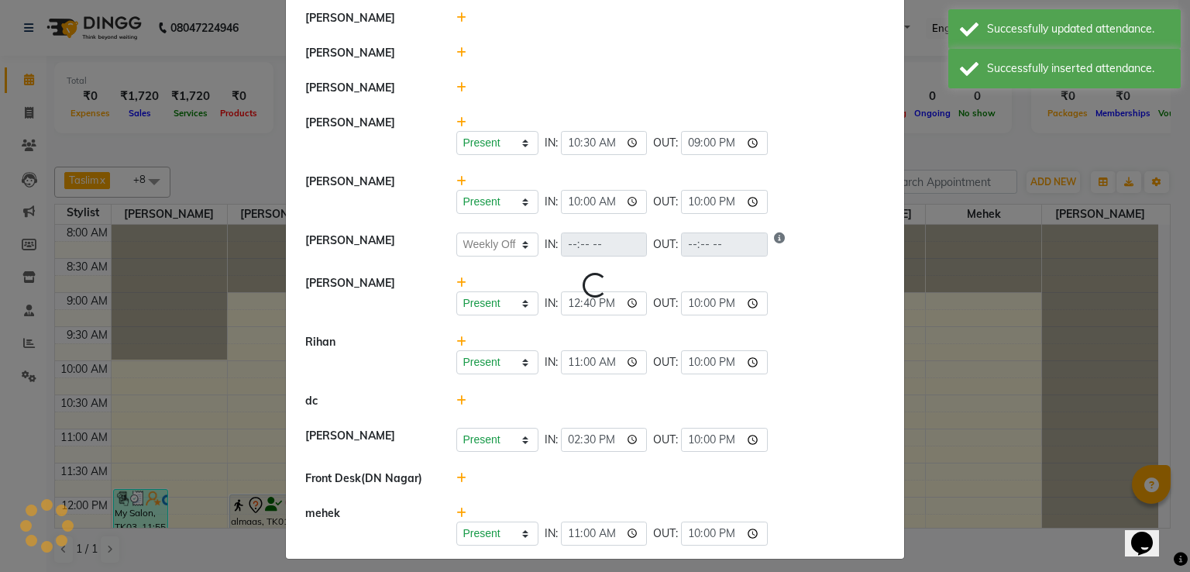
select select "W"
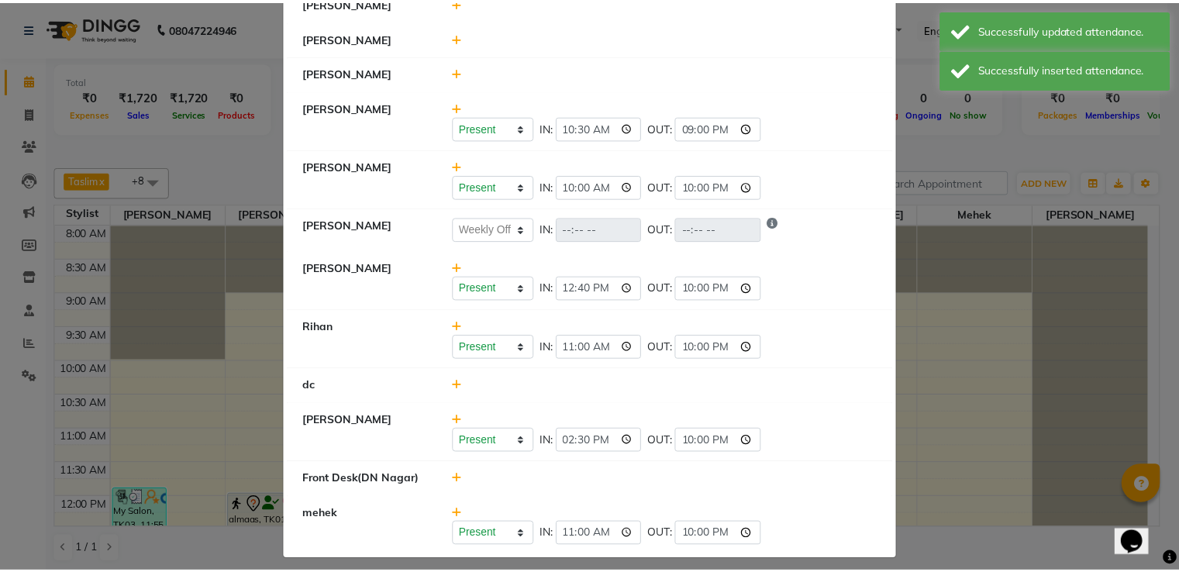
scroll to position [233, 0]
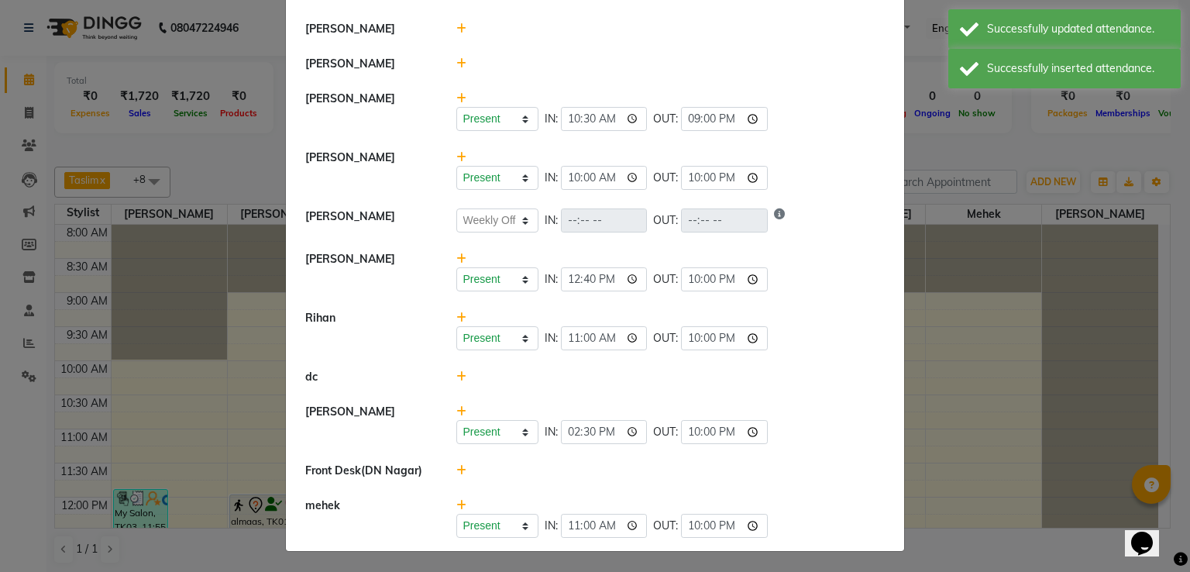
click at [951, 328] on ngb-modal-window "Attendance × Select Date 02-10-2025 Taslim Present Absent Late Half Day Weekly …" at bounding box center [595, 286] width 1190 height 572
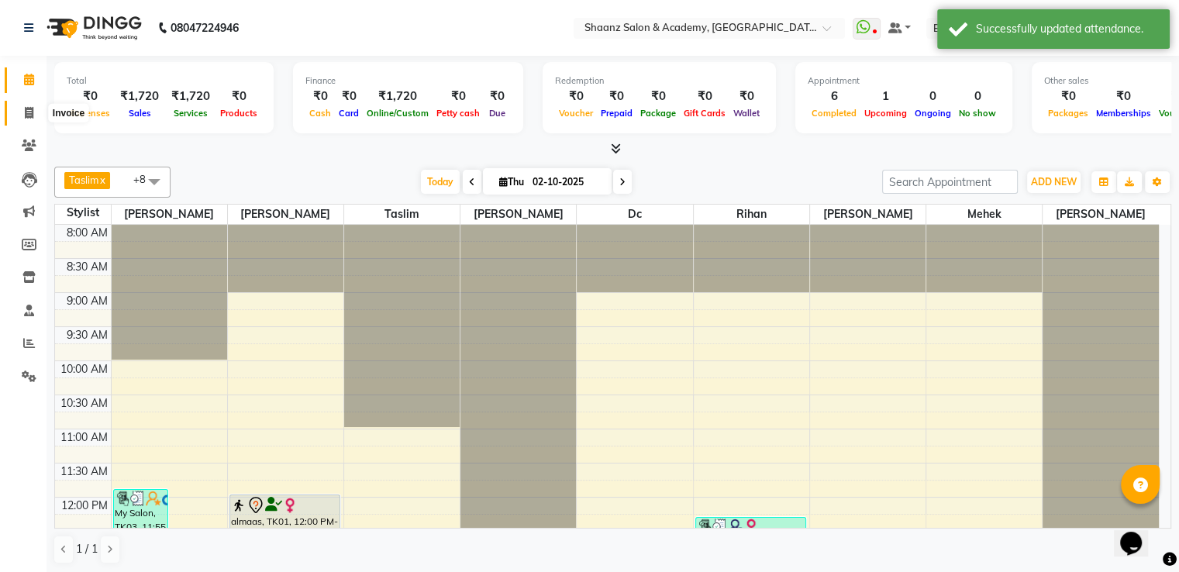
click at [28, 116] on icon at bounding box center [29, 113] width 9 height 12
select select "service"
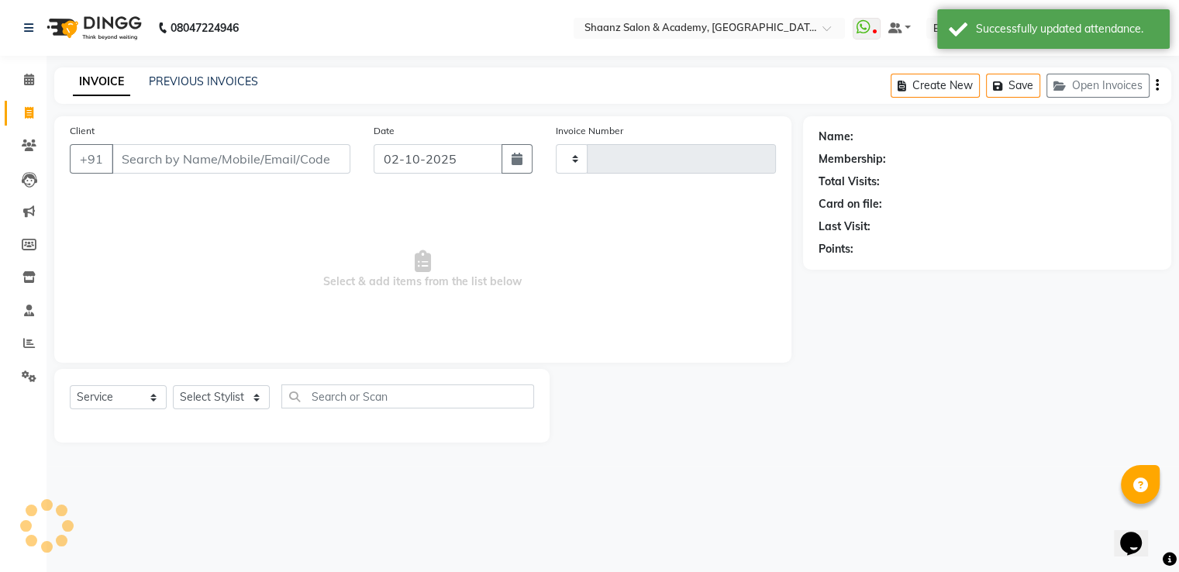
type input "3410"
select select "6360"
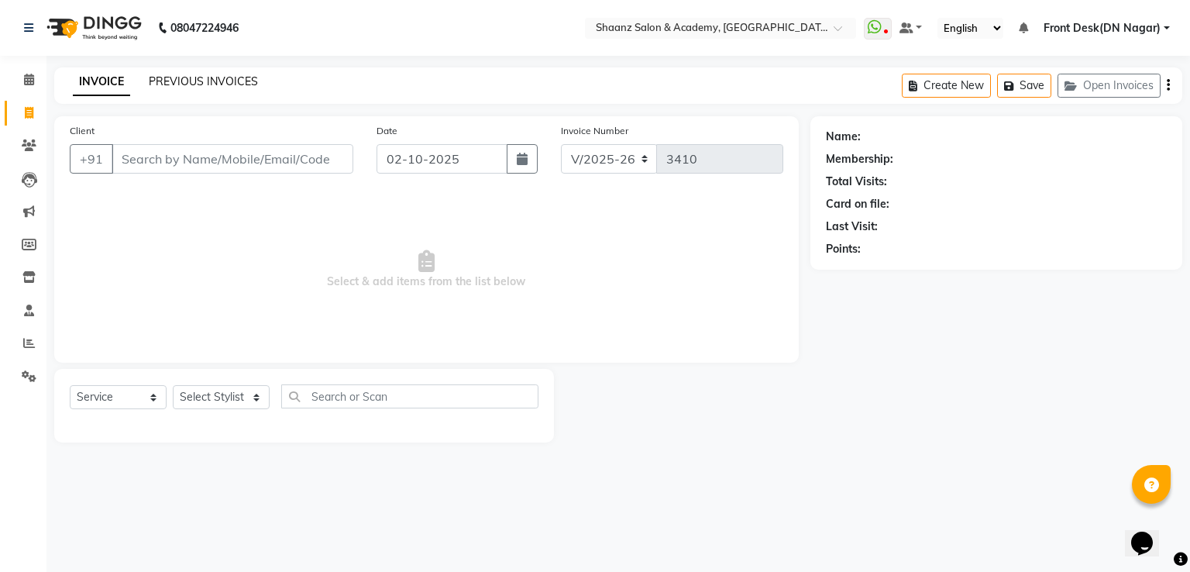
click at [205, 84] on link "PREVIOUS INVOICES" at bounding box center [203, 81] width 109 height 14
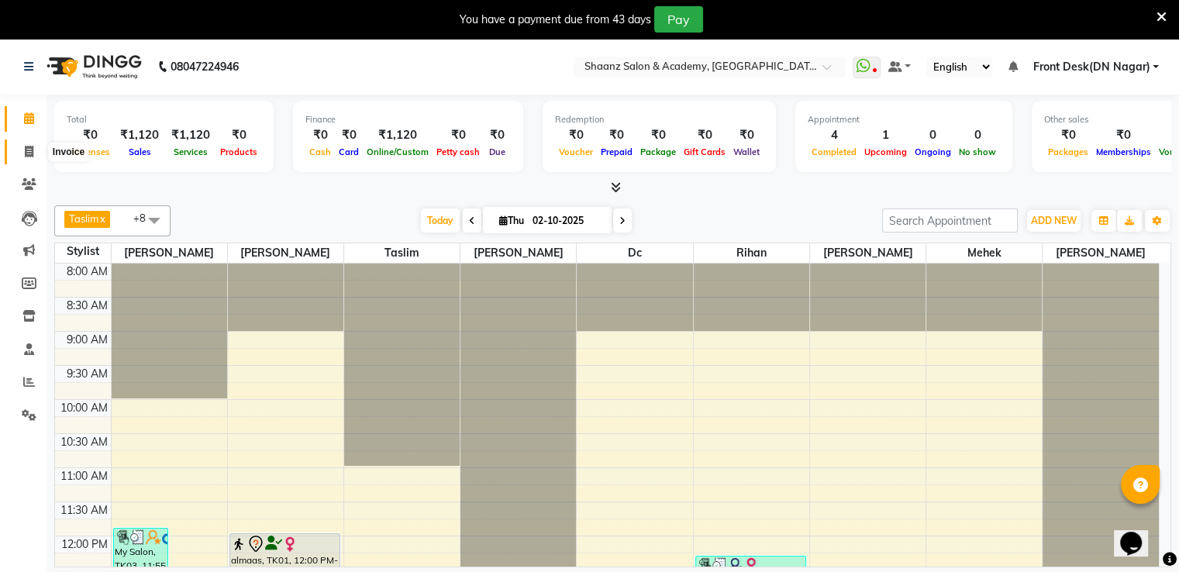
click at [23, 151] on span at bounding box center [29, 152] width 27 height 18
select select "6360"
select select "service"
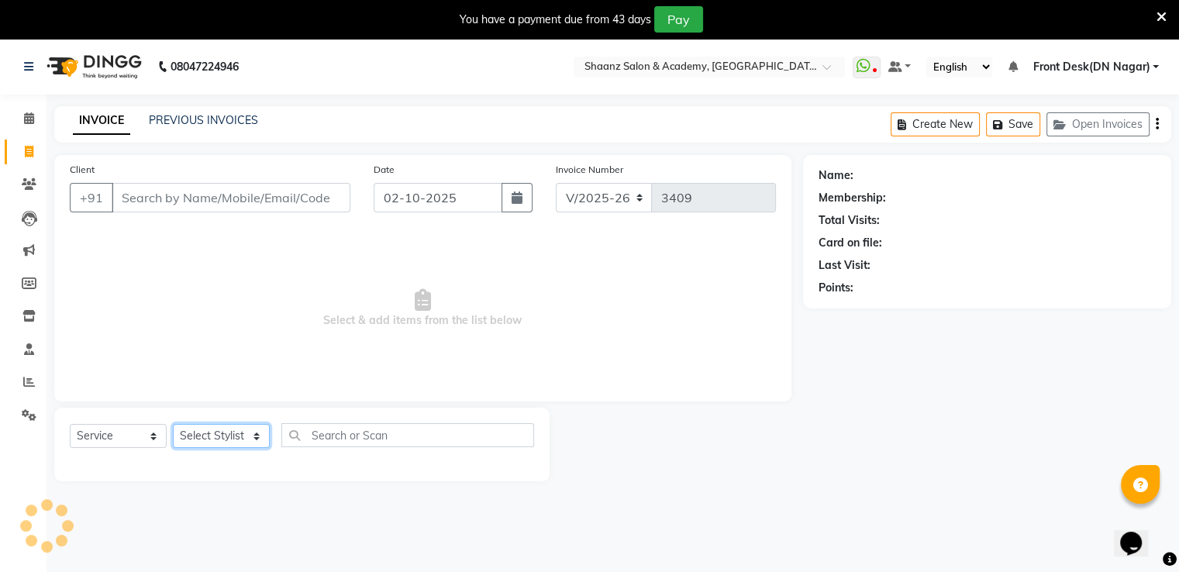
click at [211, 438] on select "Select Stylist" at bounding box center [221, 436] width 97 height 24
click at [173, 116] on link "PREVIOUS INVOICES" at bounding box center [203, 120] width 109 height 14
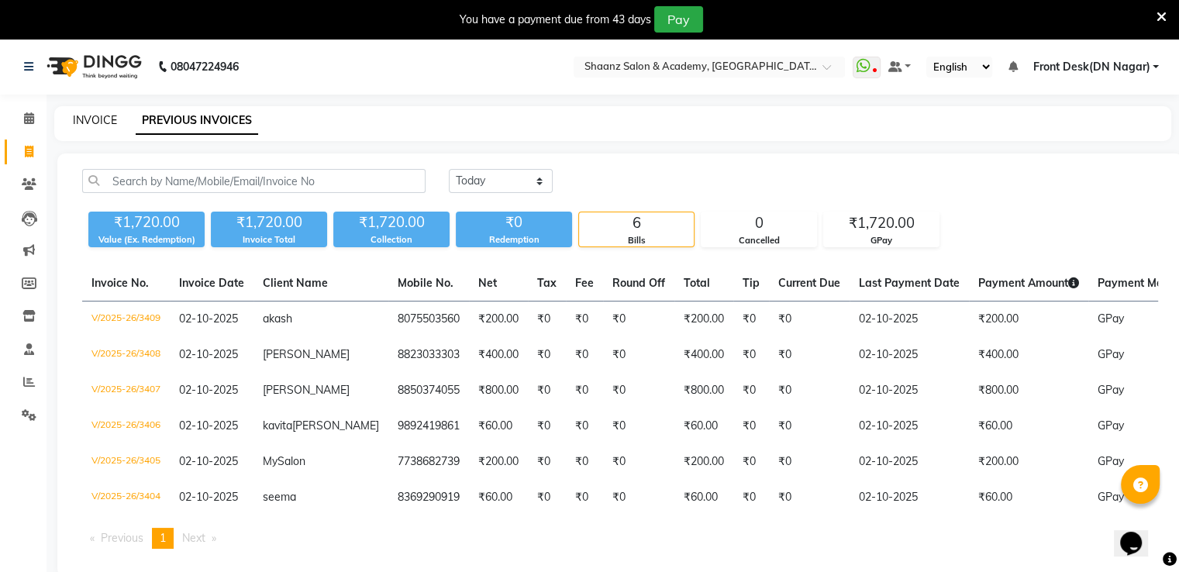
click at [81, 123] on link "INVOICE" at bounding box center [95, 120] width 44 height 14
select select "6360"
select select "service"
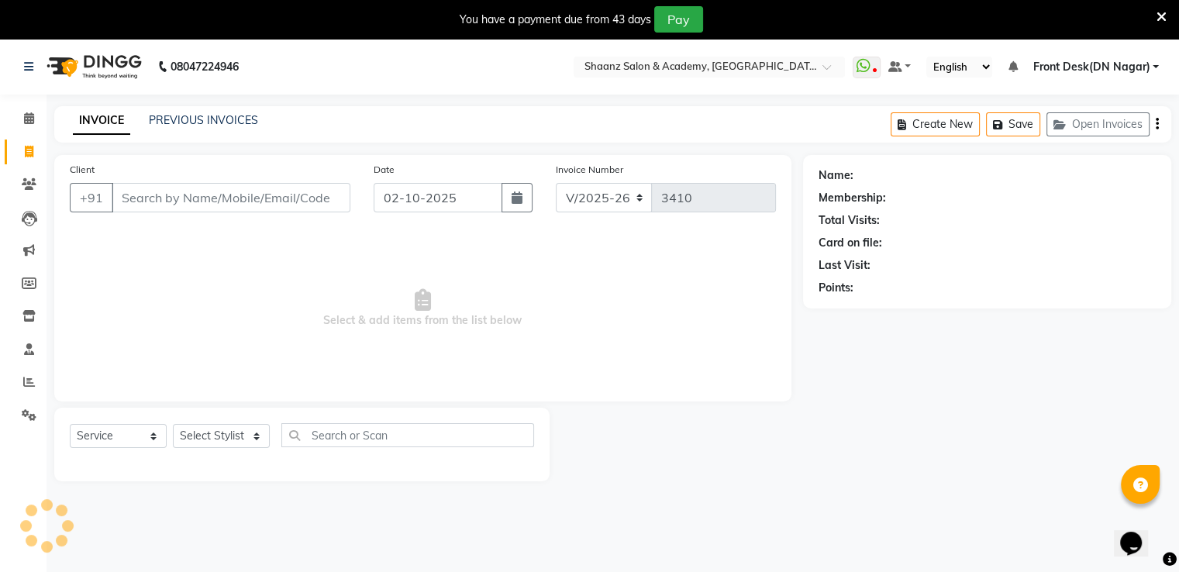
scroll to position [39, 0]
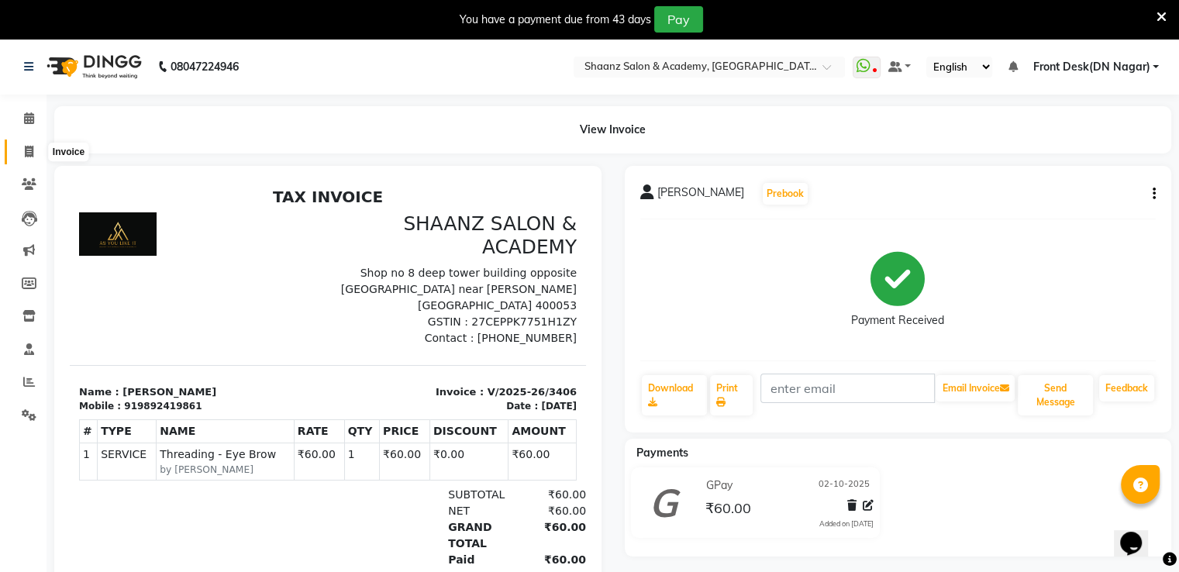
click at [26, 153] on icon at bounding box center [29, 152] width 9 height 12
select select "6360"
select select "service"
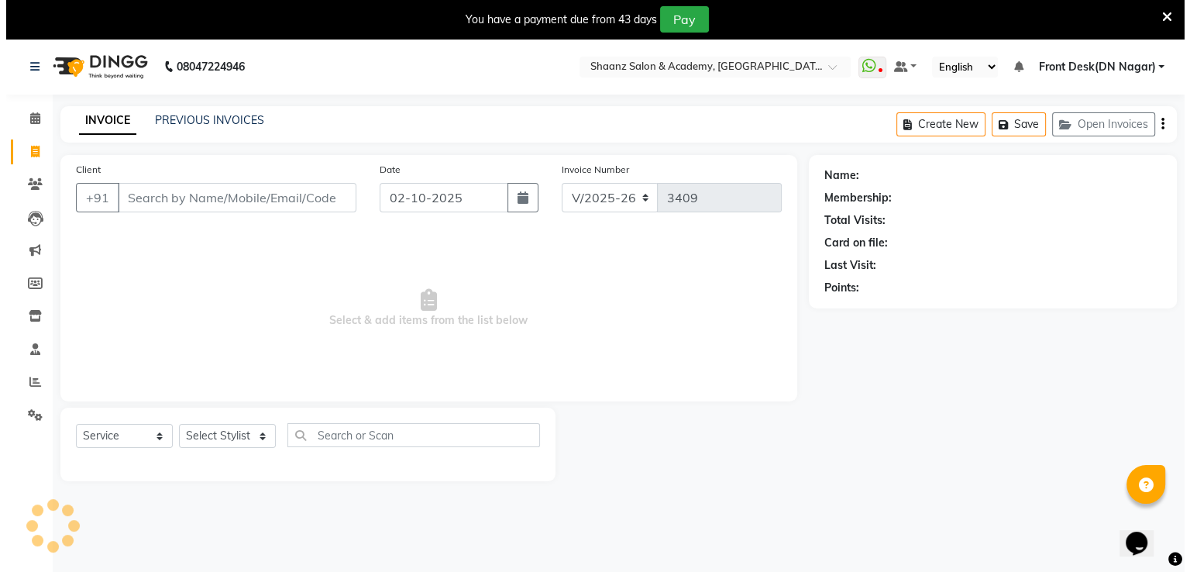
scroll to position [39, 0]
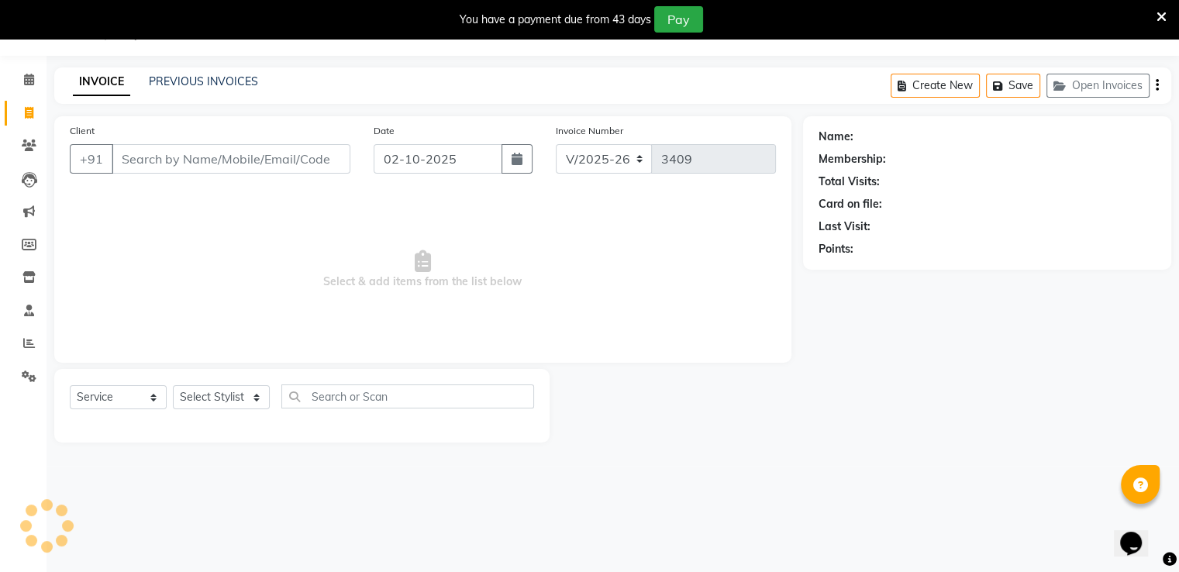
click at [248, 147] on input "Client" at bounding box center [231, 158] width 239 height 29
type input "8075503560"
click at [295, 161] on span "Add Client" at bounding box center [310, 159] width 61 height 16
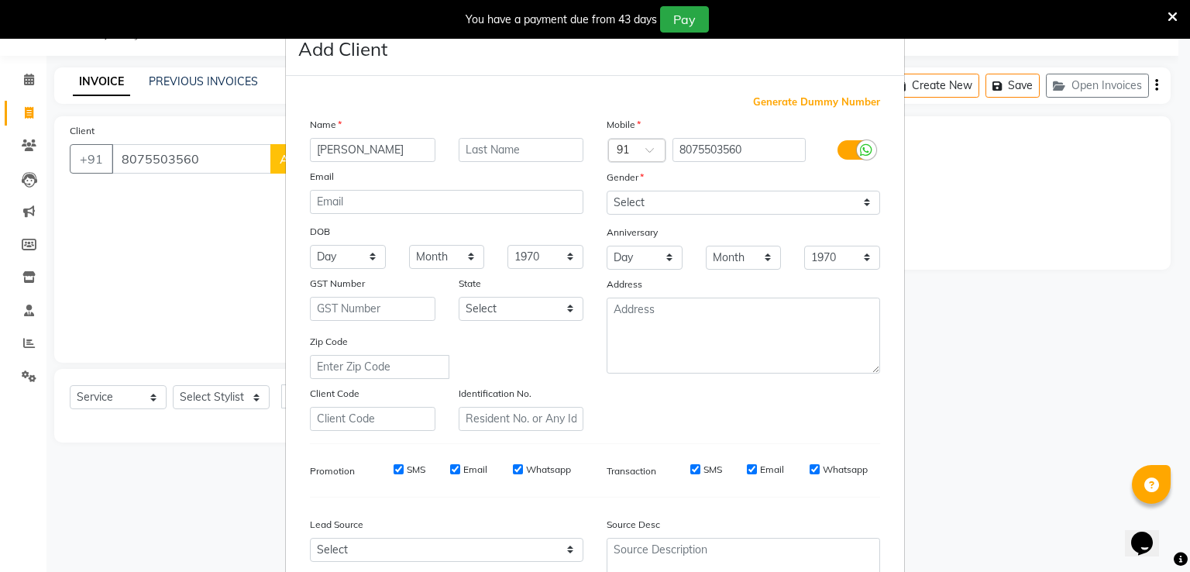
type input "[PERSON_NAME]"
drag, startPoint x: 707, startPoint y: 202, endPoint x: 704, endPoint y: 211, distance: 9.1
click at [707, 202] on select "Select Male Female Other Prefer Not To Say" at bounding box center [744, 203] width 274 height 24
click at [607, 191] on select "Select Male Female Other Prefer Not To Say" at bounding box center [744, 203] width 274 height 24
click at [649, 203] on select "Select Male Female Other Prefer Not To Say" at bounding box center [744, 203] width 274 height 24
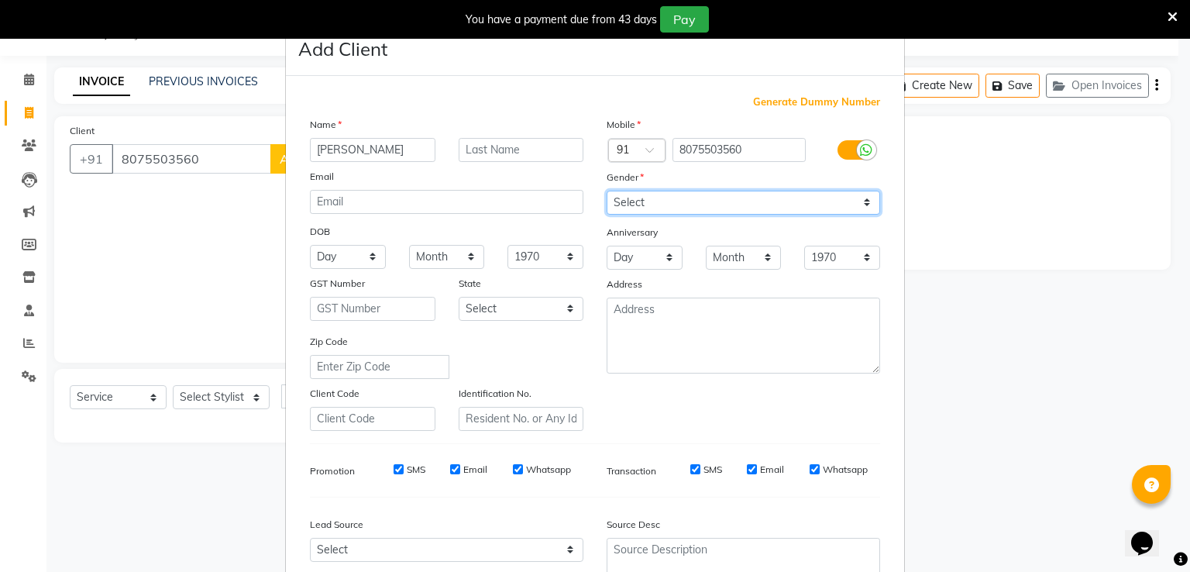
select select "male"
click at [607, 191] on select "Select Male Female Other Prefer Not To Say" at bounding box center [744, 203] width 274 height 24
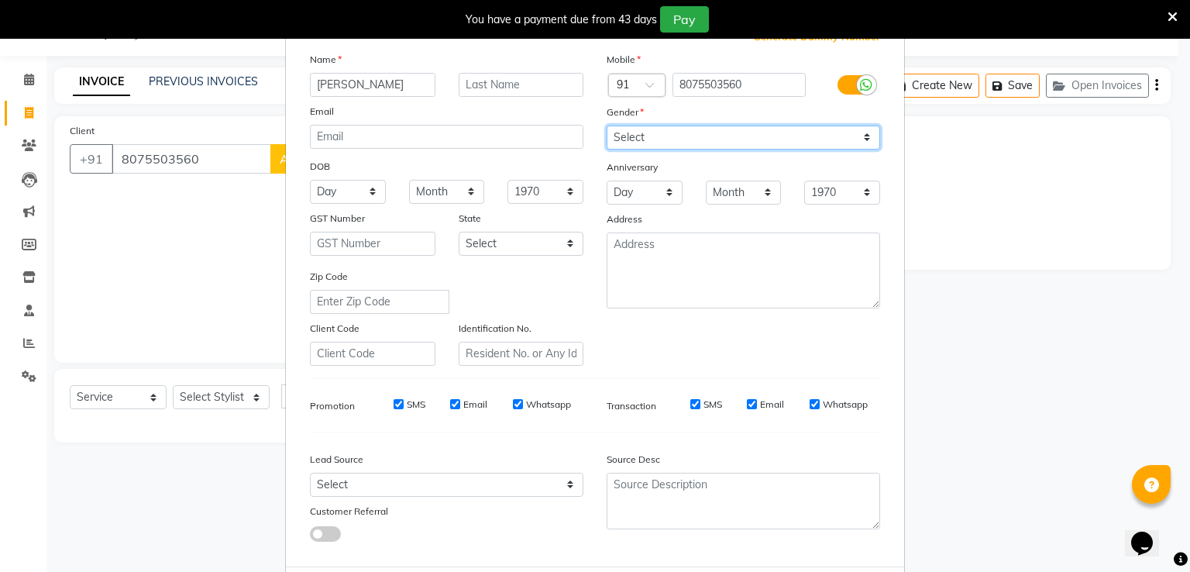
scroll to position [151, 0]
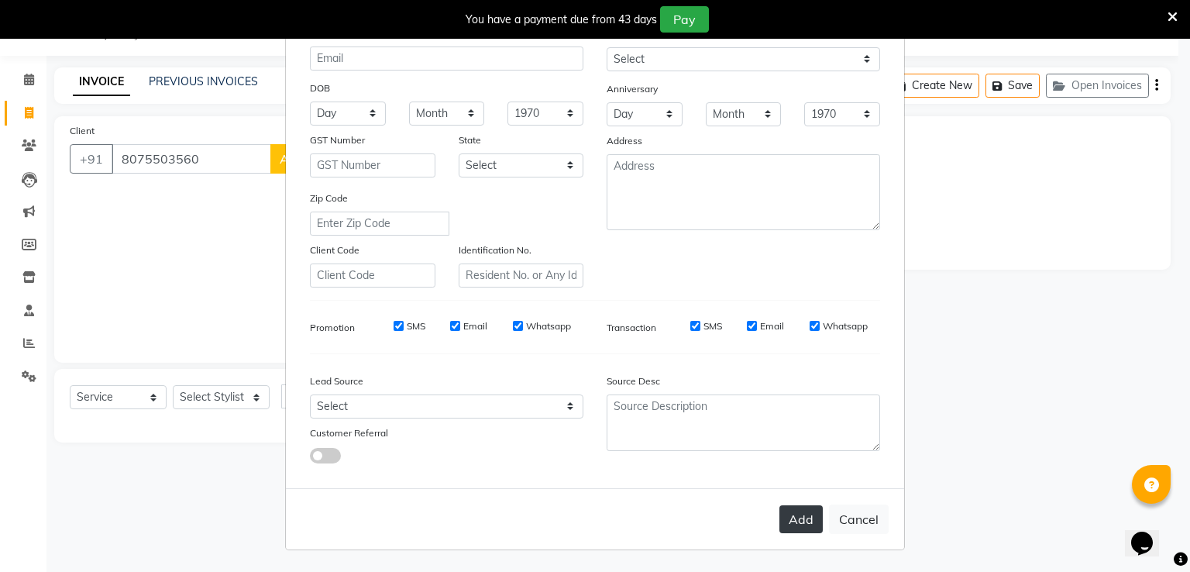
click at [810, 515] on button "Add" at bounding box center [801, 519] width 43 height 28
select select
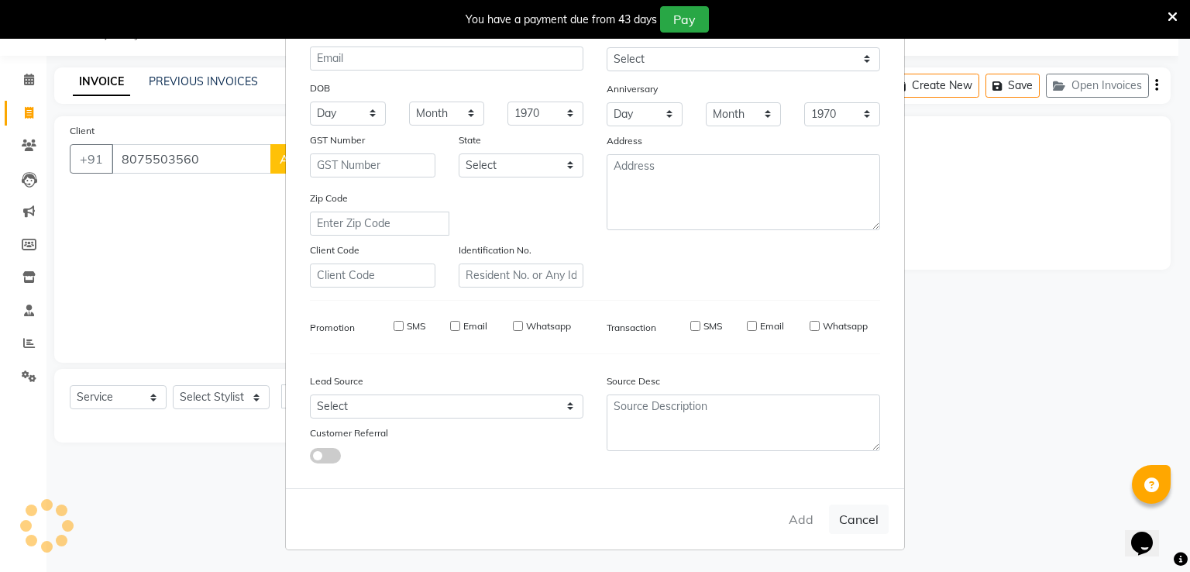
select select
checkbox input "false"
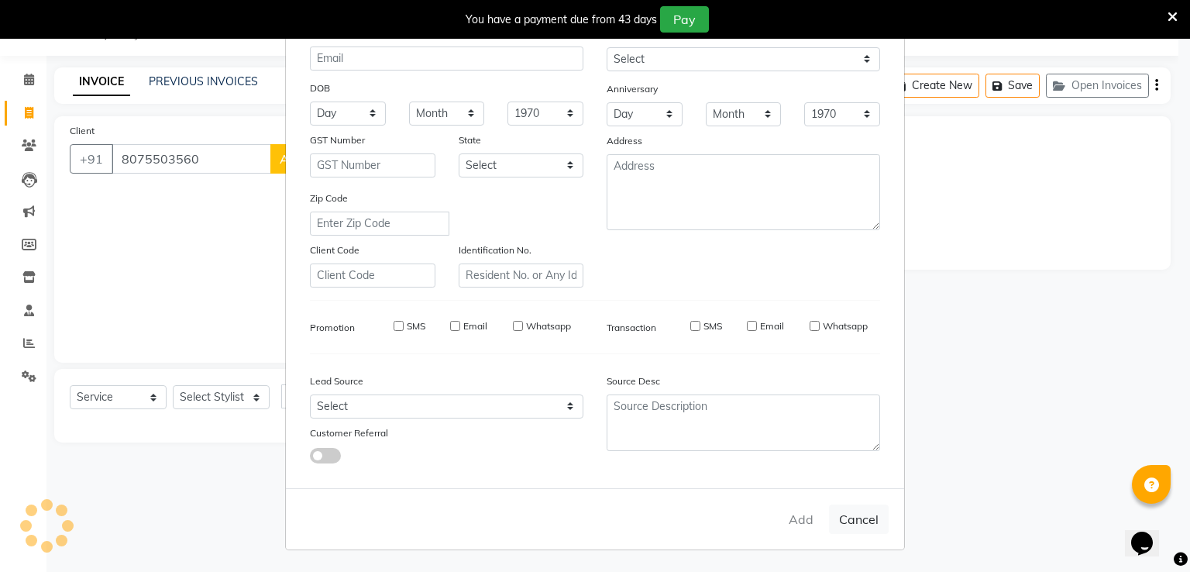
checkbox input "false"
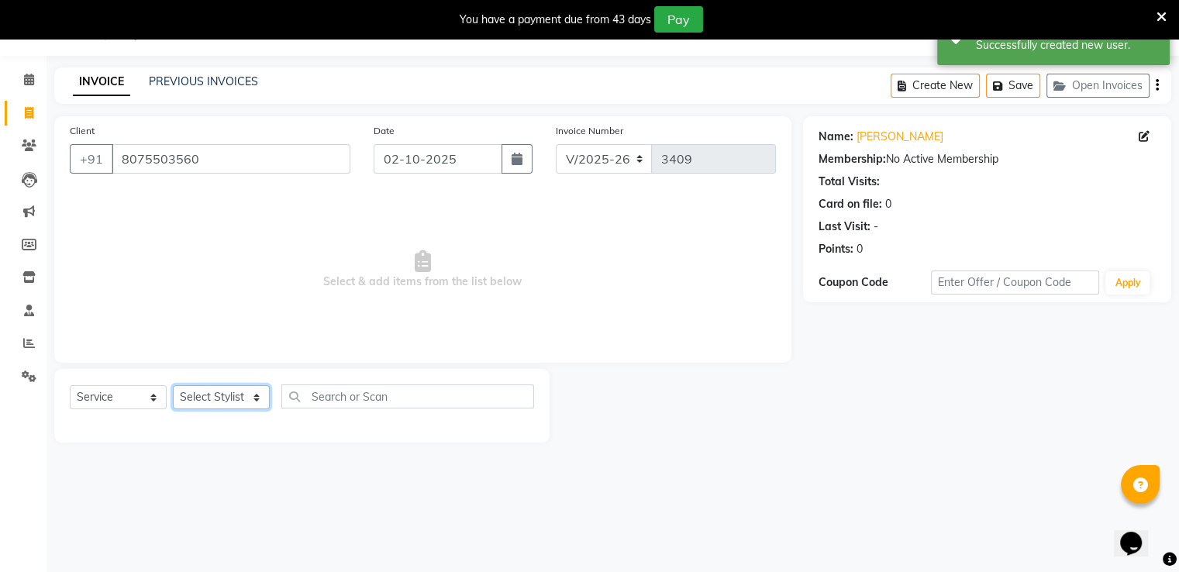
click at [232, 391] on select "Select Stylist [PERSON_NAME] [PERSON_NAME] dc Front Desk(DN Nagar) mehek MUSKAN…" at bounding box center [221, 397] width 97 height 24
select select "47609"
click at [173, 386] on select "Select Stylist [PERSON_NAME] [PERSON_NAME] dc Front Desk(DN Nagar) mehek MUSKAN…" at bounding box center [221, 397] width 97 height 24
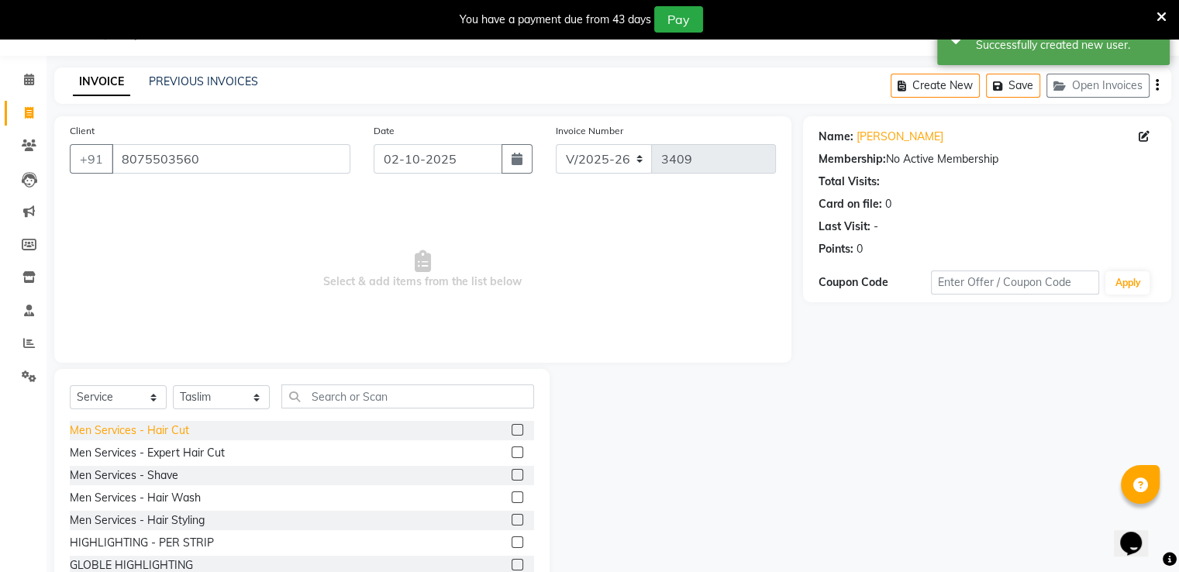
click at [161, 429] on div "Men Services - Hair Cut" at bounding box center [129, 430] width 119 height 16
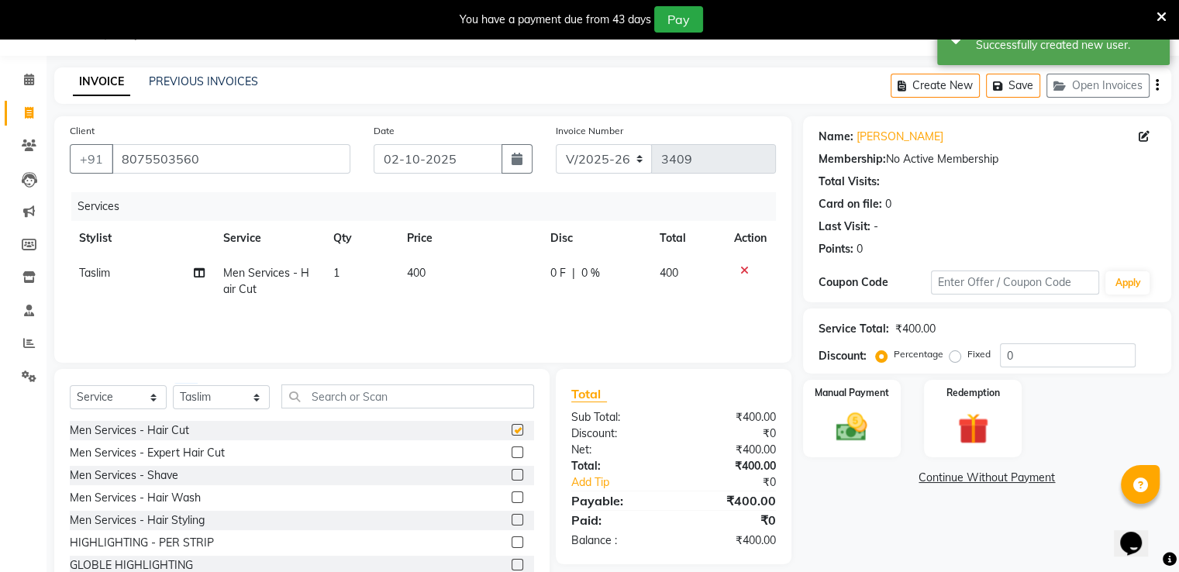
checkbox input "false"
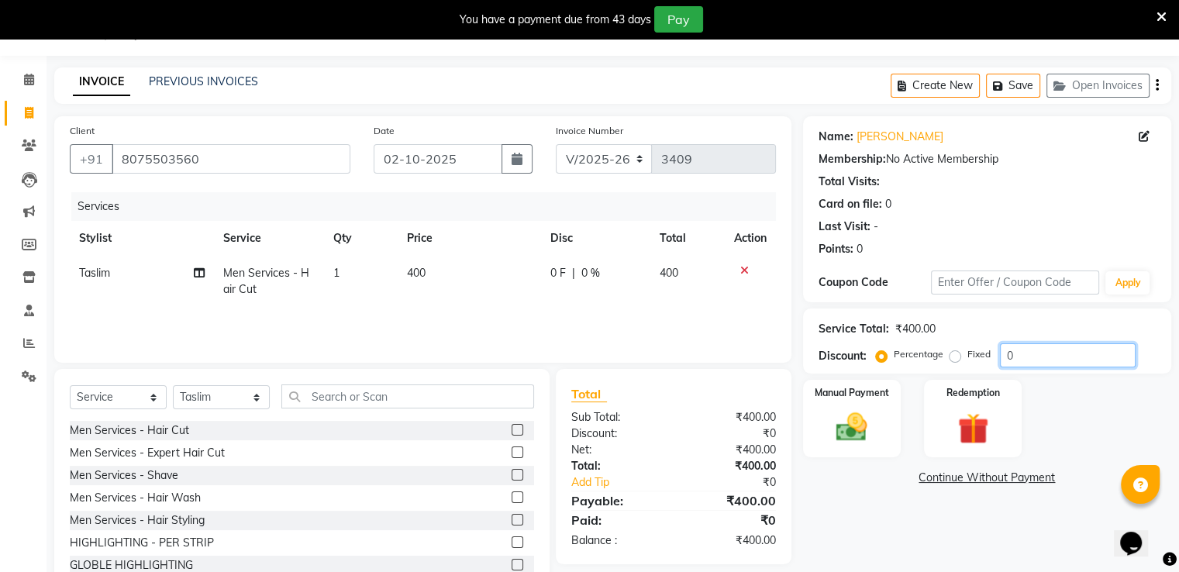
click at [1034, 361] on input "0" at bounding box center [1068, 355] width 136 height 24
type input "050"
drag, startPoint x: 866, startPoint y: 427, endPoint x: 901, endPoint y: 426, distance: 34.9
click at [867, 427] on img at bounding box center [851, 427] width 52 height 37
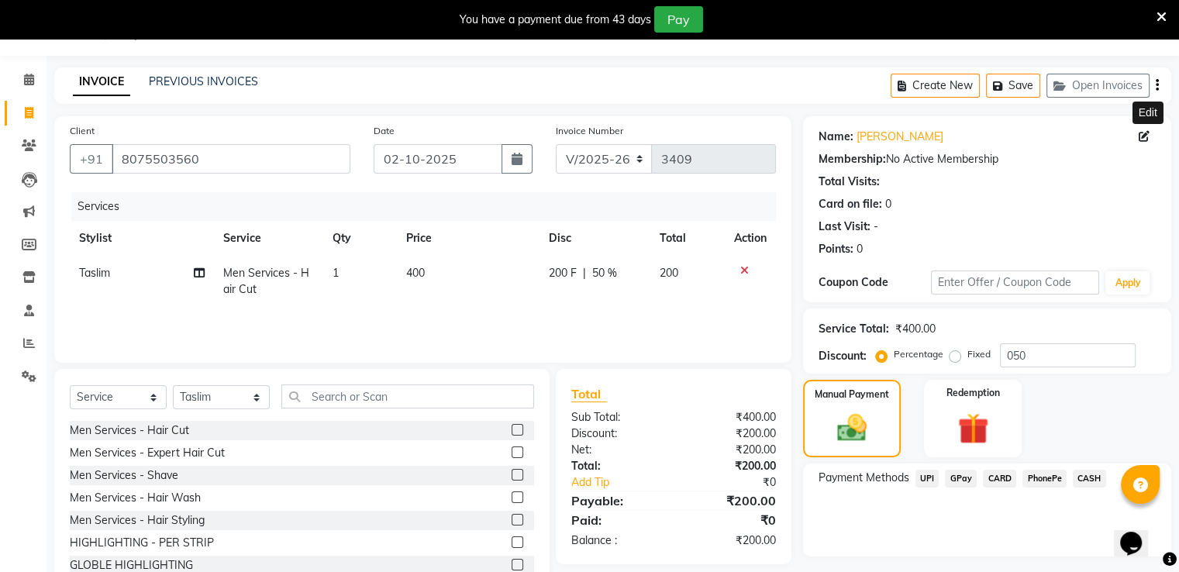
click at [1155, 140] on span at bounding box center [1147, 137] width 17 height 16
click at [1143, 137] on icon at bounding box center [1144, 136] width 11 height 11
select select "male"
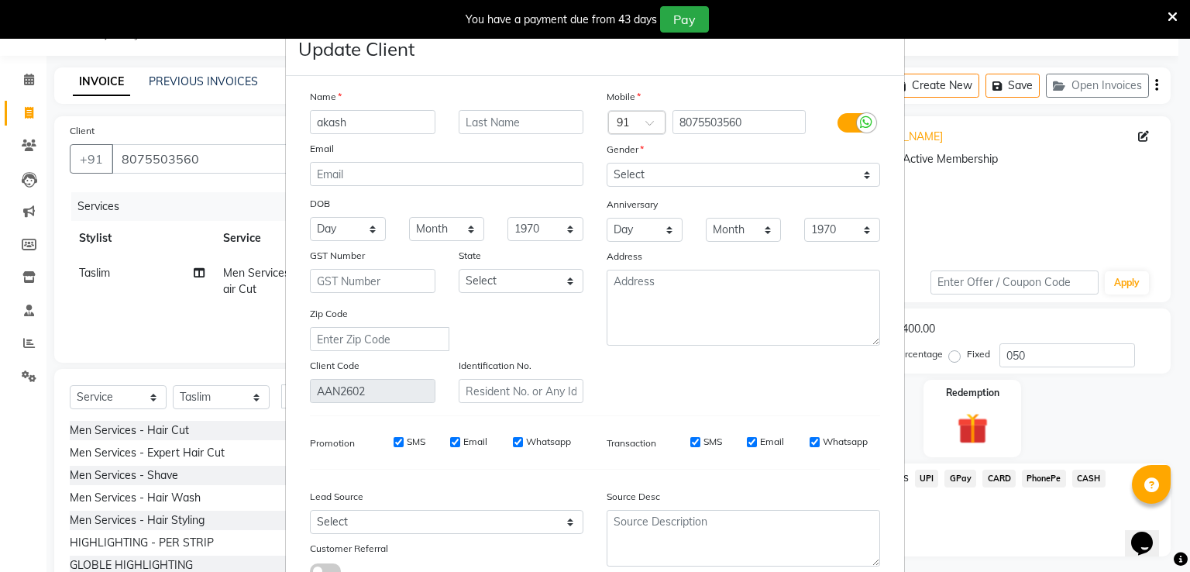
type input "akash"
click at [667, 181] on select "Select Male Female Other Prefer Not To Say" at bounding box center [744, 175] width 274 height 24
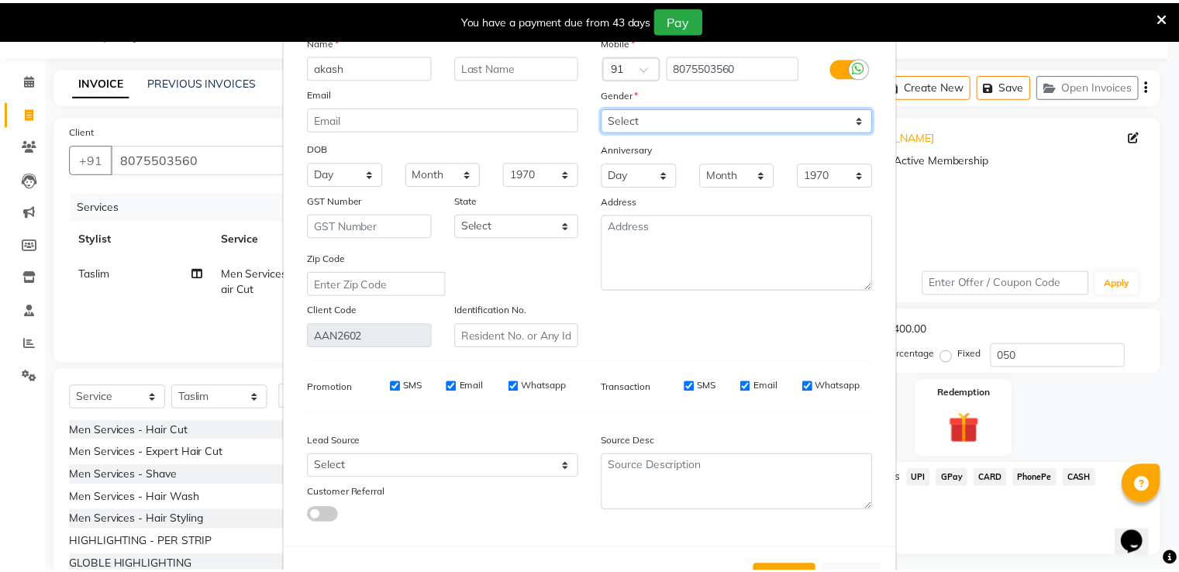
scroll to position [124, 0]
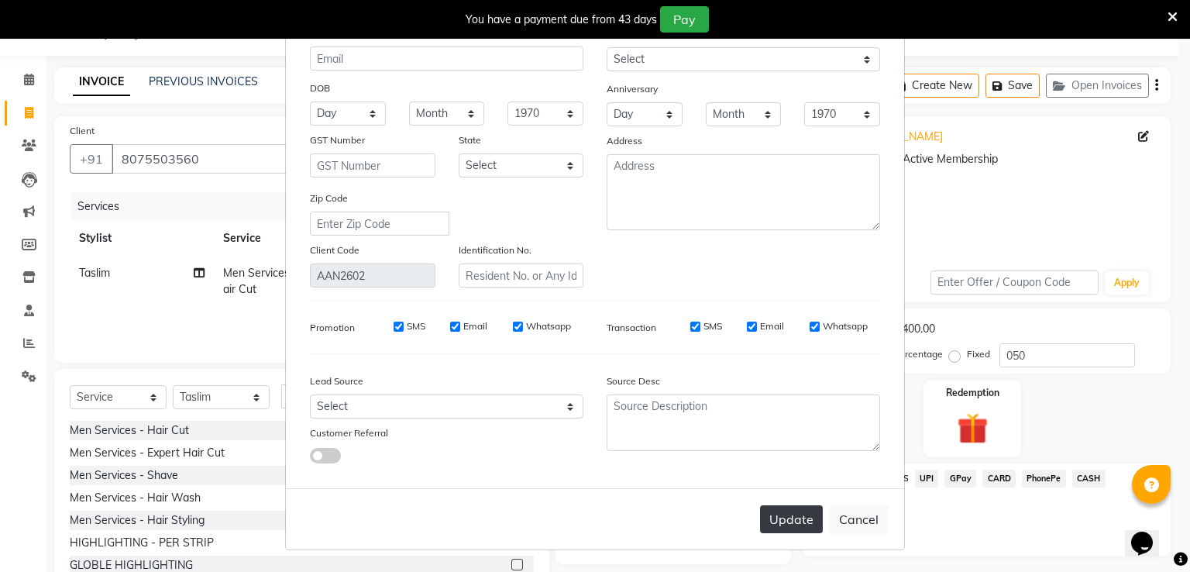
click at [800, 515] on button "Update" at bounding box center [791, 519] width 63 height 28
select select
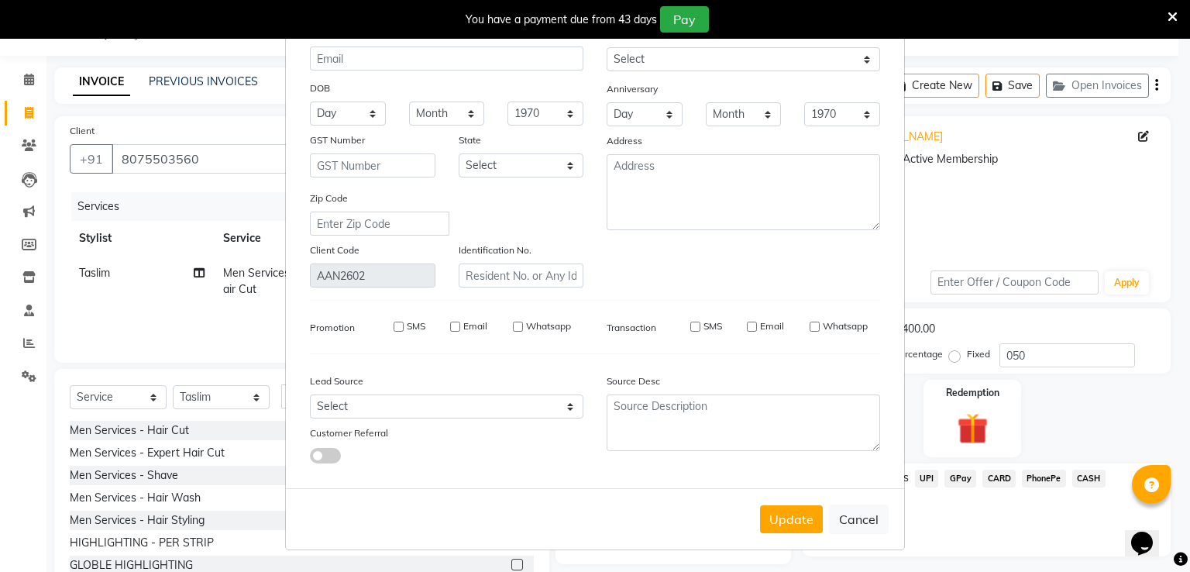
select select
checkbox input "false"
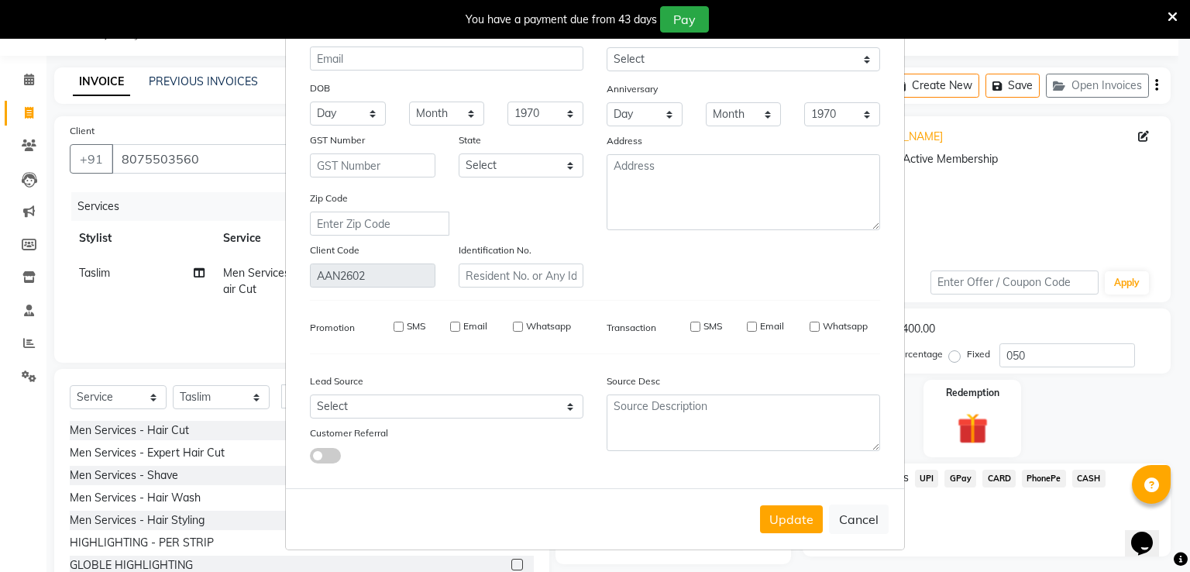
checkbox input "false"
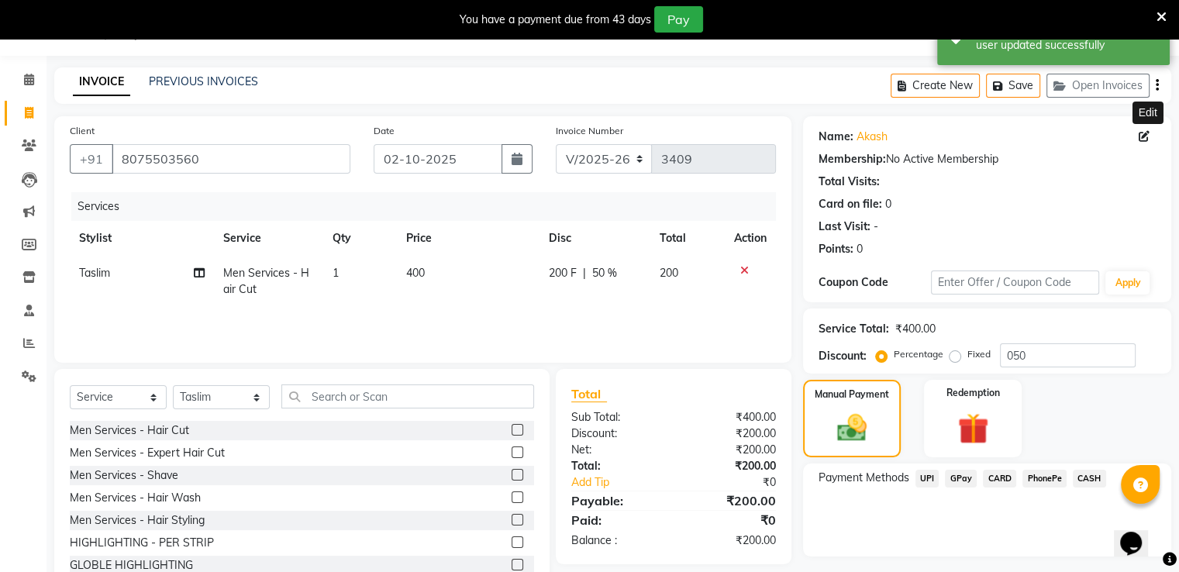
click at [963, 478] on span "GPay" at bounding box center [961, 479] width 32 height 18
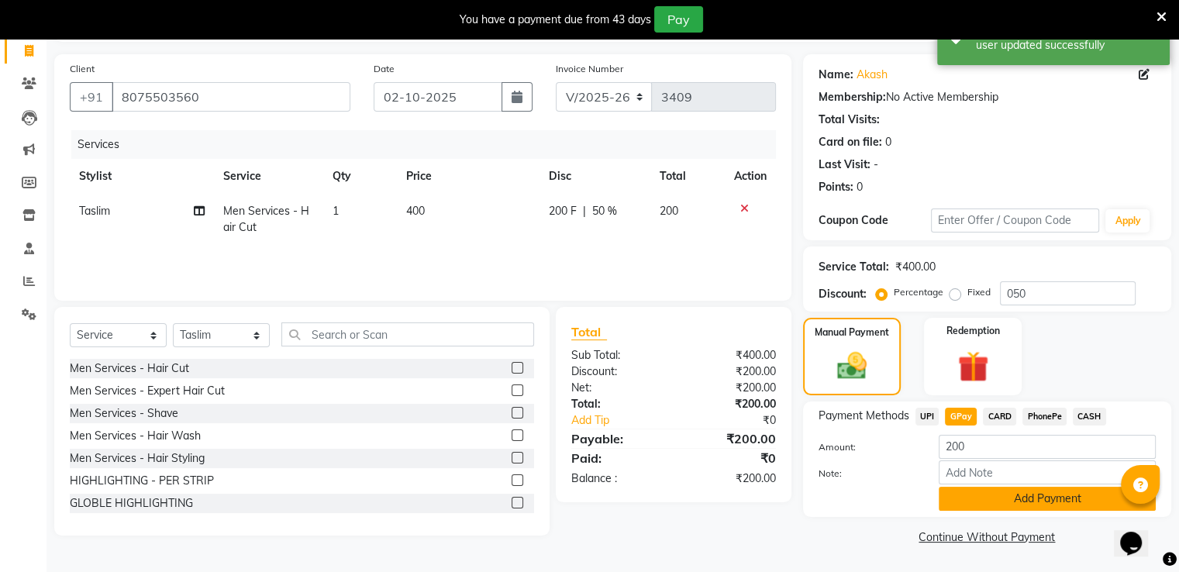
click at [967, 505] on button "Add Payment" at bounding box center [1047, 499] width 217 height 24
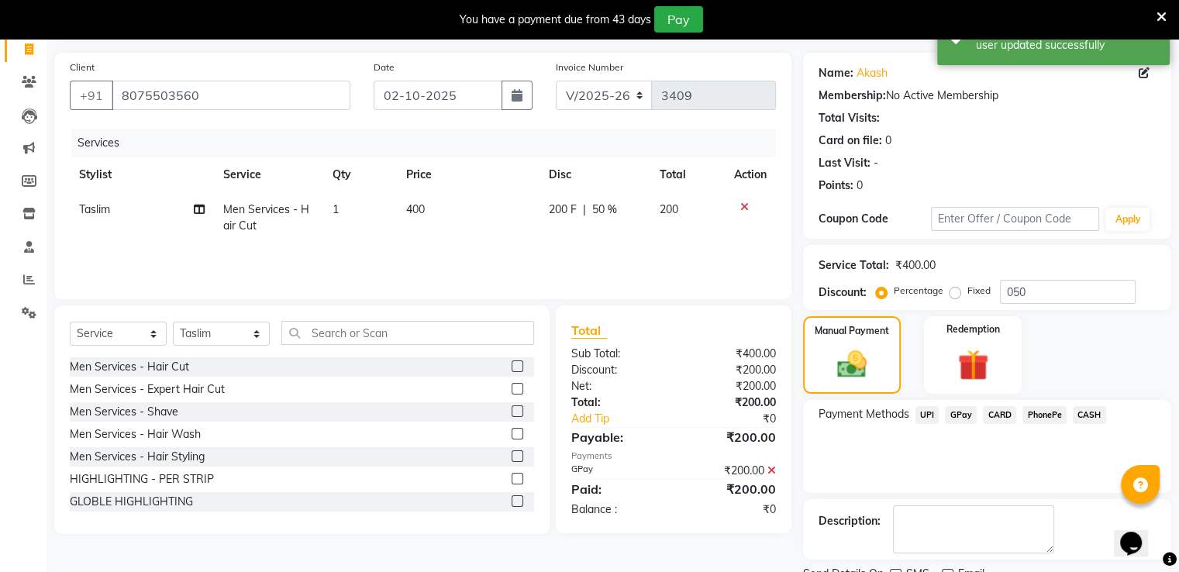
scroll to position [164, 0]
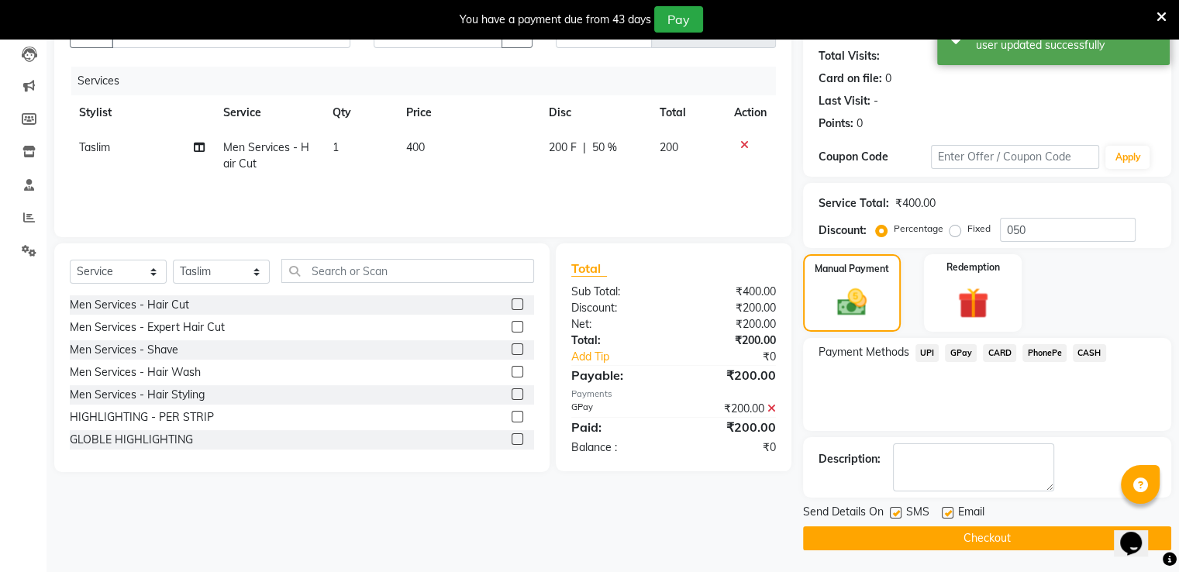
click at [946, 513] on label at bounding box center [948, 513] width 12 height 12
click at [946, 513] on input "checkbox" at bounding box center [947, 513] width 10 height 10
checkbox input "false"
click at [893, 508] on label at bounding box center [896, 513] width 12 height 12
click at [893, 508] on input "checkbox" at bounding box center [895, 513] width 10 height 10
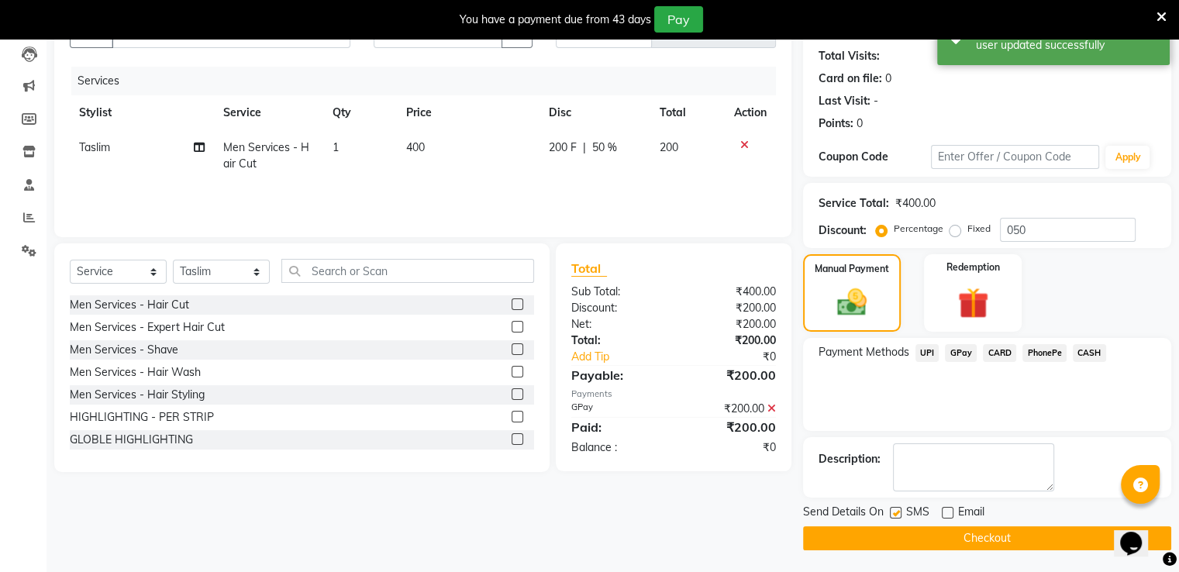
checkbox input "false"
click at [882, 537] on button "Checkout" at bounding box center [987, 538] width 368 height 24
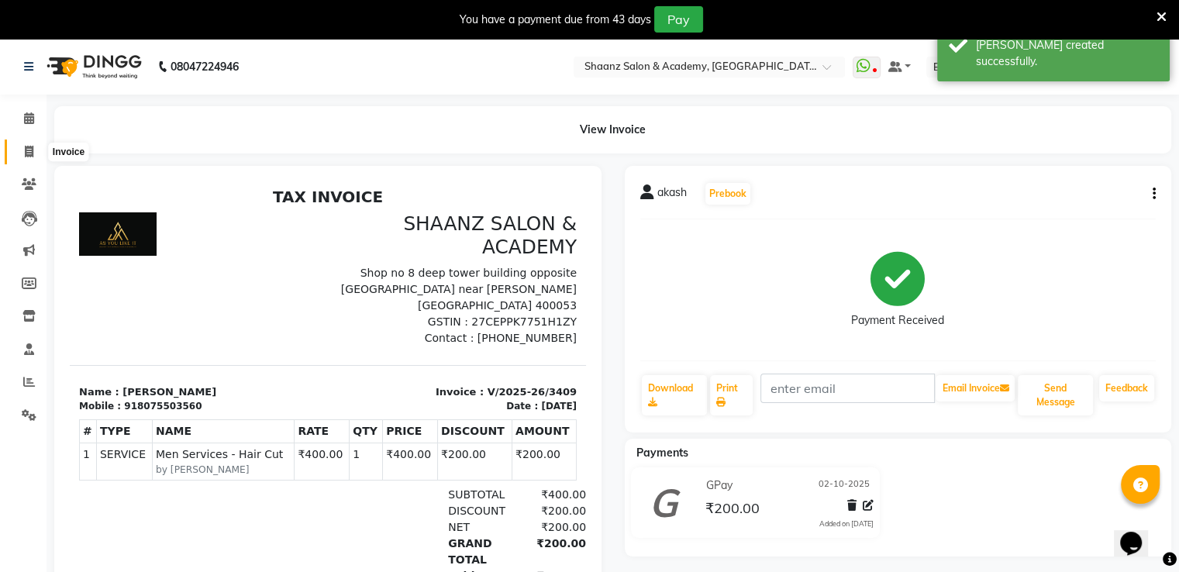
click at [25, 153] on icon at bounding box center [29, 152] width 9 height 12
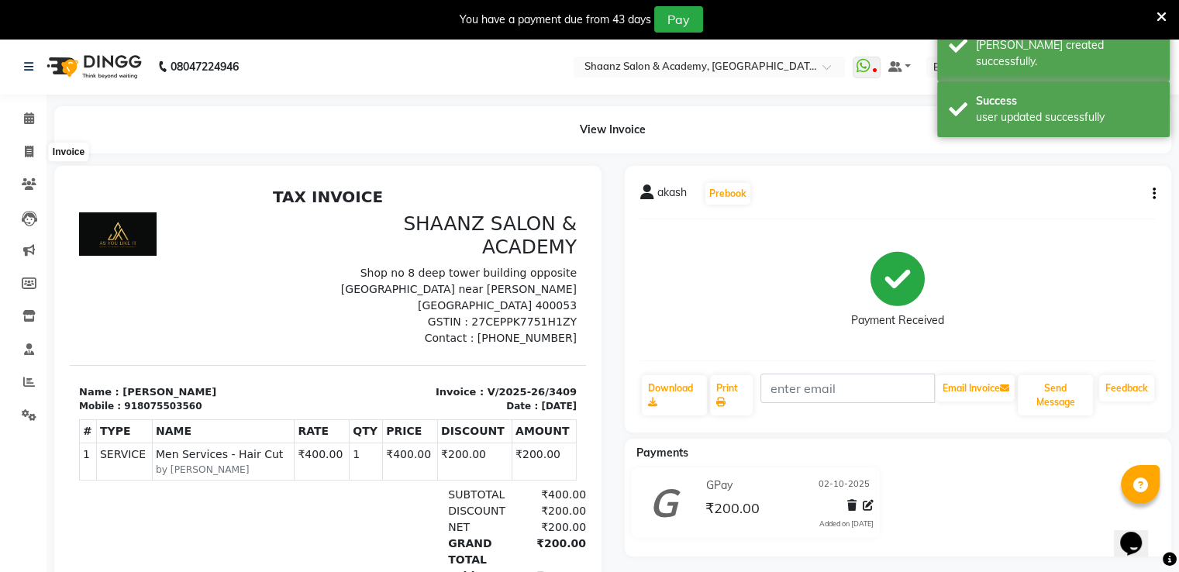
select select "service"
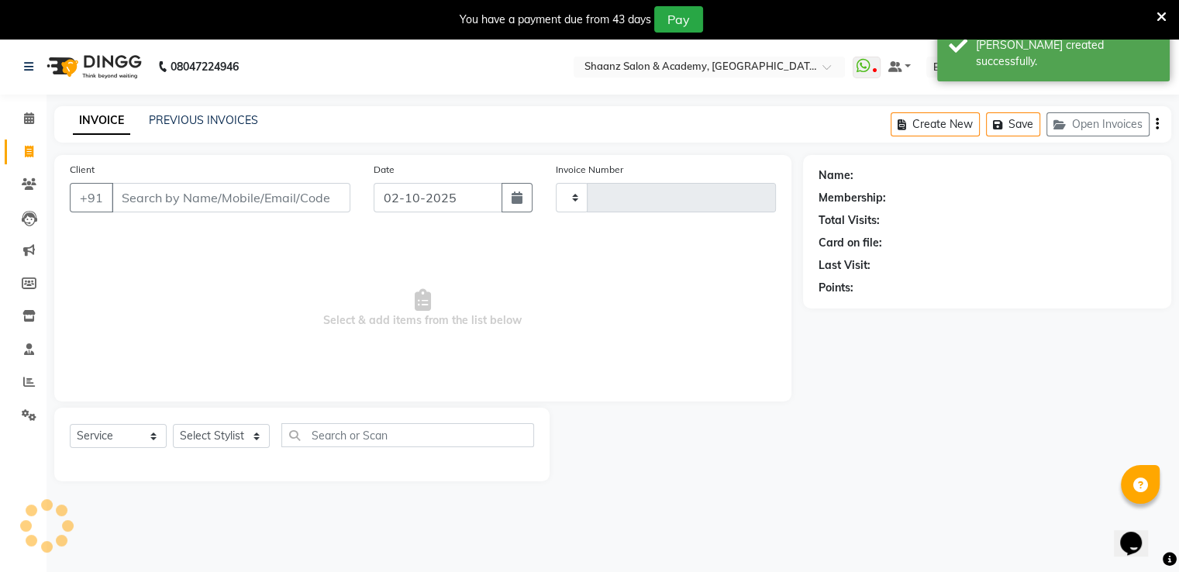
scroll to position [39, 0]
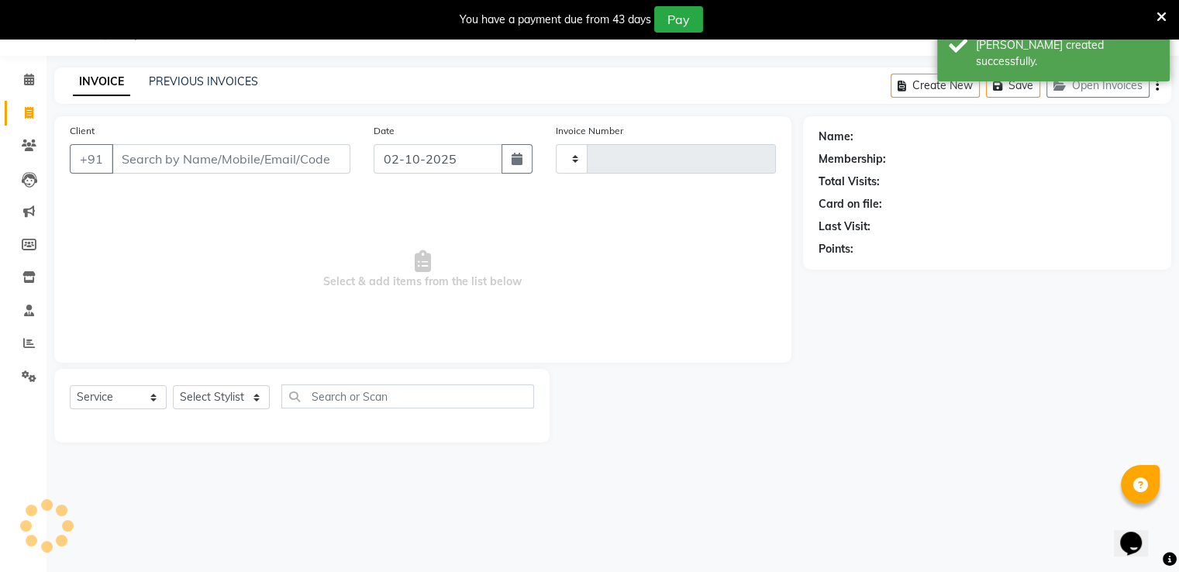
type input "3410"
select select "6360"
